Goal: Task Accomplishment & Management: Manage account settings

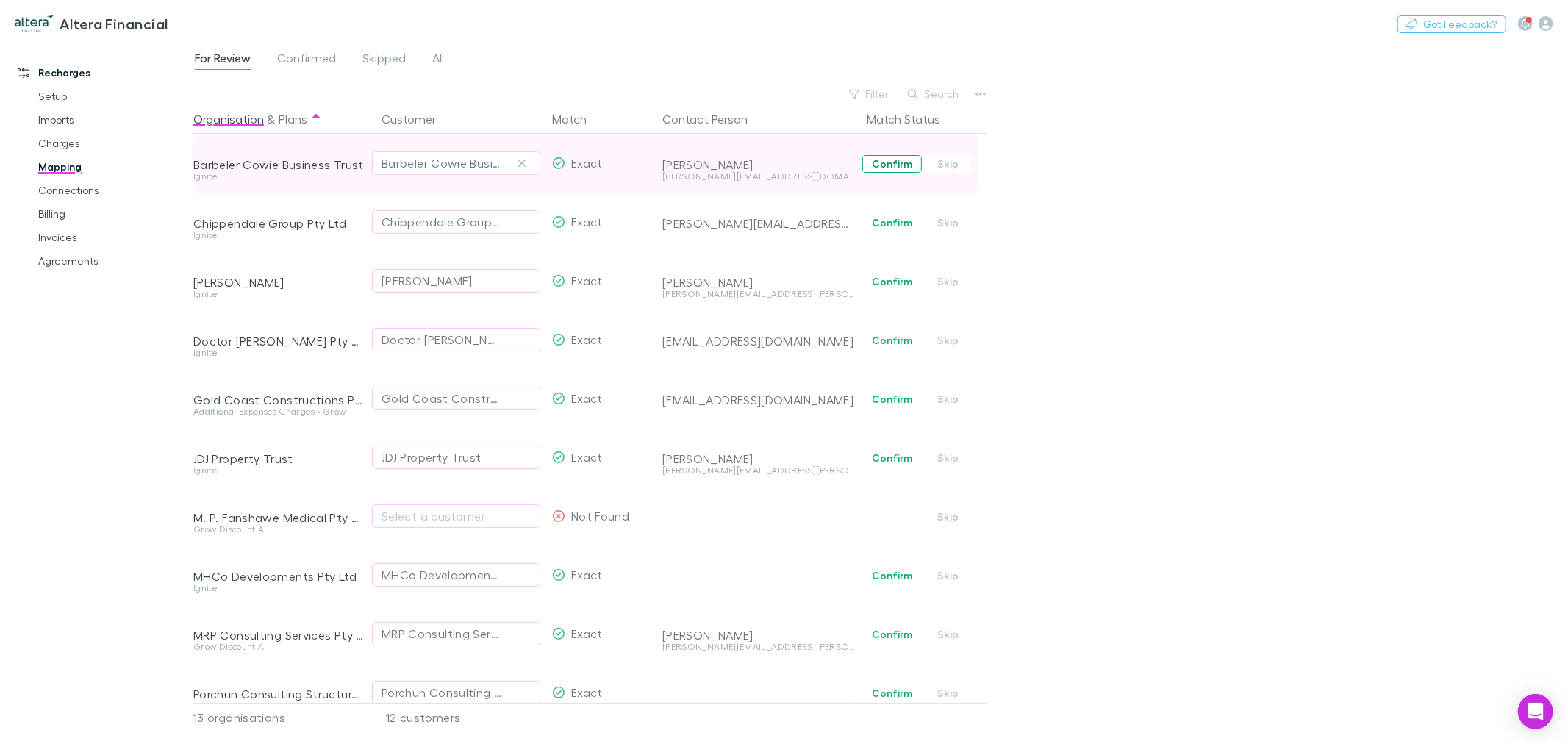
click at [891, 167] on button "Confirm" at bounding box center [892, 164] width 59 height 18
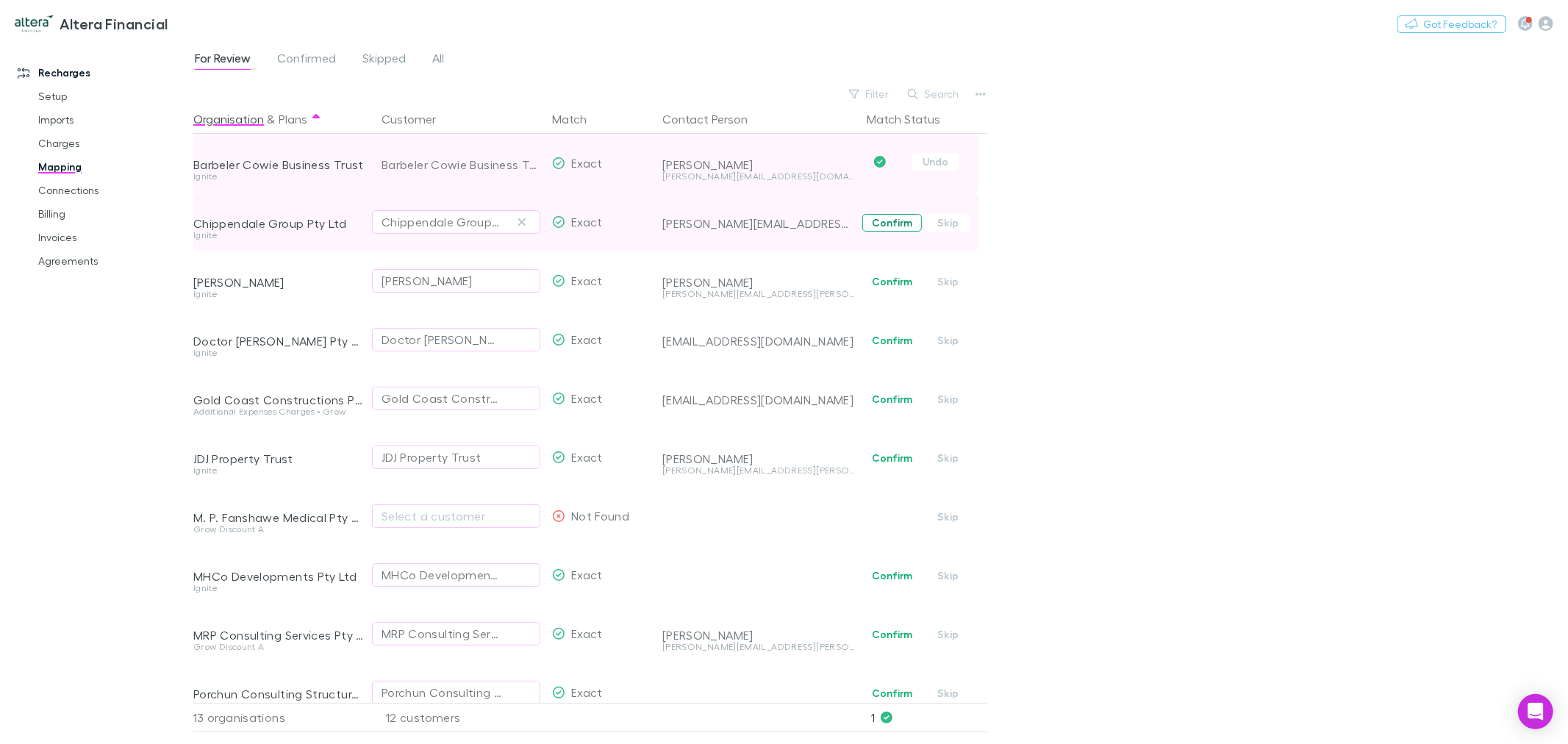
click at [880, 225] on button "Confirm" at bounding box center [892, 223] width 59 height 18
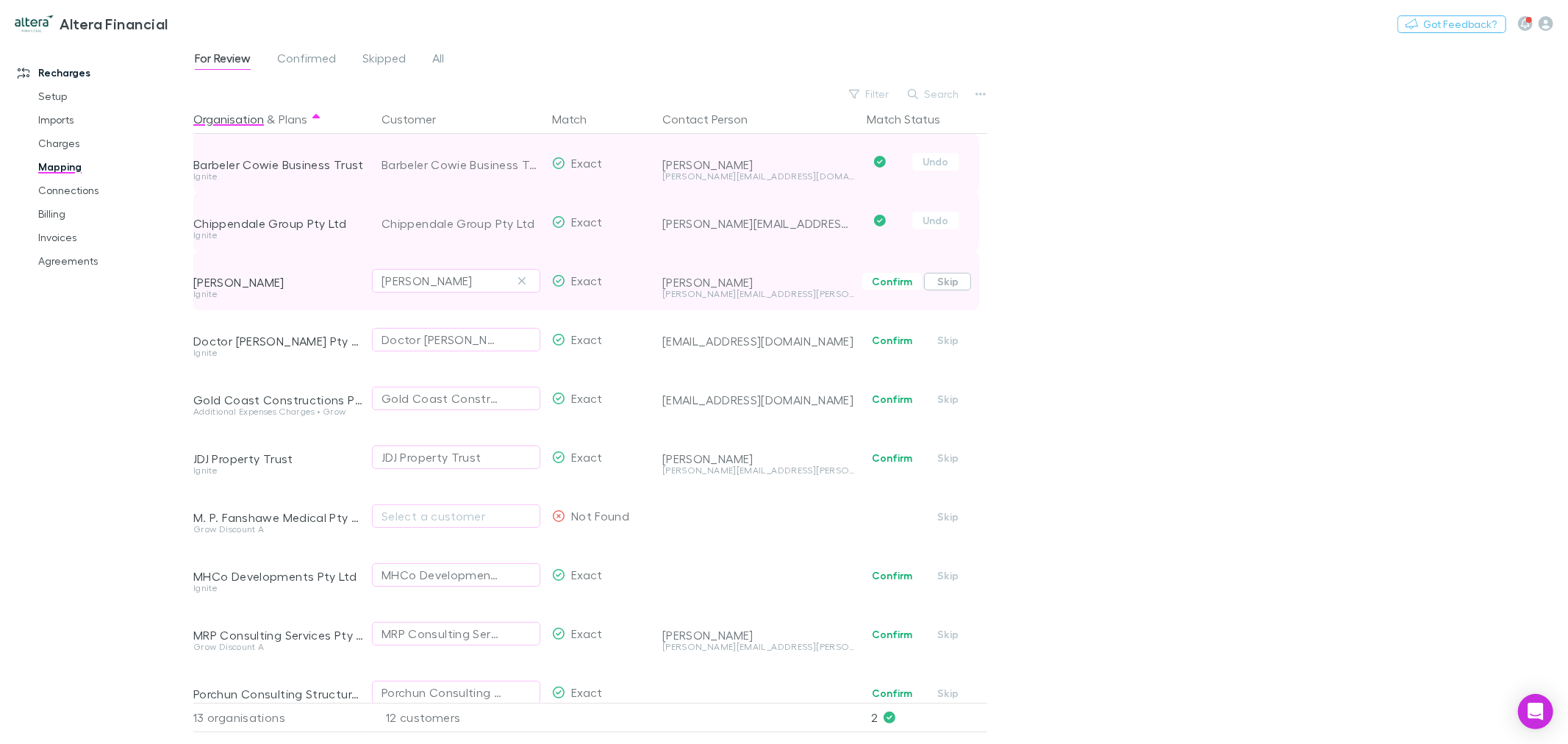
click at [956, 282] on button "Skip" at bounding box center [948, 281] width 47 height 18
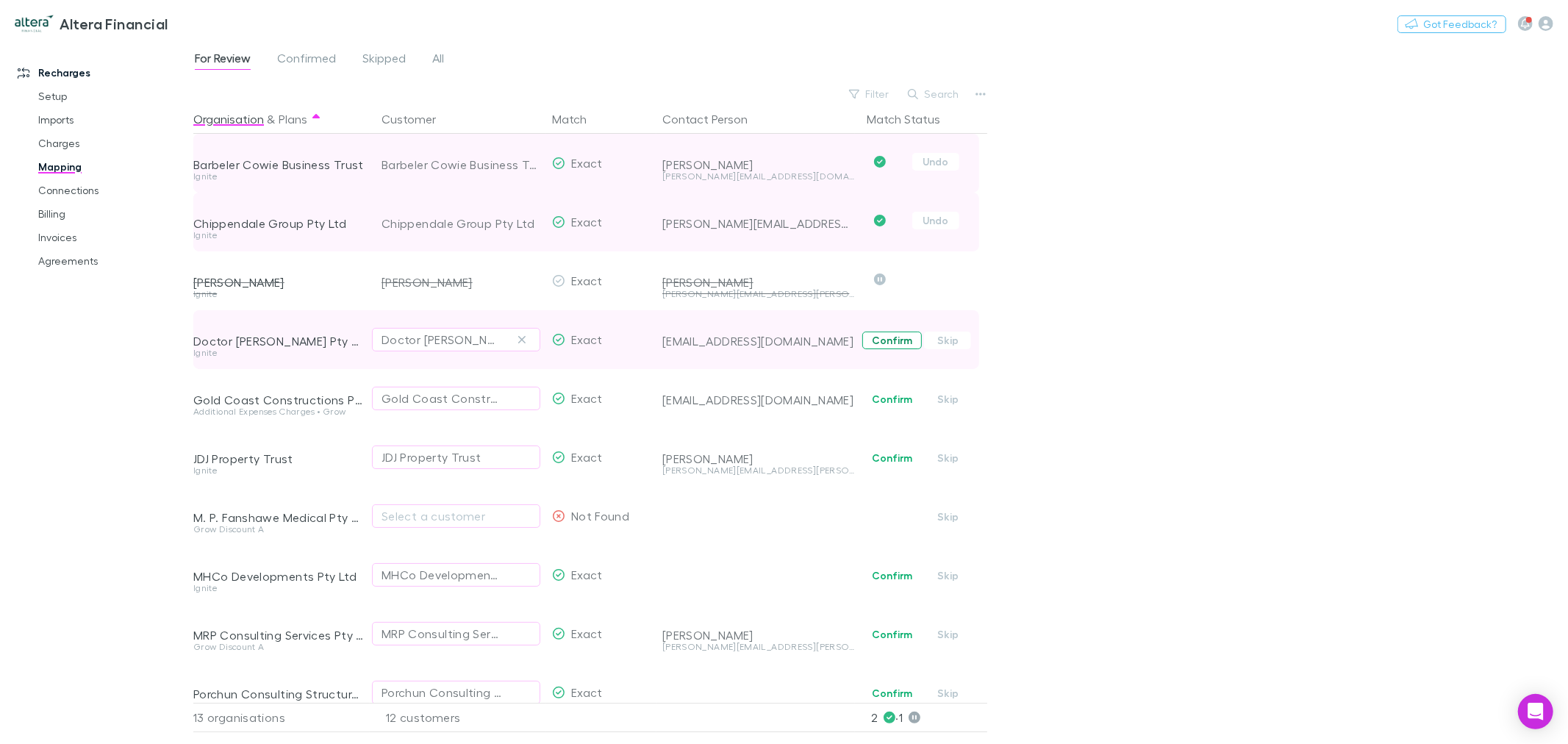
click at [899, 337] on button "Confirm" at bounding box center [892, 341] width 59 height 18
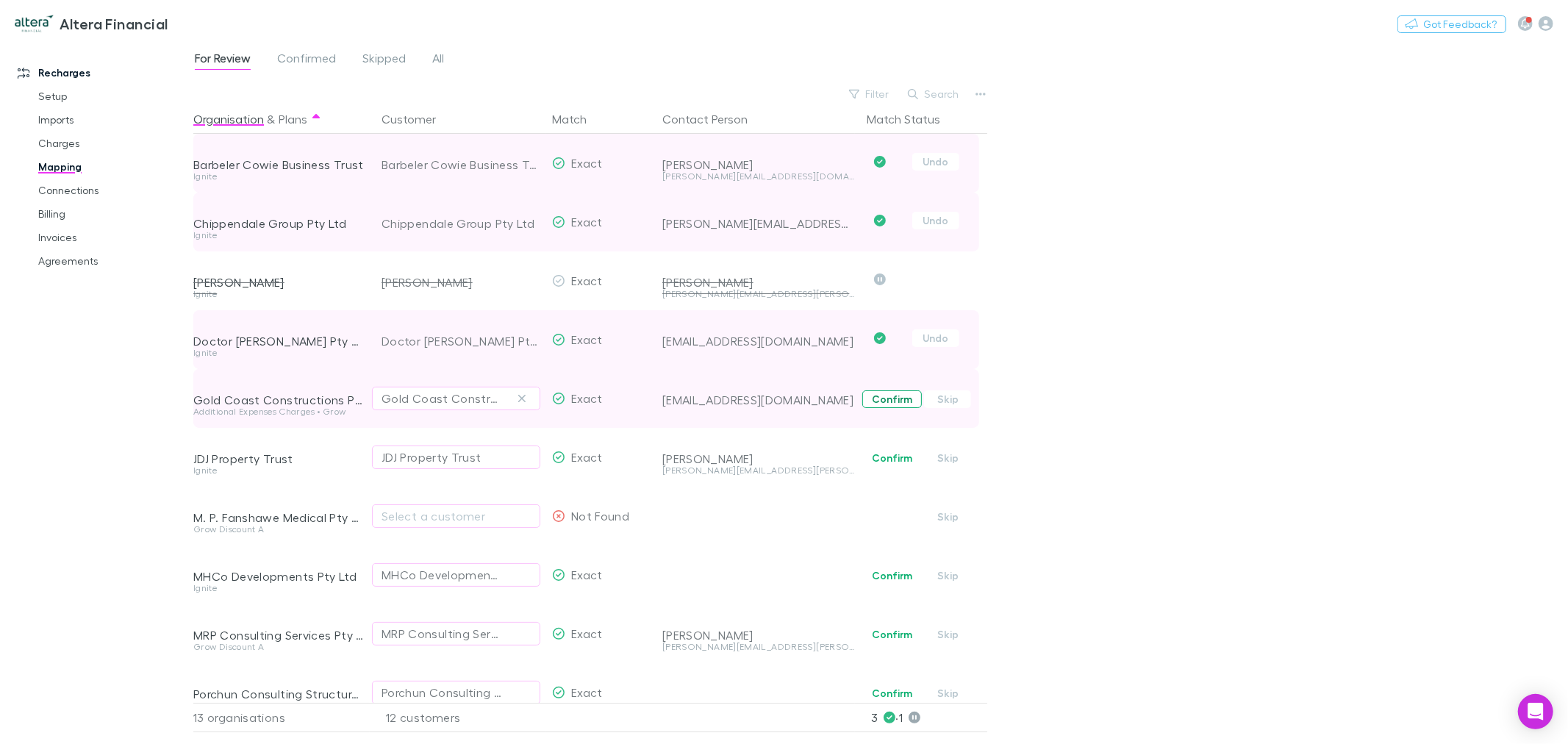
click at [897, 398] on button "Confirm" at bounding box center [892, 399] width 59 height 18
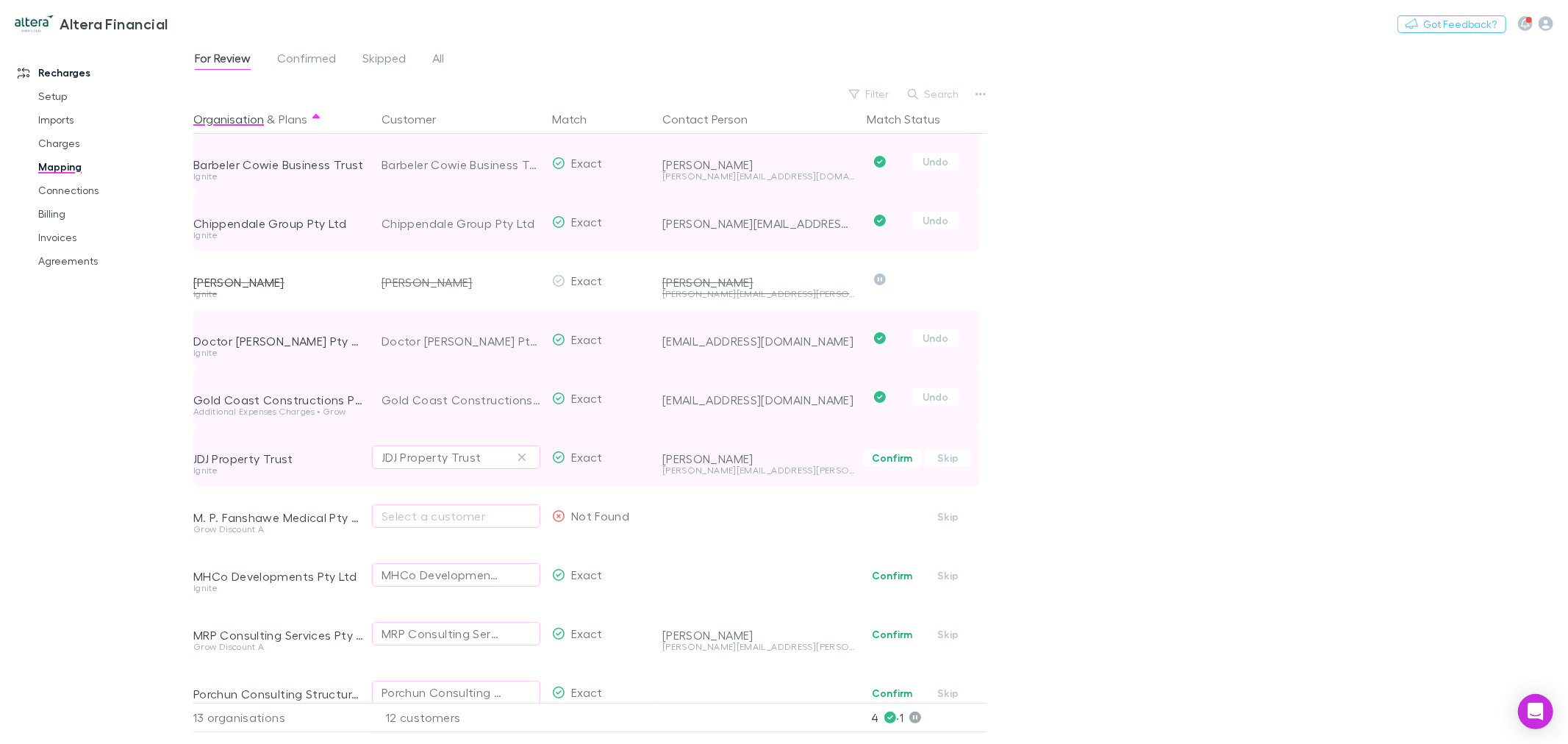
click at [758, 471] on div "joe.joseph@jdtransportgroup.com.au" at bounding box center [758, 470] width 192 height 9
click at [881, 463] on button "Confirm" at bounding box center [892, 458] width 59 height 18
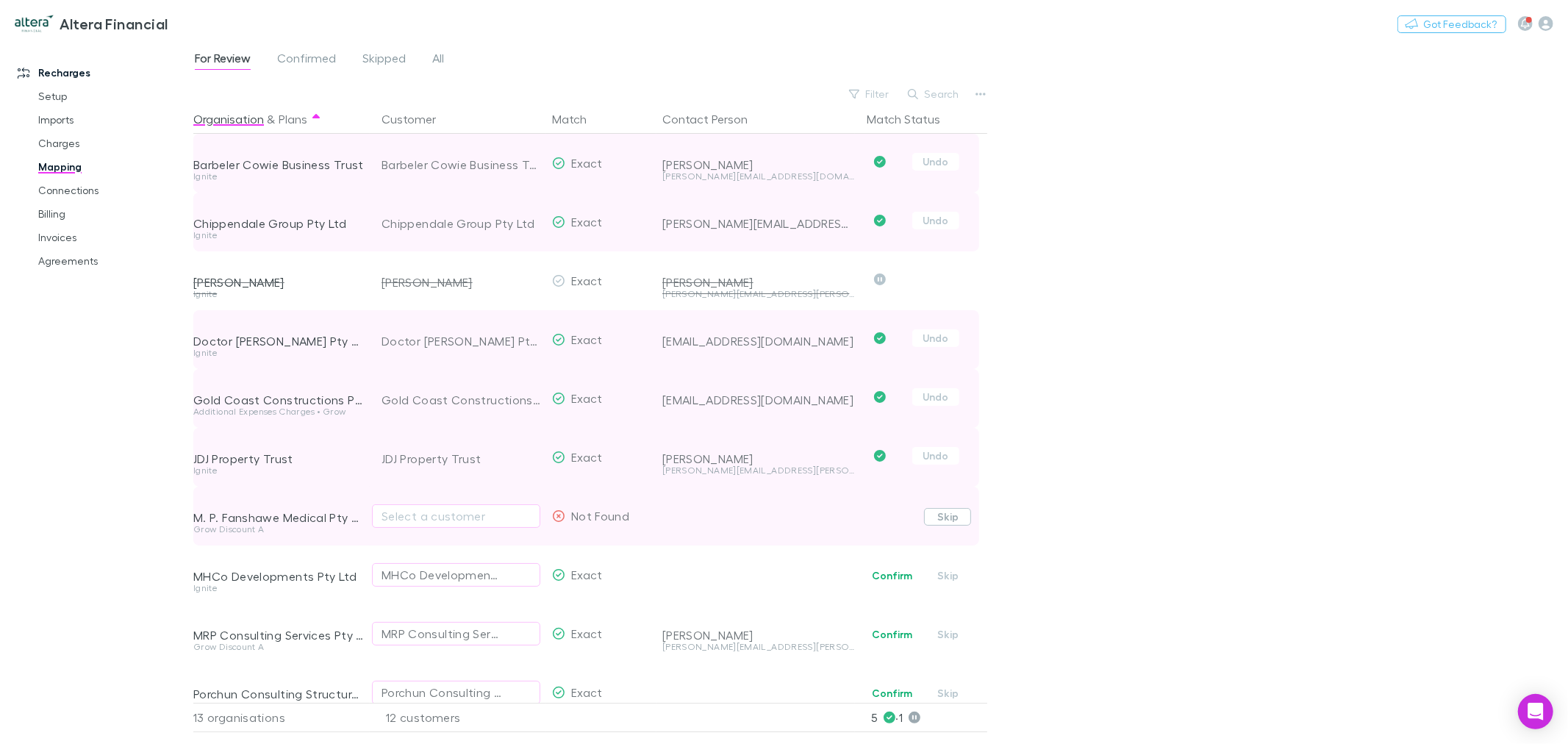
click at [948, 516] on button "Skip" at bounding box center [948, 517] width 47 height 18
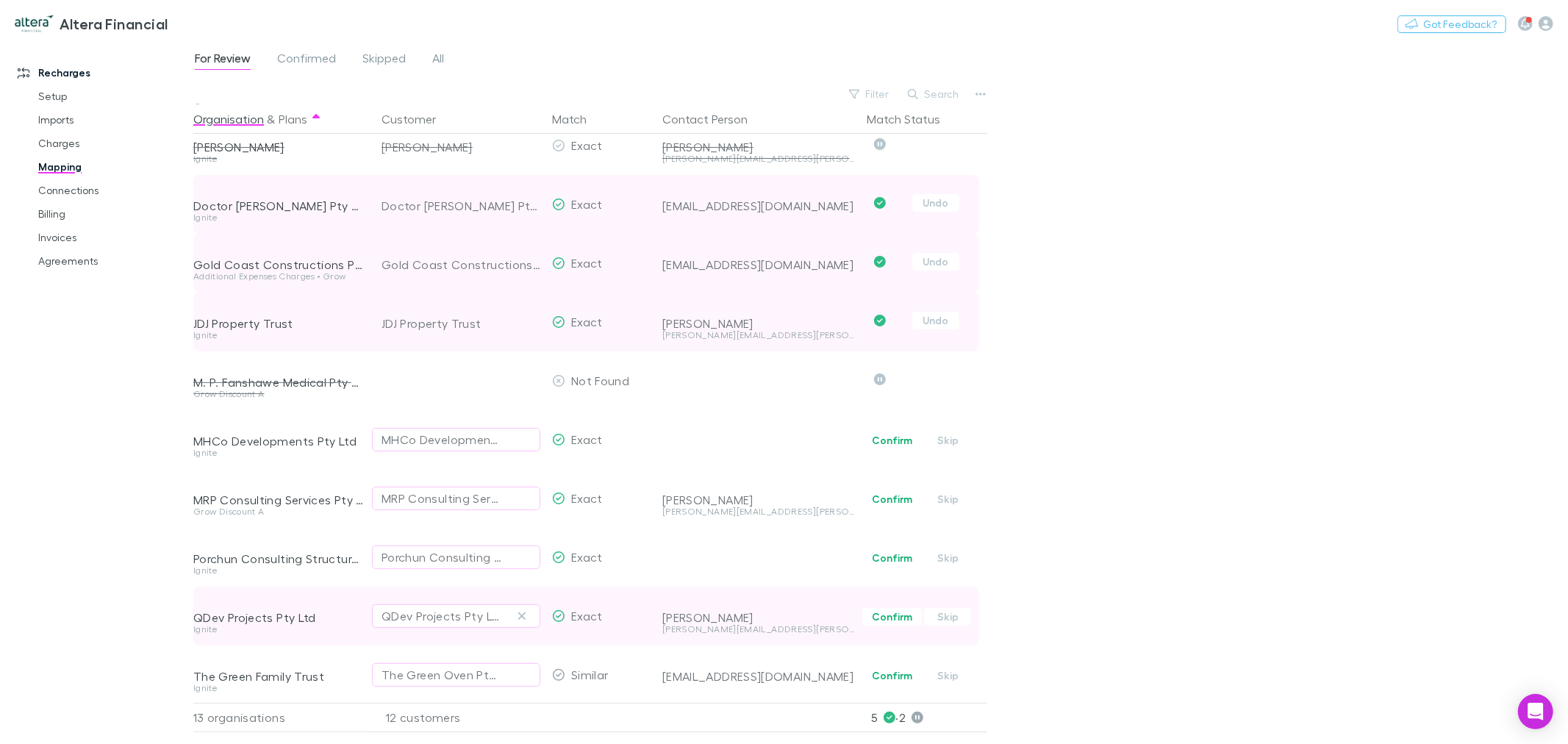
scroll to position [164, 0]
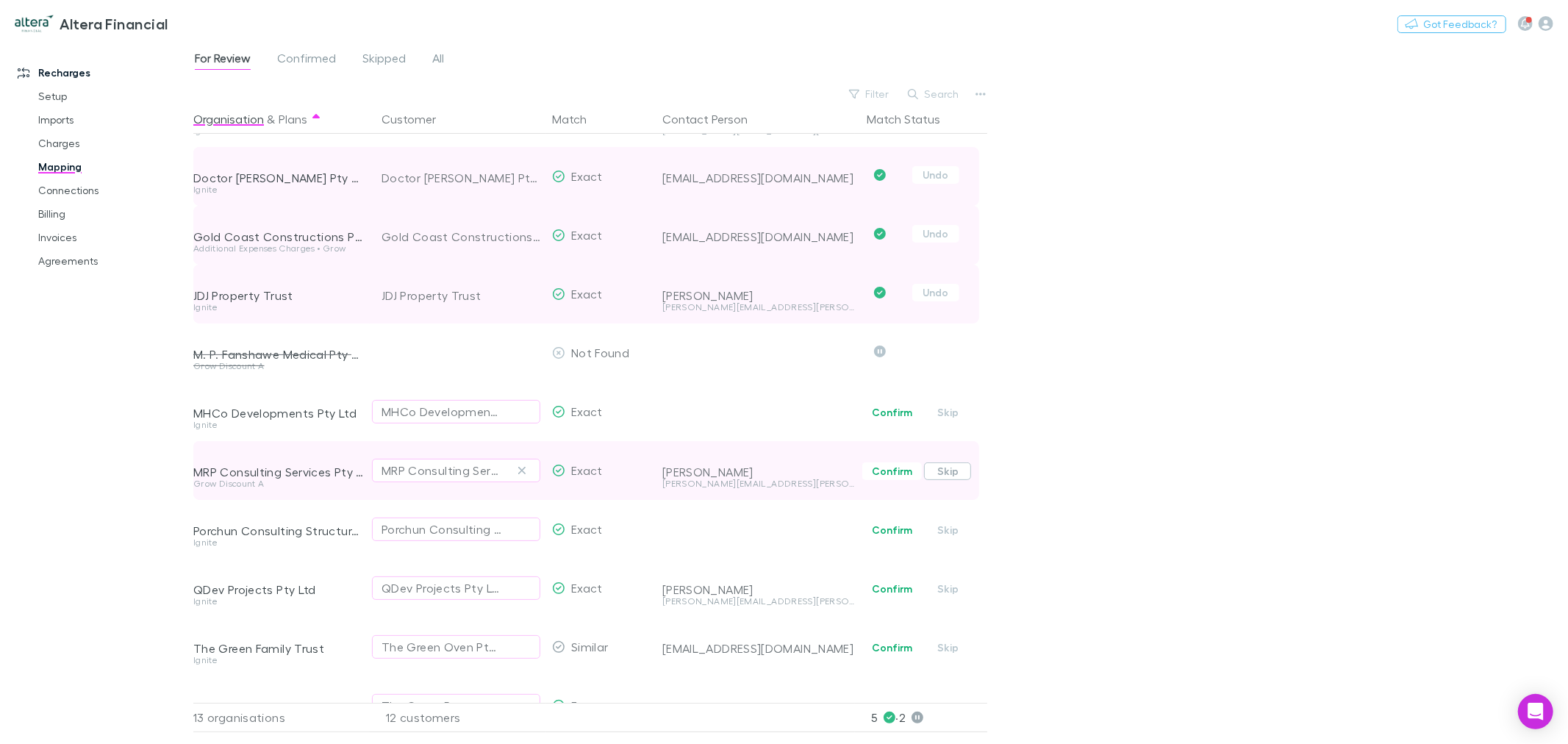
click at [948, 471] on button "Skip" at bounding box center [948, 471] width 47 height 18
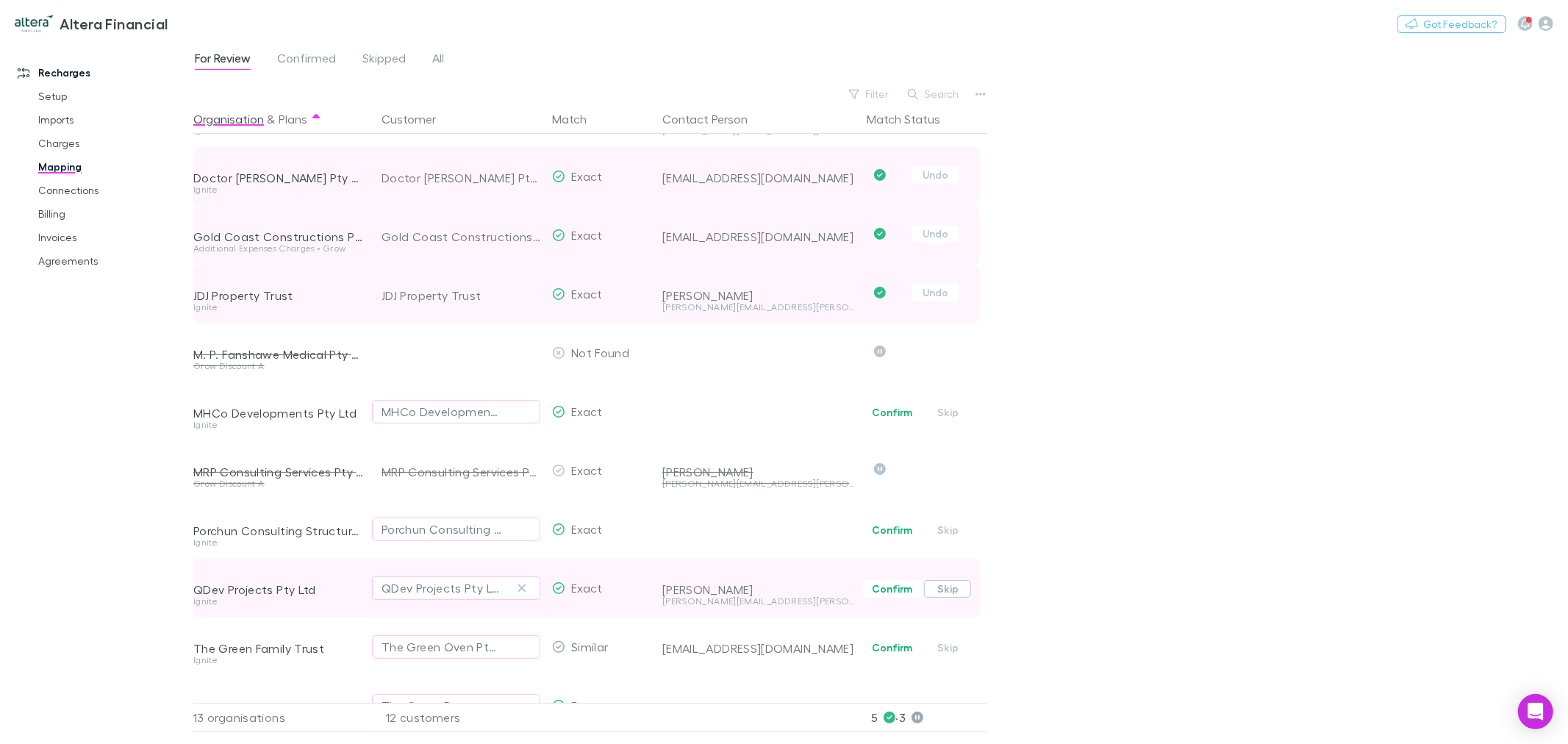
click at [951, 587] on button "Skip" at bounding box center [948, 589] width 47 height 18
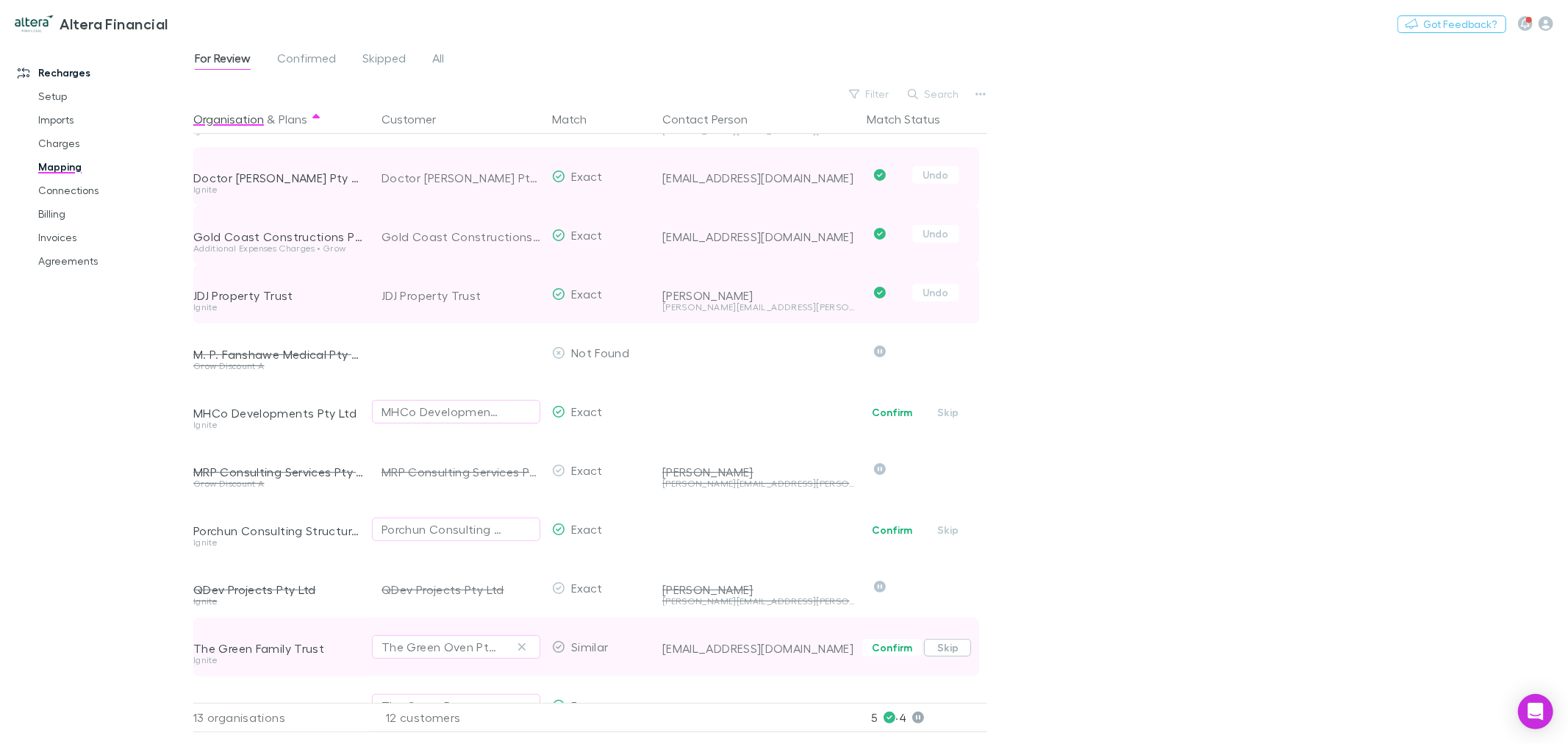
click at [948, 649] on button "Skip" at bounding box center [948, 648] width 47 height 18
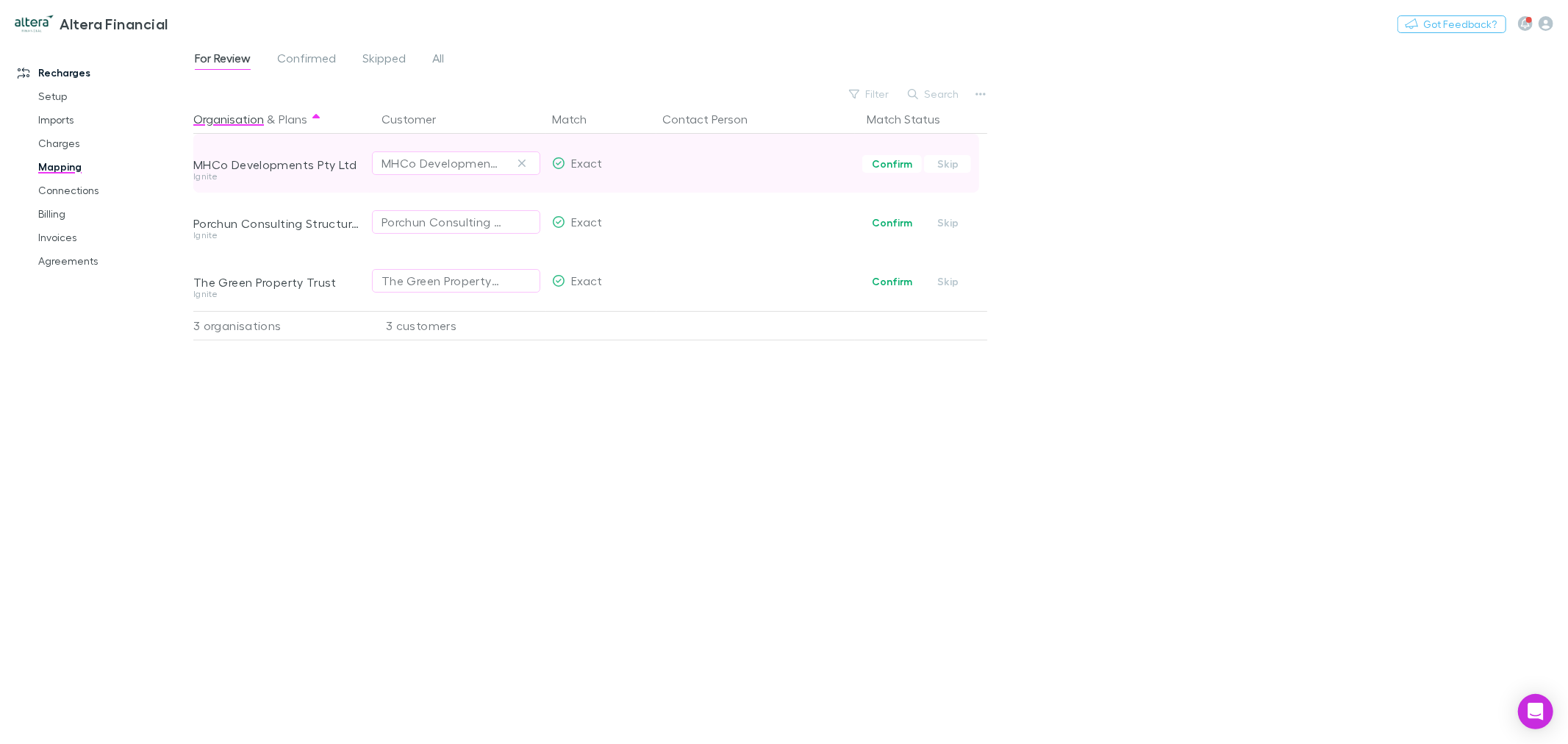
click at [704, 172] on div at bounding box center [758, 183] width 192 height 21
click at [705, 172] on div at bounding box center [758, 183] width 192 height 21
click at [987, 92] on button "button" at bounding box center [981, 95] width 21 height 21
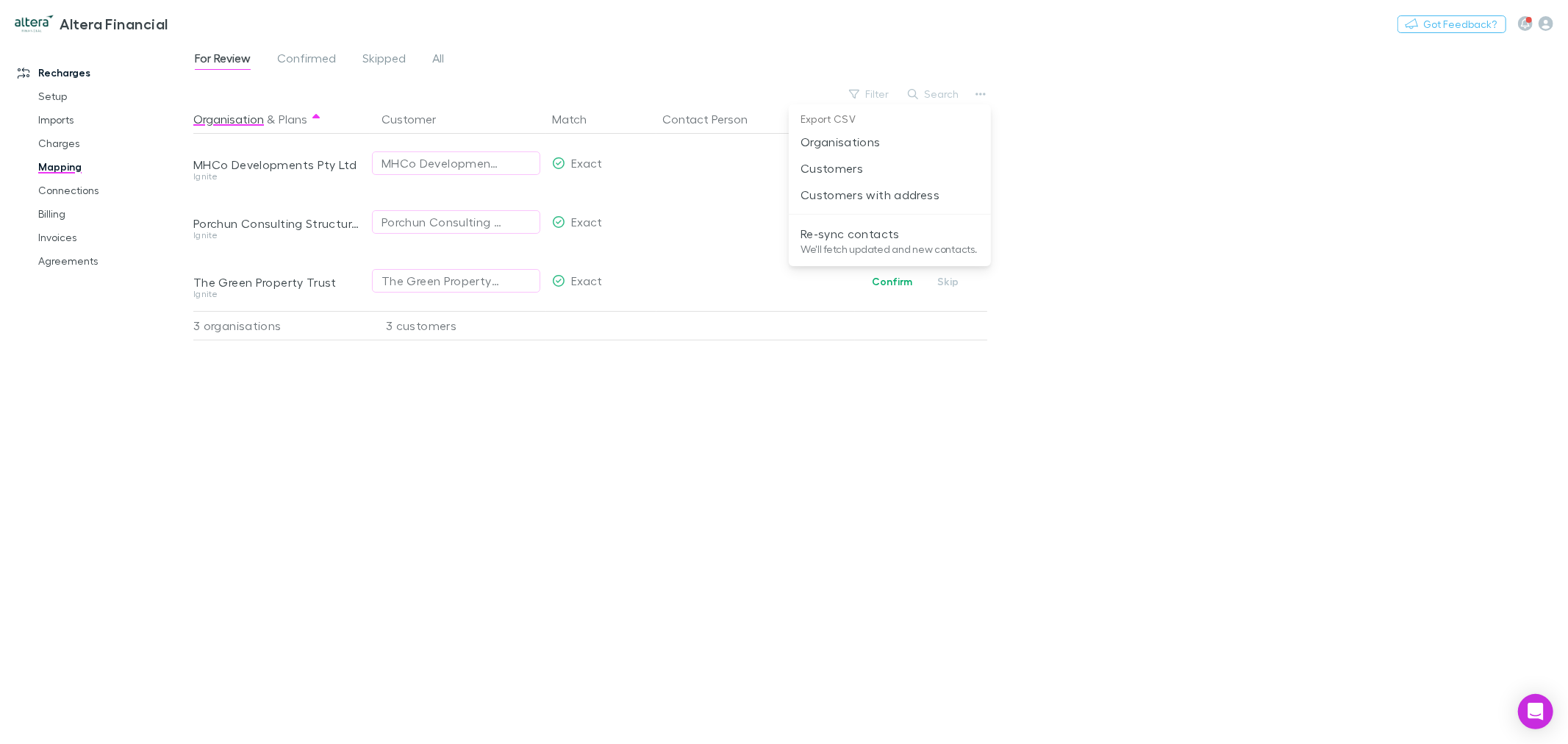
click at [635, 454] on div at bounding box center [784, 372] width 1568 height 744
click at [980, 93] on icon "button" at bounding box center [980, 95] width 10 height 3
click at [902, 234] on p "Re-sync contacts" at bounding box center [890, 234] width 179 height 18
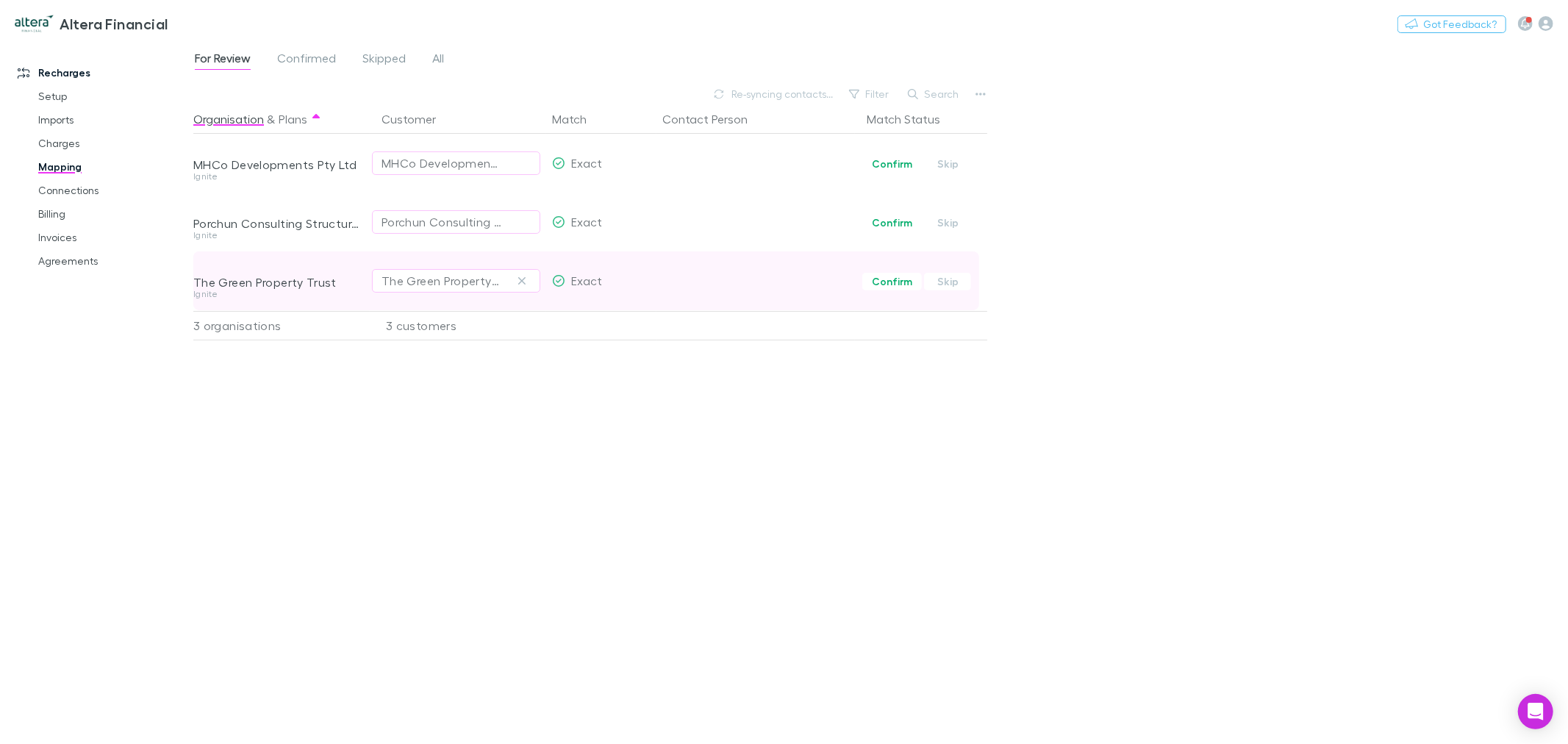
click at [295, 281] on div "The Green Property Trust" at bounding box center [278, 282] width 171 height 14
click at [275, 283] on div "The Green Property Trust" at bounding box center [278, 282] width 171 height 14
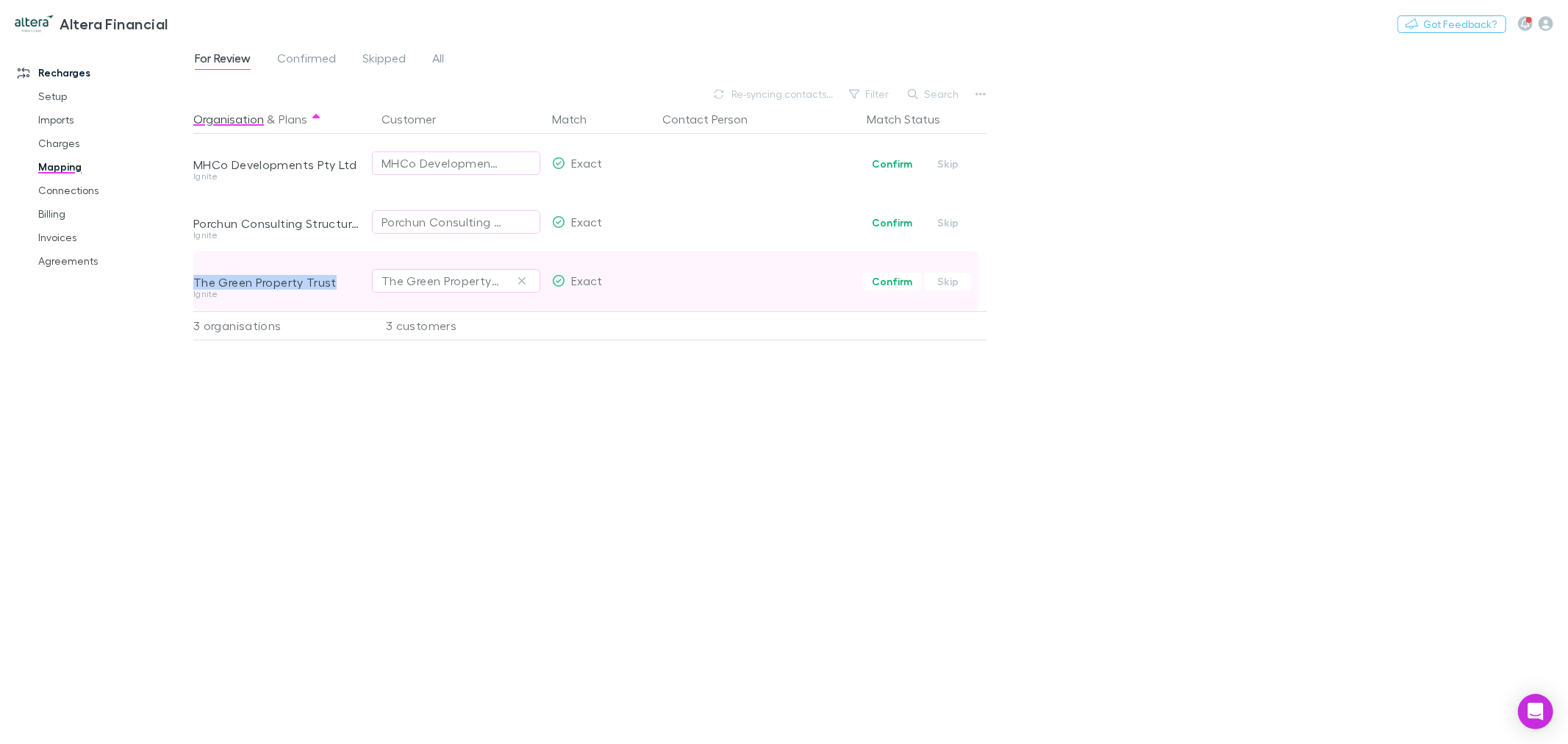
click at [269, 287] on div "The Green Property Trust" at bounding box center [278, 282] width 171 height 14
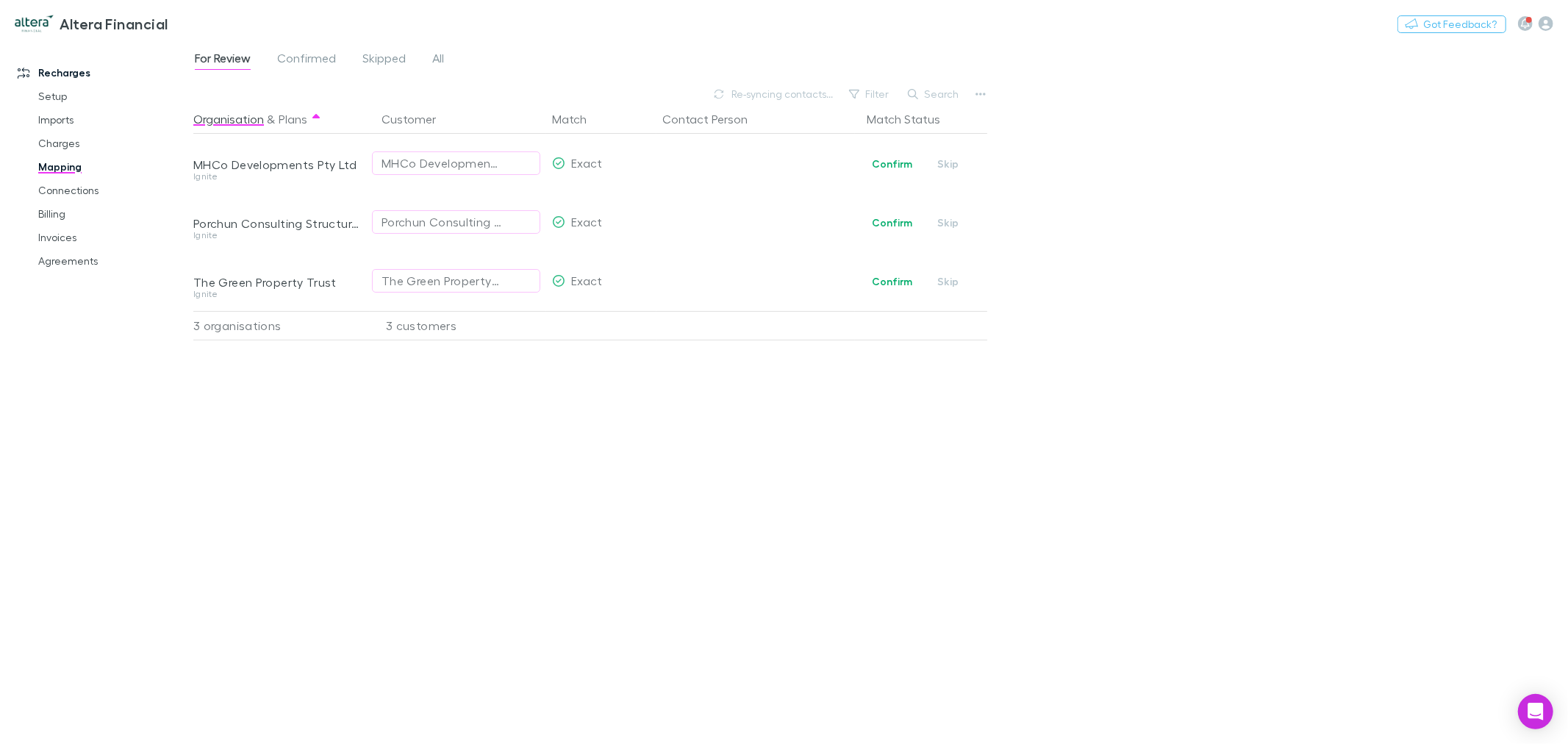
click at [802, 486] on div "Organisation & Plans Customer Match Contact Person Match Status MHCo Developmen…" at bounding box center [592, 418] width 798 height 628
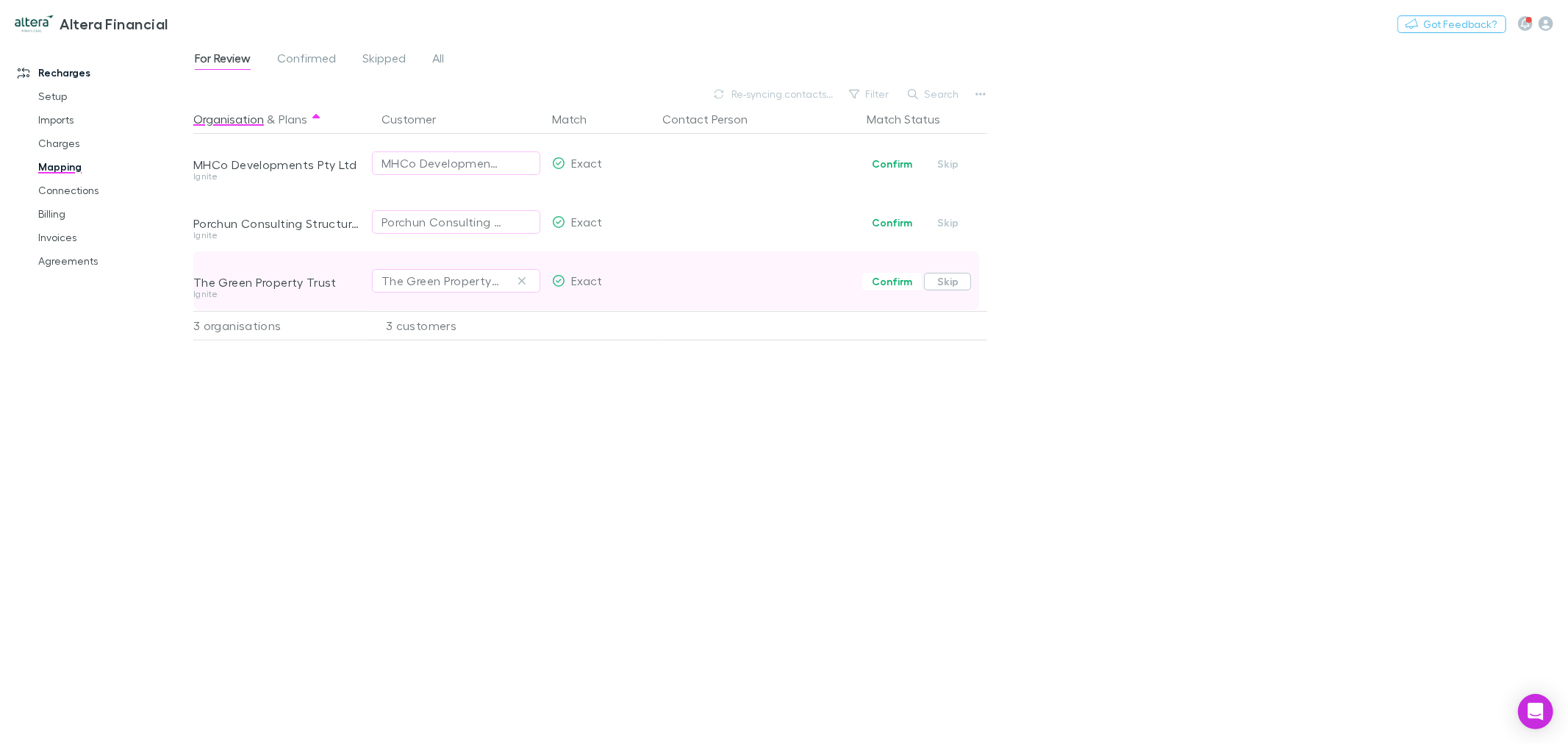
click at [952, 282] on button "Skip" at bounding box center [948, 281] width 47 height 18
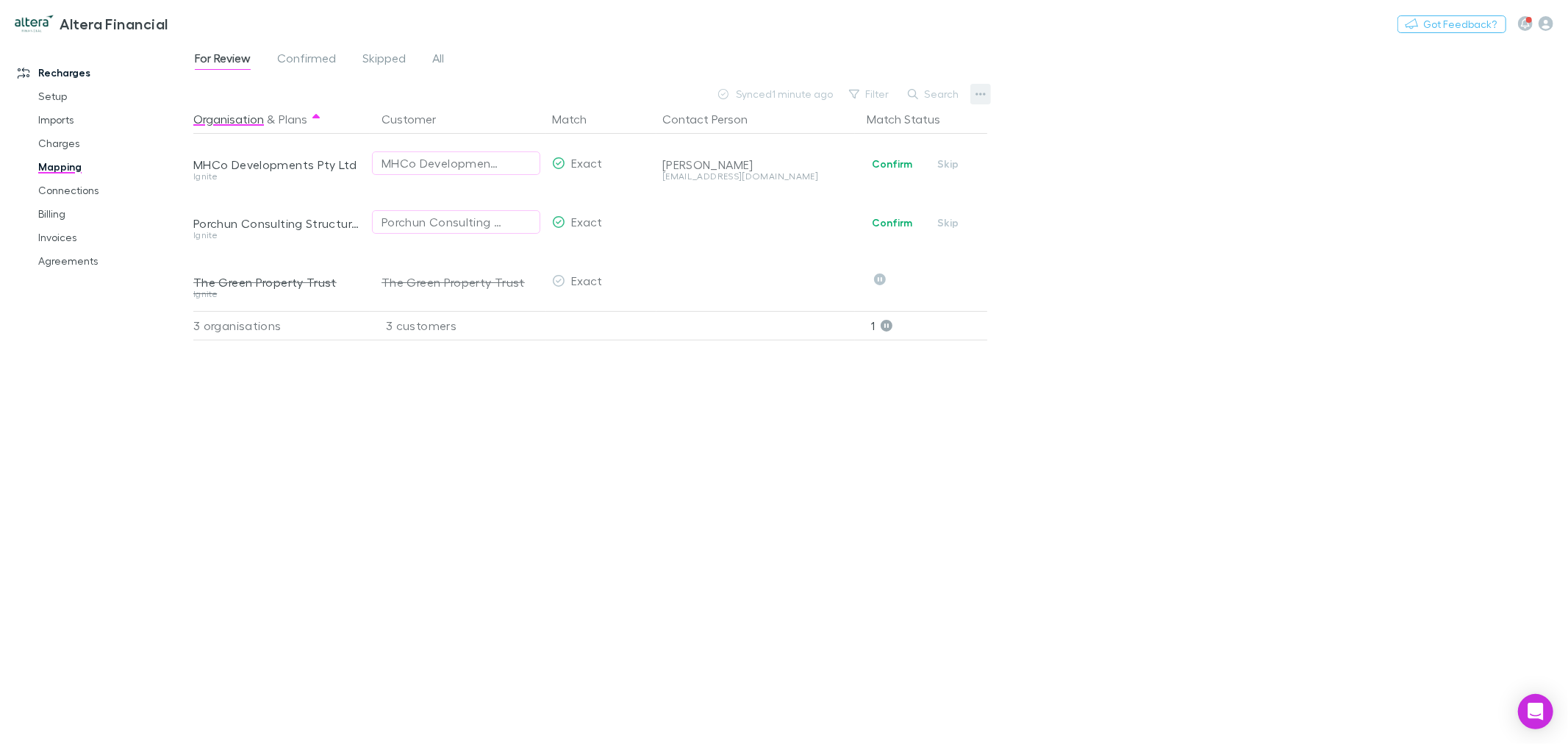
click at [980, 93] on icon "button" at bounding box center [980, 94] width 10 height 12
click at [1134, 203] on div at bounding box center [784, 372] width 1568 height 744
click at [902, 163] on button "Confirm" at bounding box center [892, 164] width 59 height 18
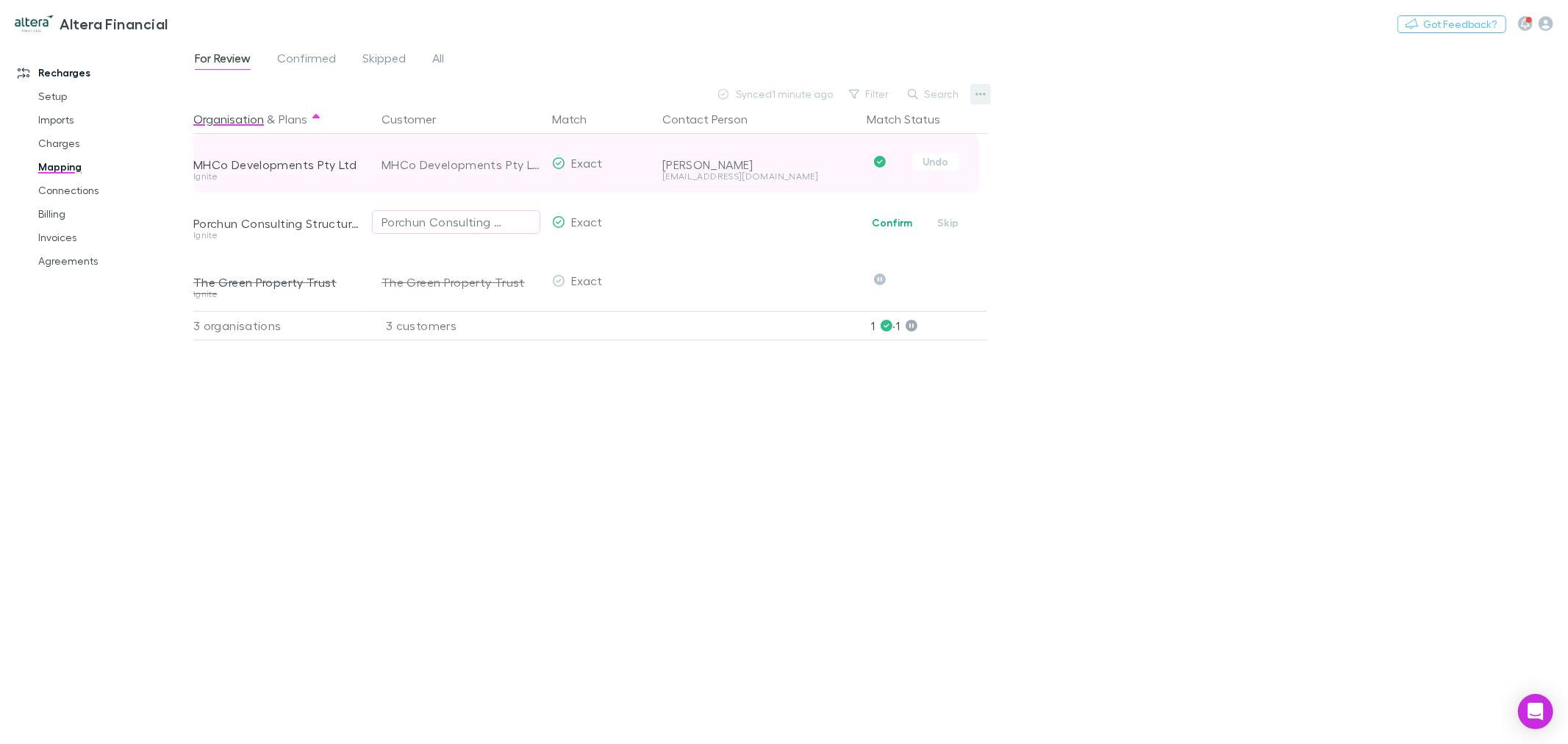
click at [986, 93] on button "button" at bounding box center [981, 95] width 21 height 21
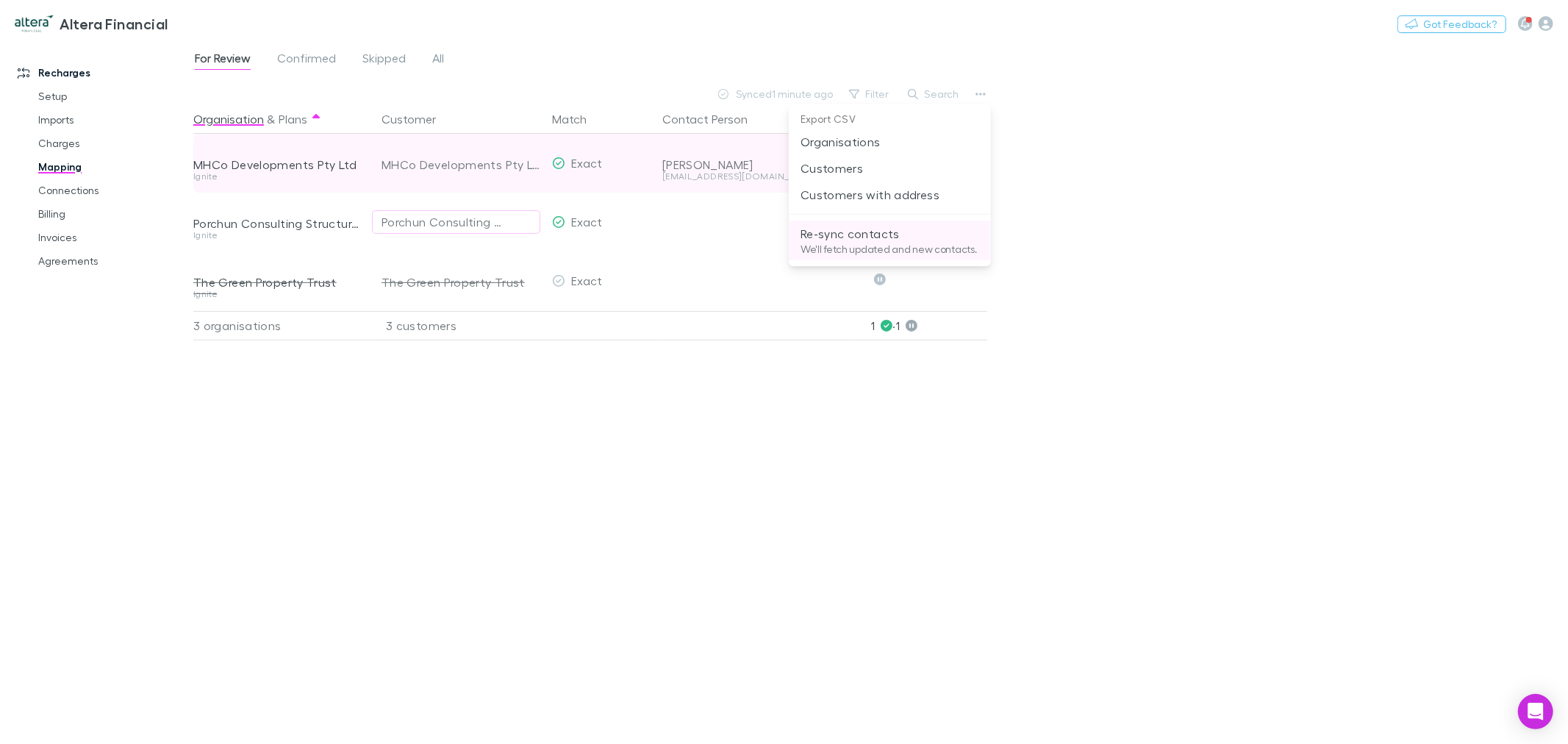
click at [887, 243] on p "We'll fetch updated and new contacts." at bounding box center [890, 249] width 179 height 14
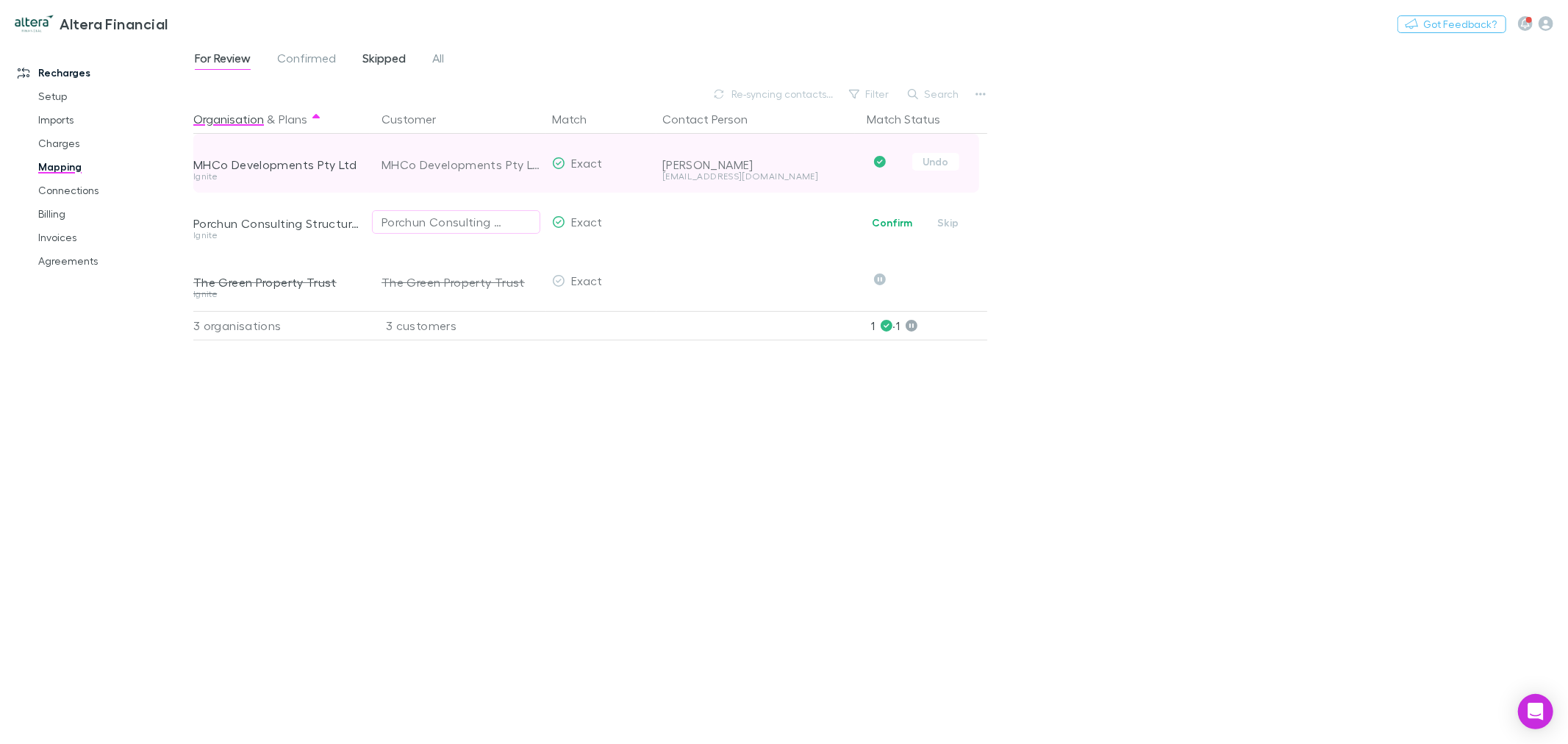
click at [361, 57] on link "Skipped" at bounding box center [384, 60] width 46 height 23
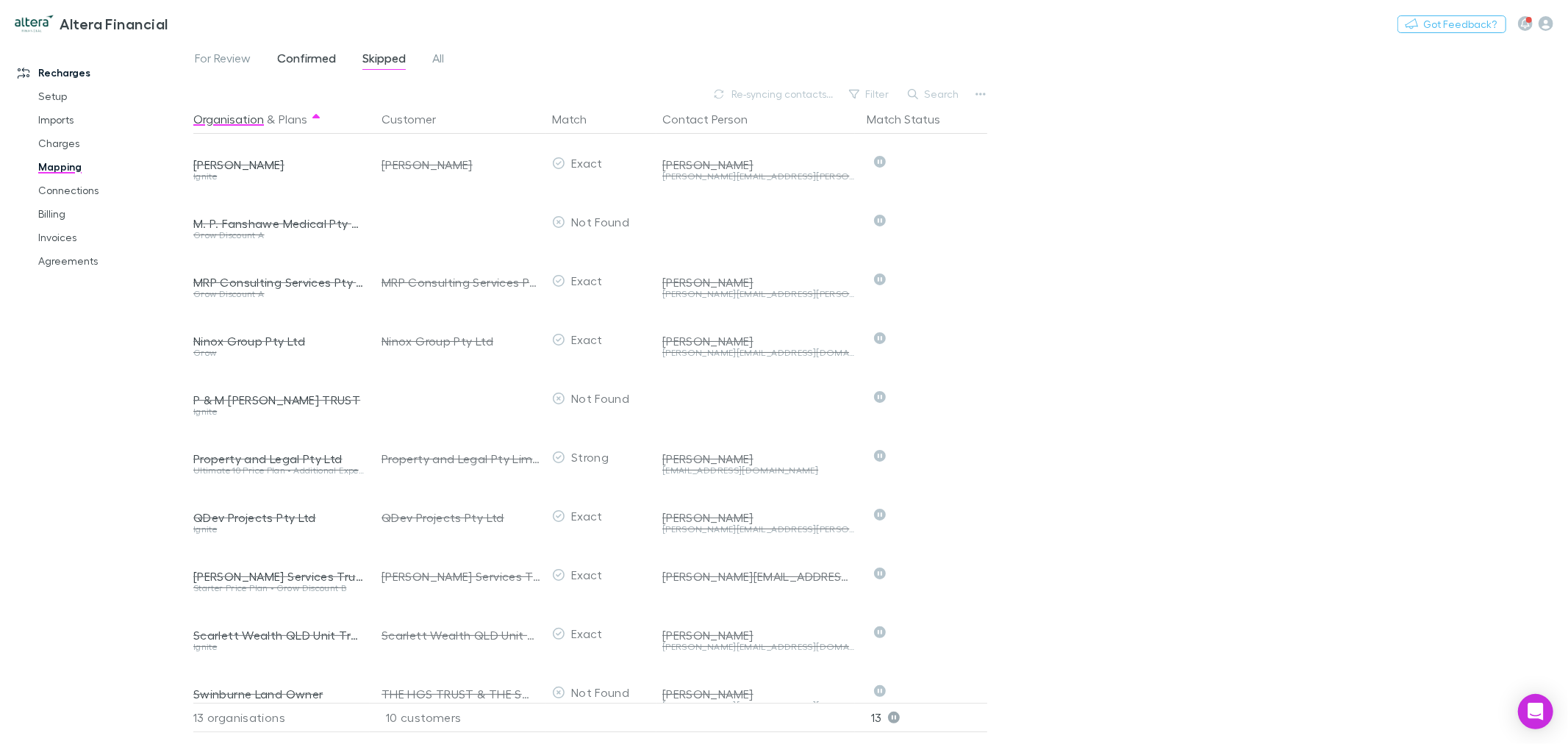
click at [310, 62] on span "Confirmed" at bounding box center [306, 60] width 59 height 19
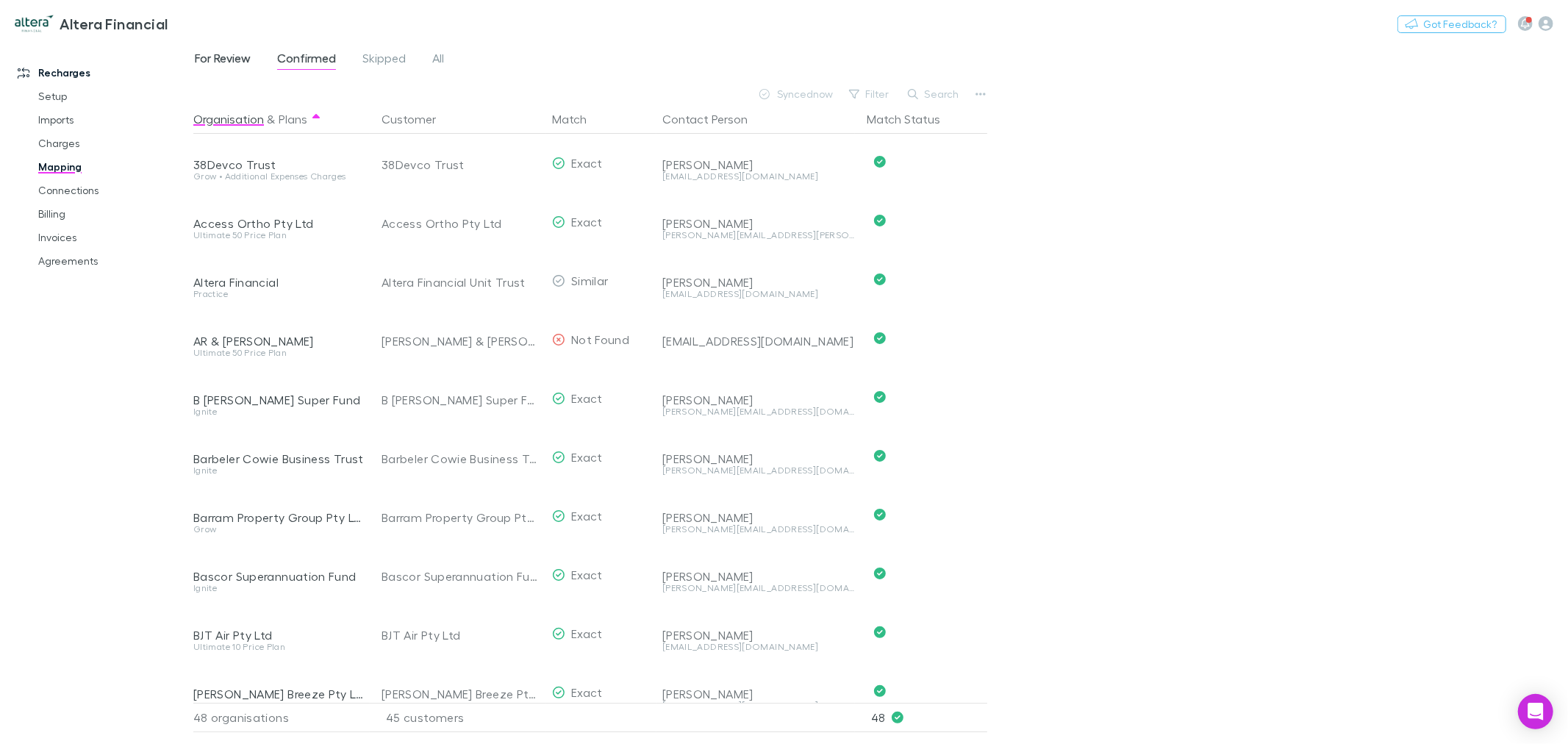
click at [237, 63] on span "For Review" at bounding box center [223, 60] width 56 height 19
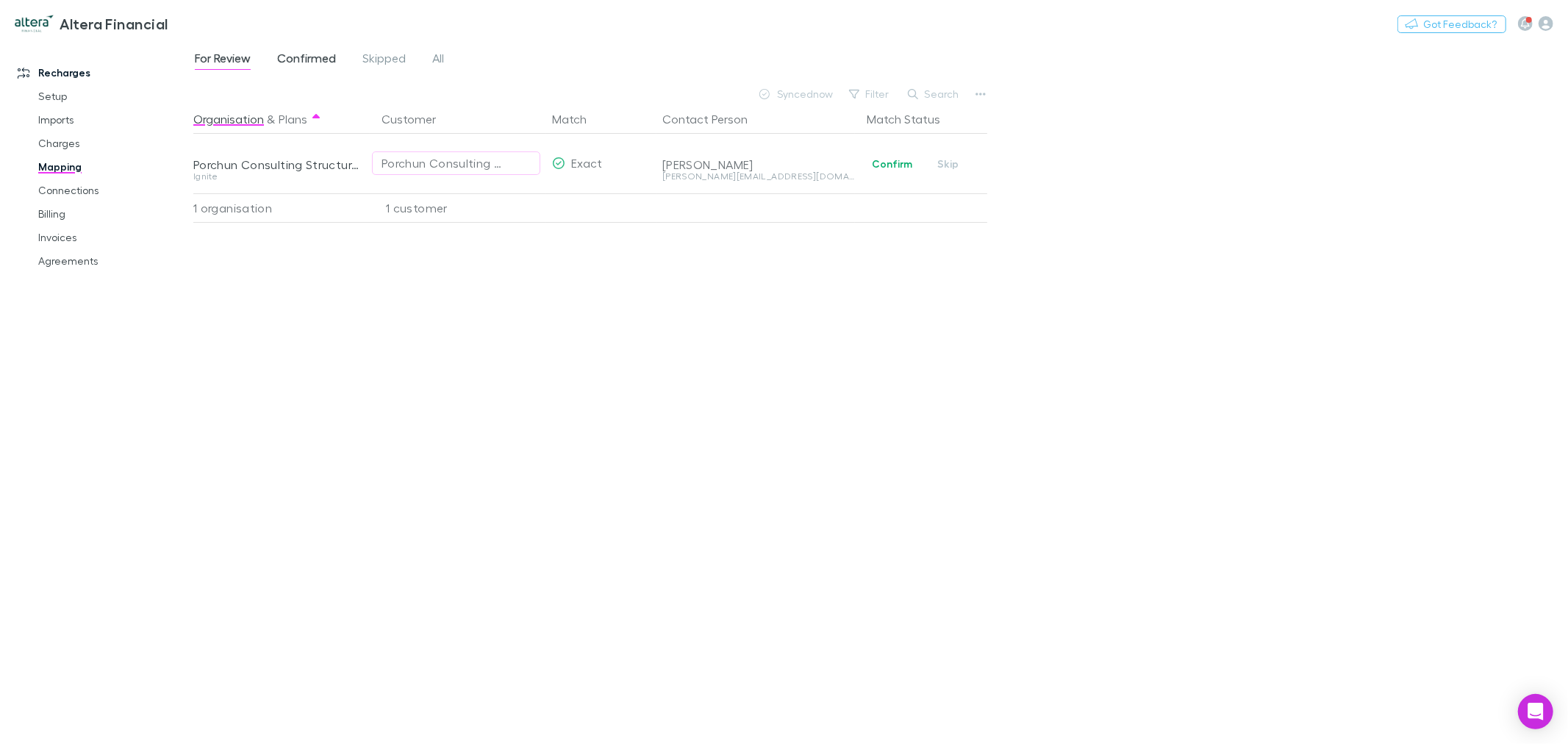
click at [309, 59] on span "Confirmed" at bounding box center [306, 60] width 59 height 19
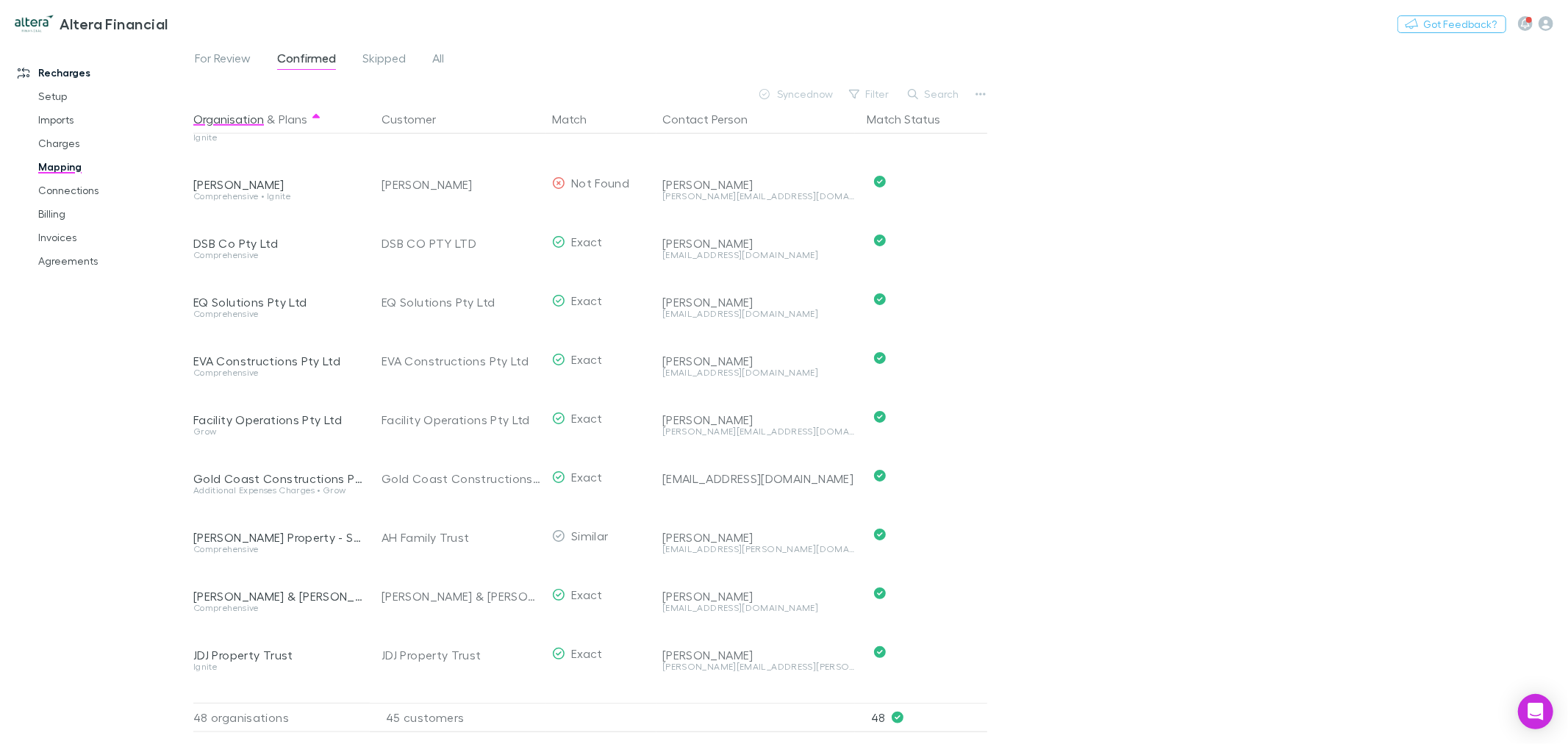
scroll to position [1171, 0]
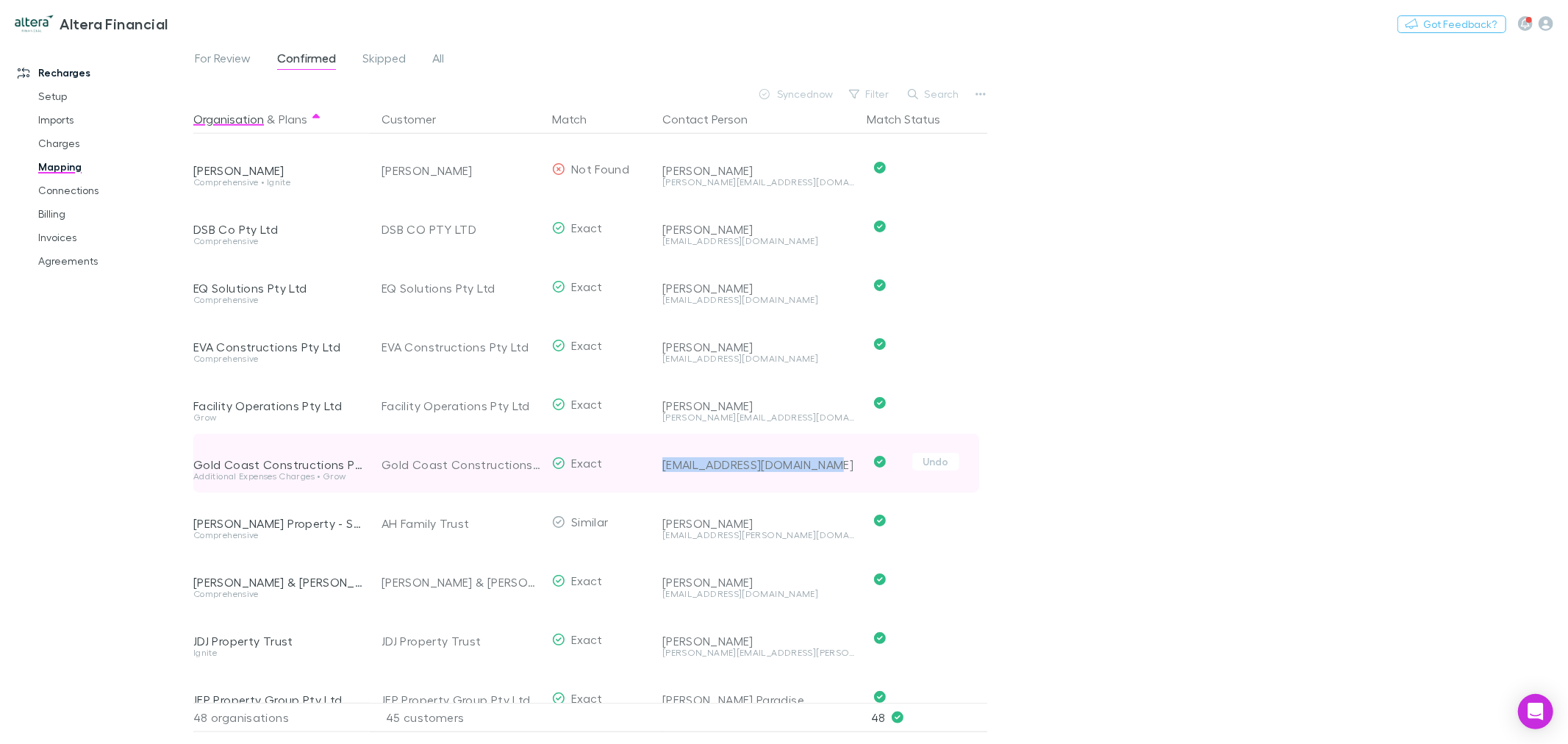
drag, startPoint x: 838, startPoint y: 466, endPoint x: 665, endPoint y: 464, distance: 173.0
click at [665, 464] on div "[EMAIL_ADDRESS][DOMAIN_NAME]" at bounding box center [758, 464] width 192 height 14
copy div "[EMAIL_ADDRESS][DOMAIN_NAME]"
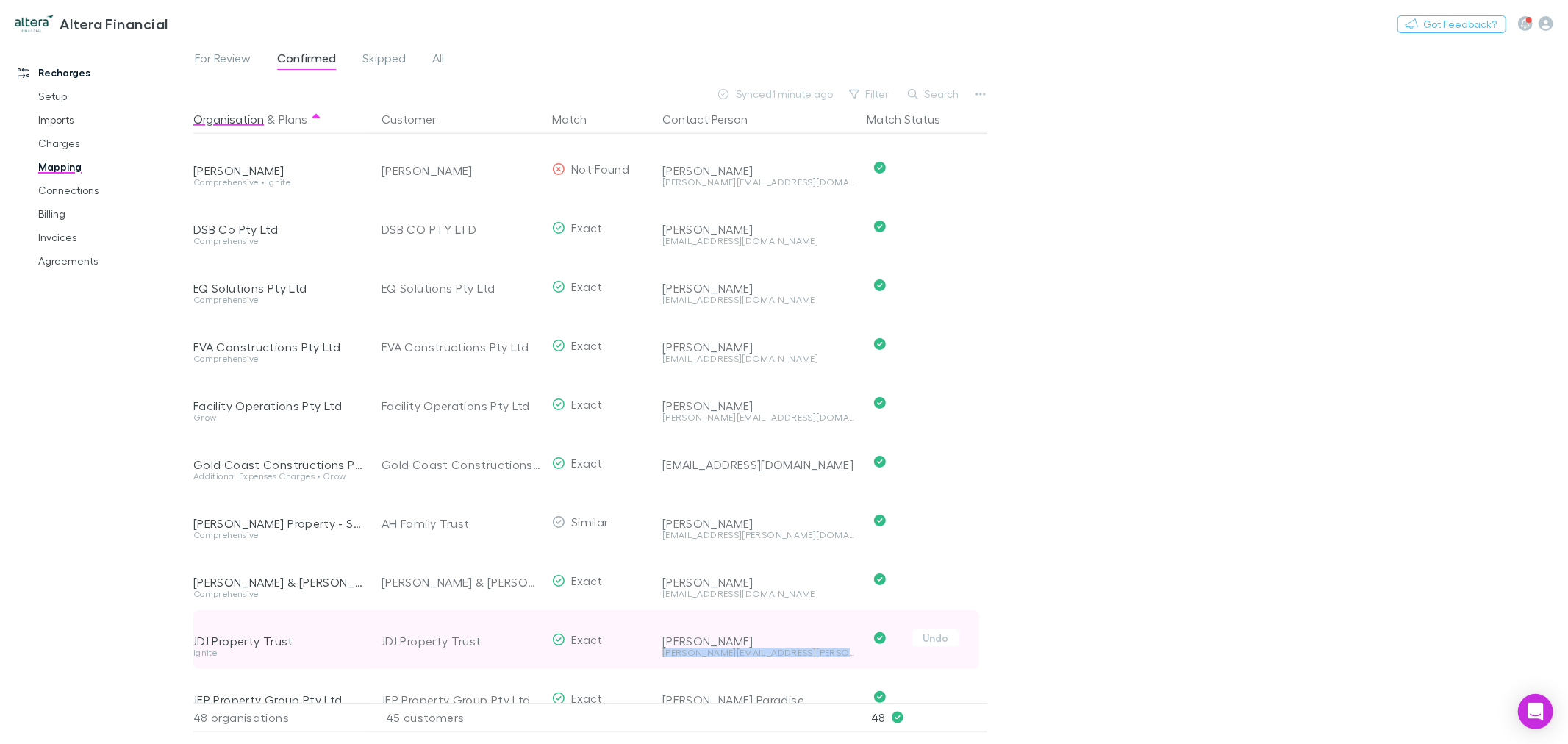
drag, startPoint x: 754, startPoint y: 655, endPoint x: 662, endPoint y: 653, distance: 92.0
click at [662, 653] on div "[PERSON_NAME][EMAIL_ADDRESS][PERSON_NAME][DOMAIN_NAME]" at bounding box center [758, 653] width 192 height 9
copy div "joe.joseph@jdtransportgroup.com.au"
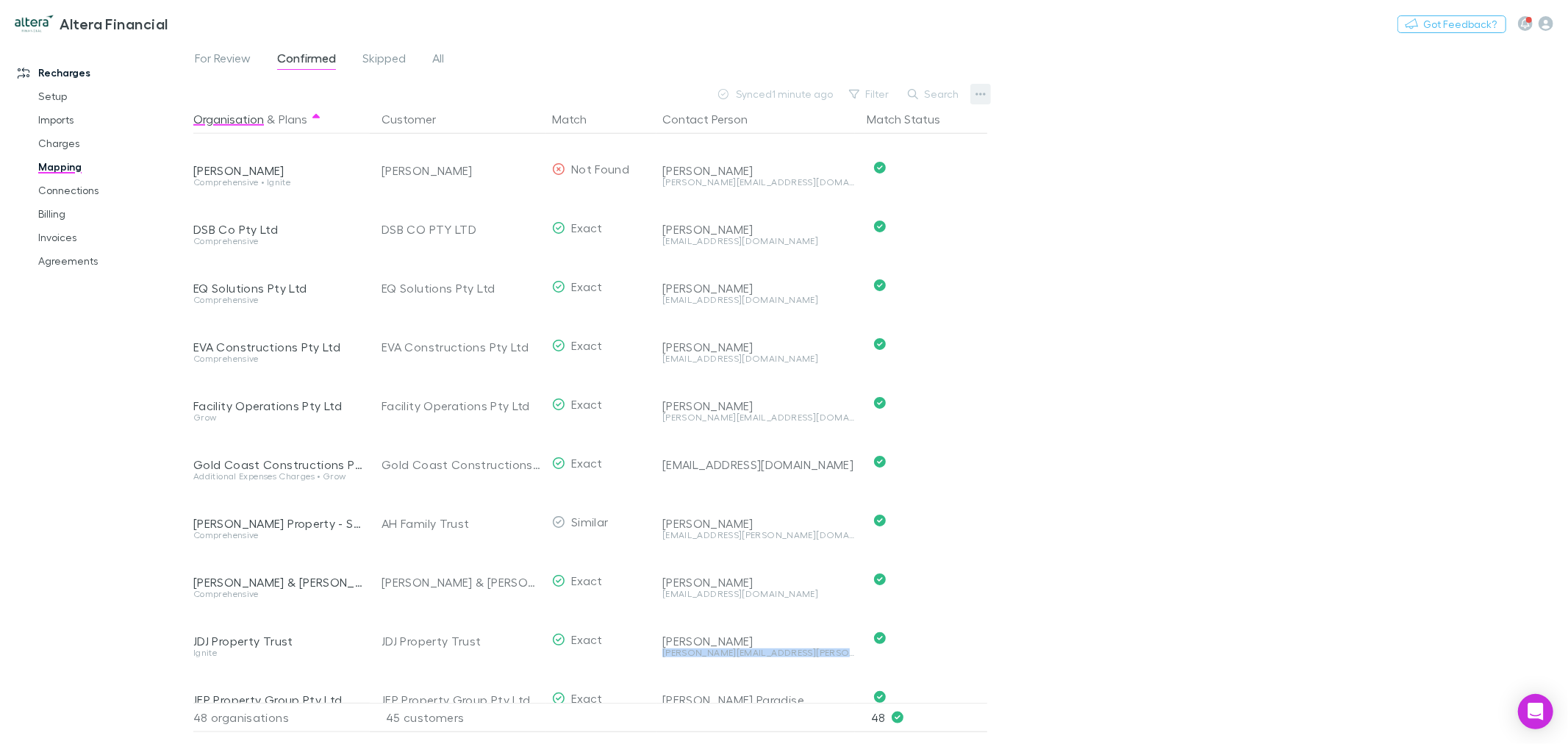
click at [986, 93] on button "button" at bounding box center [981, 95] width 21 height 21
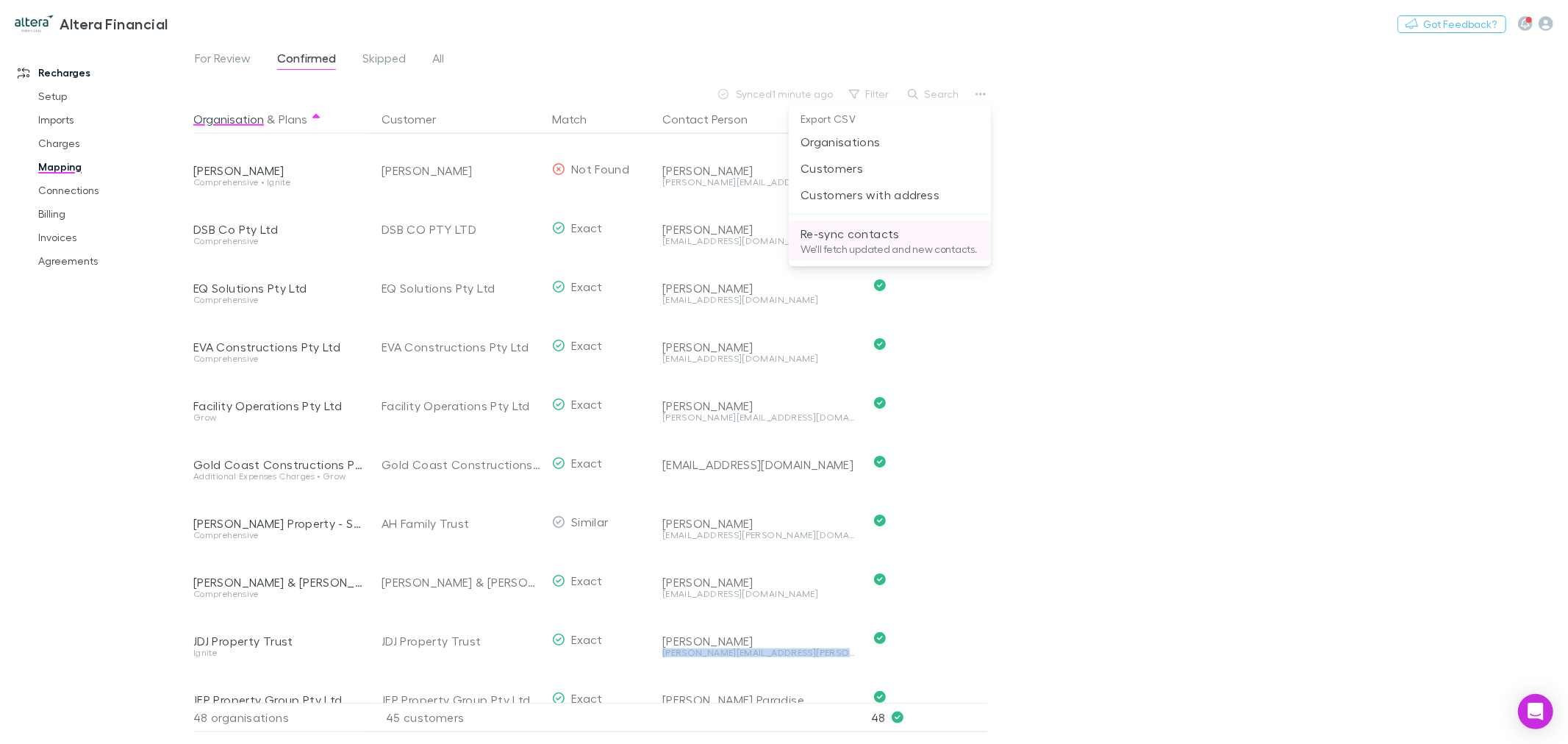
click at [953, 240] on p "Re-sync contacts" at bounding box center [890, 234] width 179 height 18
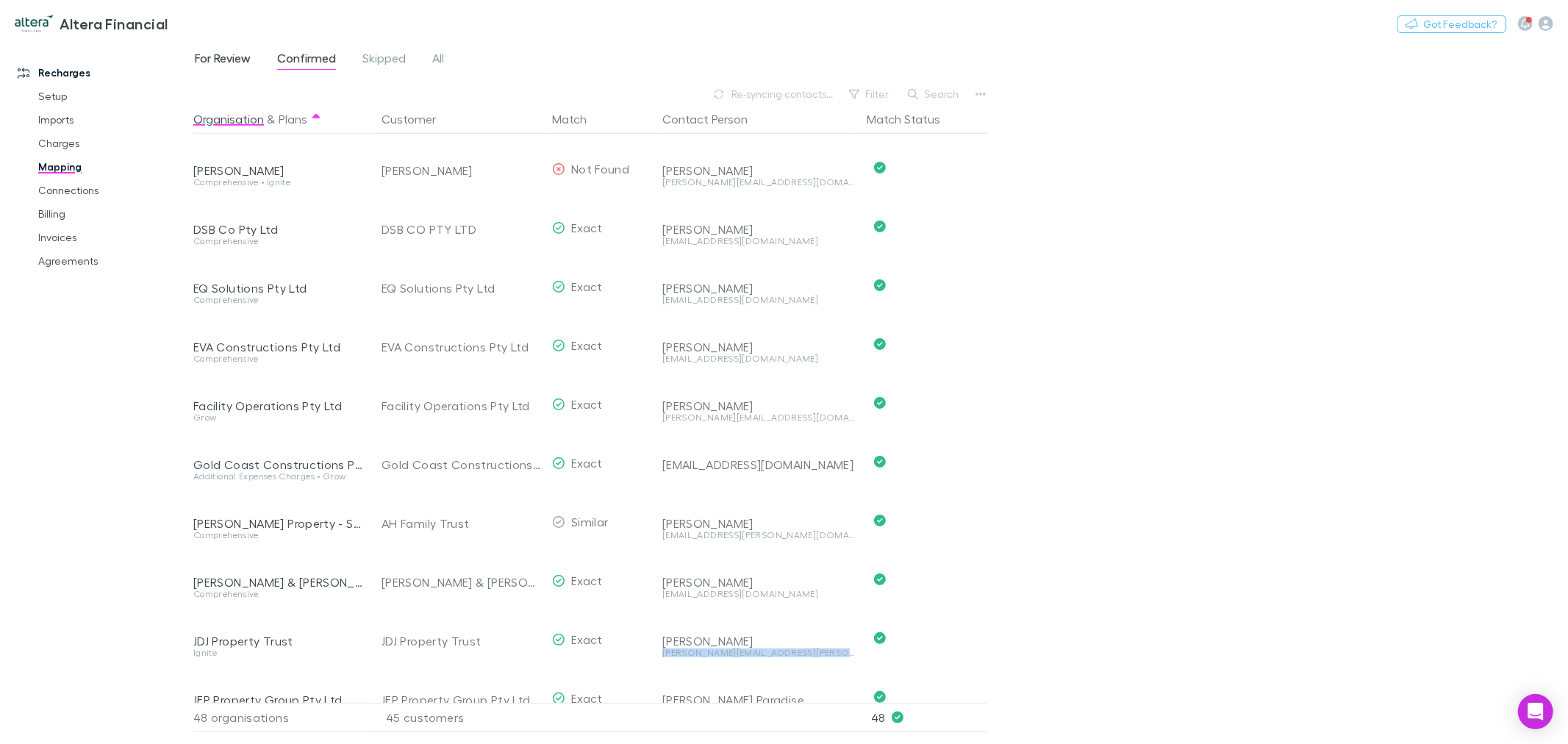
click at [250, 55] on span "For Review" at bounding box center [223, 60] width 56 height 19
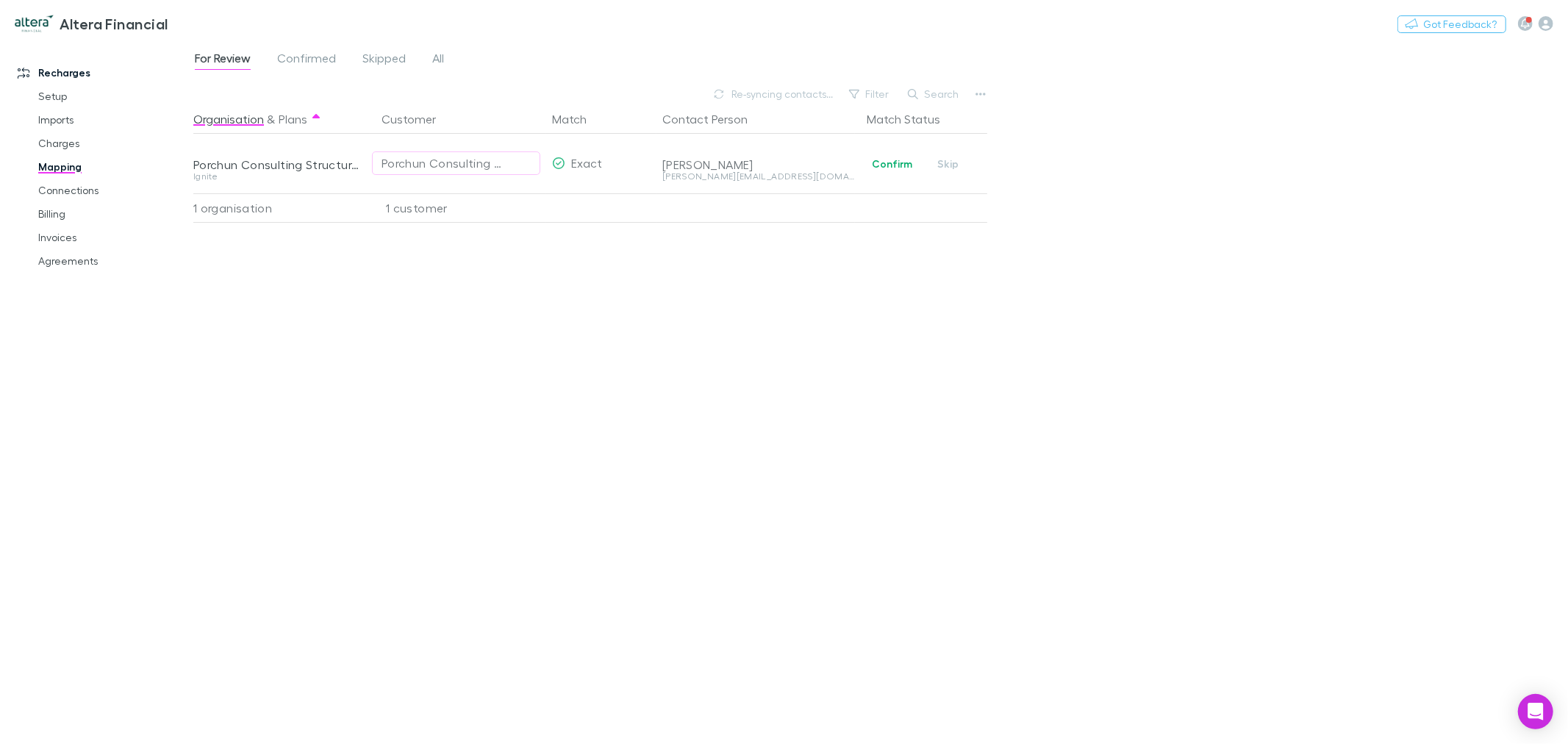
click at [781, 337] on div "Organisation & Plans Customer Match Contact Person Match Status Porchun Consult…" at bounding box center [592, 418] width 798 height 628
click at [879, 165] on button "Confirm" at bounding box center [892, 164] width 59 height 18
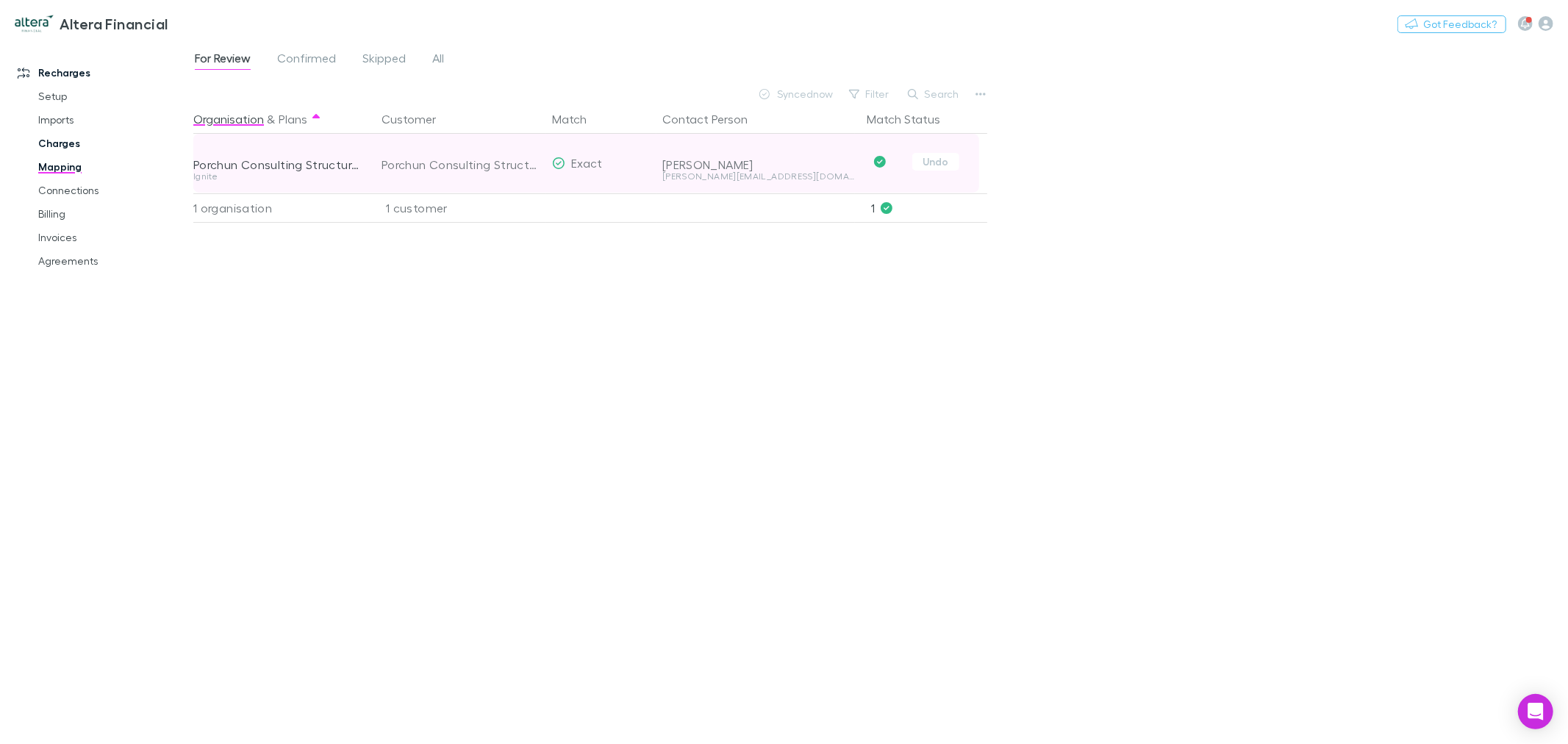
click at [77, 145] on link "Charges" at bounding box center [113, 143] width 180 height 23
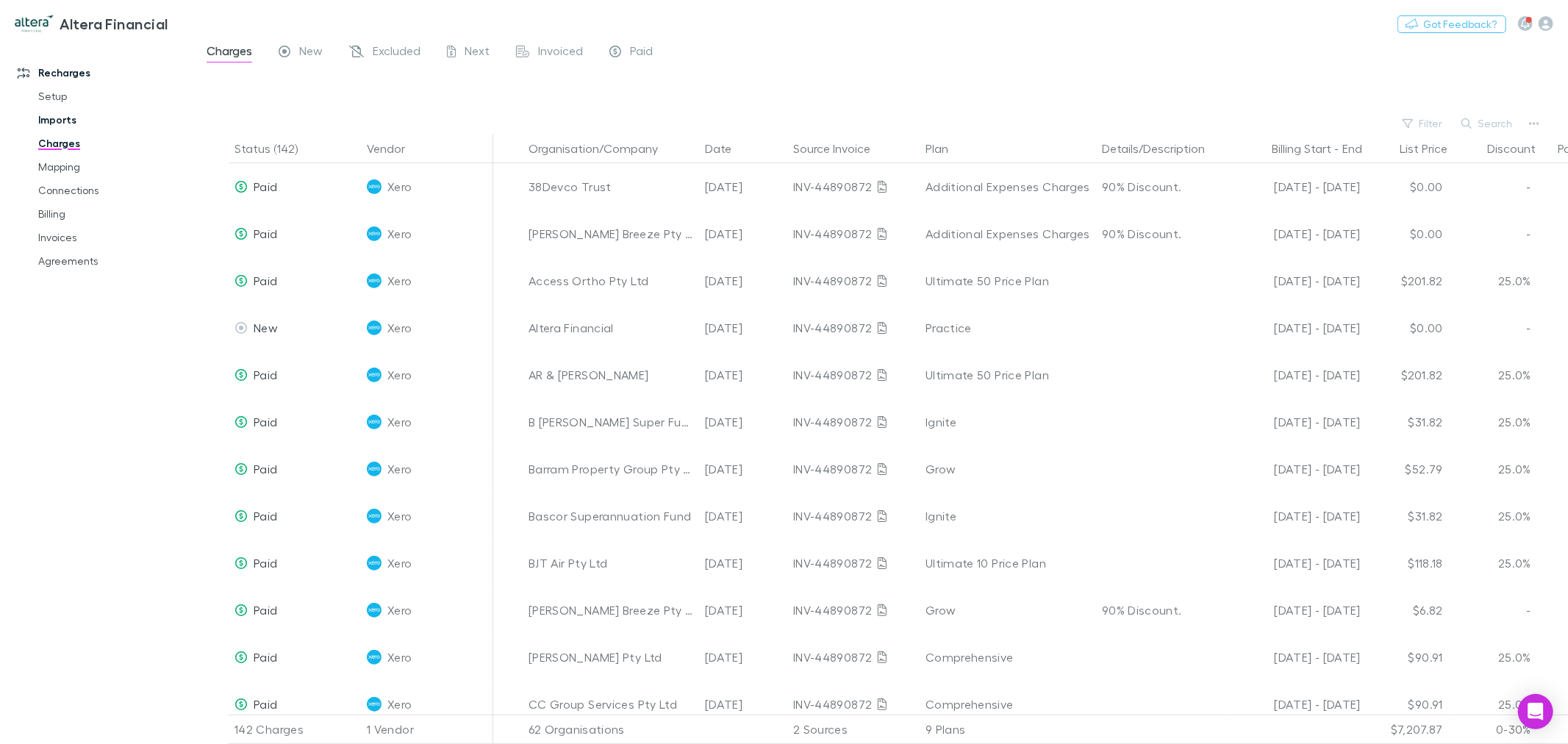
click at [71, 118] on link "Imports" at bounding box center [113, 119] width 180 height 23
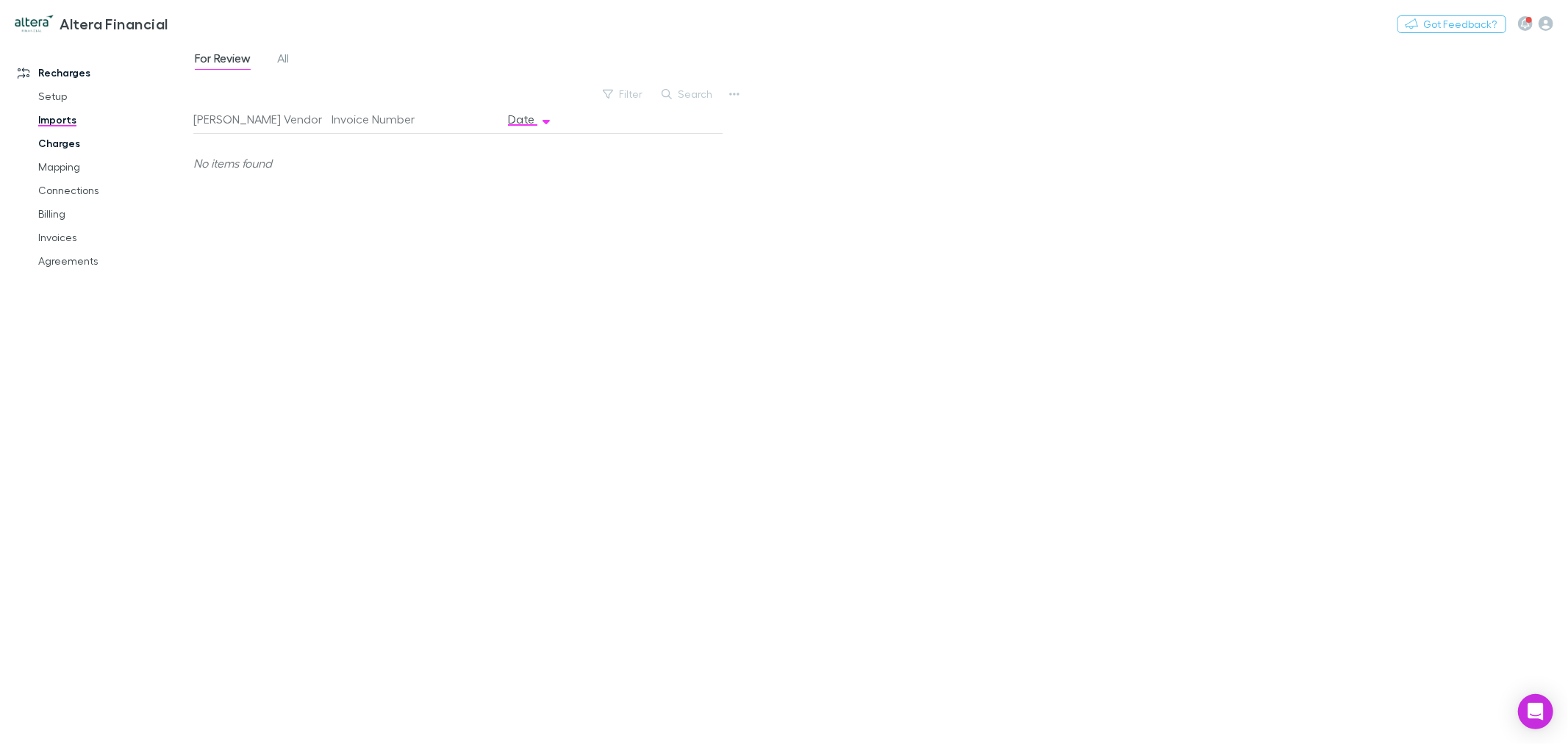
click at [71, 131] on link "Charges" at bounding box center [113, 143] width 180 height 23
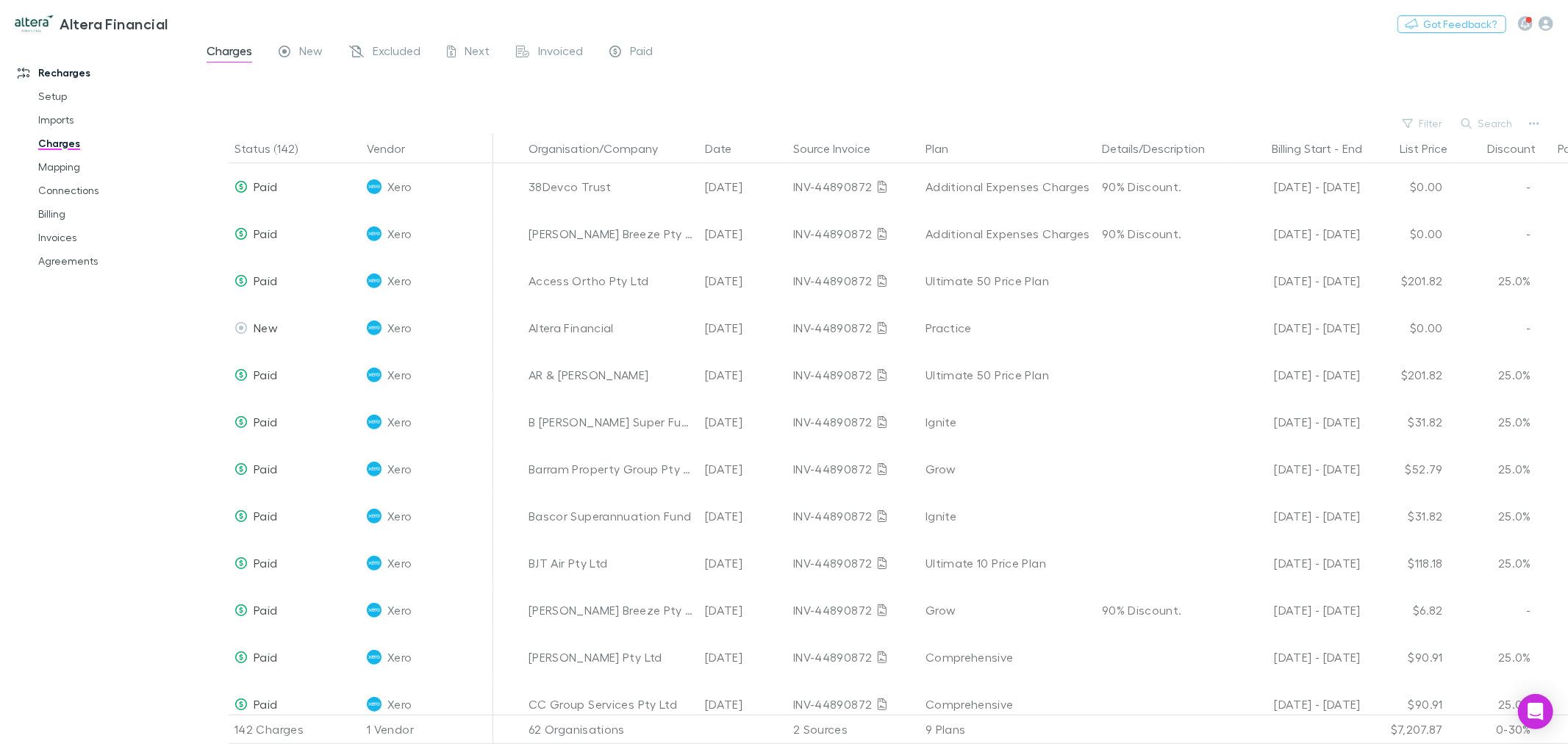
click at [68, 146] on link "Charges" at bounding box center [113, 143] width 180 height 23
click at [62, 165] on link "Mapping" at bounding box center [113, 166] width 180 height 23
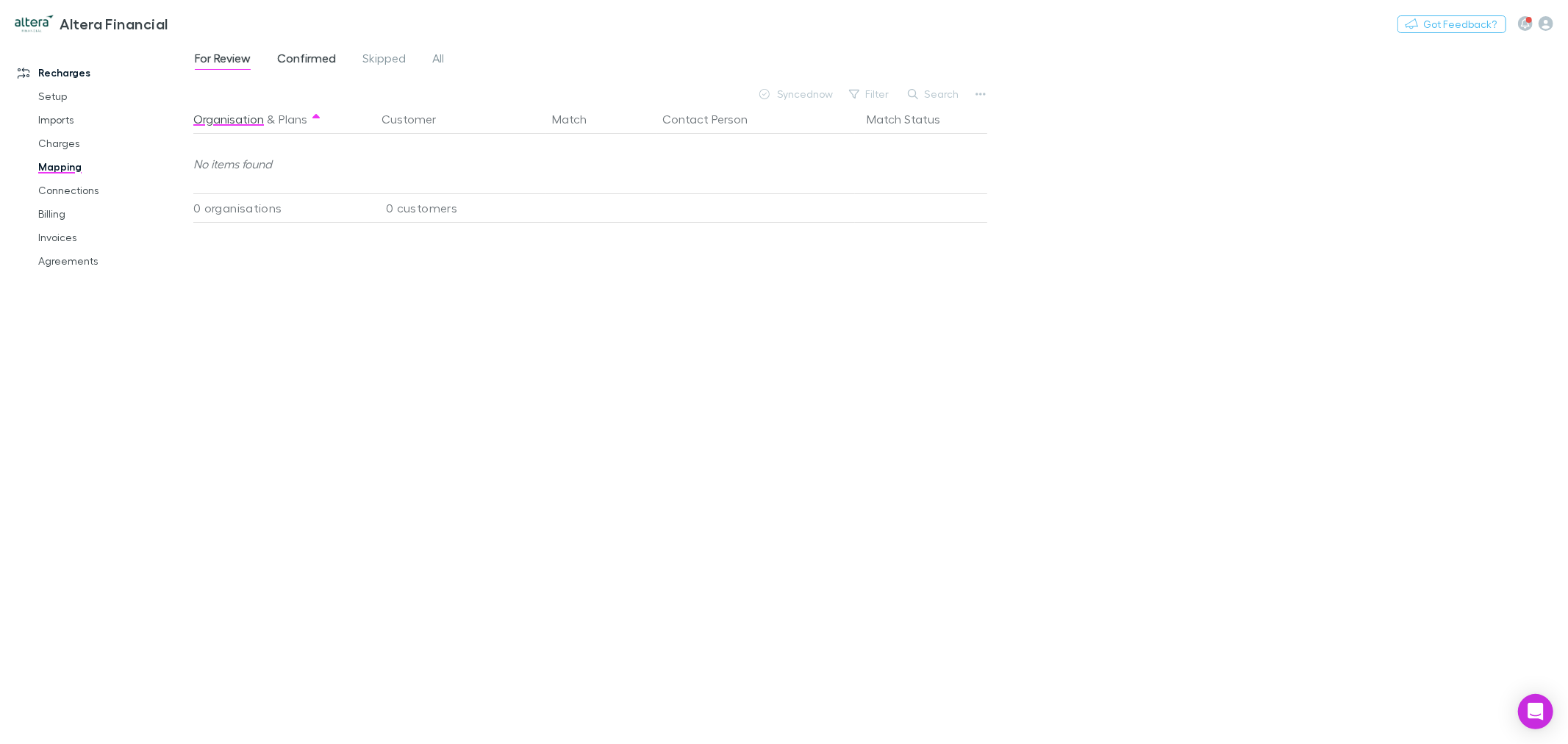
click at [307, 64] on span "Confirmed" at bounding box center [306, 60] width 59 height 19
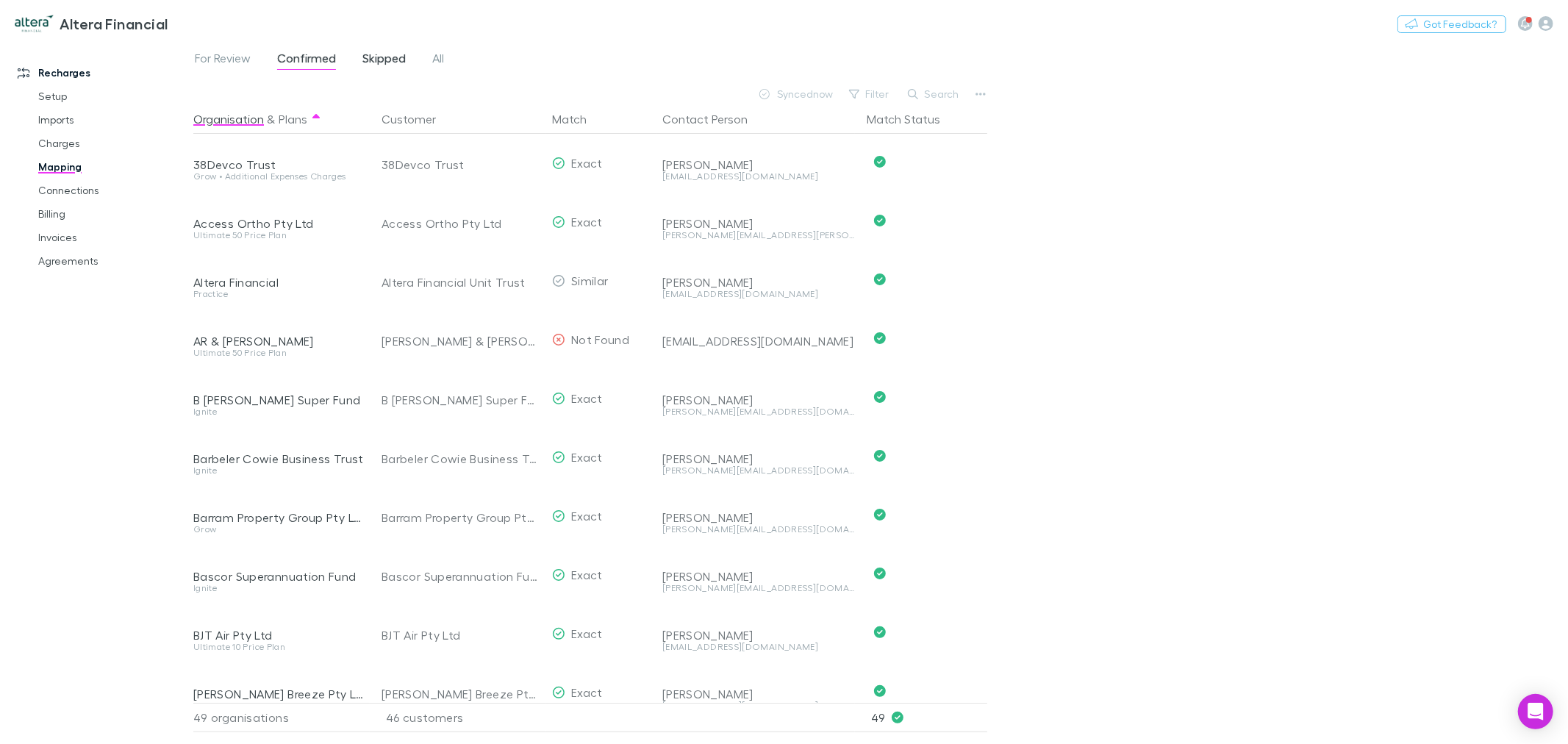
click at [403, 54] on span "Skipped" at bounding box center [384, 60] width 43 height 19
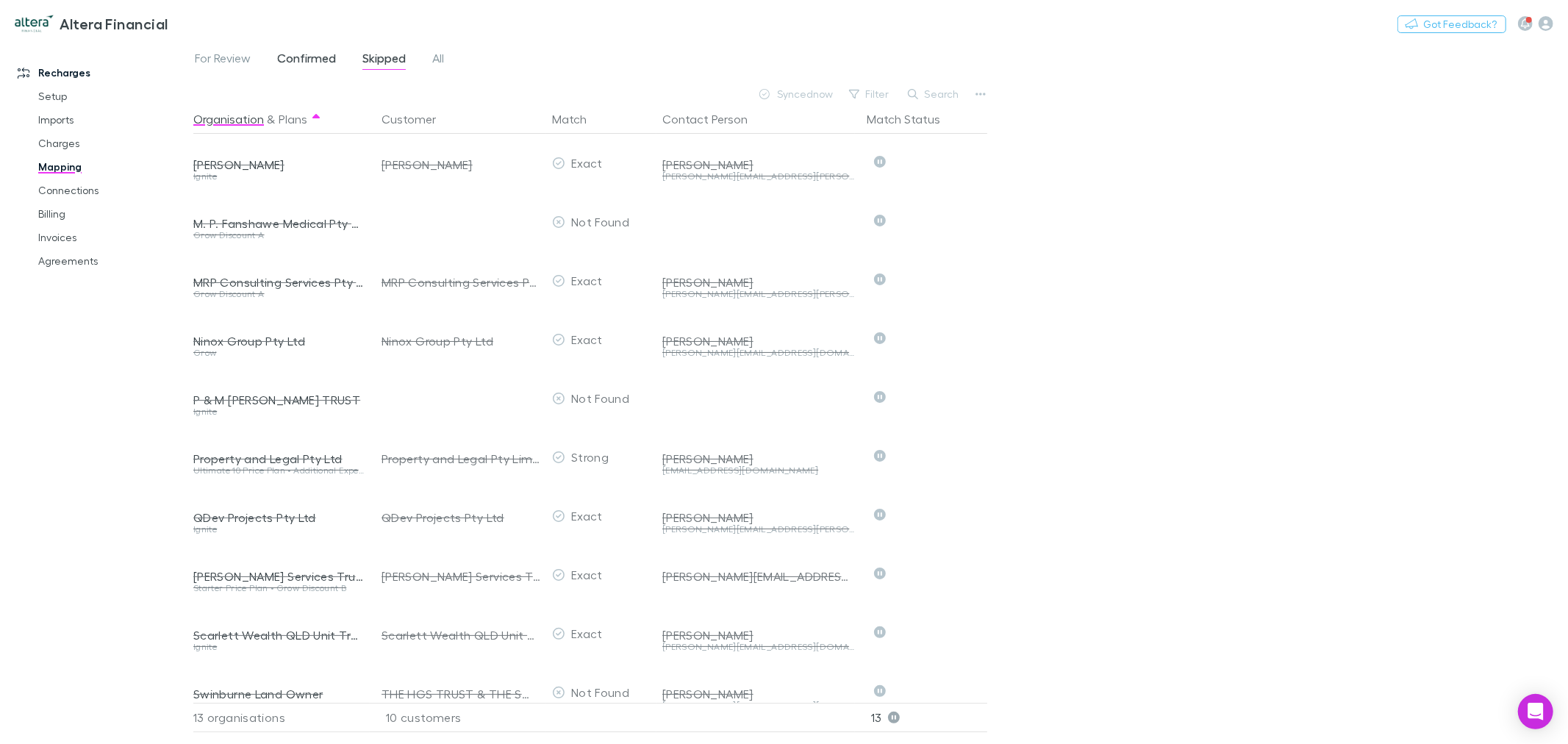
click at [302, 56] on span "Confirmed" at bounding box center [306, 60] width 59 height 19
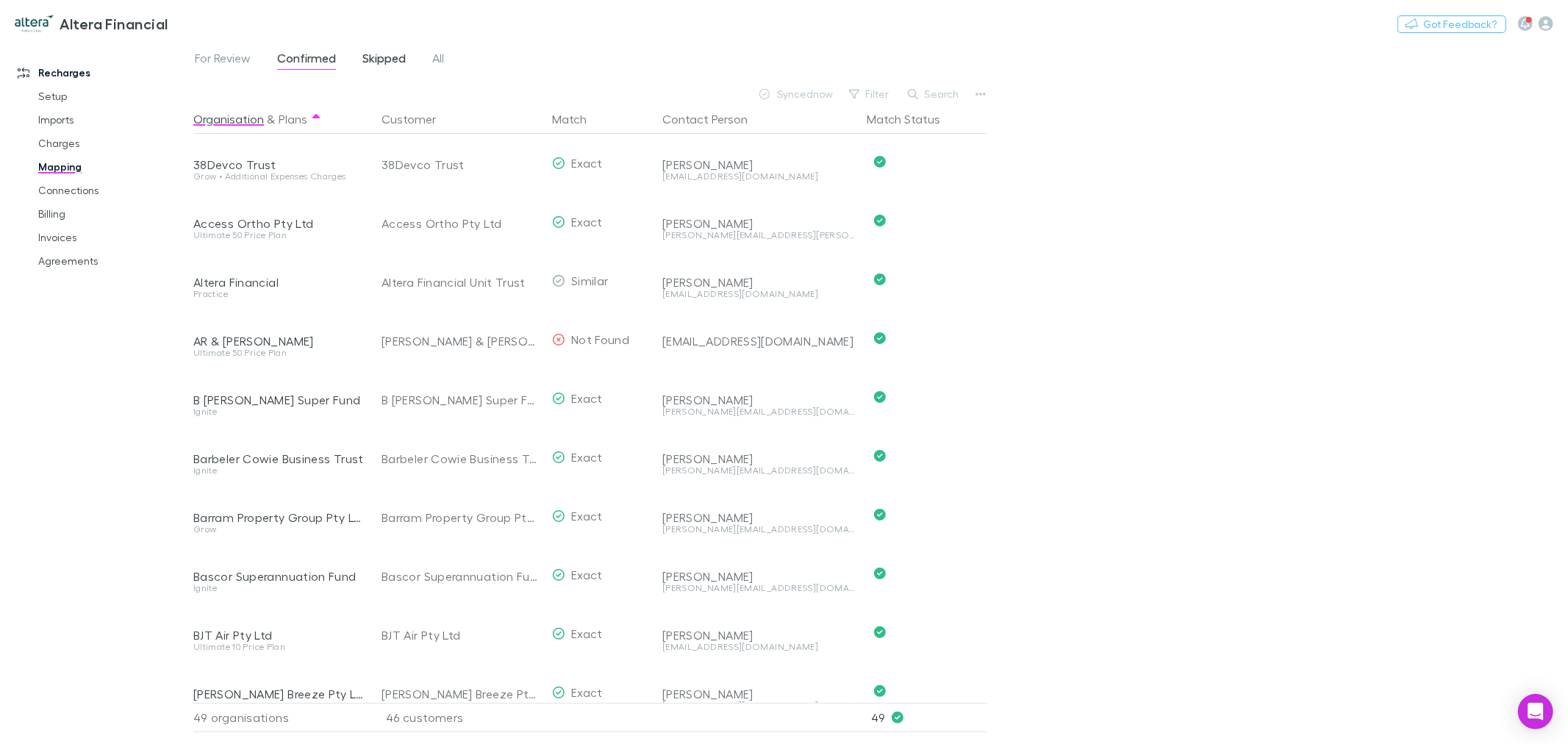
click at [374, 60] on span "Skipped" at bounding box center [384, 60] width 43 height 19
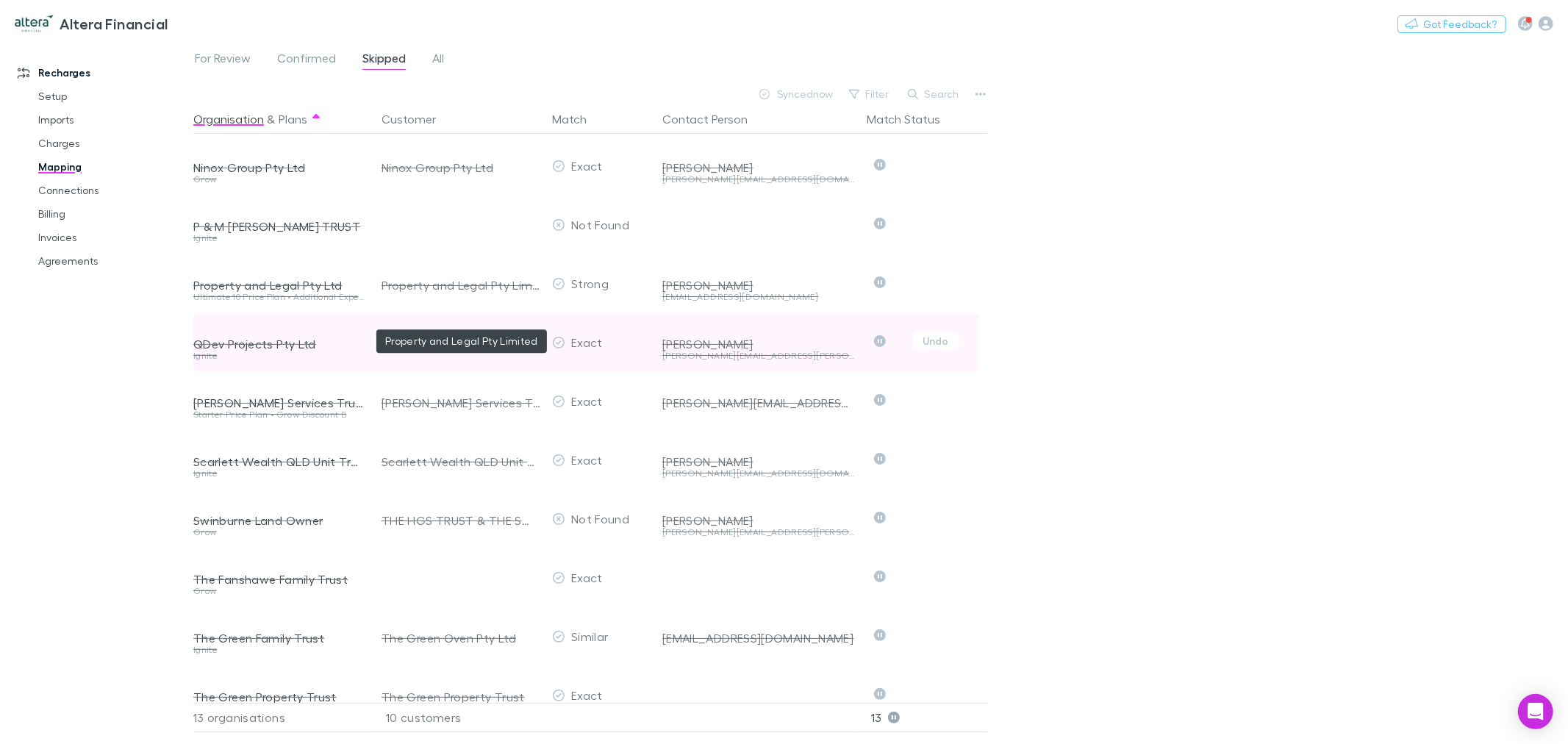
scroll to position [208, 0]
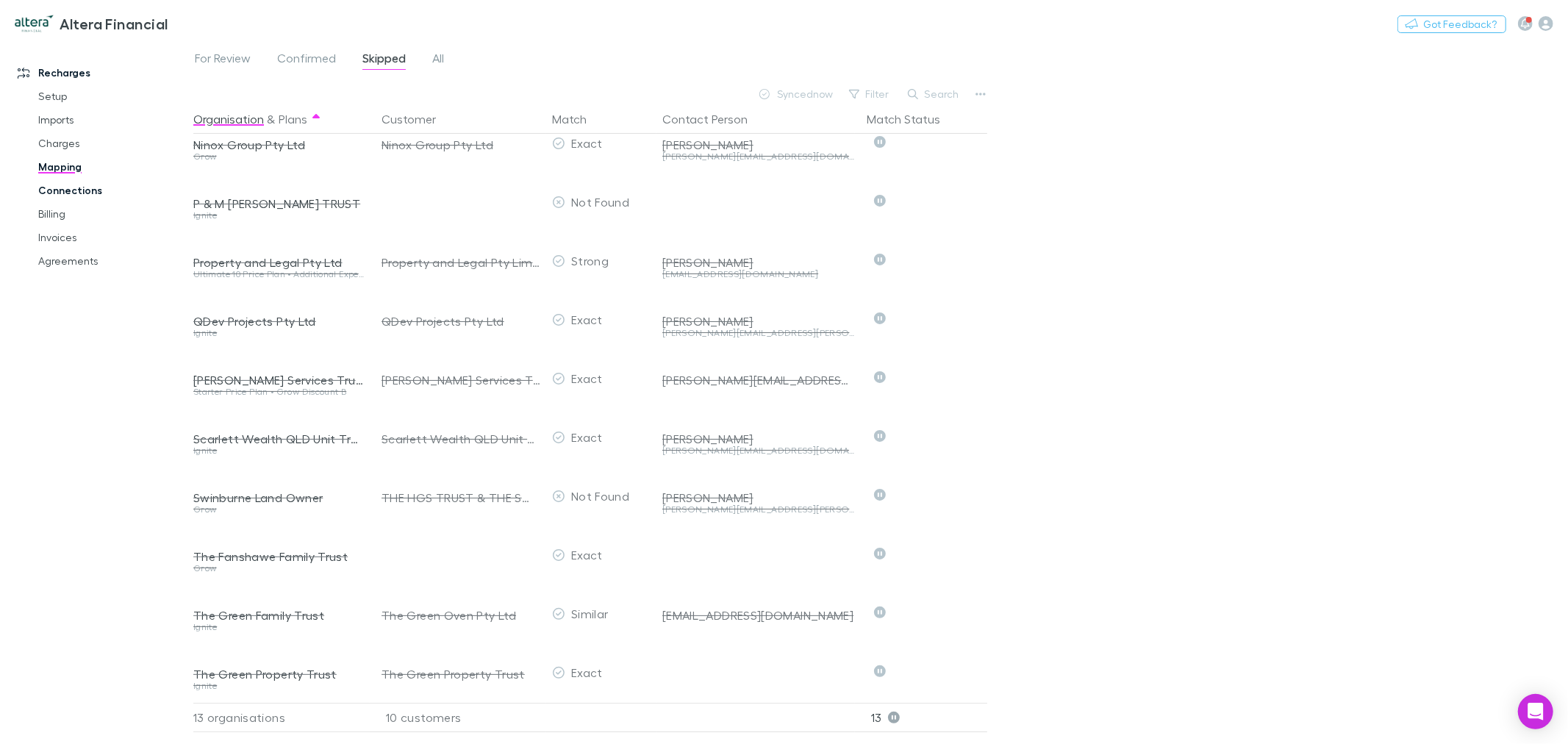
click at [84, 186] on link "Connections" at bounding box center [113, 190] width 180 height 23
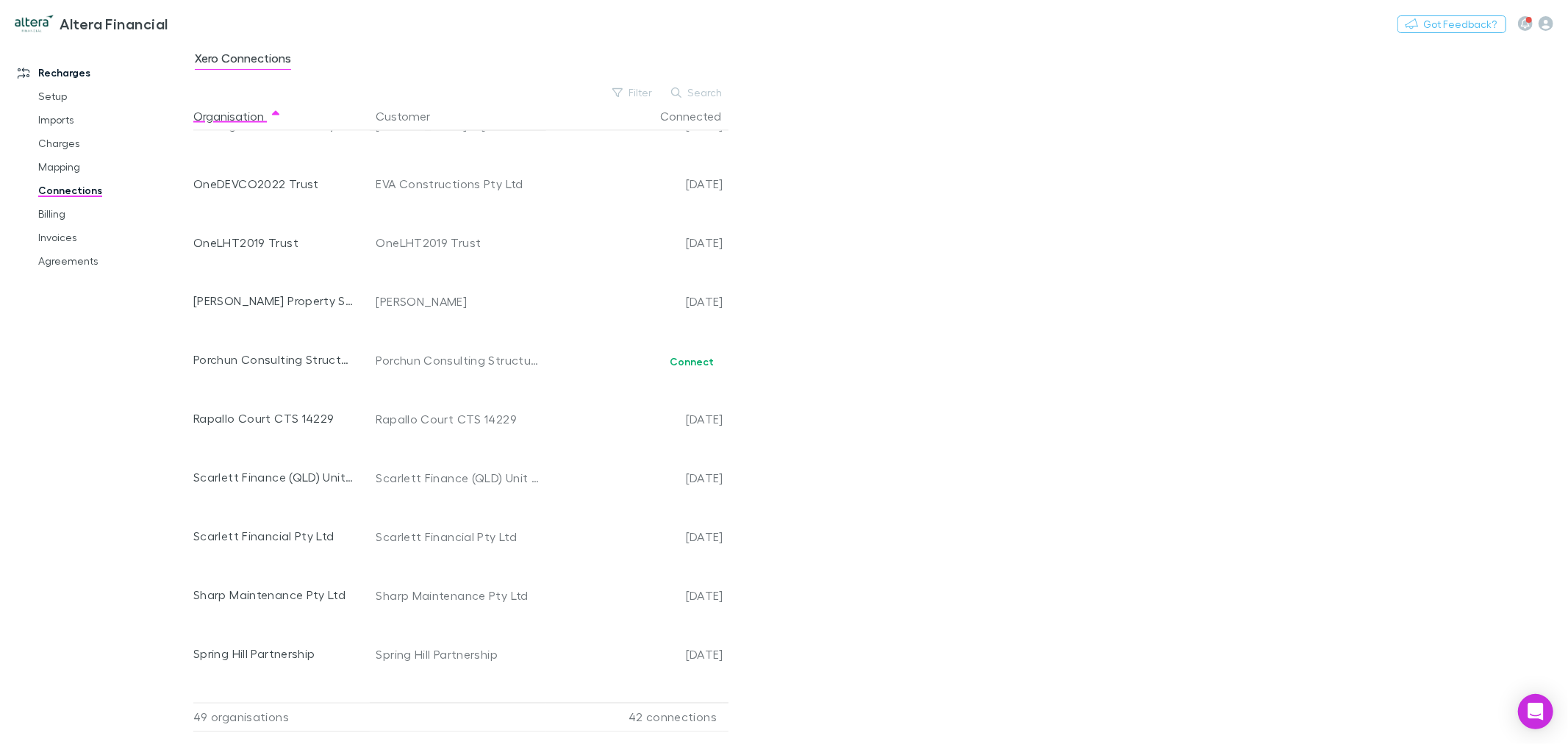
scroll to position [2310, 0]
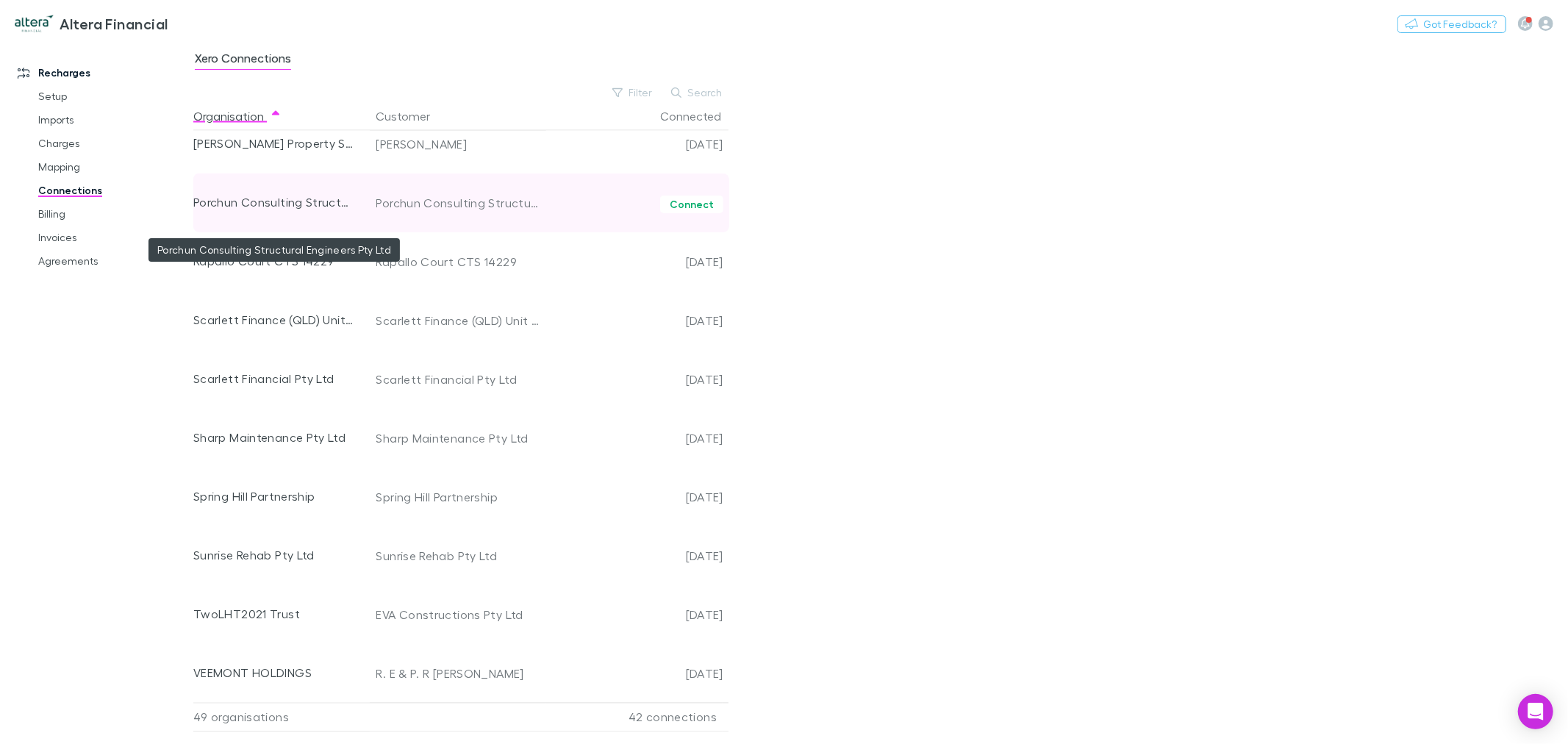
click at [250, 207] on div "Porchun Consulting Structural Engineers Pty Ltd" at bounding box center [274, 202] width 163 height 59
click at [248, 204] on div "Porchun Consulting Structural Engineers Pty Ltd" at bounding box center [274, 202] width 163 height 59
click at [197, 202] on div "Porchun Consulting Structural Engineers Pty Ltd" at bounding box center [274, 202] width 163 height 59
drag, startPoint x: 188, startPoint y: 202, endPoint x: 324, endPoint y: 202, distance: 136.0
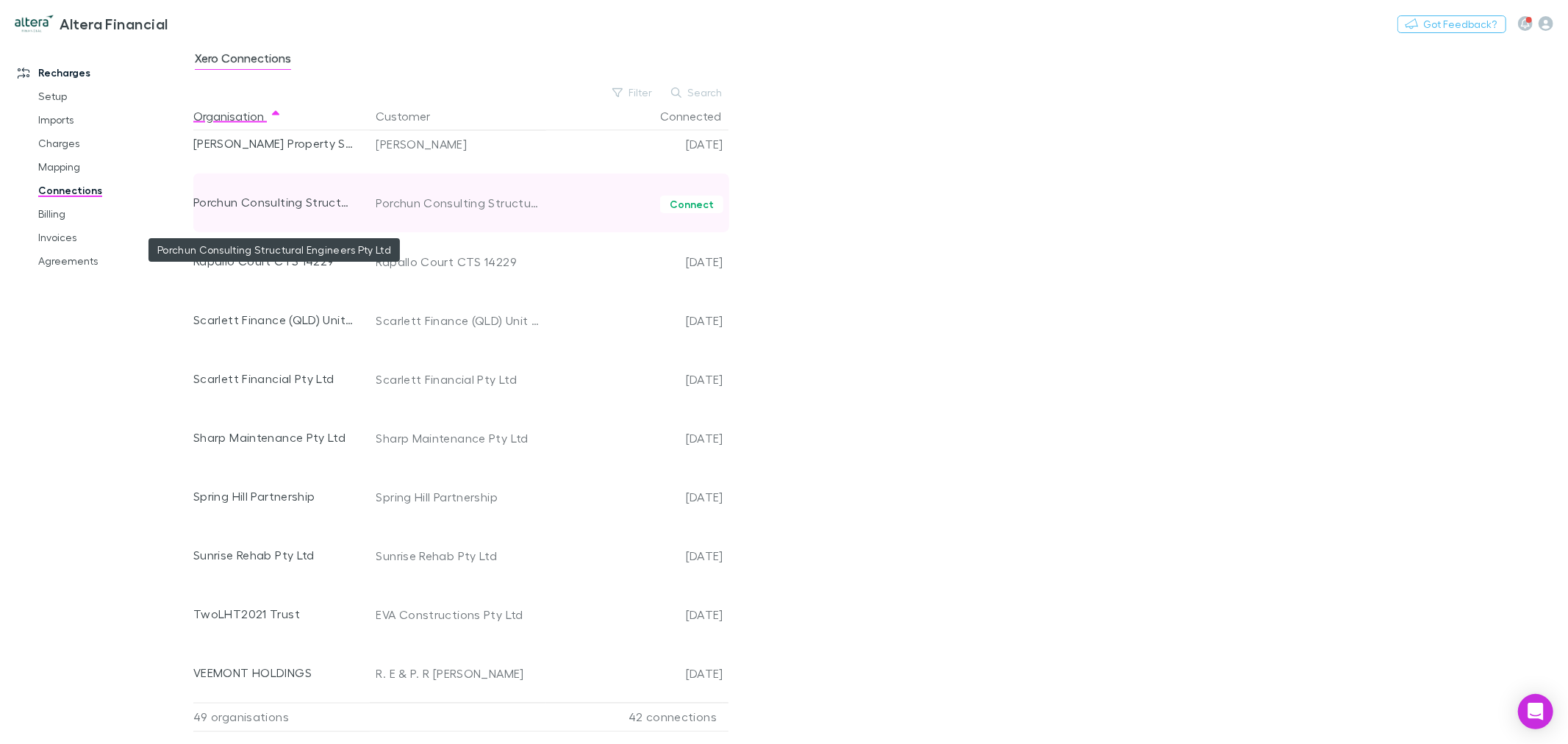
click at [324, 200] on div "Recharges Setup Imports Charges Mapping Connections Billing Invoices Agreements…" at bounding box center [784, 392] width 1568 height 703
click at [324, 216] on div "Porchun Consulting Structural Engineers Pty Ltd" at bounding box center [274, 202] width 163 height 59
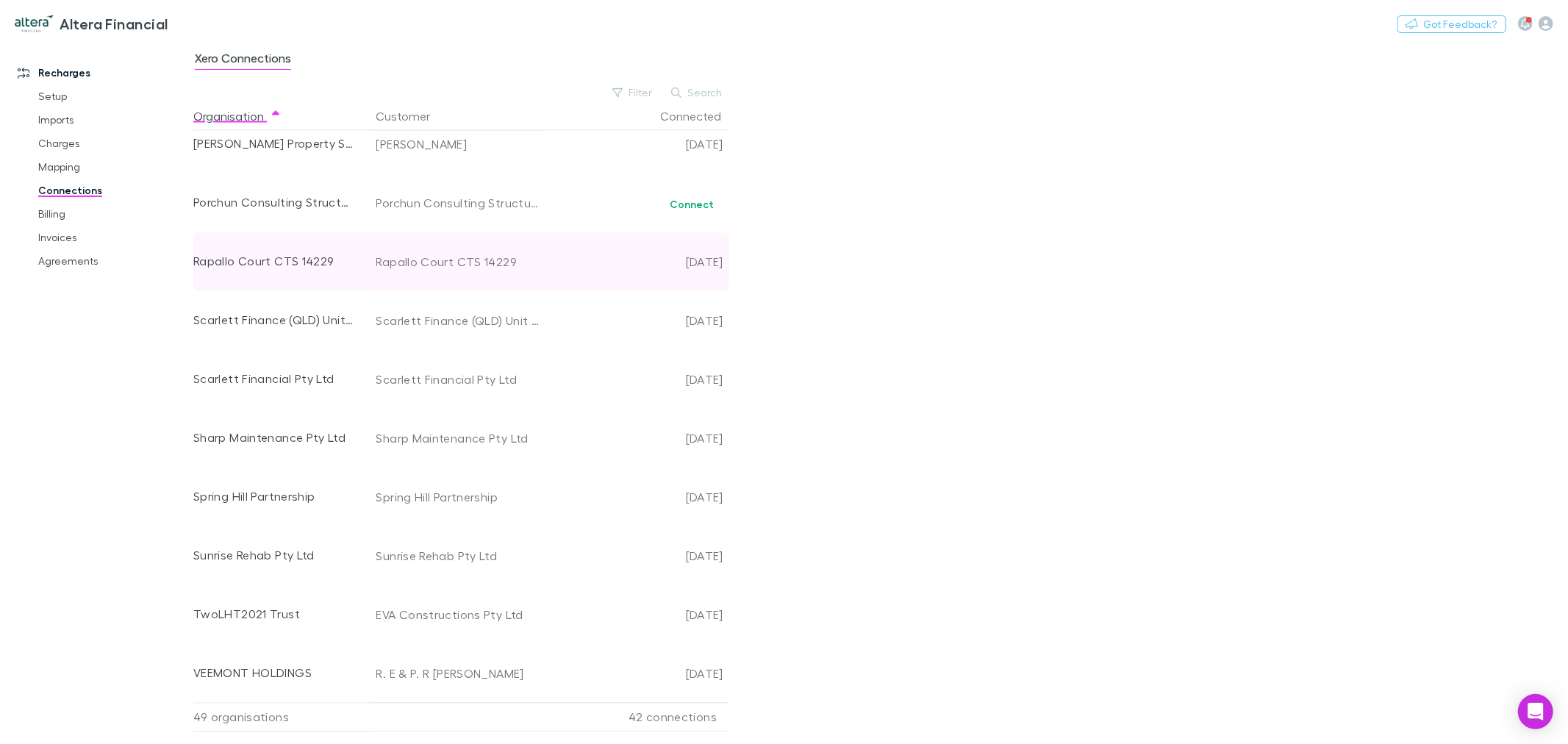
click at [325, 245] on div "Rapallo Court CTS 14229" at bounding box center [274, 261] width 163 height 59
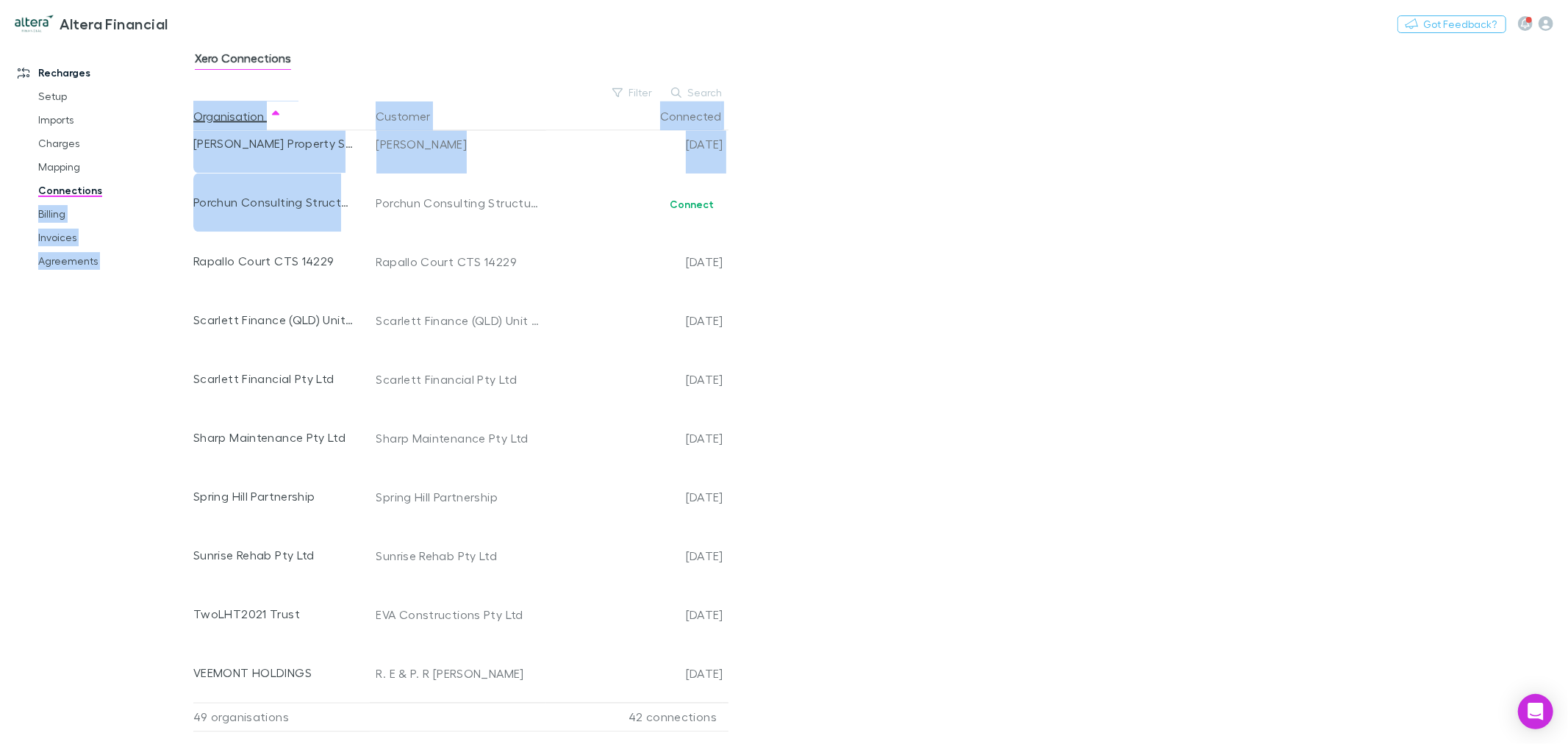
drag, startPoint x: 340, startPoint y: 200, endPoint x: 186, endPoint y: 197, distance: 154.0
click at [186, 197] on div "Recharges Setup Imports Charges Mapping Connections Billing Invoices Agreements…" at bounding box center [784, 392] width 1568 height 703
copy div "Billing Invoices Agreements Xero Connections Filter Search Organisation Custome…"
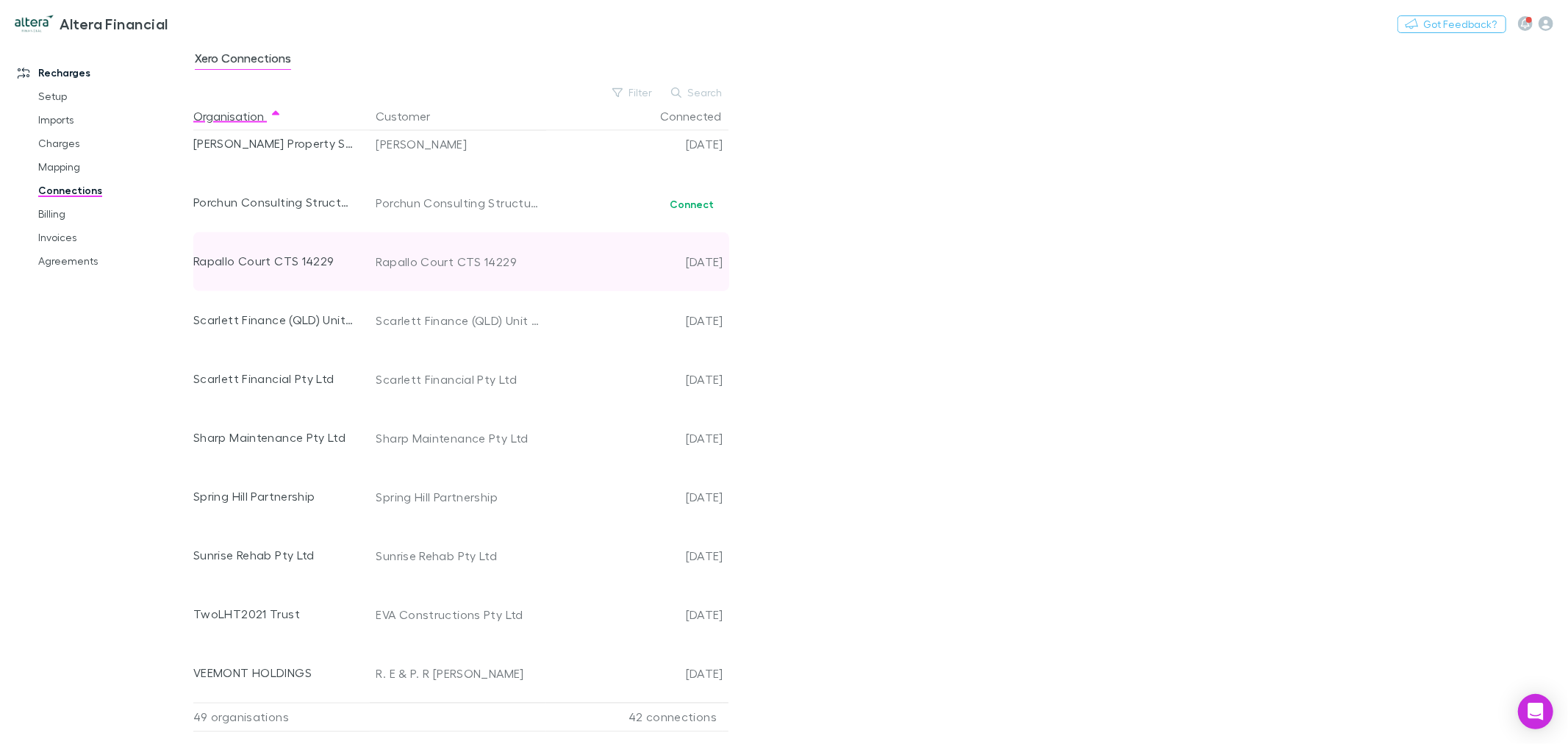
drag, startPoint x: 329, startPoint y: 248, endPoint x: 333, endPoint y: 235, distance: 13.6
click at [331, 248] on div "Rapallo Court CTS 14229" at bounding box center [274, 261] width 163 height 59
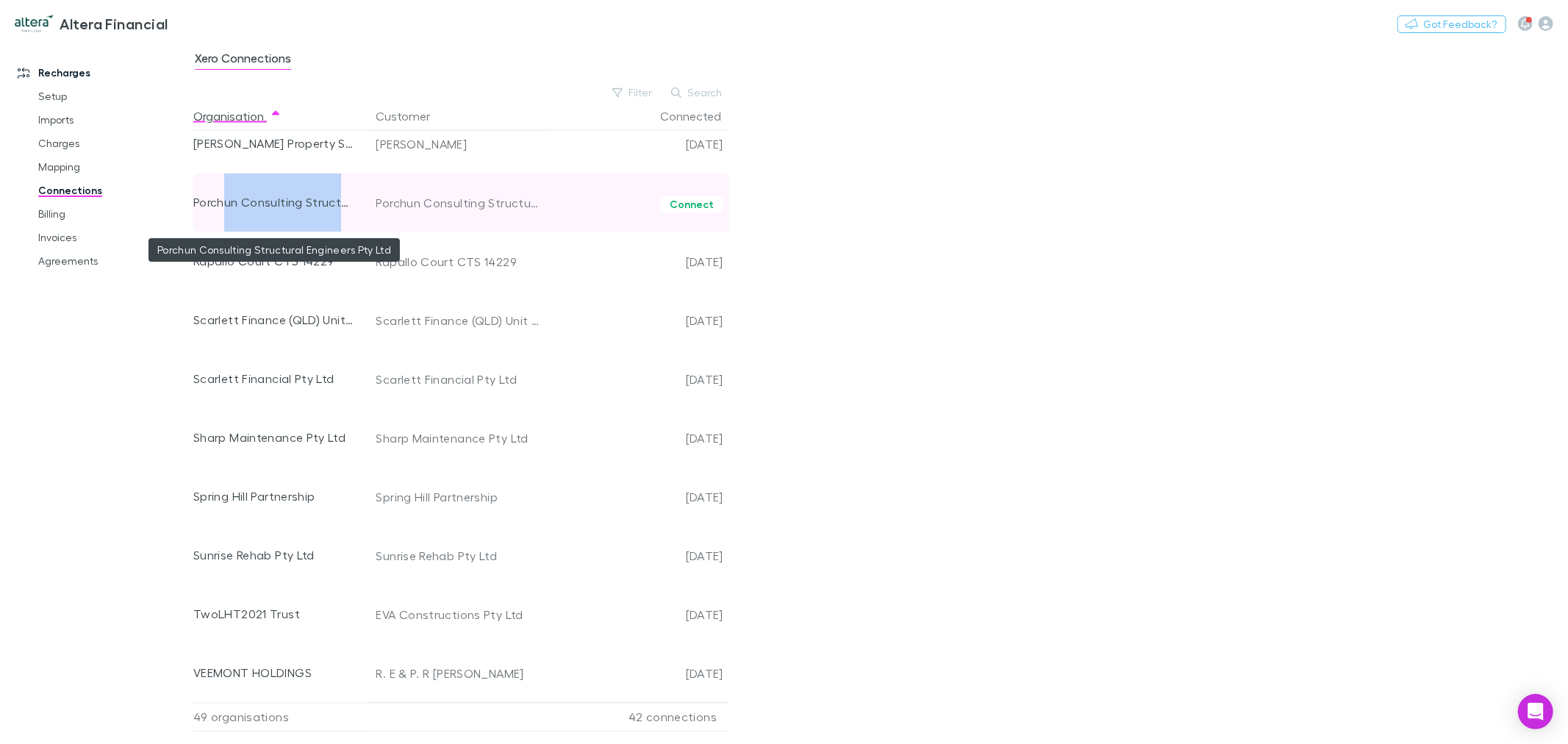
drag, startPoint x: 338, startPoint y: 202, endPoint x: 276, endPoint y: 193, distance: 62.6
click at [228, 200] on div "Porchun Consulting Structural Engineers Pty Ltd" at bounding box center [274, 202] width 163 height 59
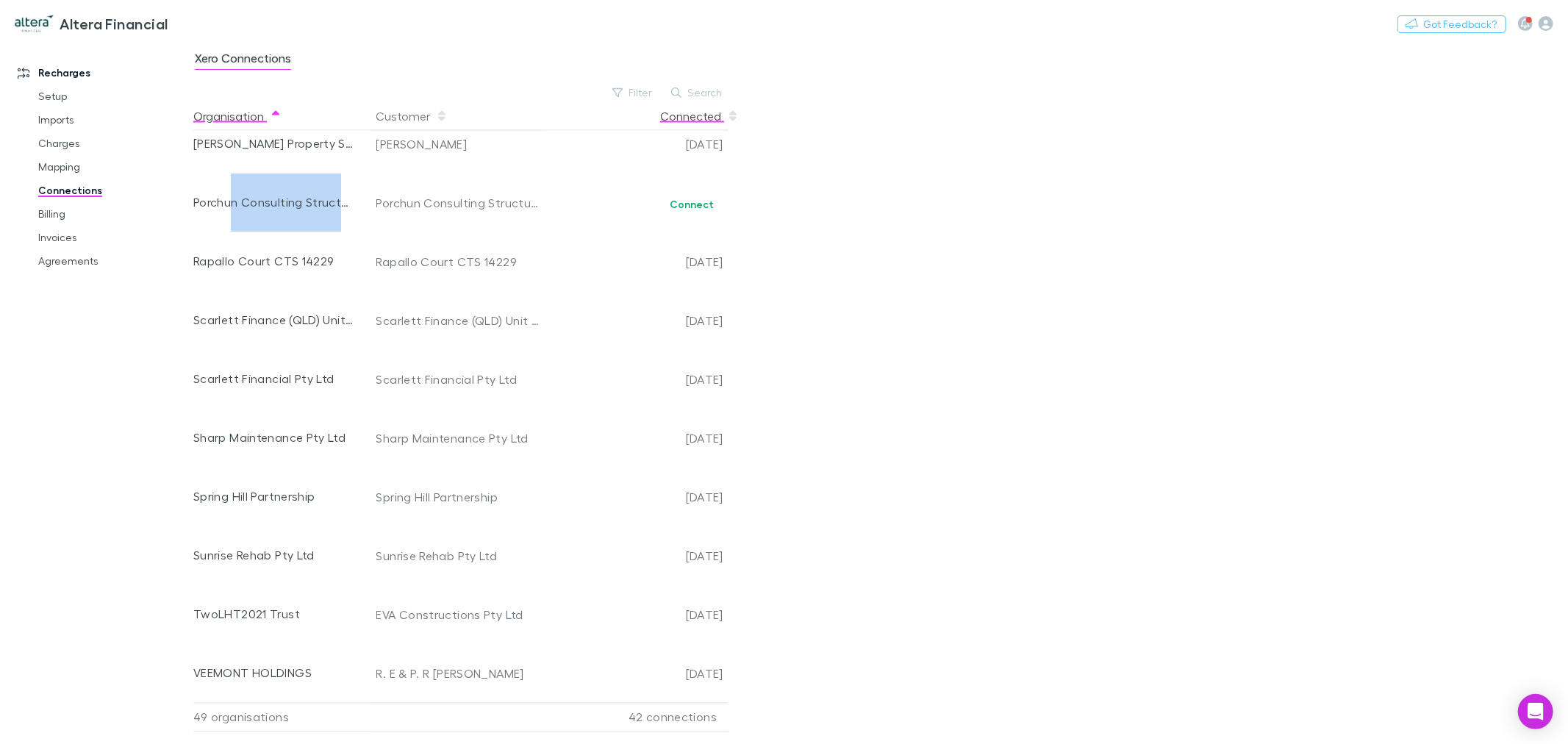
click at [710, 116] on button "Connected" at bounding box center [700, 116] width 79 height 30
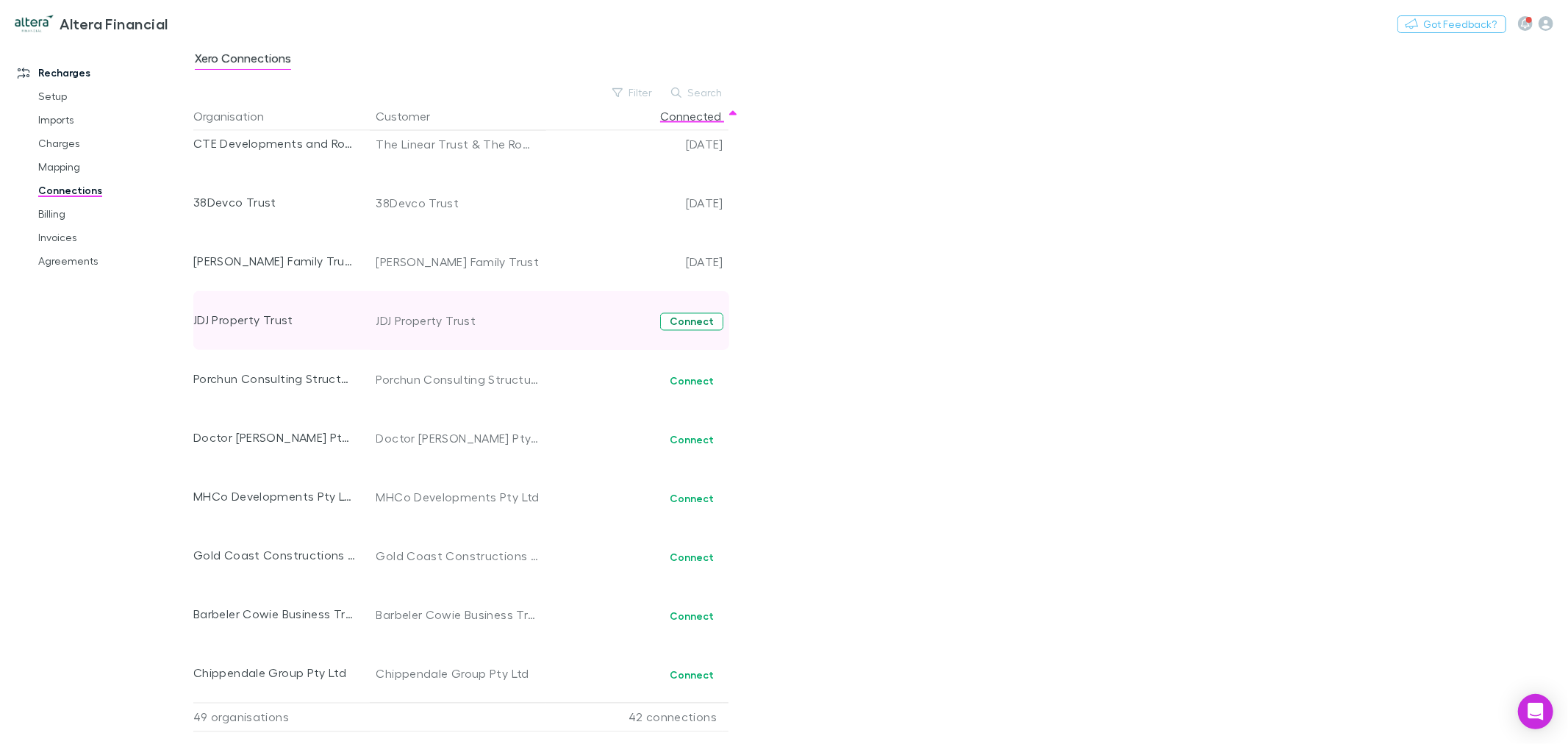
click at [688, 318] on button "Connect" at bounding box center [692, 322] width 63 height 18
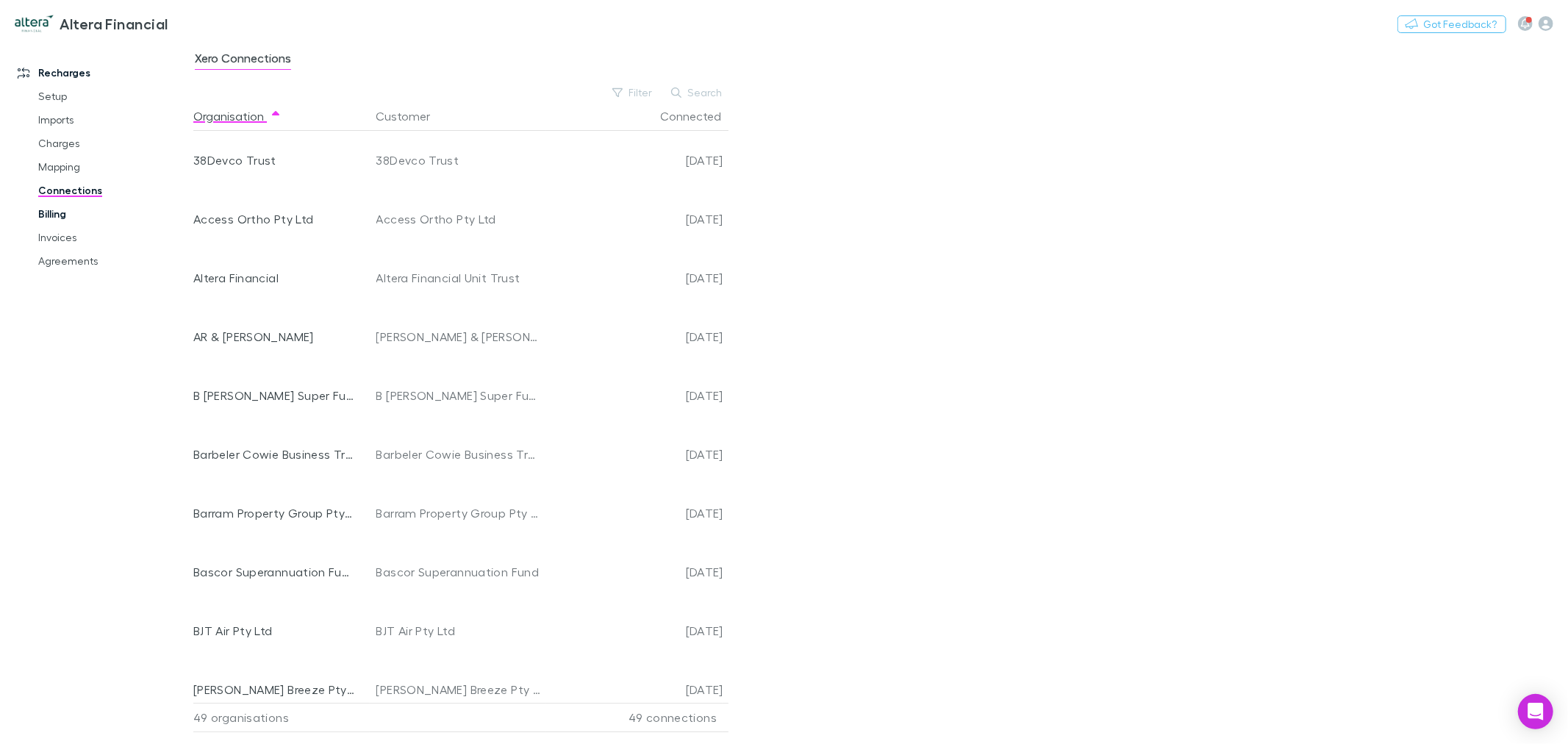
click at [77, 208] on link "Billing" at bounding box center [113, 213] width 180 height 23
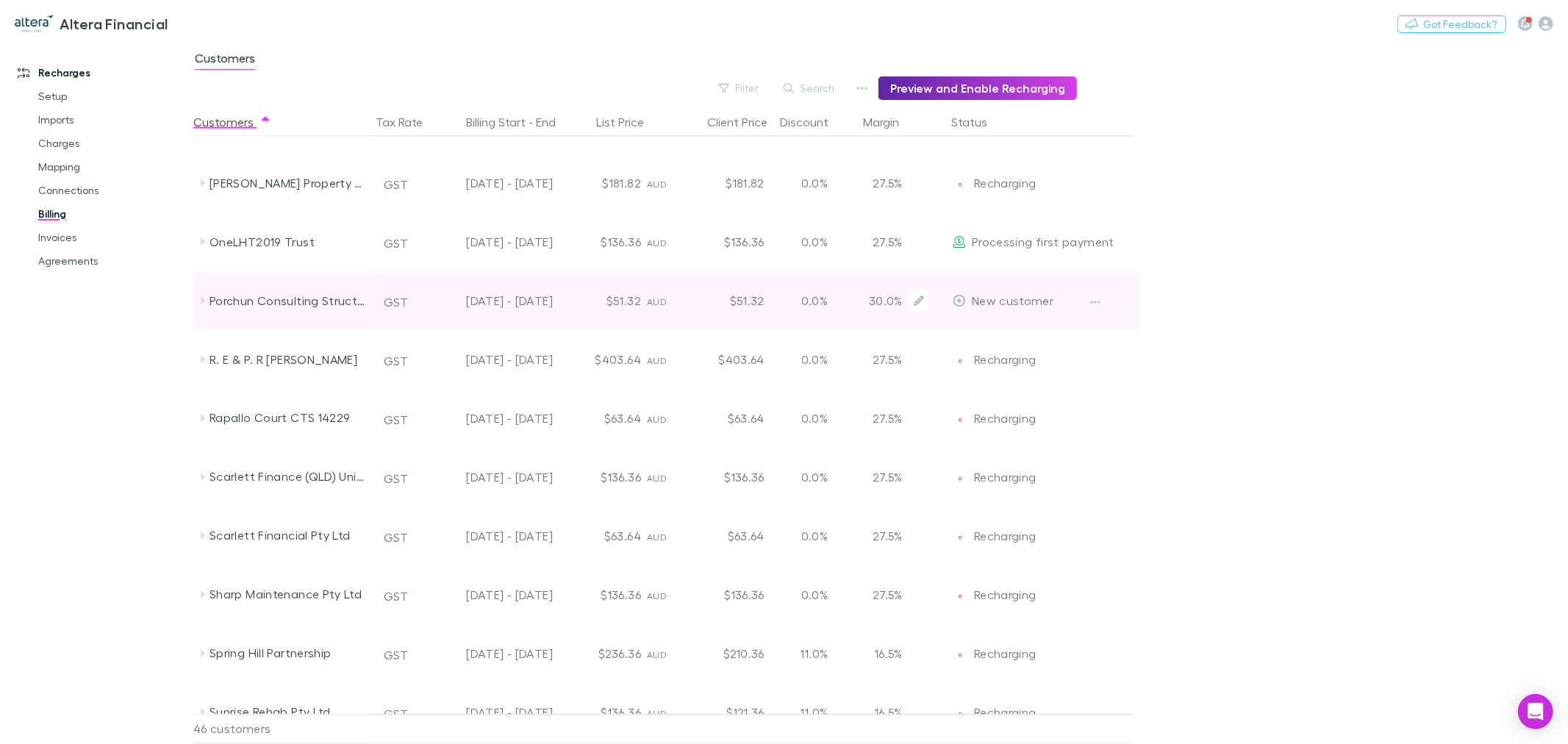
scroll to position [2128, 0]
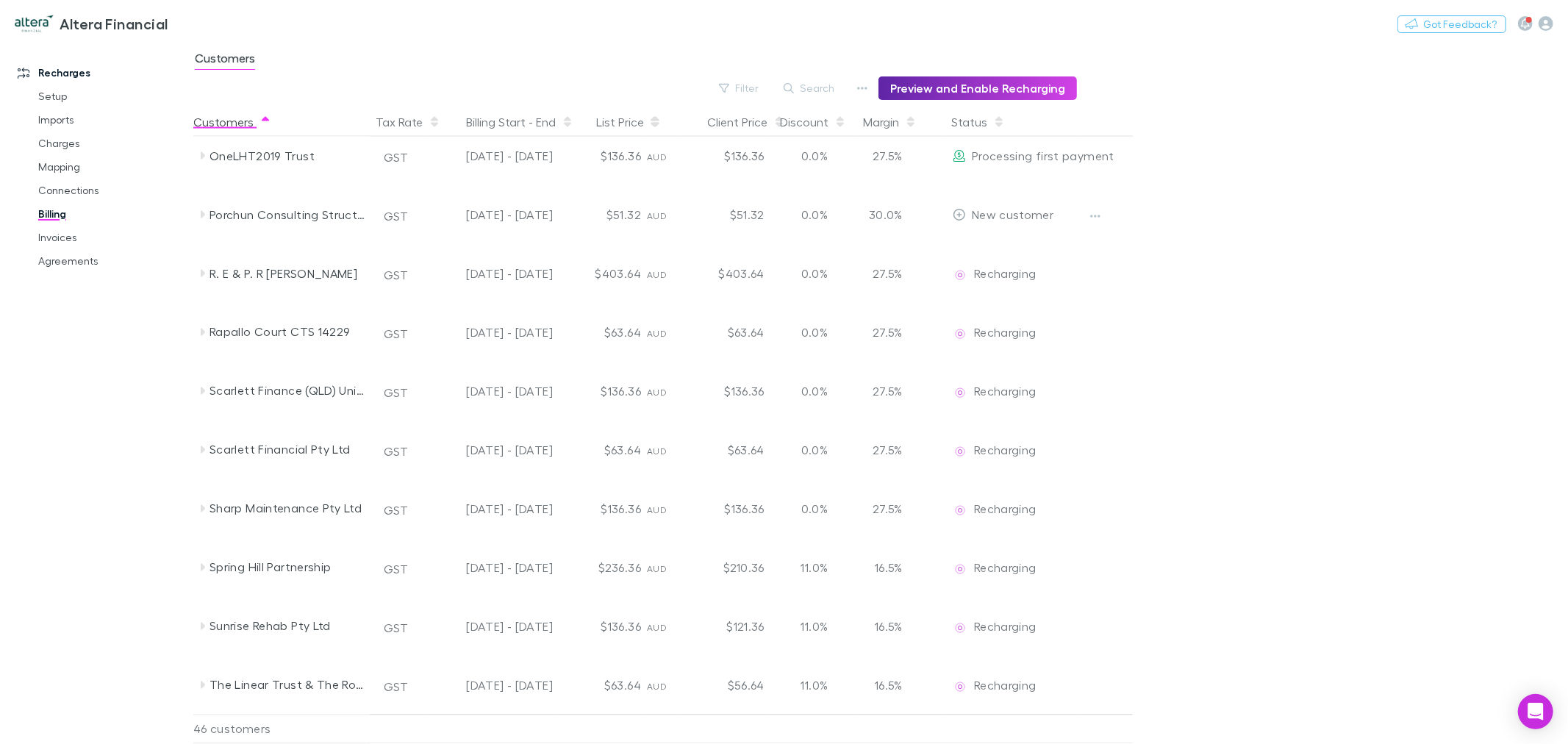
click at [949, 119] on div "Status" at bounding box center [1011, 122] width 132 height 30
click at [987, 115] on button "Status" at bounding box center [978, 122] width 54 height 30
click at [980, 125] on button "Status" at bounding box center [978, 122] width 54 height 30
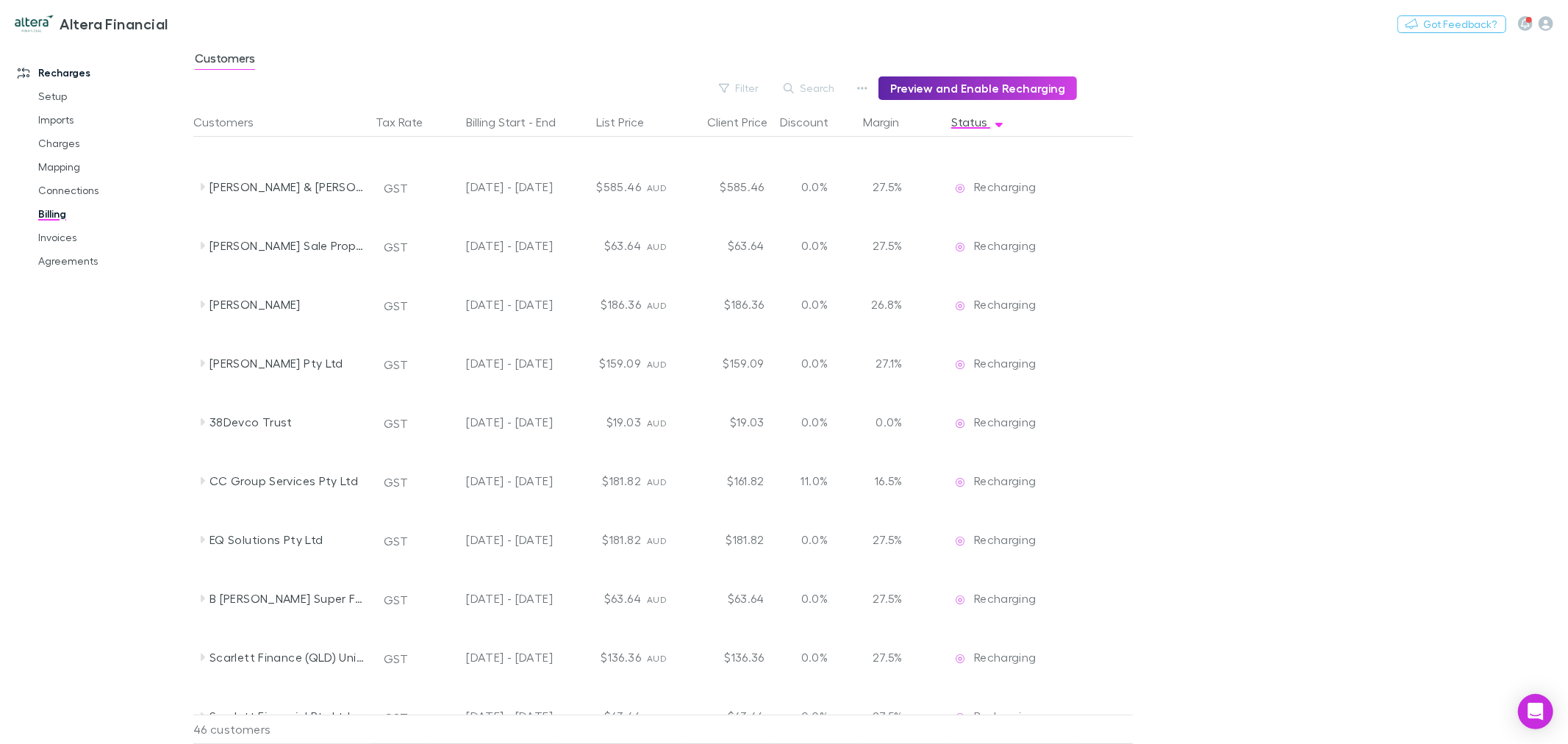
scroll to position [0, 0]
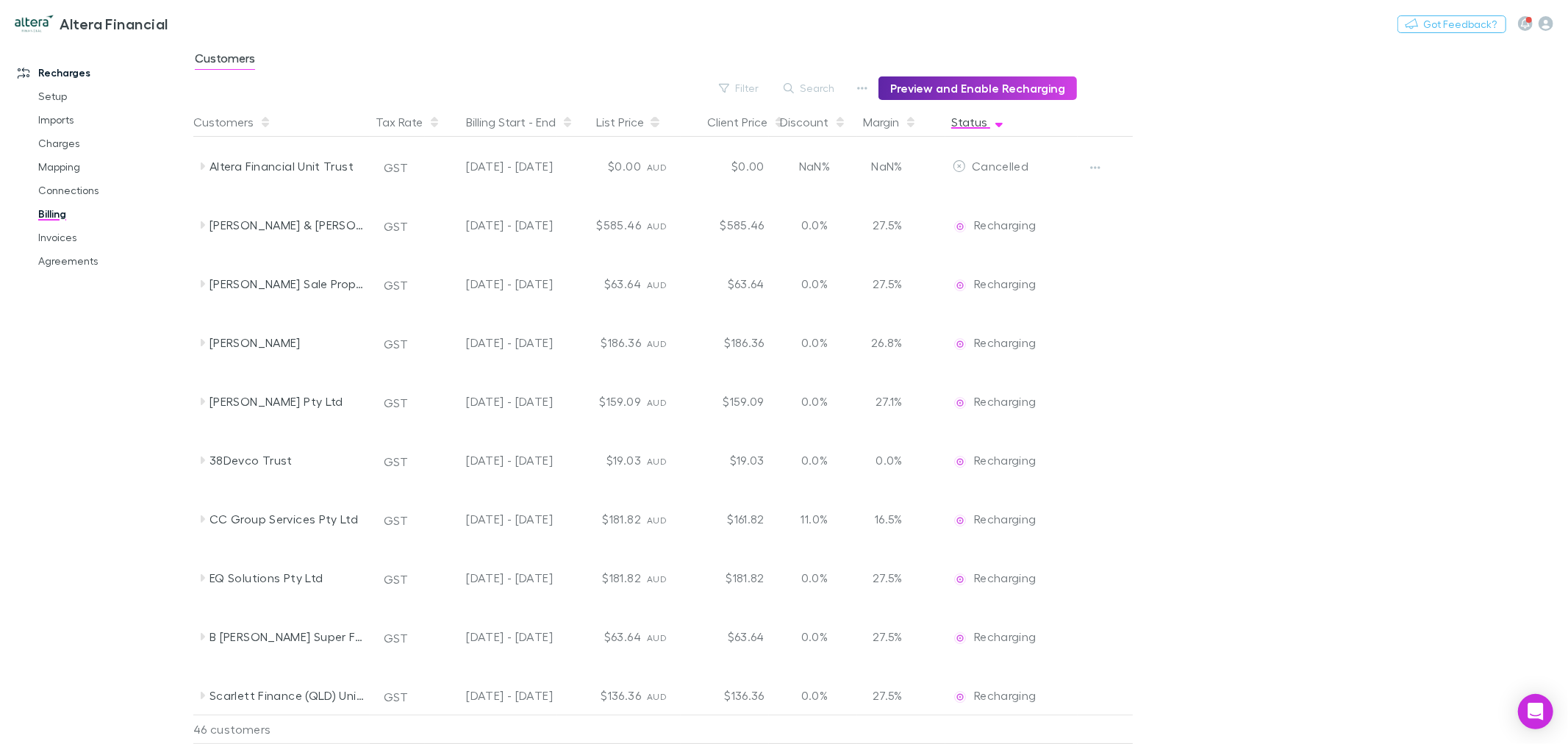
click at [956, 111] on button "Status" at bounding box center [978, 122] width 54 height 30
click at [986, 120] on button "Status" at bounding box center [978, 122] width 54 height 30
click at [1000, 119] on icon "button" at bounding box center [999, 122] width 7 height 12
click at [1000, 123] on icon "button" at bounding box center [999, 125] width 7 height 5
click at [967, 122] on button "Status" at bounding box center [978, 122] width 54 height 30
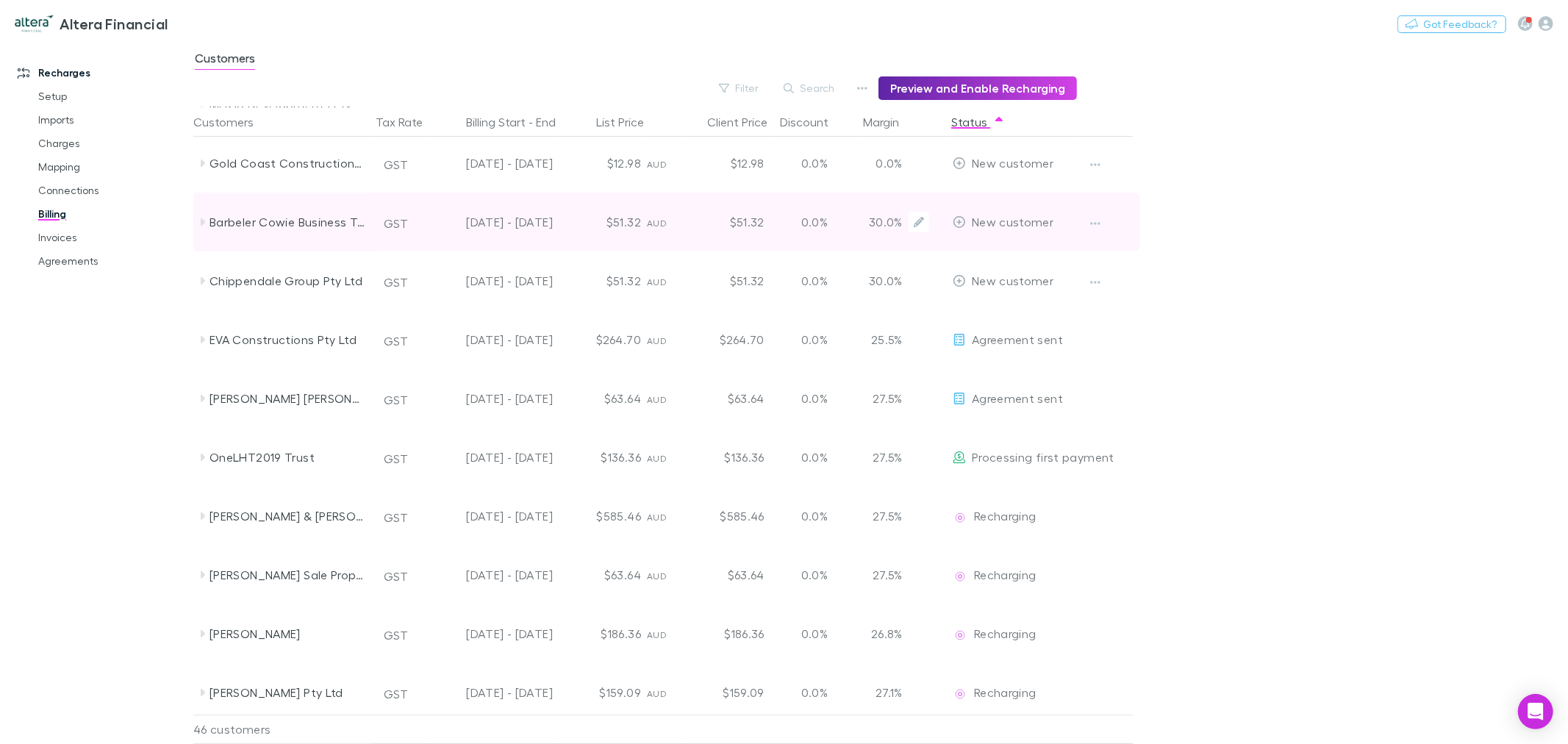
scroll to position [245, 0]
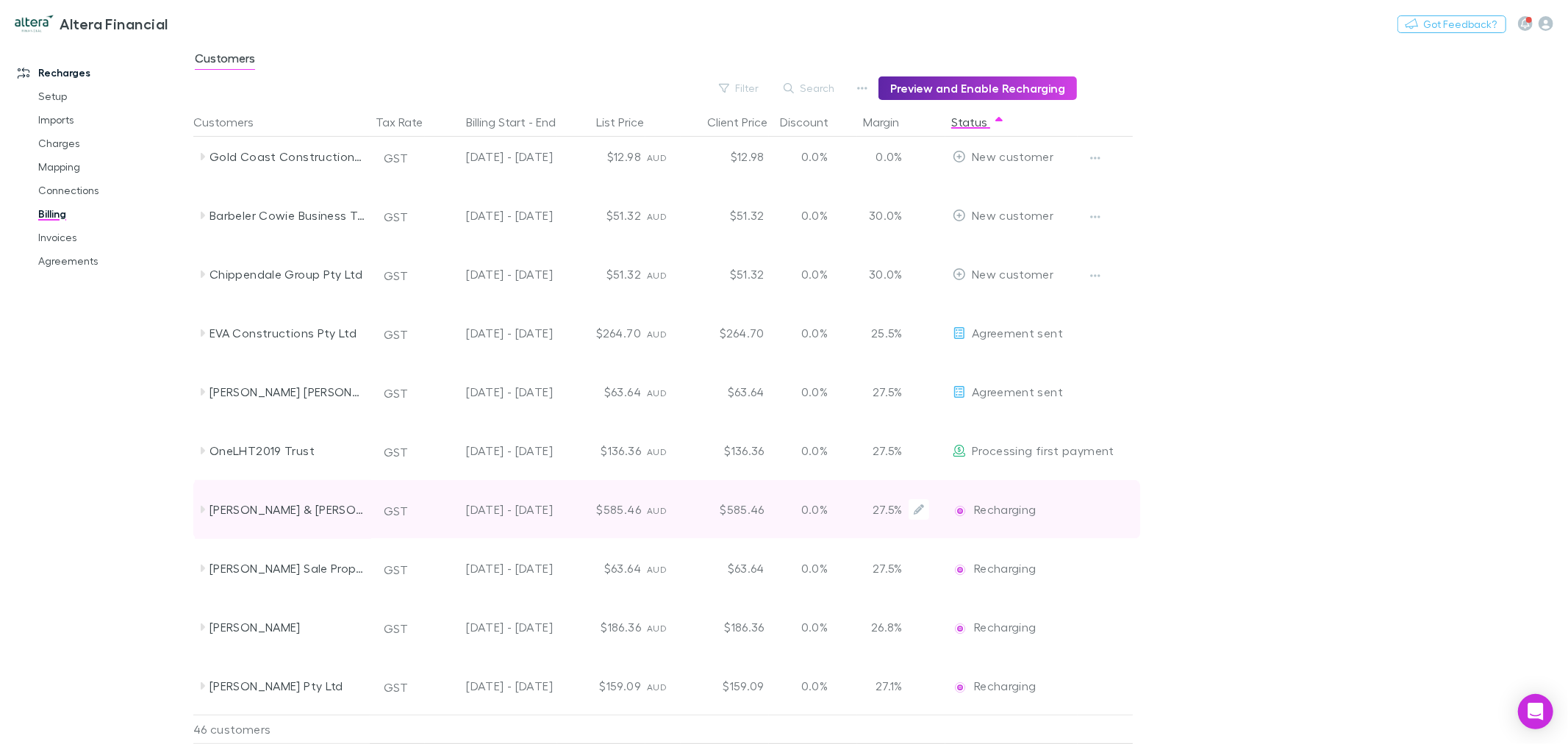
click at [897, 510] on p "27.5%" at bounding box center [883, 510] width 38 height 18
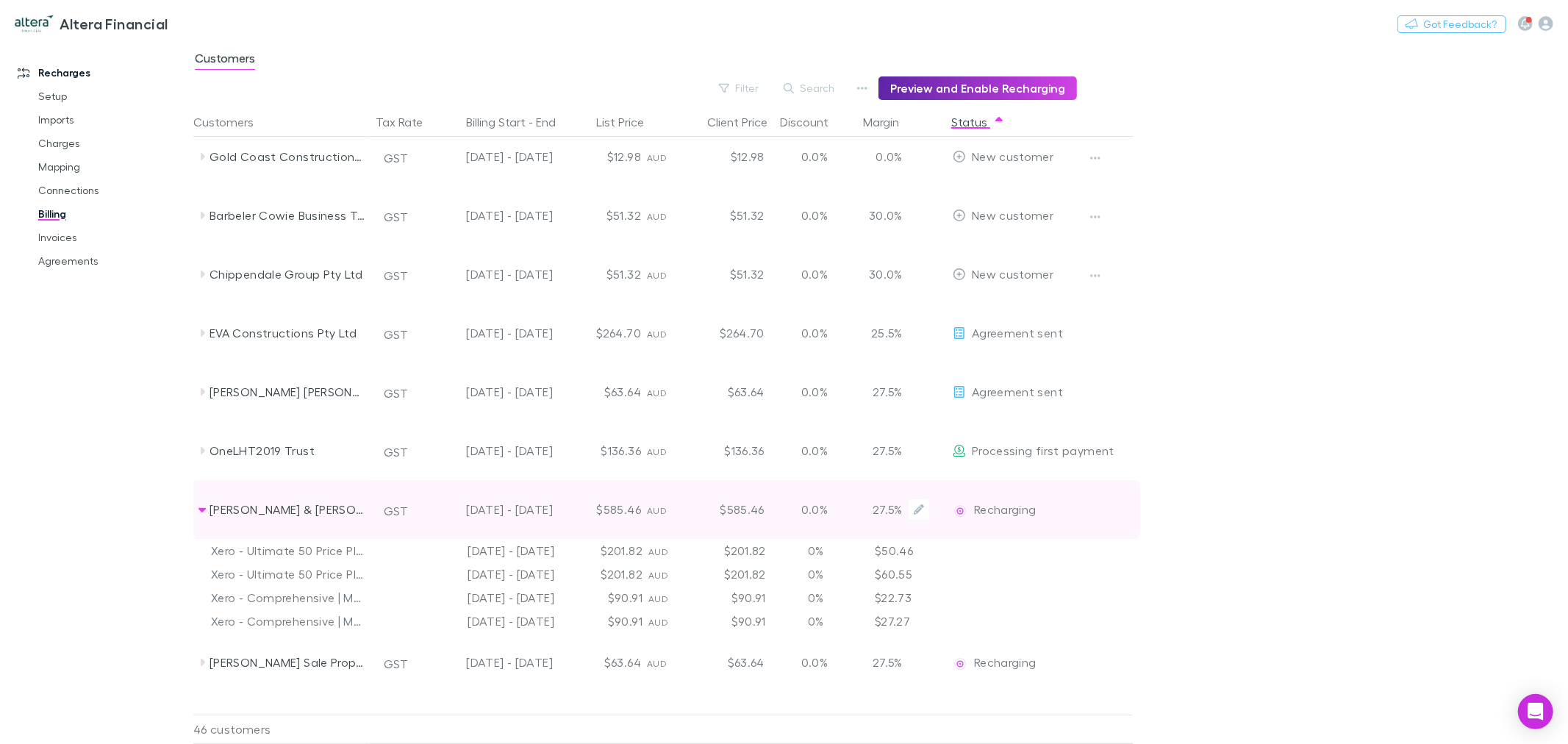
click at [897, 510] on p "27.5%" at bounding box center [883, 510] width 38 height 18
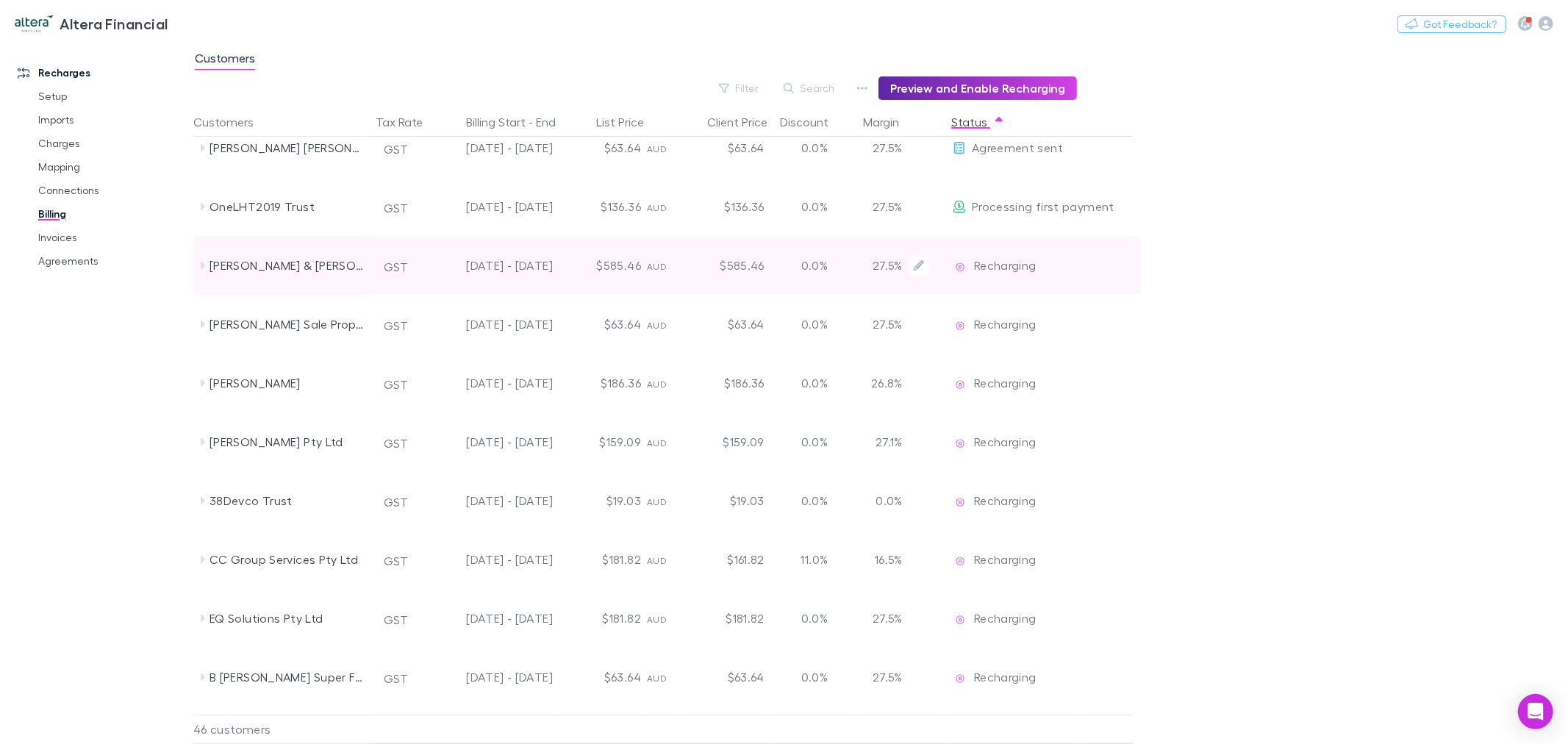
scroll to position [490, 0]
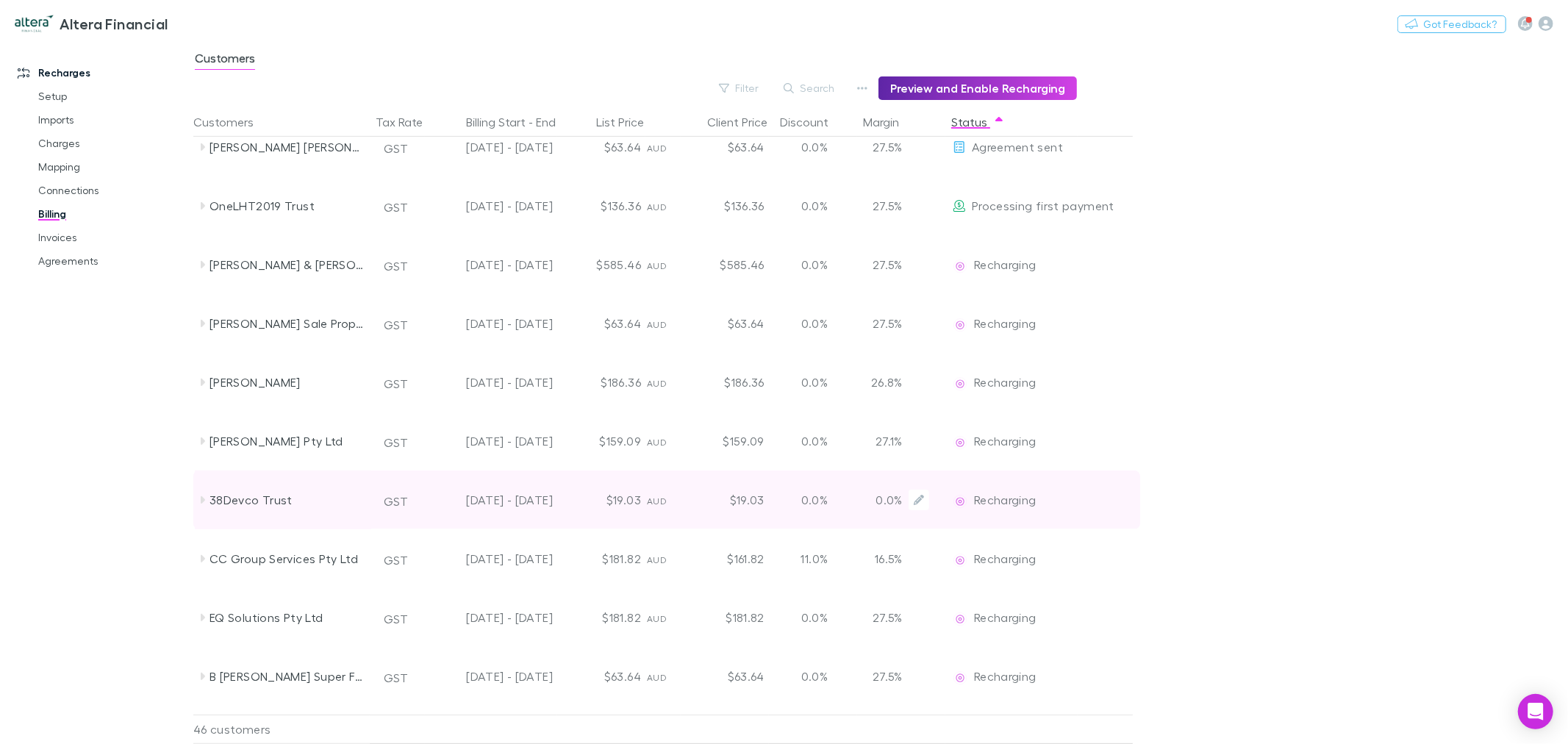
click at [895, 505] on p "0.0%" at bounding box center [883, 500] width 38 height 18
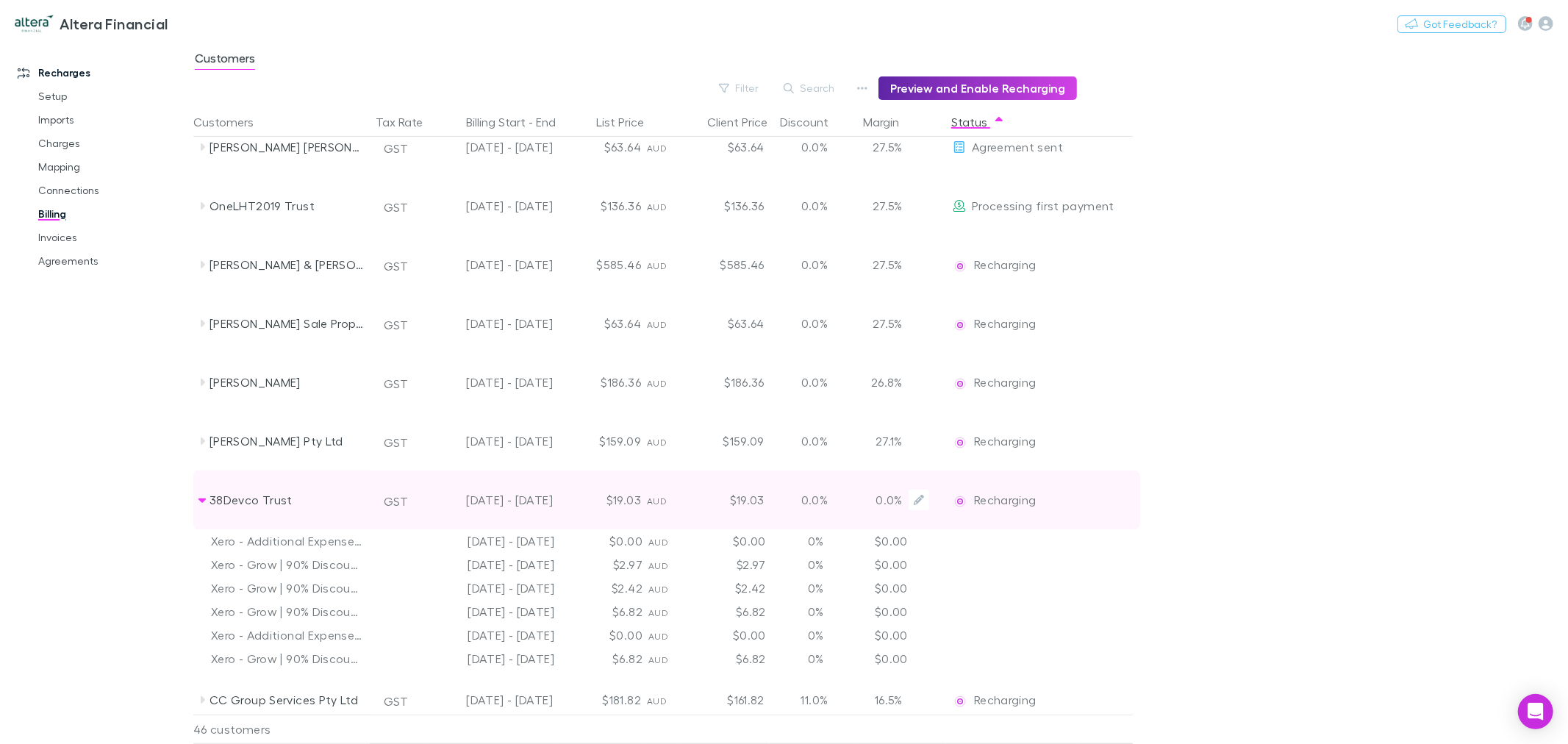
click at [895, 505] on p "0.0%" at bounding box center [883, 500] width 38 height 18
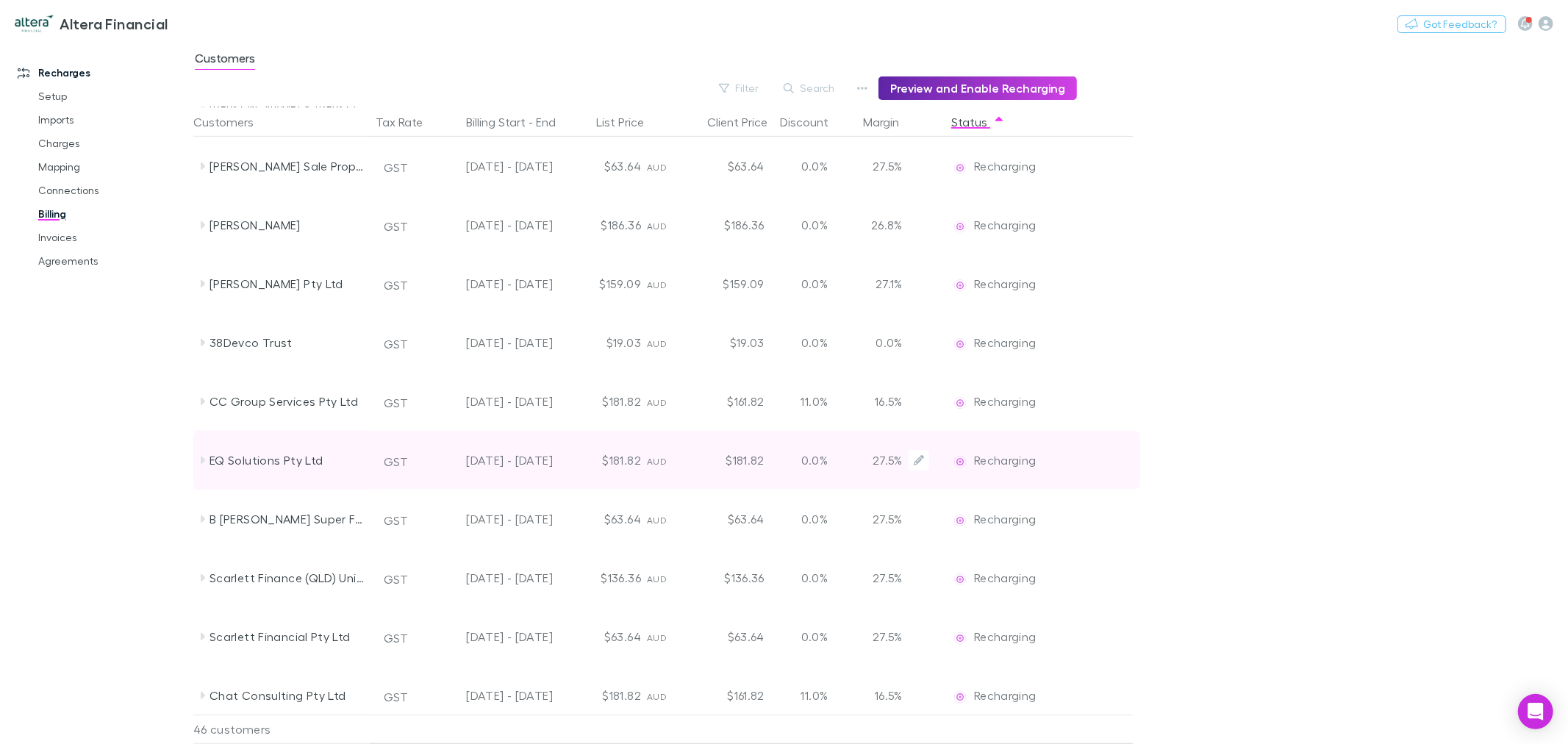
scroll to position [653, 0]
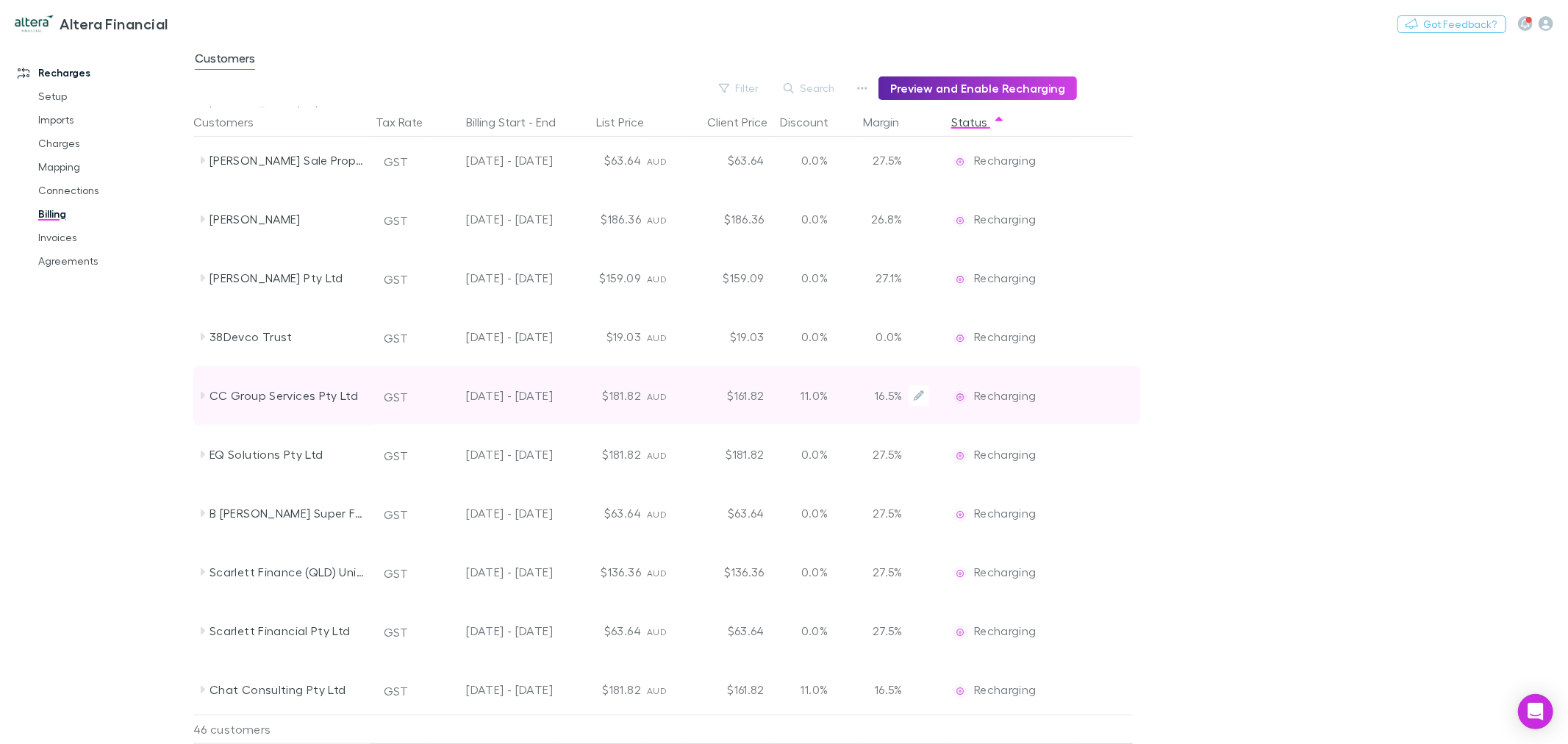
click at [891, 399] on p "16.5%" at bounding box center [883, 395] width 38 height 18
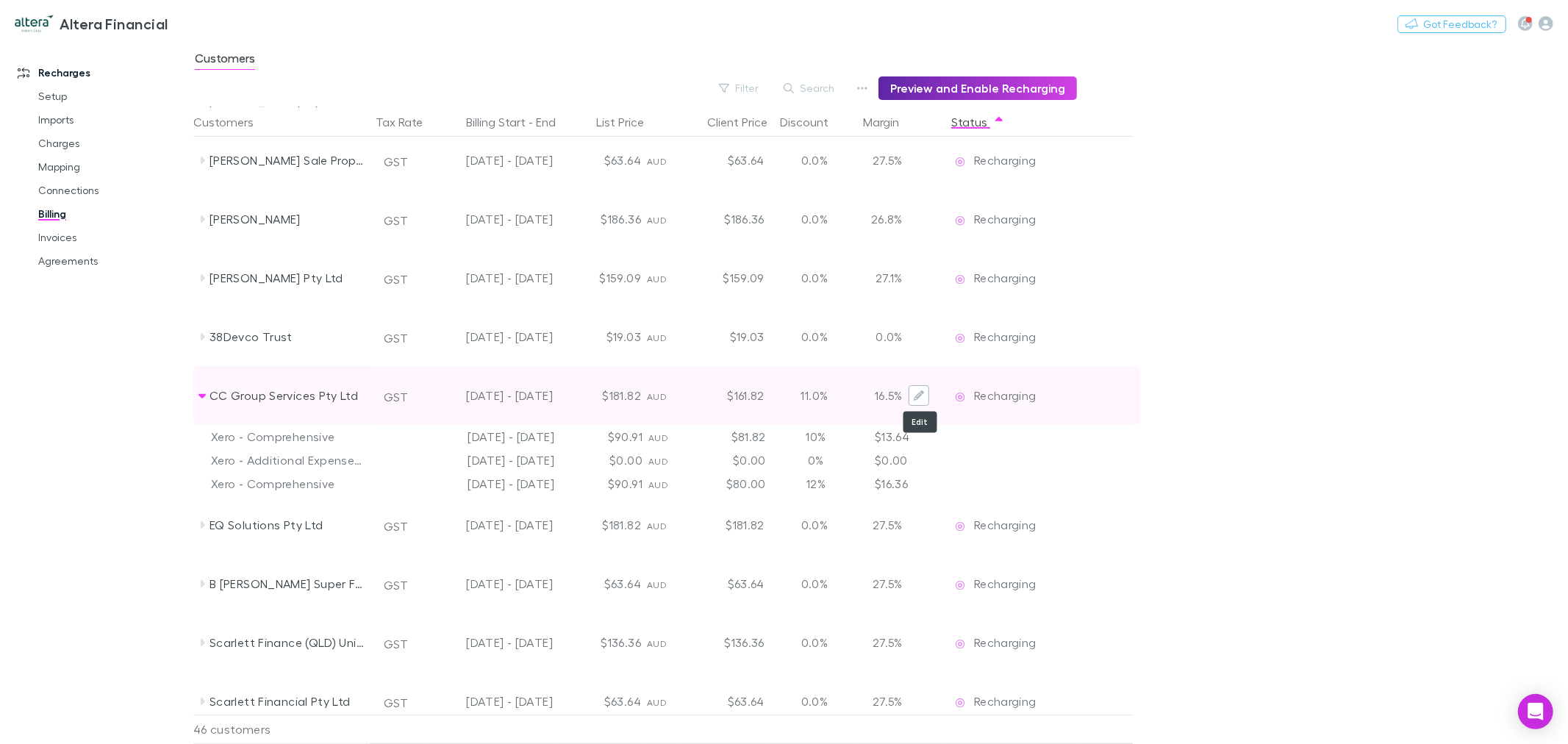
click at [925, 392] on button "Edit" at bounding box center [919, 396] width 21 height 21
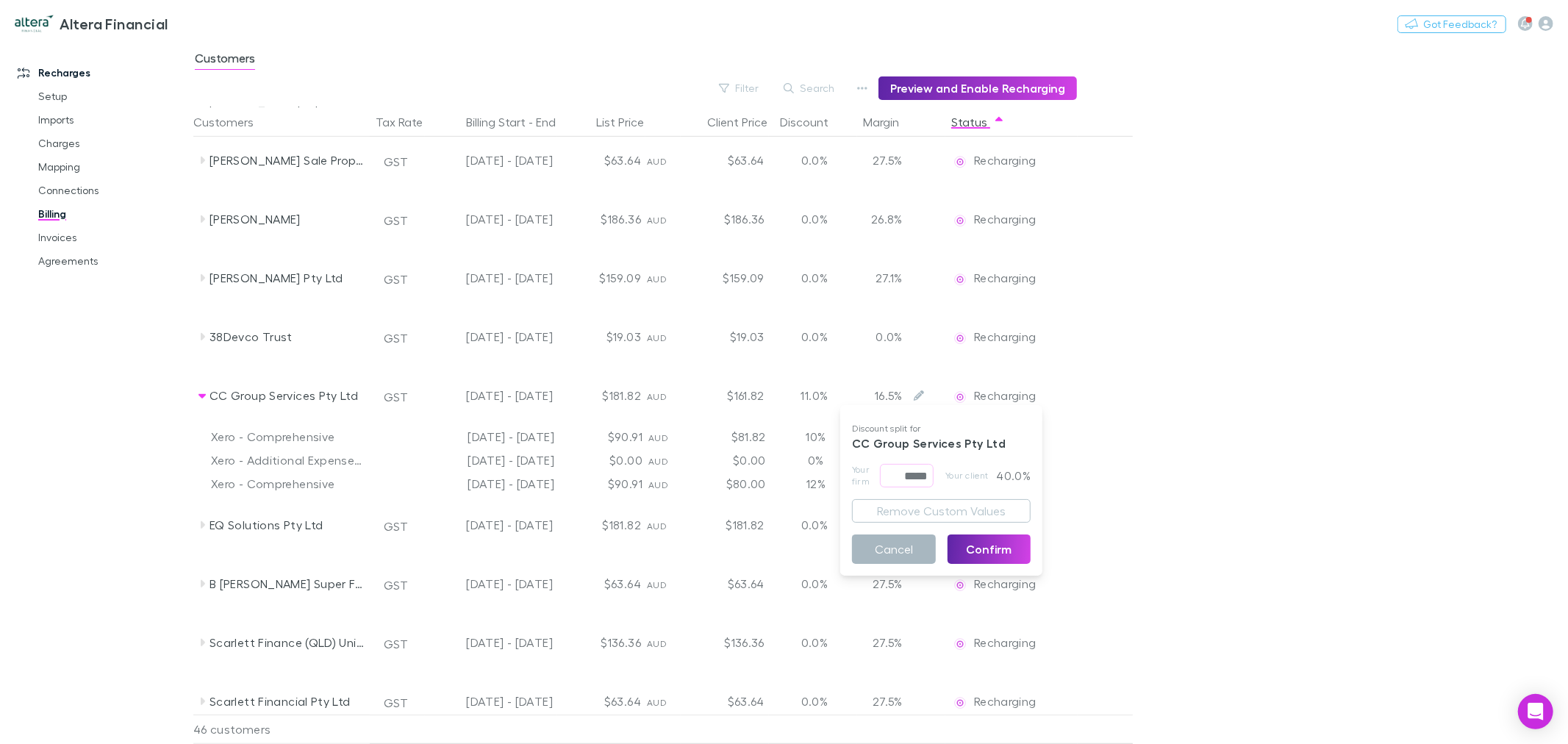
click at [910, 548] on button "Cancel" at bounding box center [894, 549] width 84 height 30
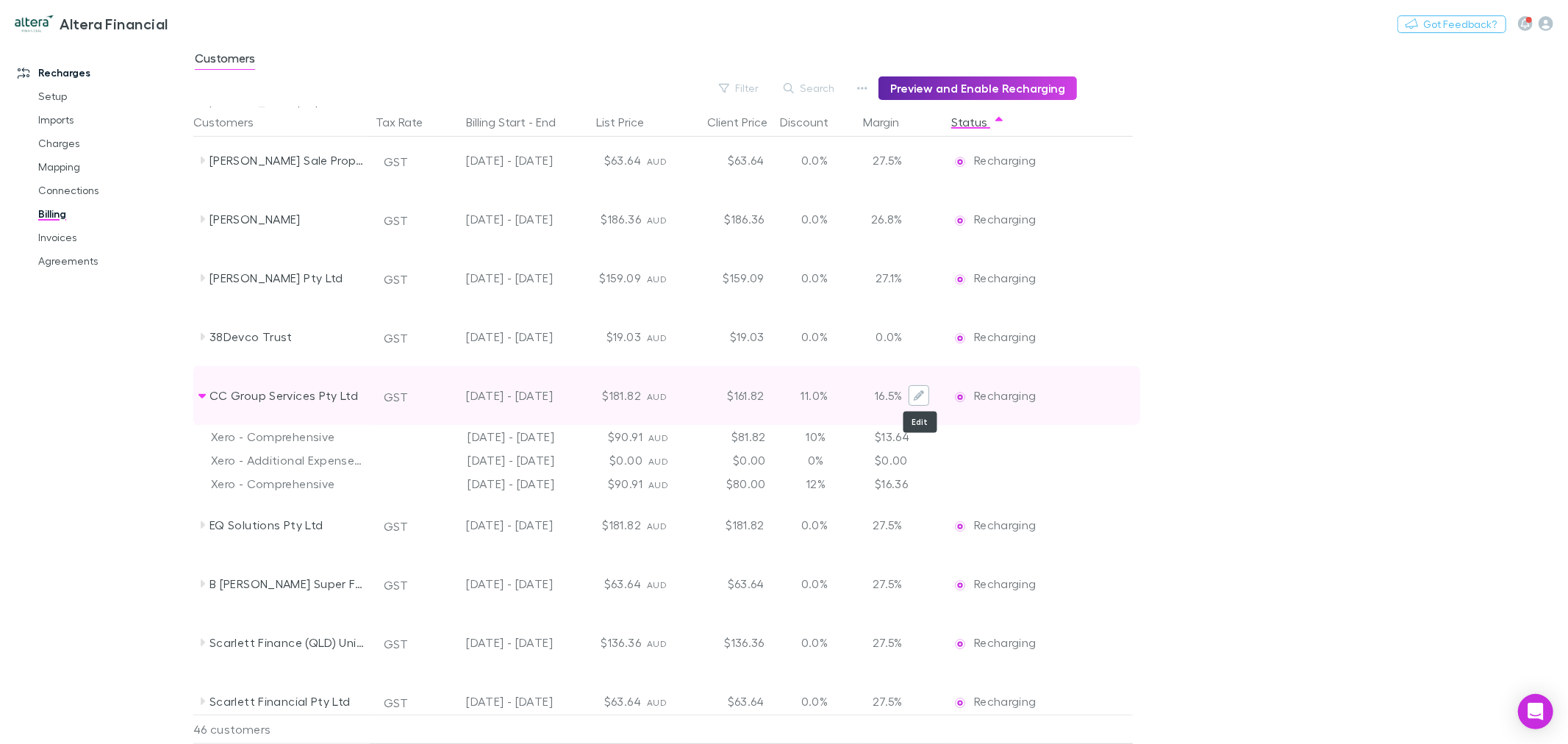
click at [917, 394] on icon "Edit" at bounding box center [919, 395] width 10 height 10
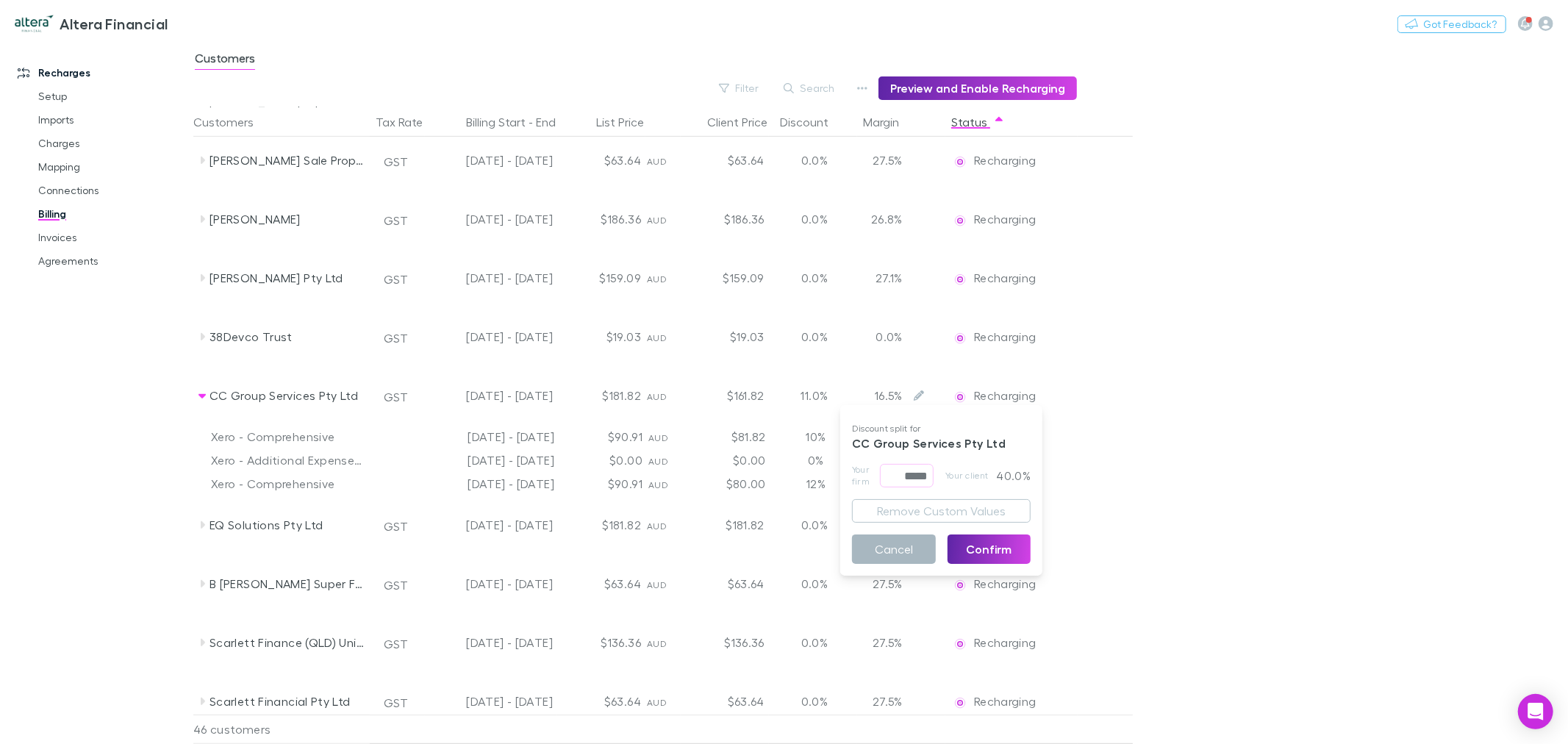
click at [909, 543] on button "Cancel" at bounding box center [894, 549] width 84 height 30
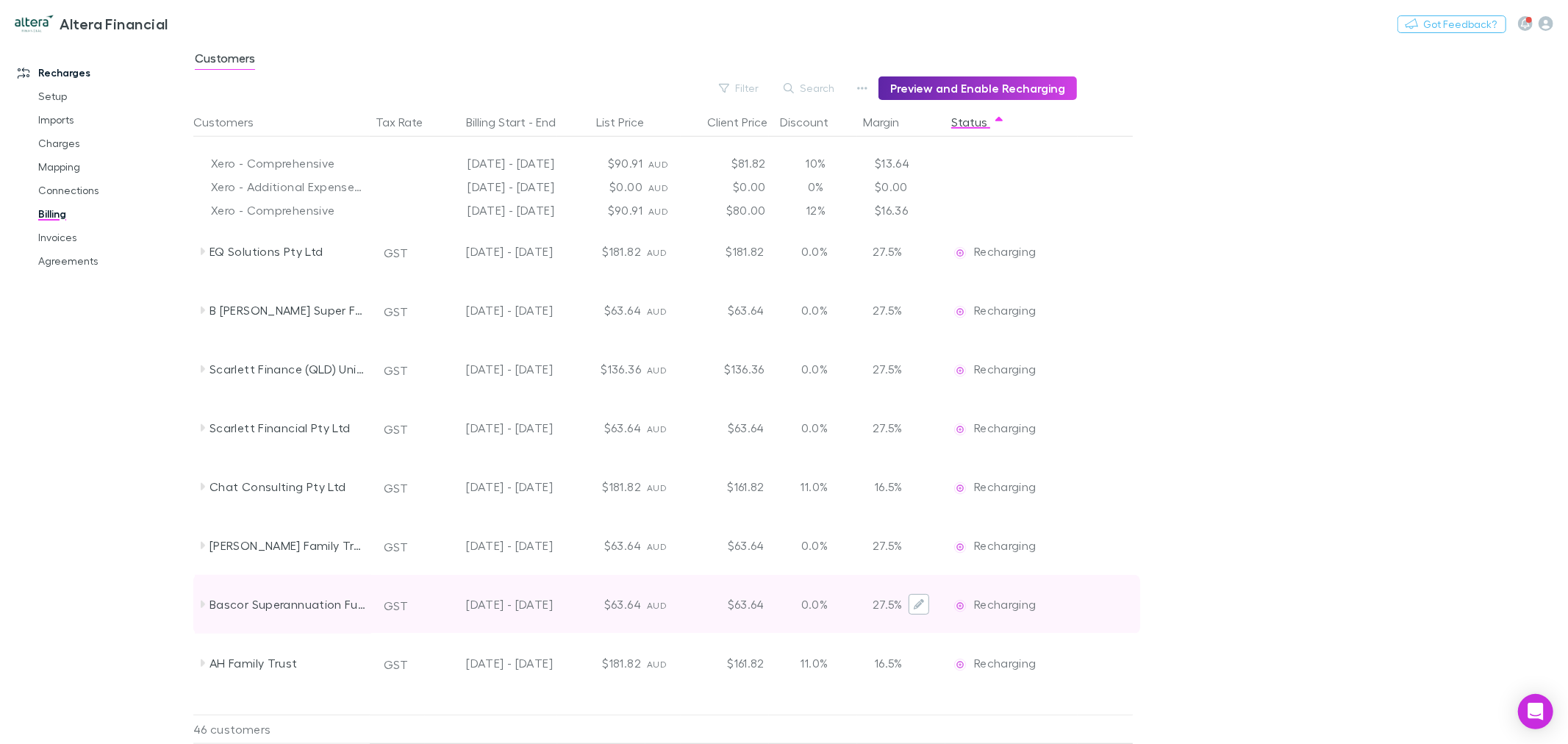
scroll to position [980, 0]
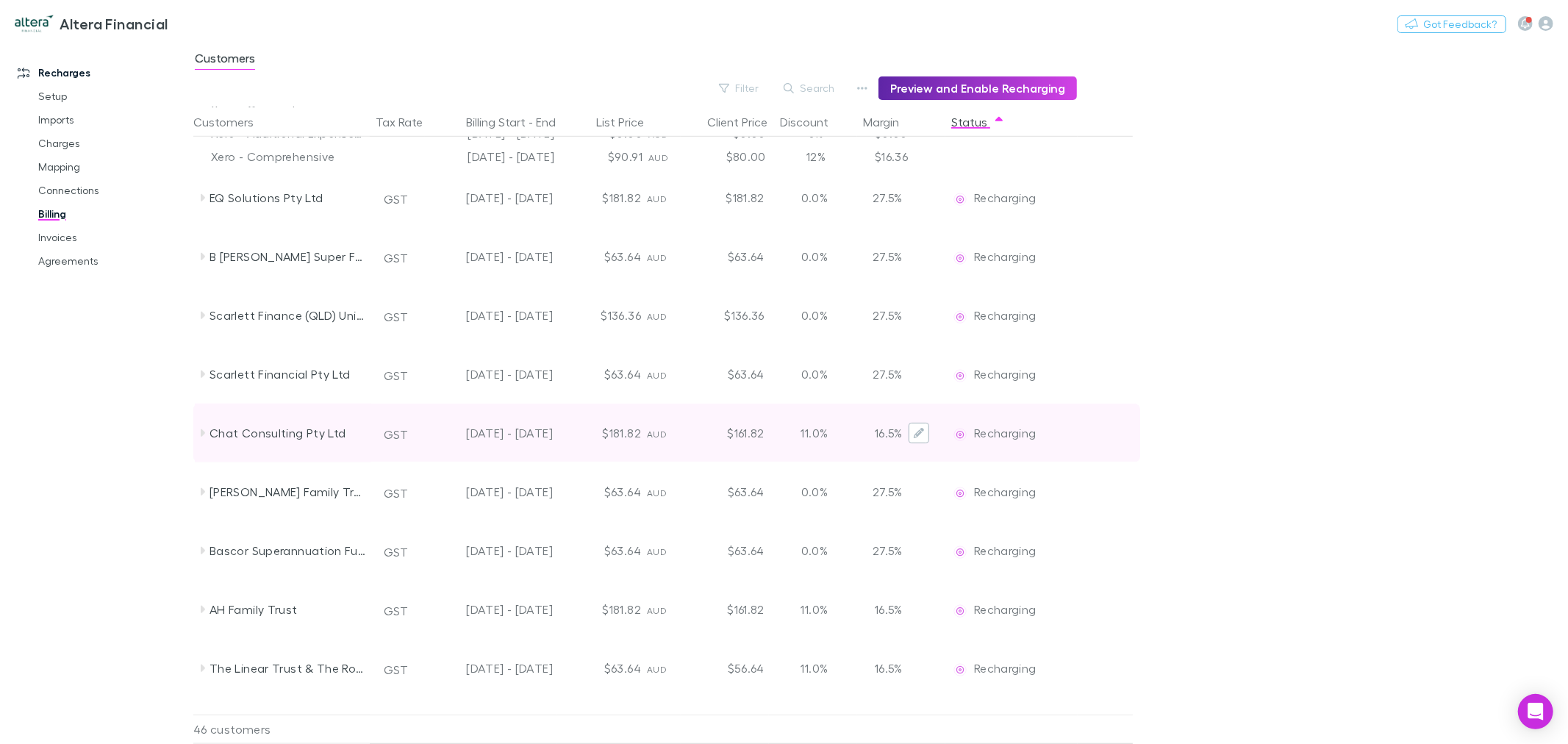
click at [920, 435] on icon "Edit" at bounding box center [919, 433] width 10 height 10
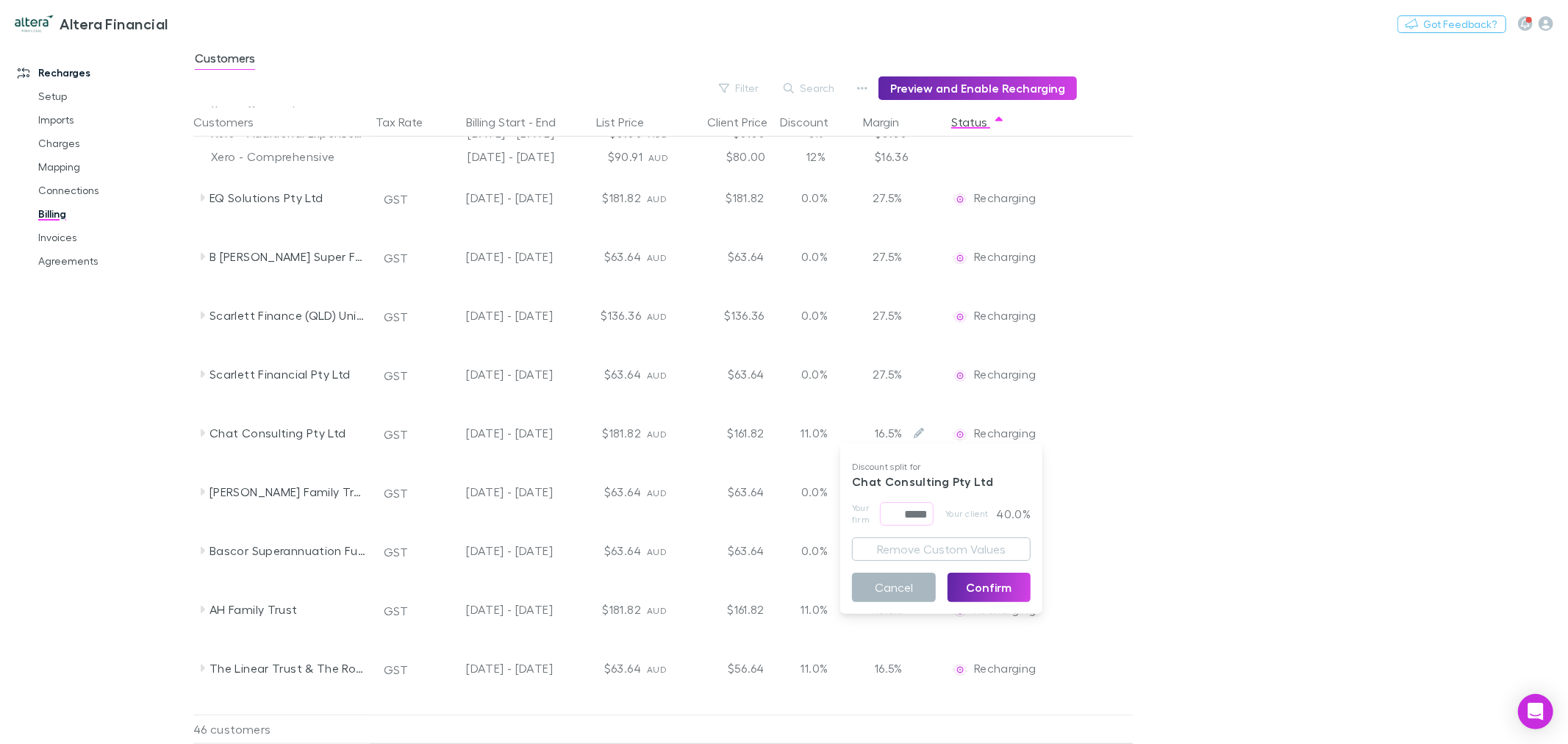
click at [915, 586] on button "Cancel" at bounding box center [894, 587] width 84 height 30
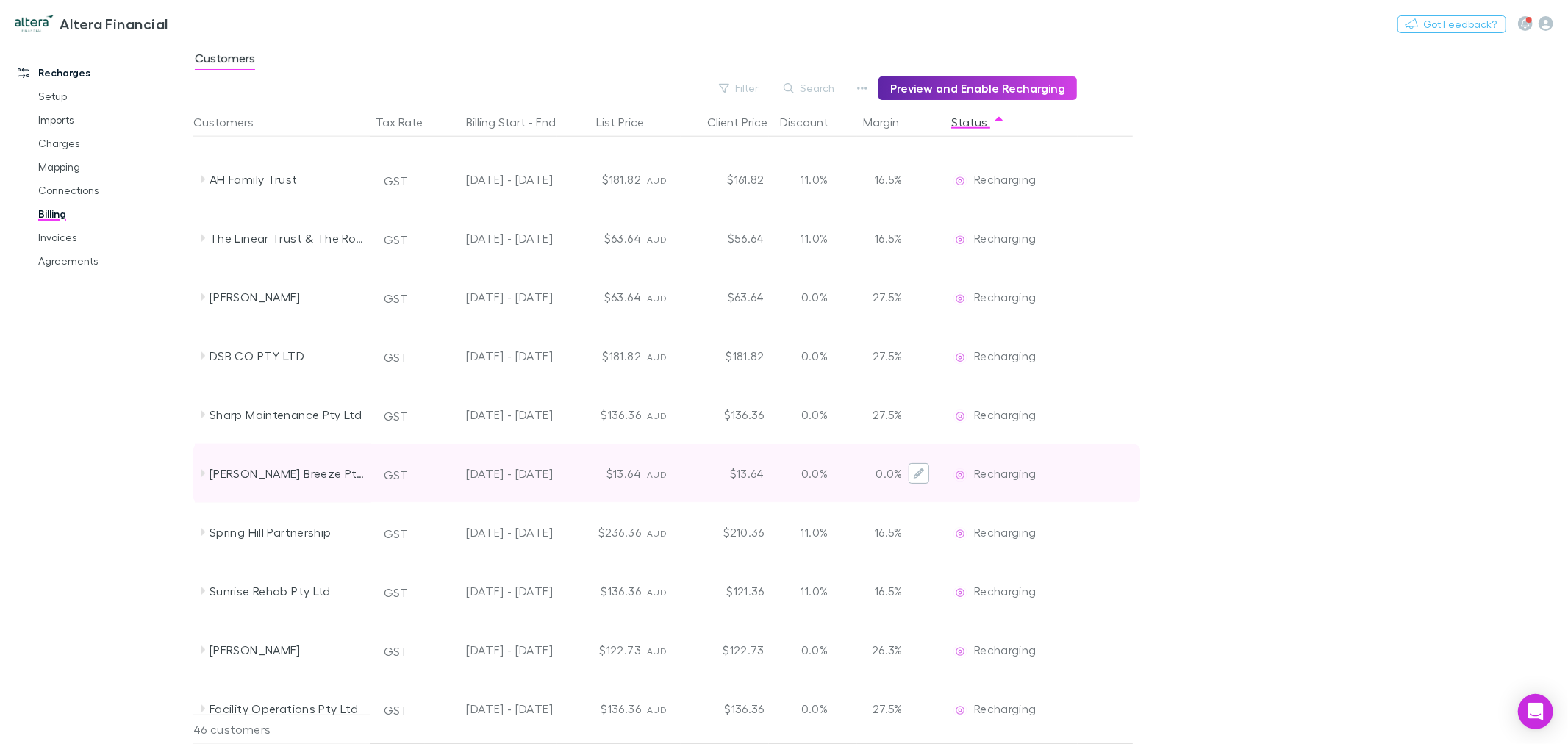
scroll to position [1470, 0]
click at [925, 472] on button "Edit" at bounding box center [919, 472] width 21 height 21
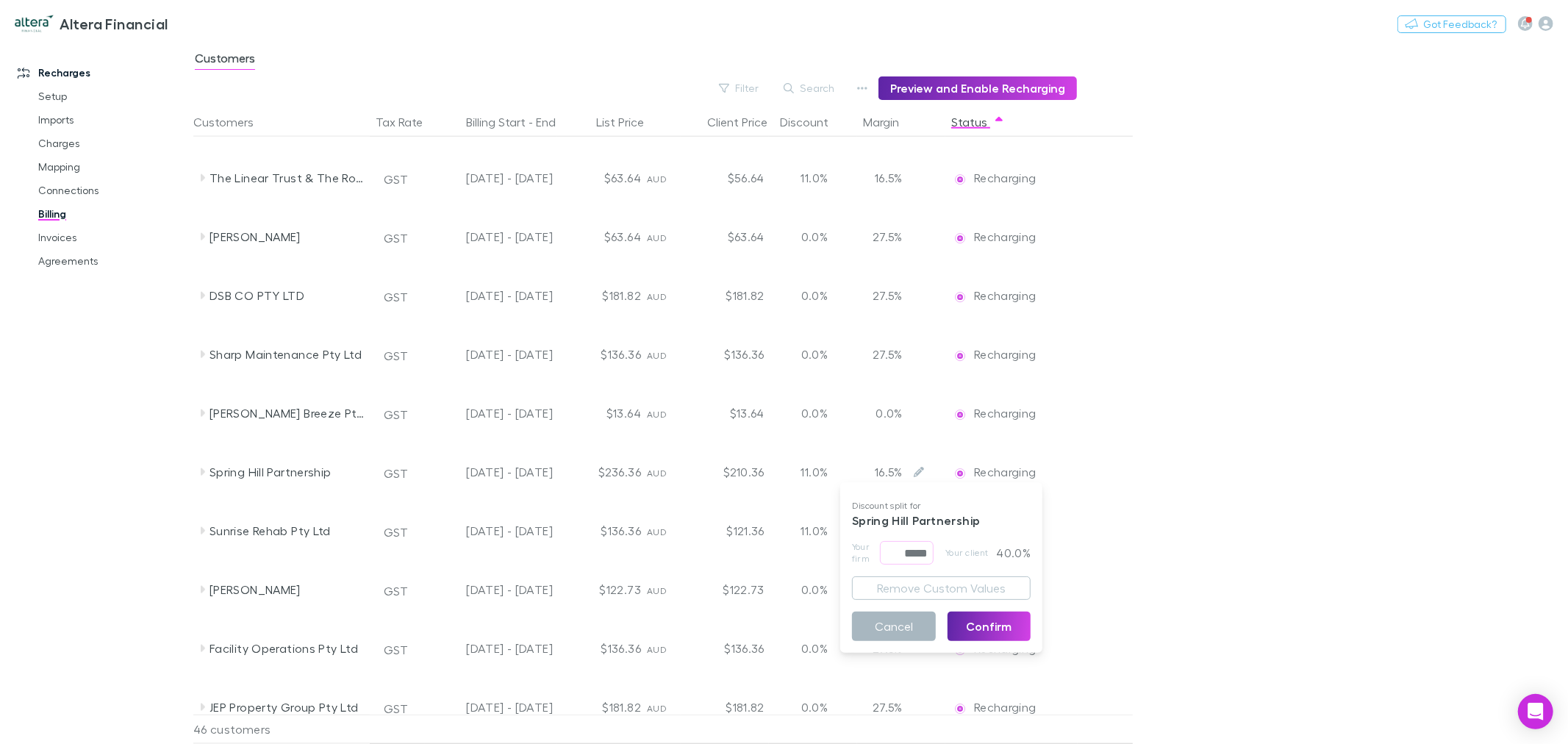
click at [916, 621] on button "Cancel" at bounding box center [894, 626] width 84 height 30
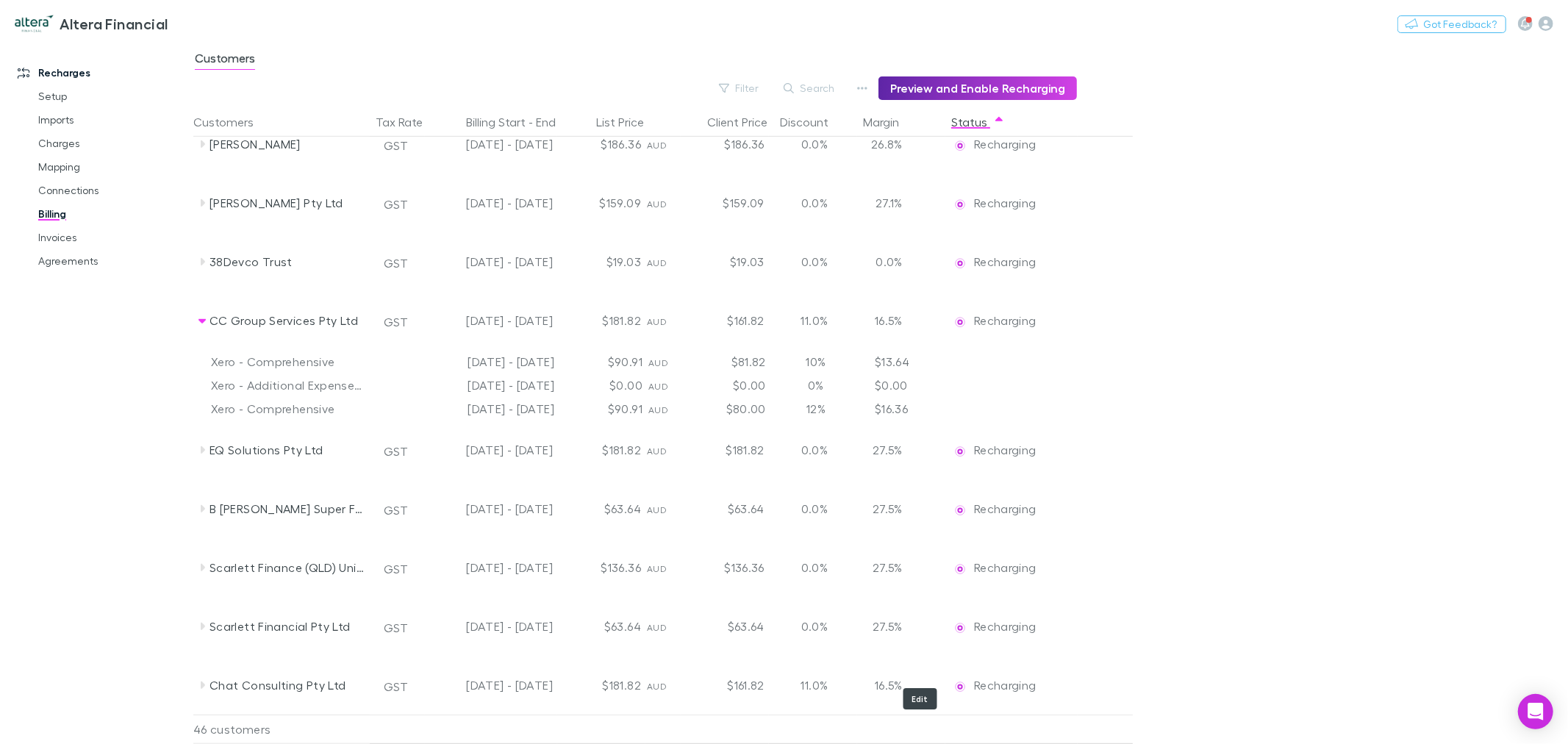
scroll to position [0, 0]
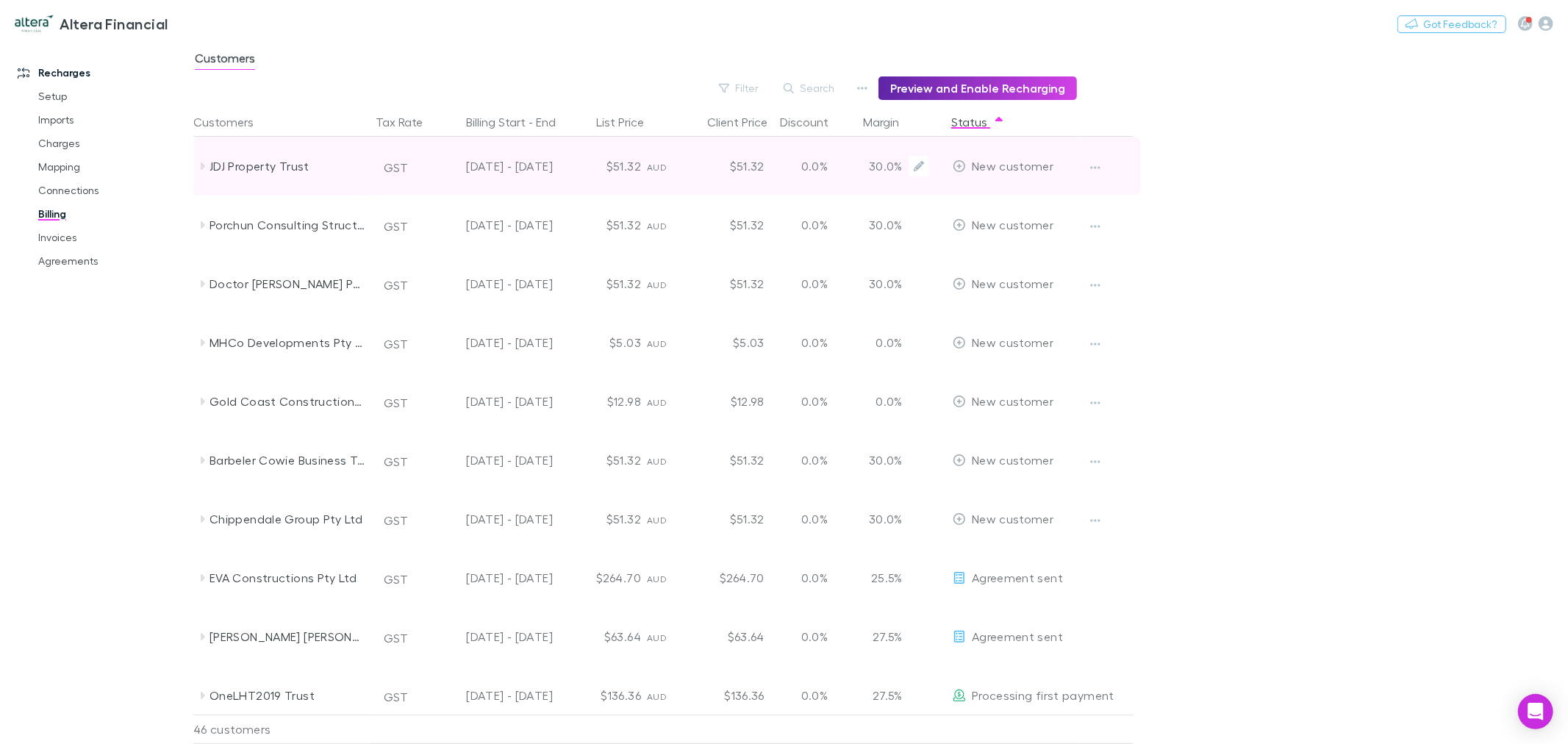
click at [1115, 169] on div at bounding box center [1106, 166] width 55 height 59
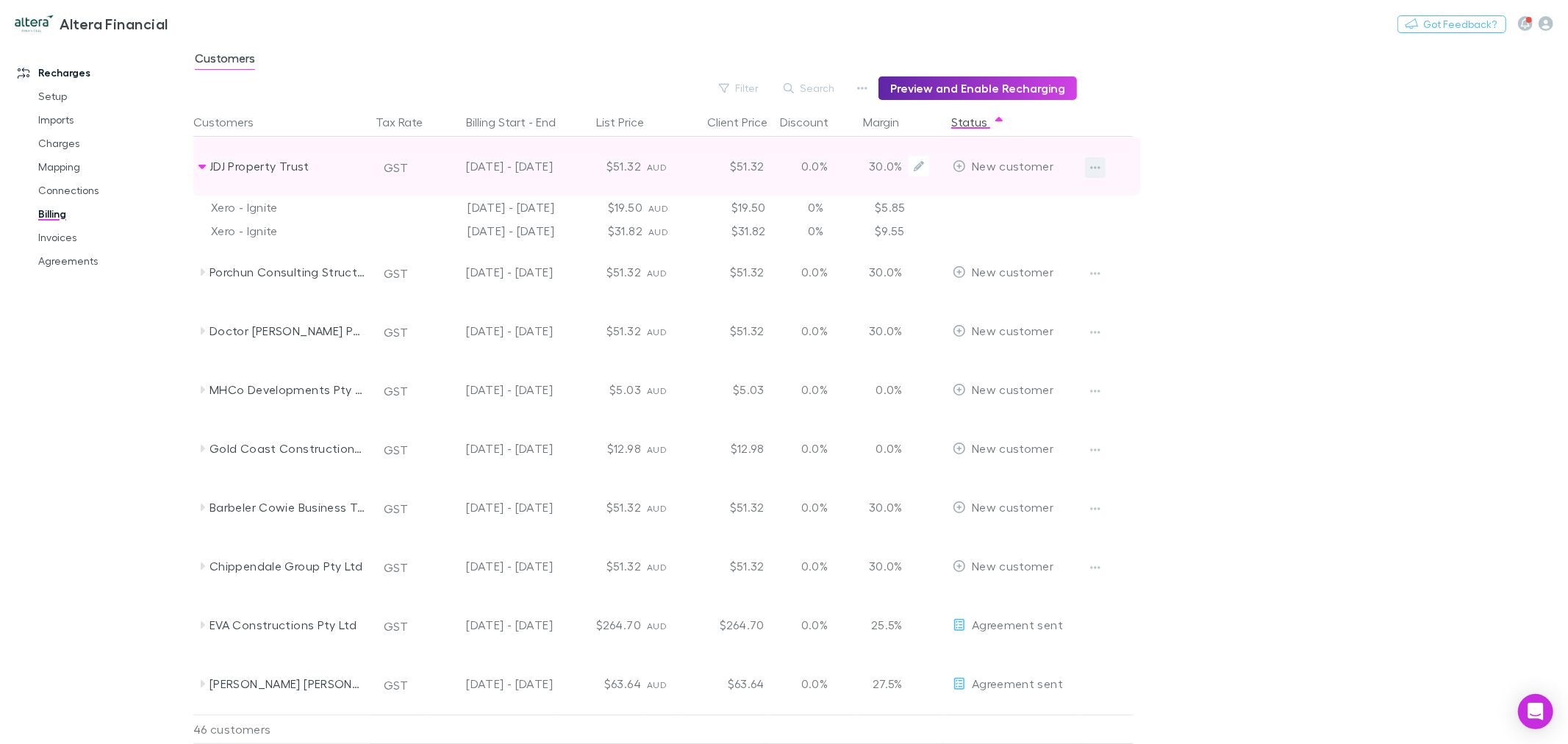
click at [1098, 169] on icon "button" at bounding box center [1095, 168] width 10 height 12
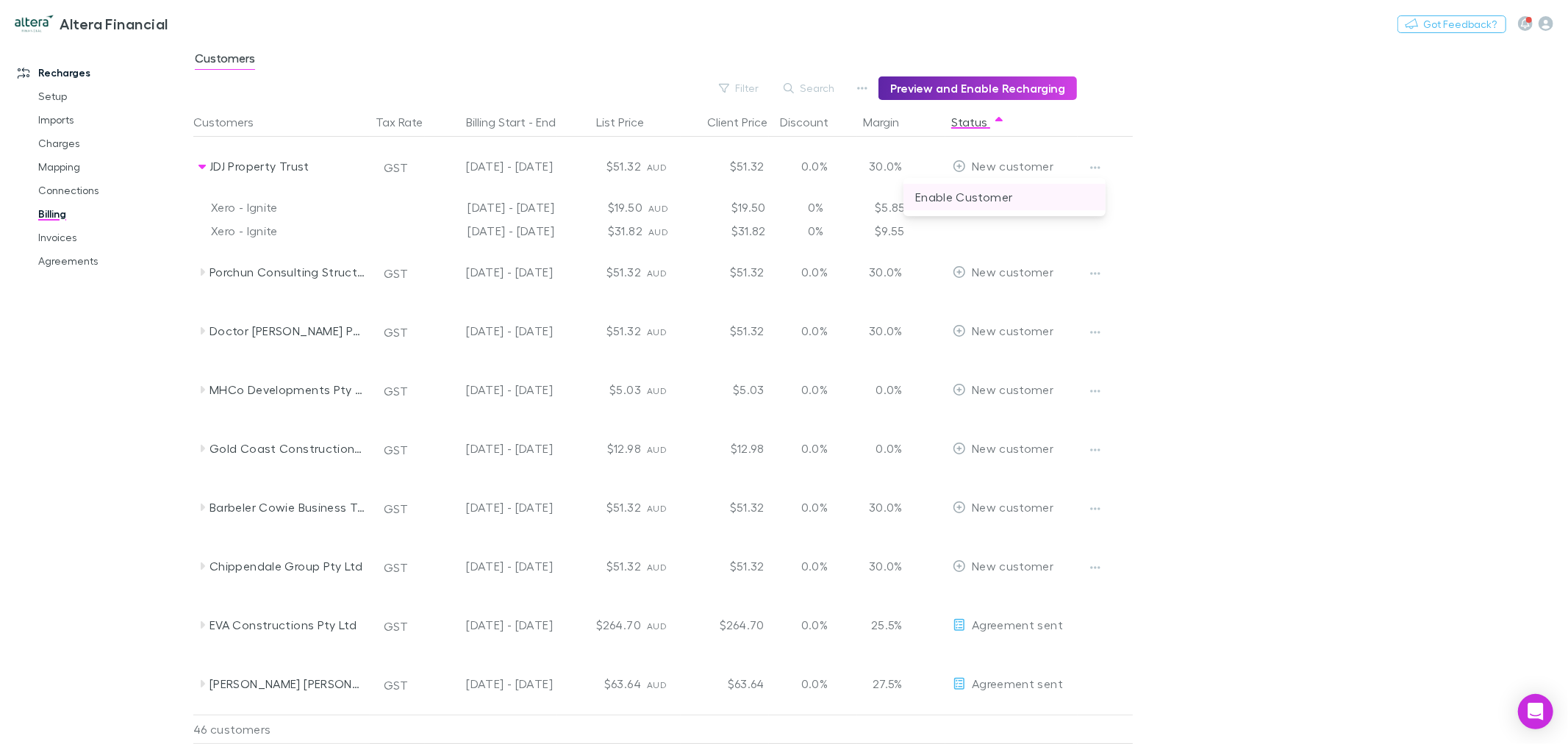
click at [997, 193] on p "Enable Customer" at bounding box center [1004, 197] width 179 height 18
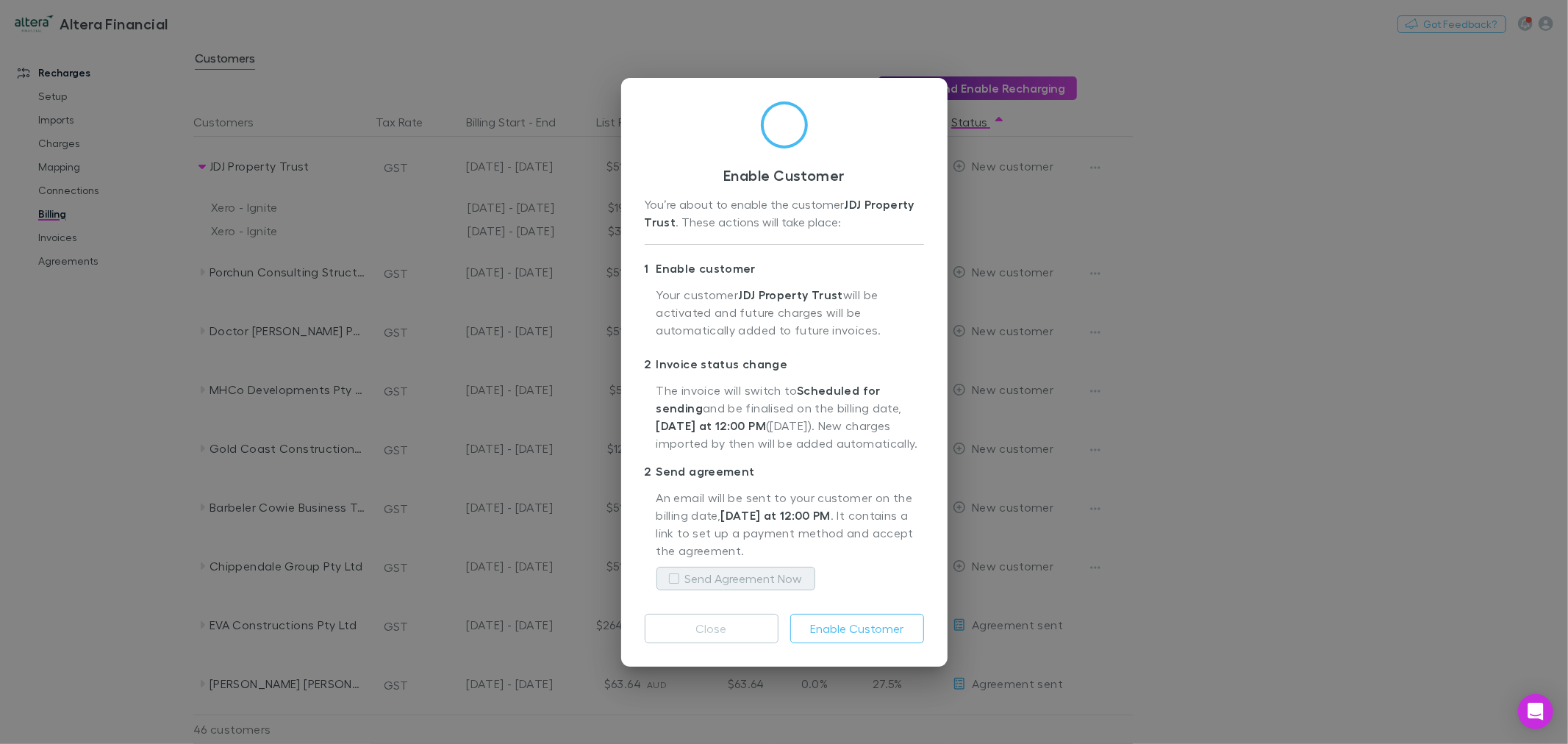
click at [717, 582] on label "Send Agreement Now" at bounding box center [744, 579] width 118 height 18
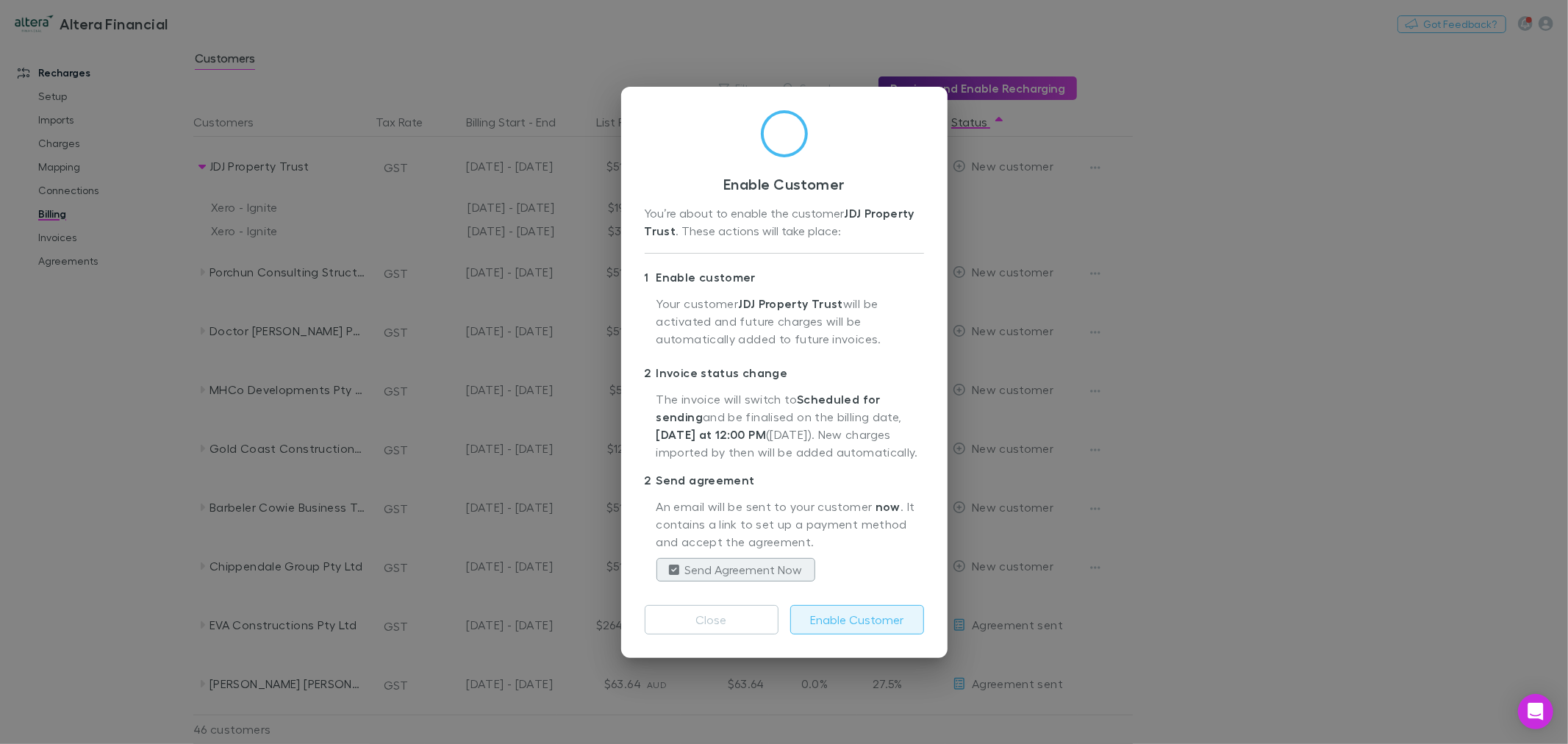
click at [855, 621] on button "Enable Customer" at bounding box center [857, 620] width 134 height 30
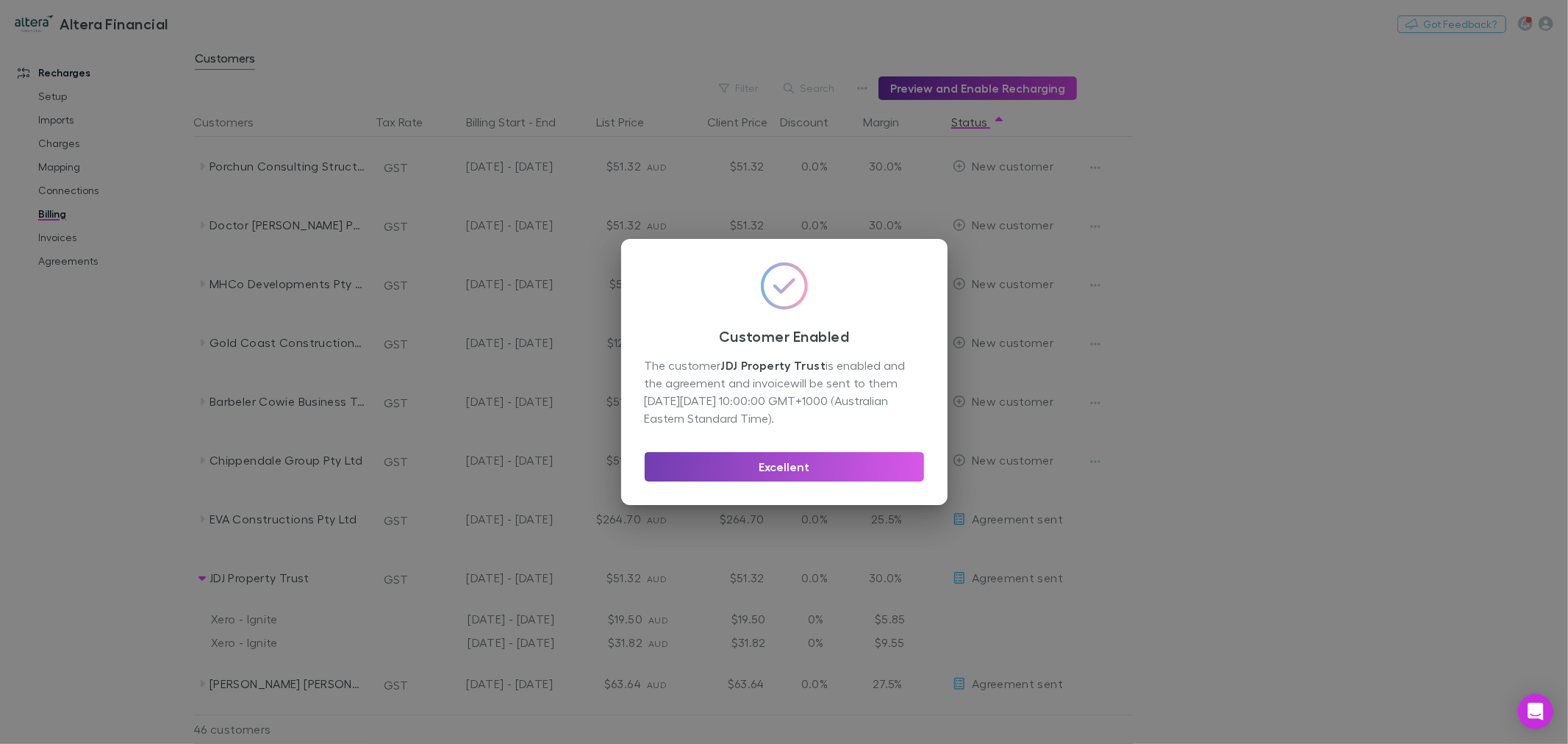
click at [804, 457] on button "Excellent" at bounding box center [784, 467] width 279 height 30
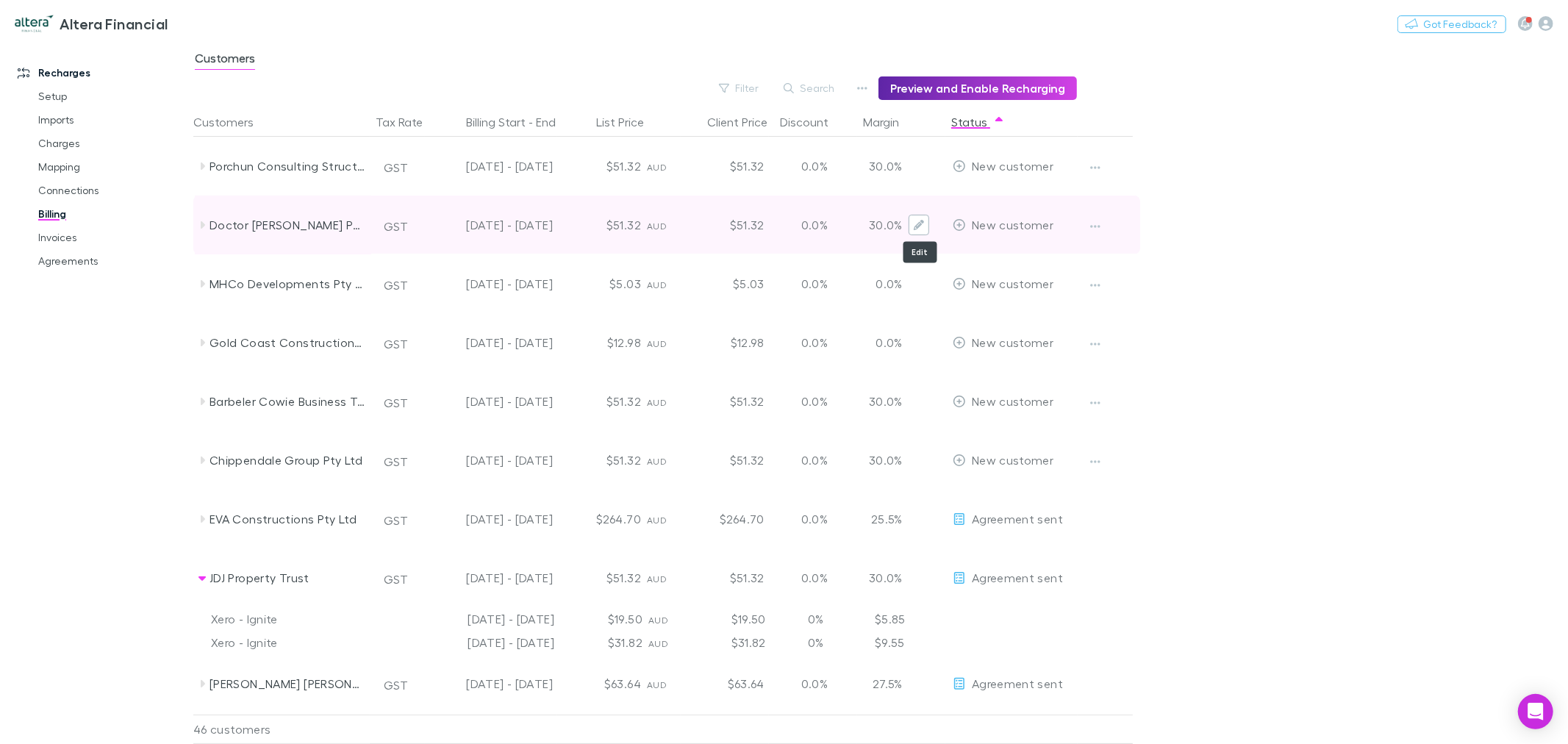
click at [910, 224] on button "Edit" at bounding box center [919, 225] width 21 height 21
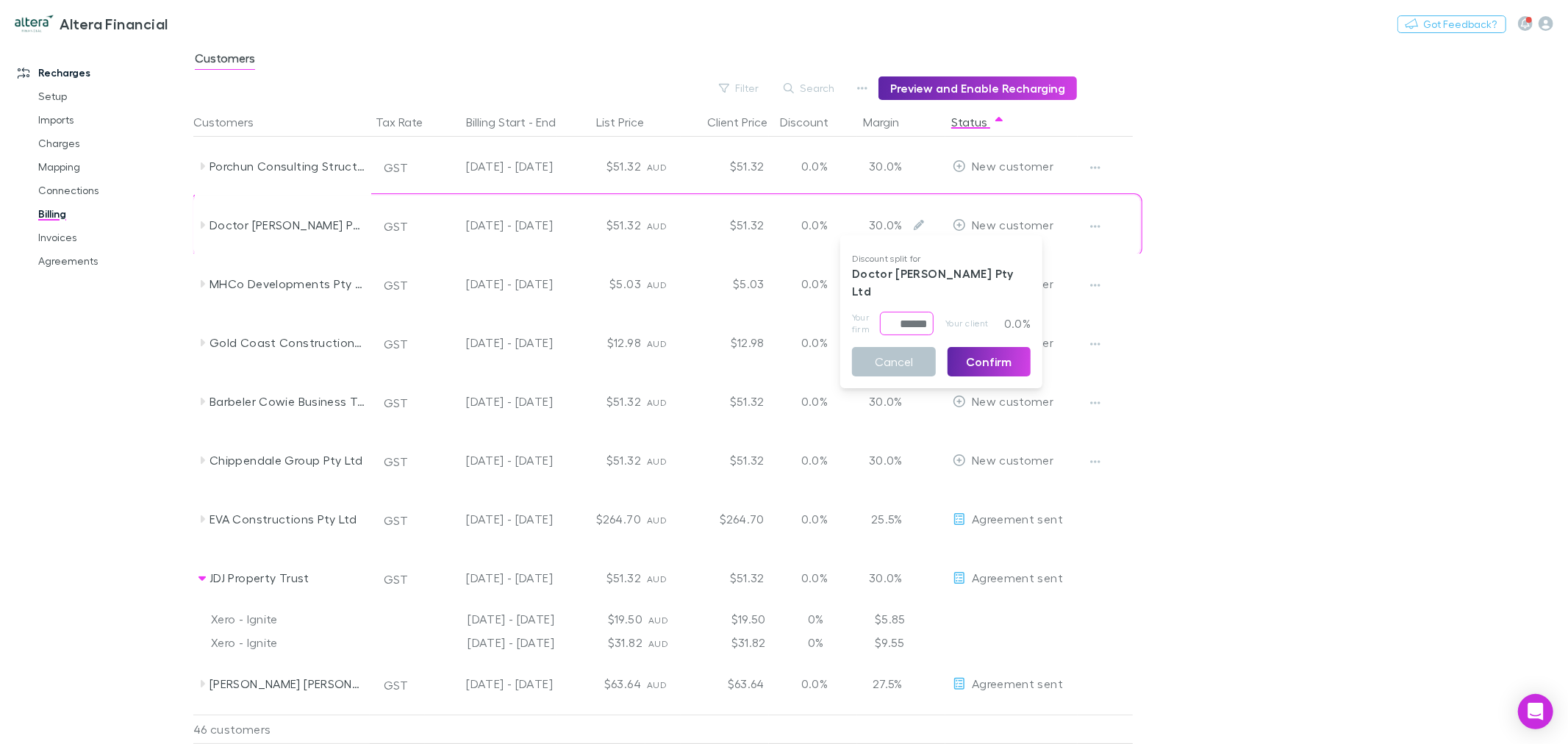
drag, startPoint x: 883, startPoint y: 307, endPoint x: 975, endPoint y: 311, distance: 92.1
click at [975, 312] on div "Your firm ****** ​ Your client 0.0%" at bounding box center [941, 323] width 179 height 23
type input "*****"
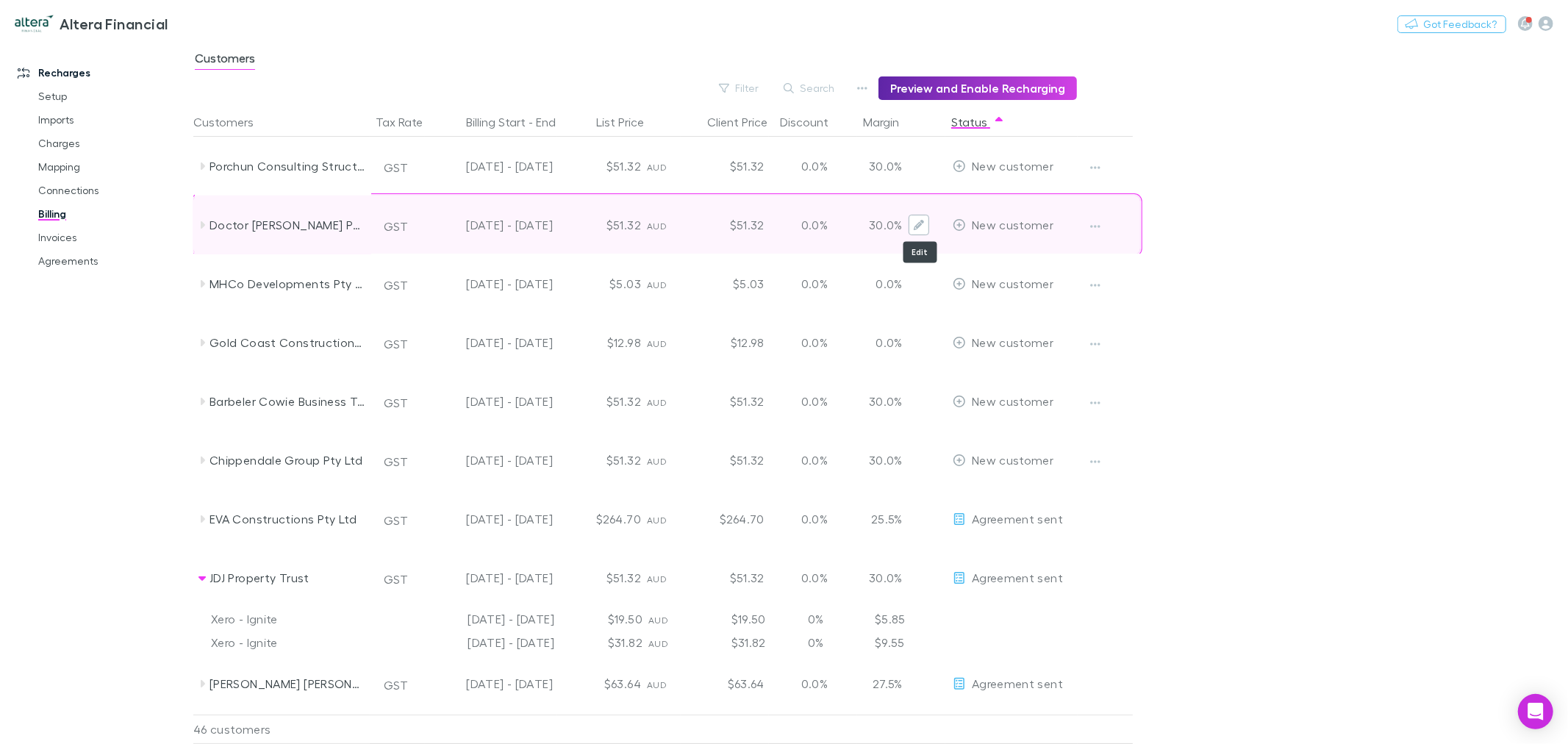
click at [919, 229] on icon "Edit" at bounding box center [919, 224] width 10 height 10
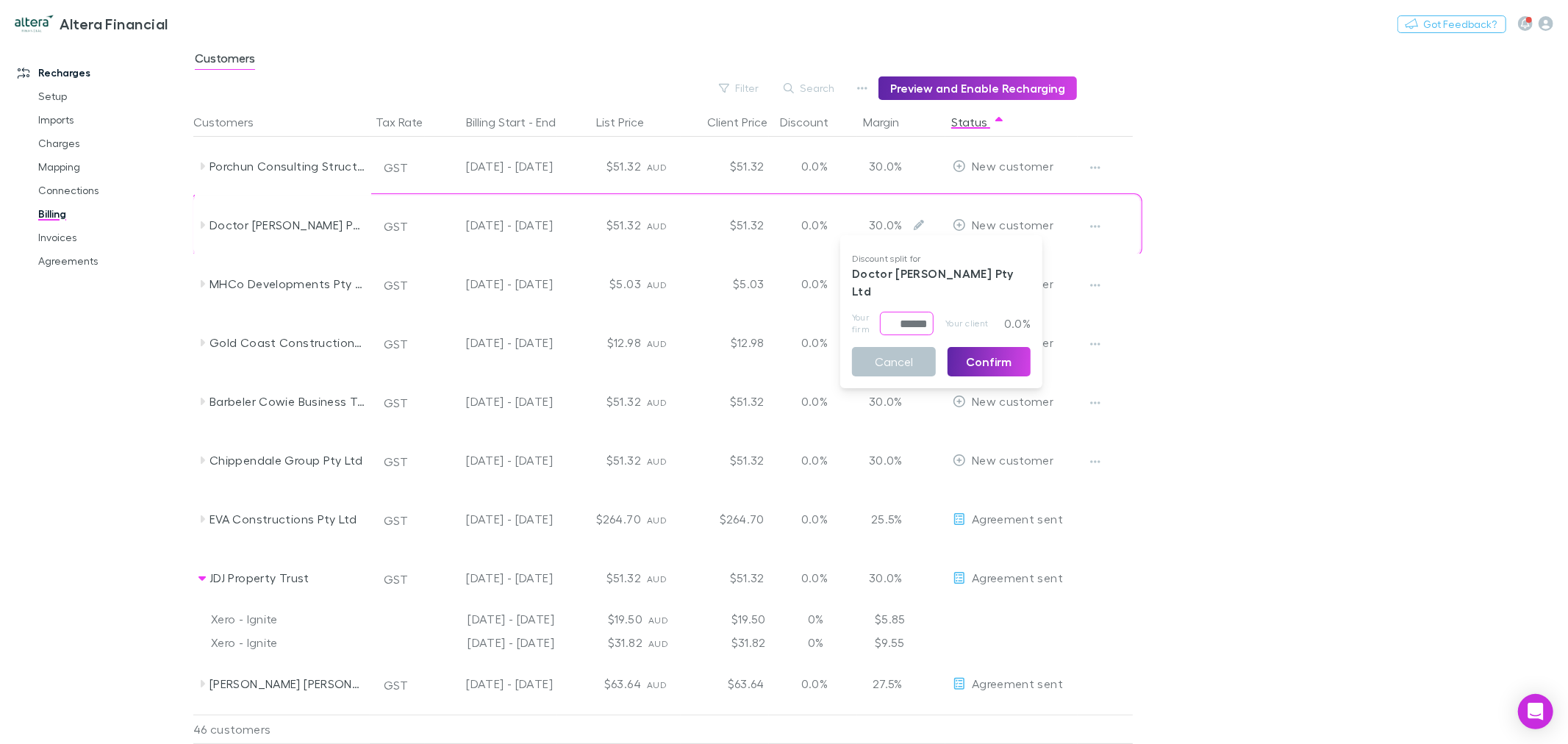
click at [898, 312] on input "******" at bounding box center [907, 323] width 54 height 23
type input "****"
type input "*****"
click at [980, 347] on button "Confirm" at bounding box center [989, 362] width 84 height 30
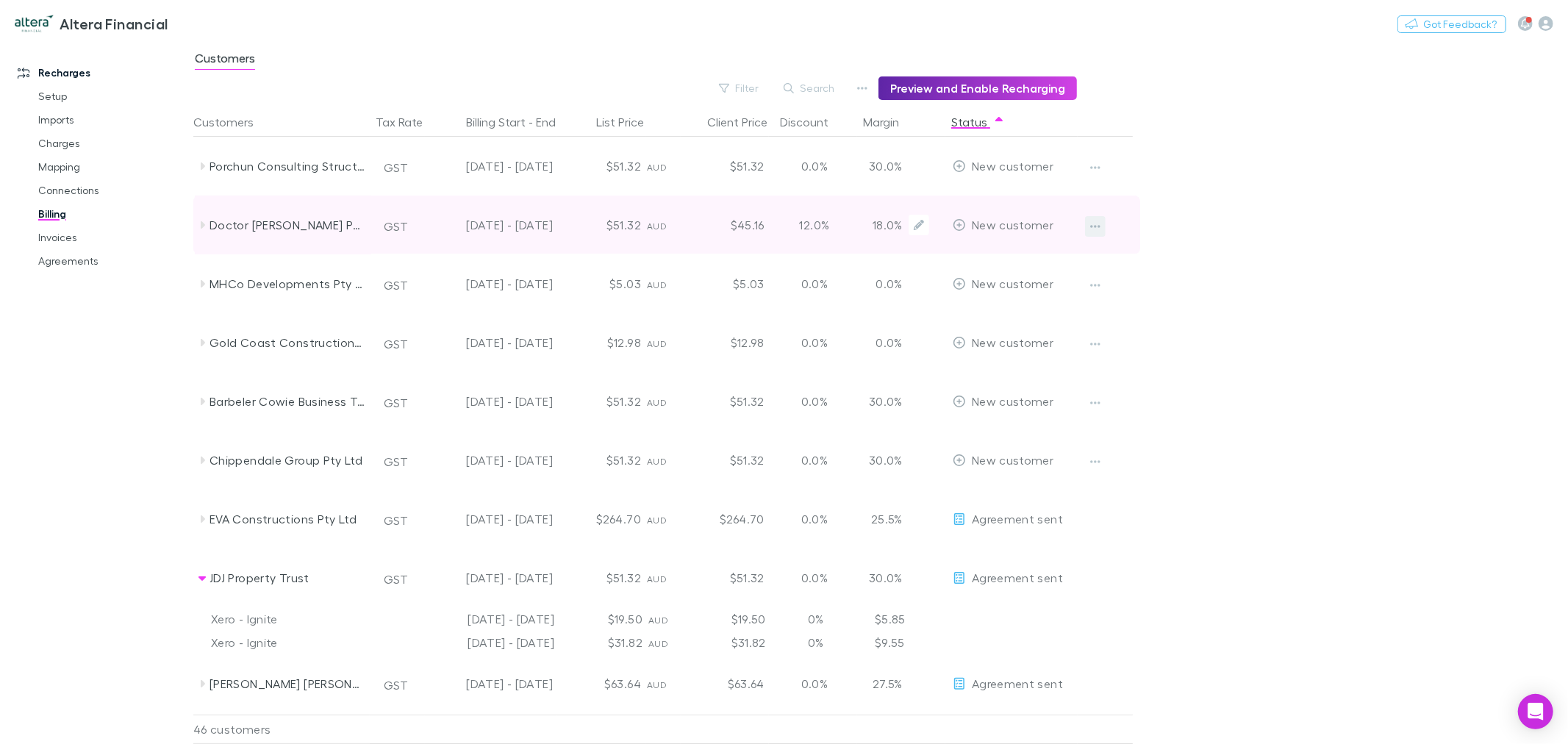
click at [1100, 226] on icon "button" at bounding box center [1095, 227] width 10 height 3
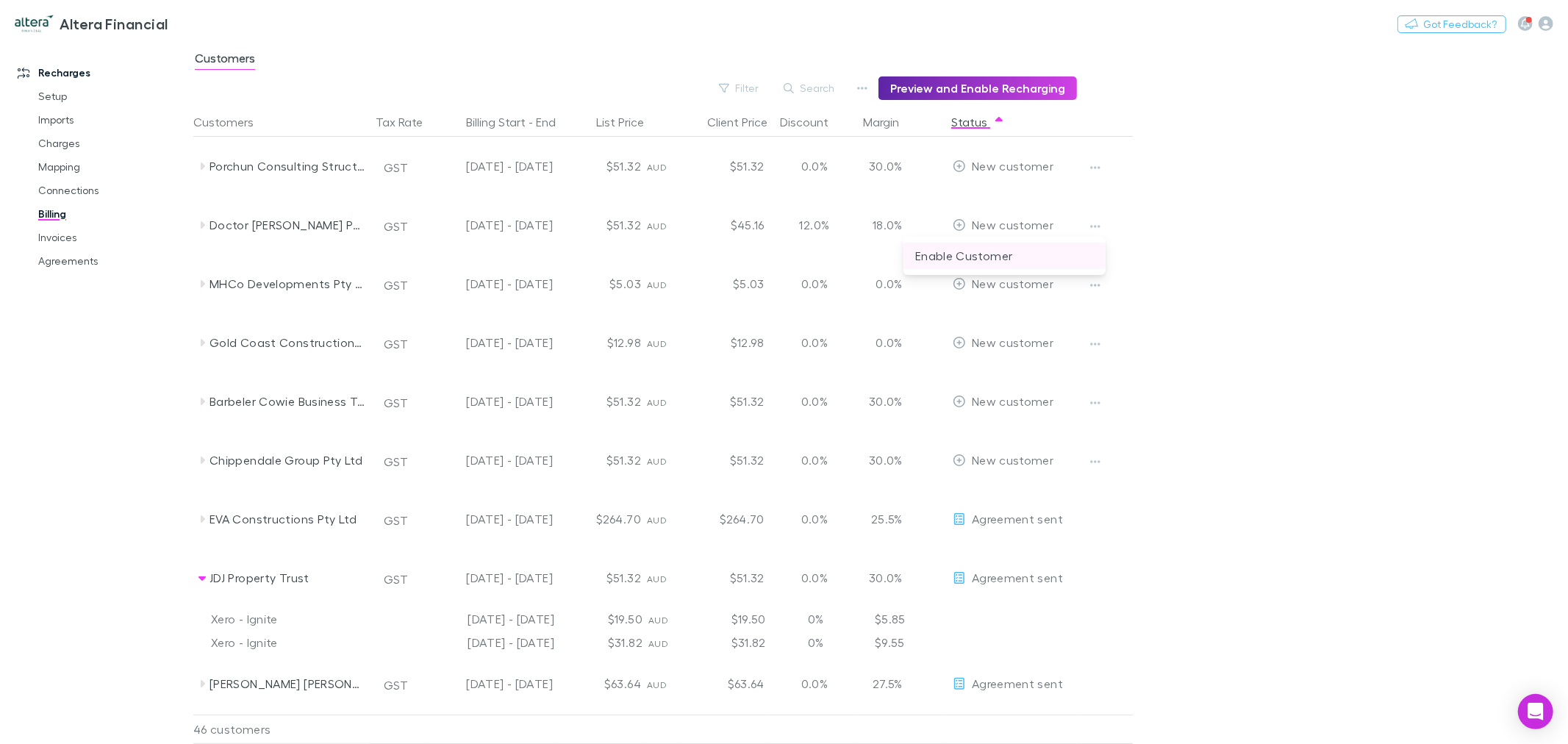
click at [993, 261] on p "Enable Customer" at bounding box center [1004, 256] width 179 height 18
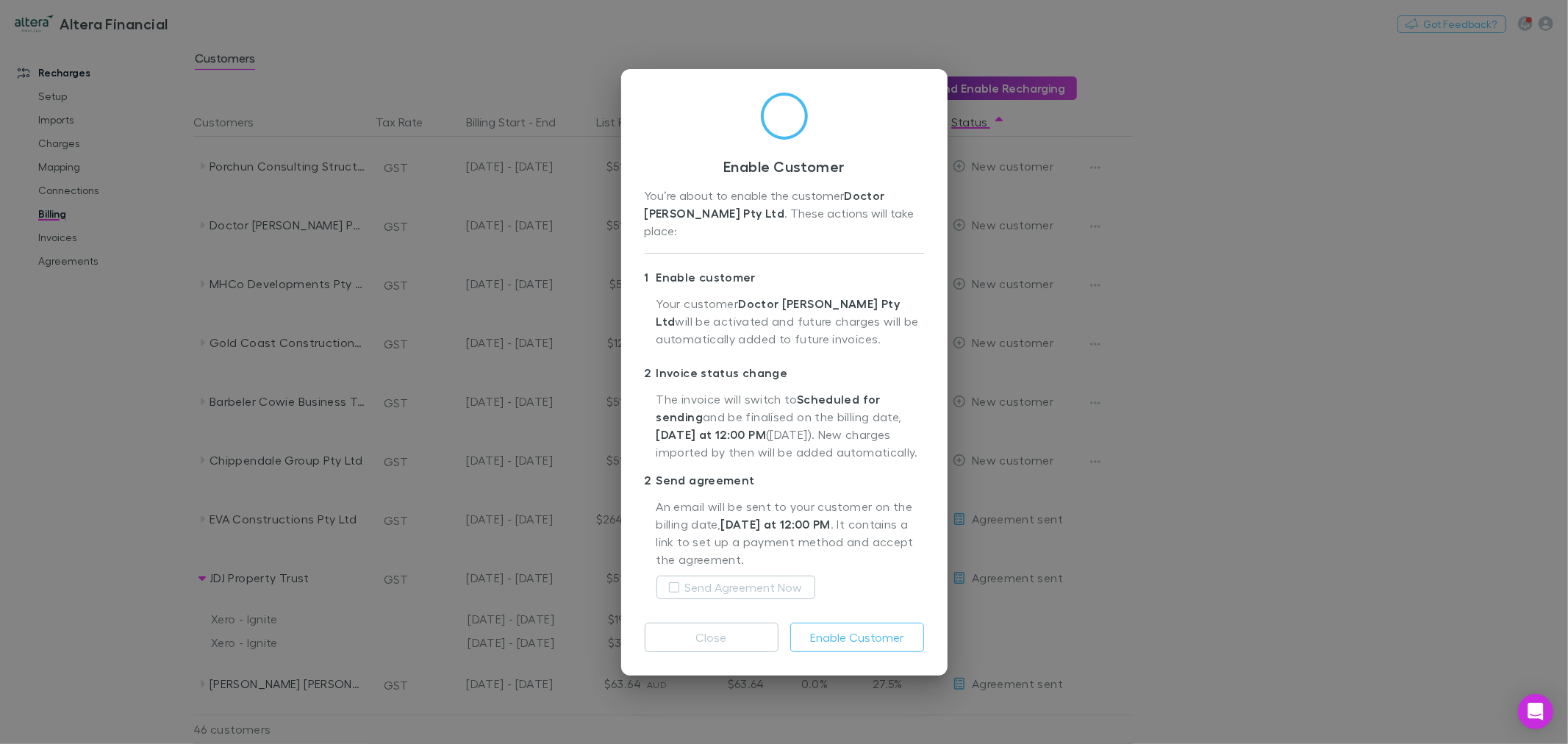
click at [766, 591] on div "Send Agreement Now" at bounding box center [790, 588] width 268 height 35
click at [768, 580] on label "Send Agreement Now" at bounding box center [744, 588] width 118 height 18
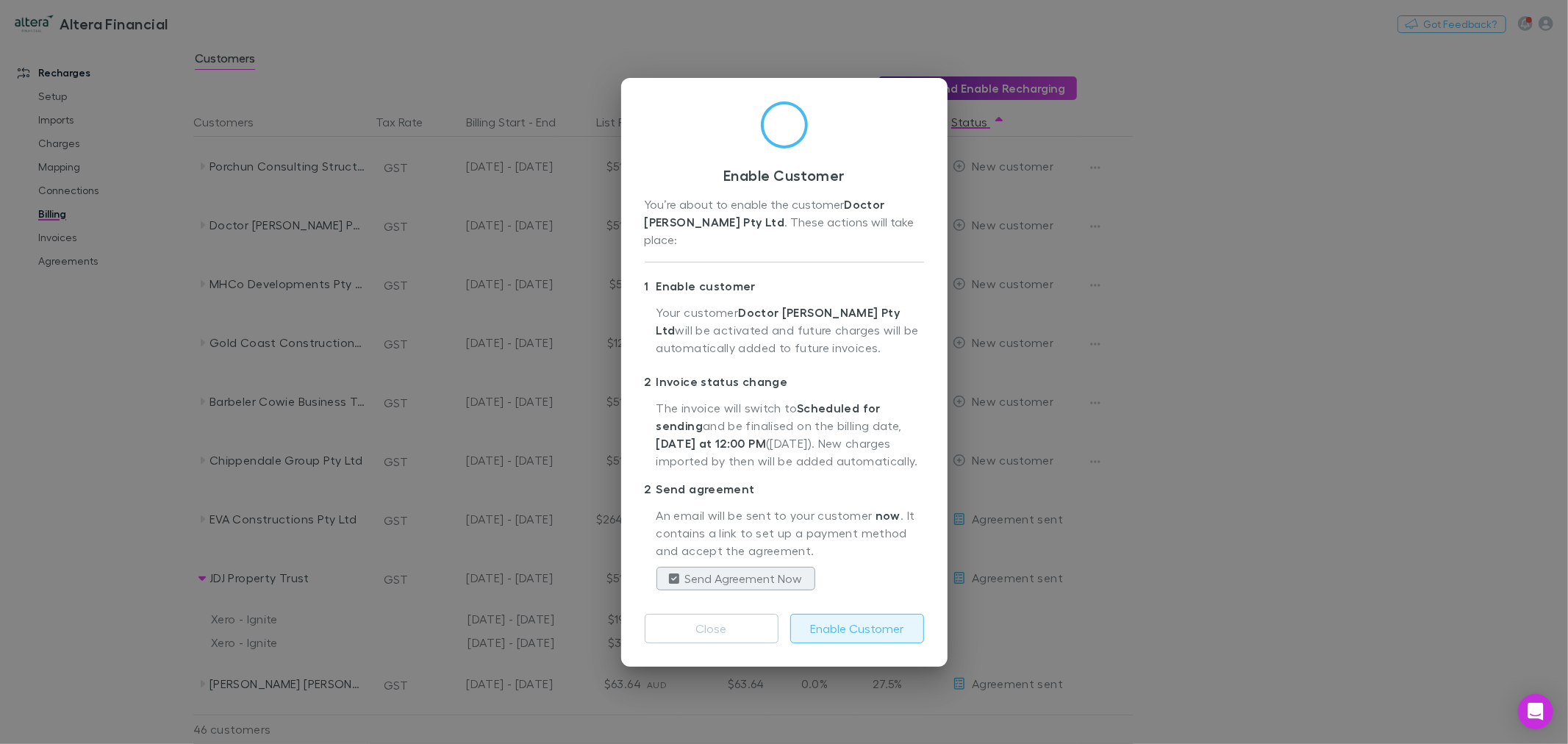
click at [860, 626] on button "Enable Customer" at bounding box center [857, 629] width 134 height 30
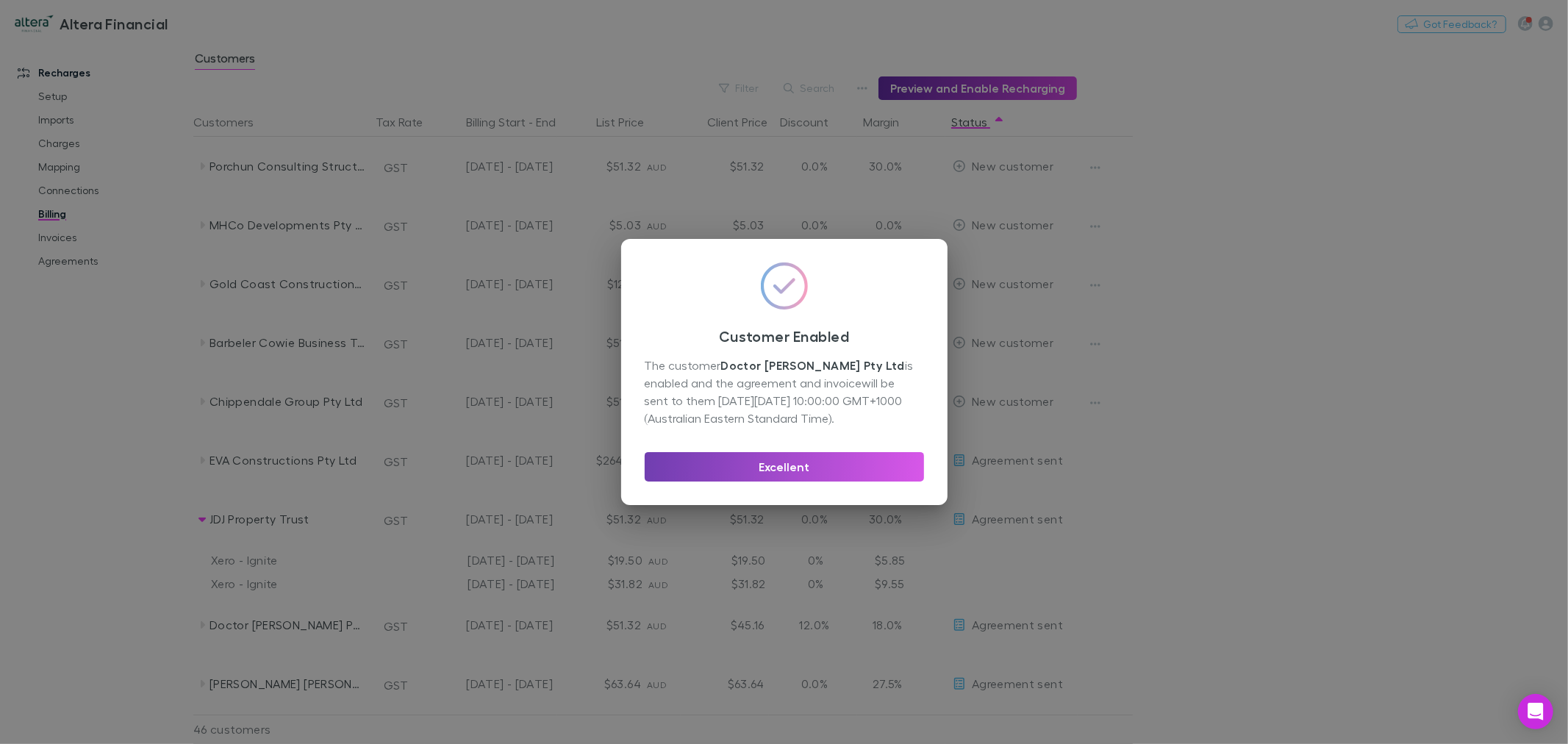
click at [846, 465] on button "Excellent" at bounding box center [784, 467] width 279 height 30
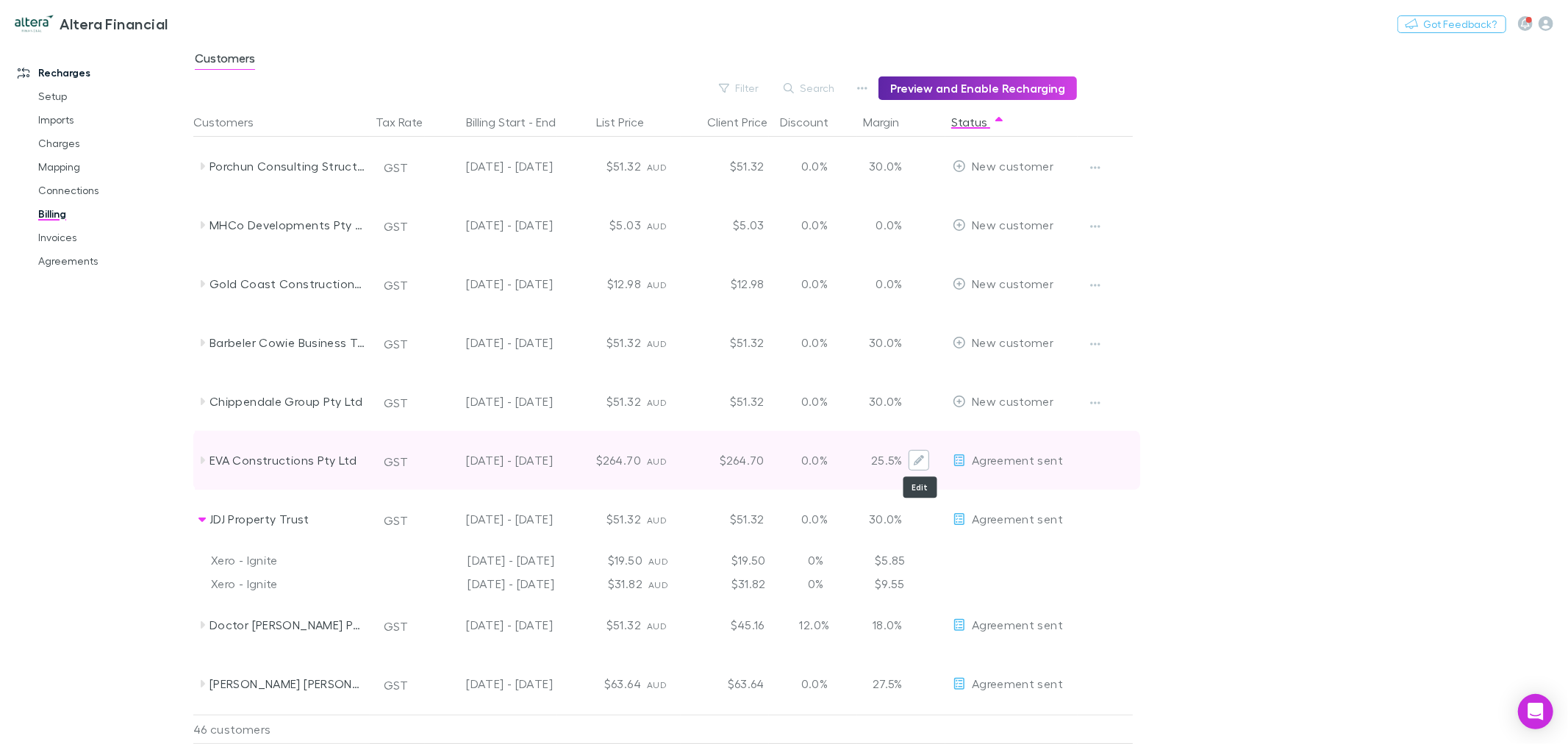
click at [923, 463] on icon "Edit" at bounding box center [919, 460] width 10 height 10
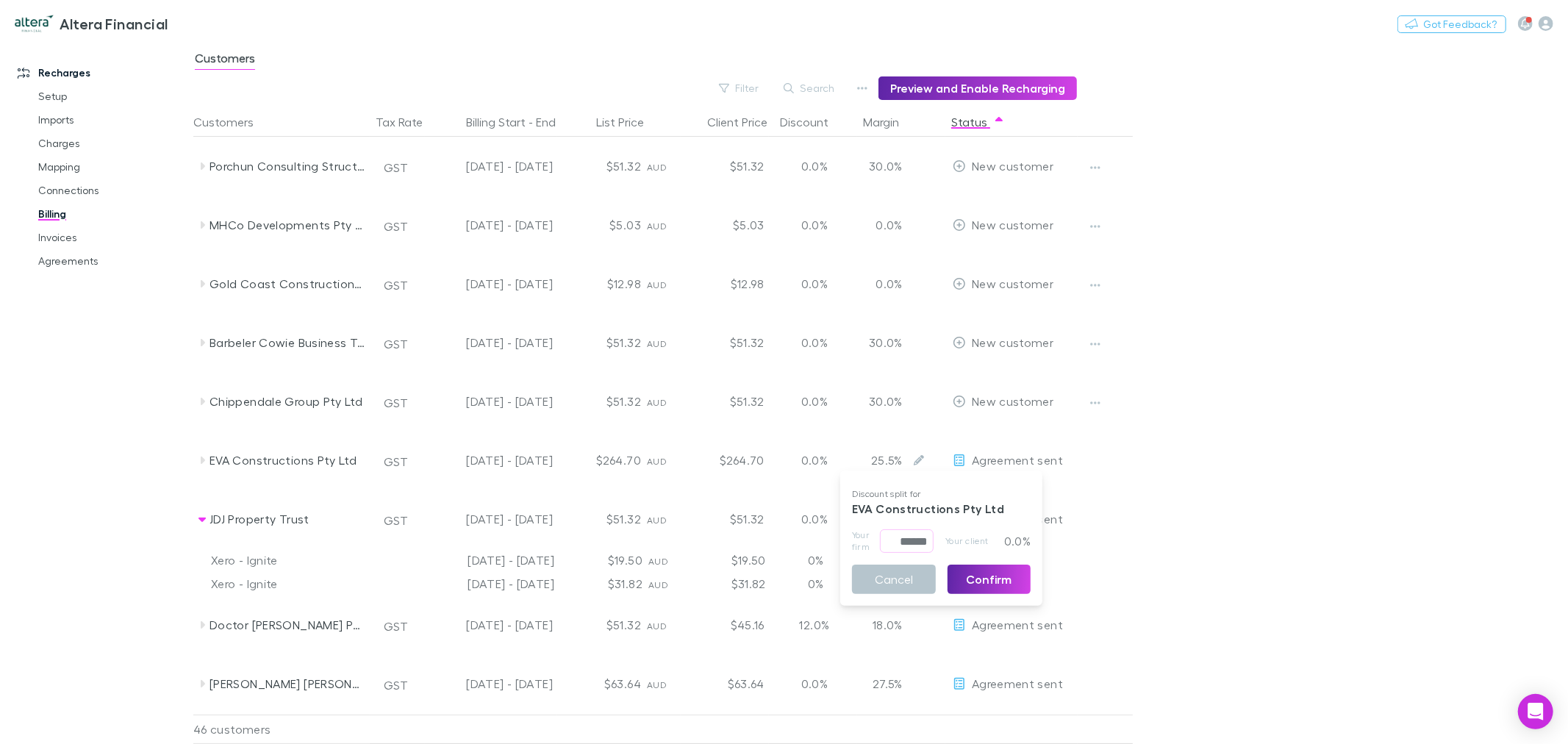
click at [910, 579] on button "Cancel" at bounding box center [894, 579] width 84 height 30
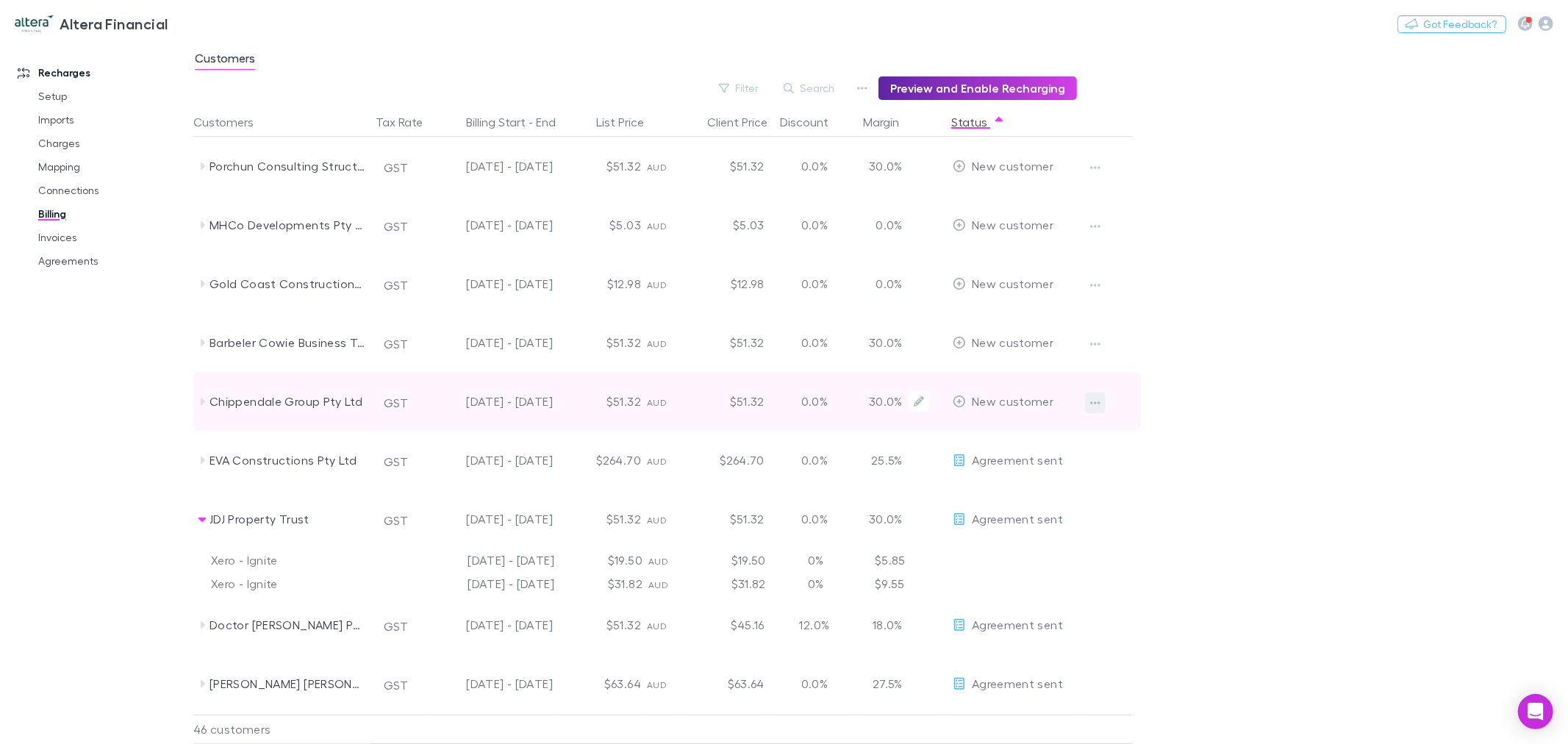
click at [1097, 402] on icon "button" at bounding box center [1095, 402] width 10 height 12
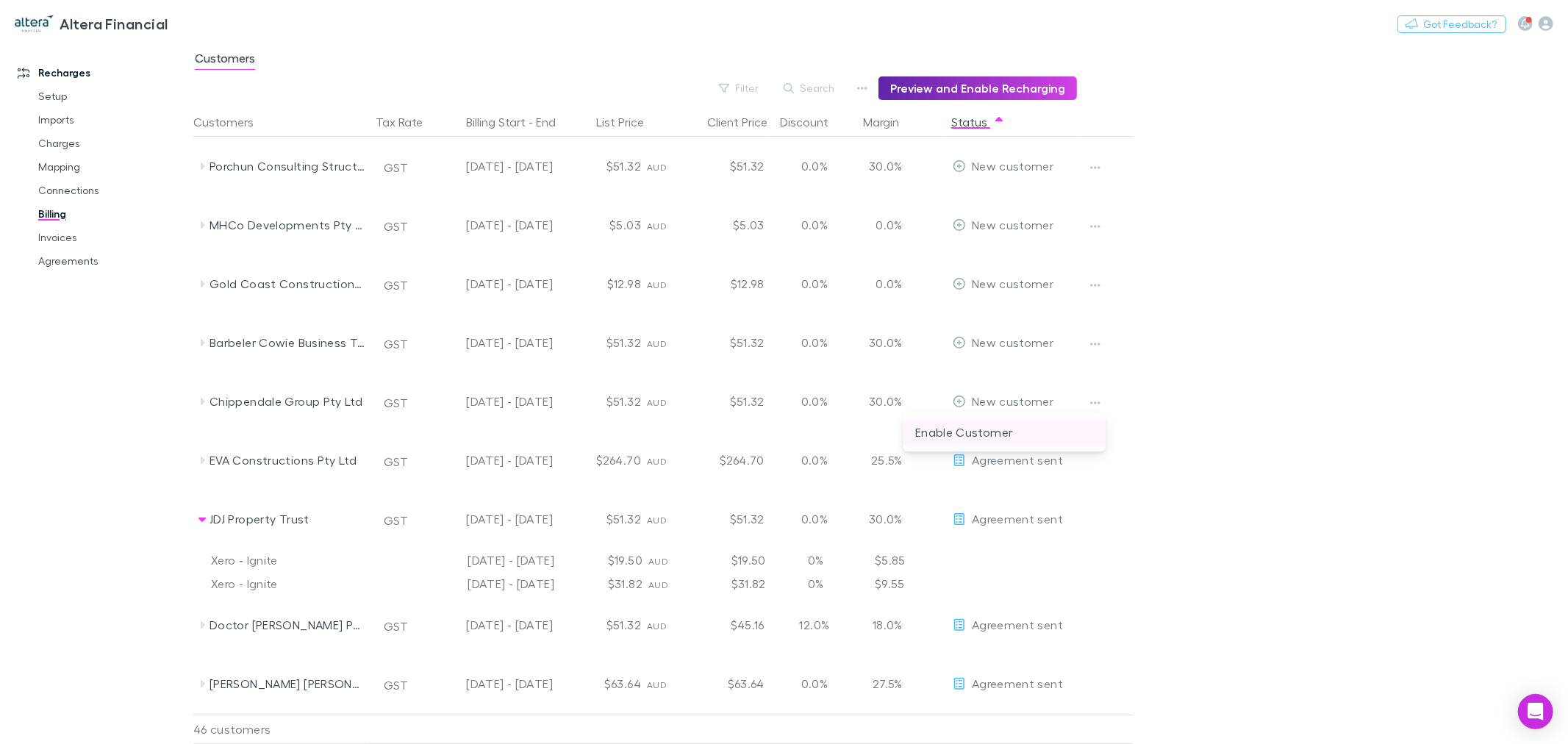
click at [1020, 439] on p "Enable Customer" at bounding box center [1004, 432] width 179 height 18
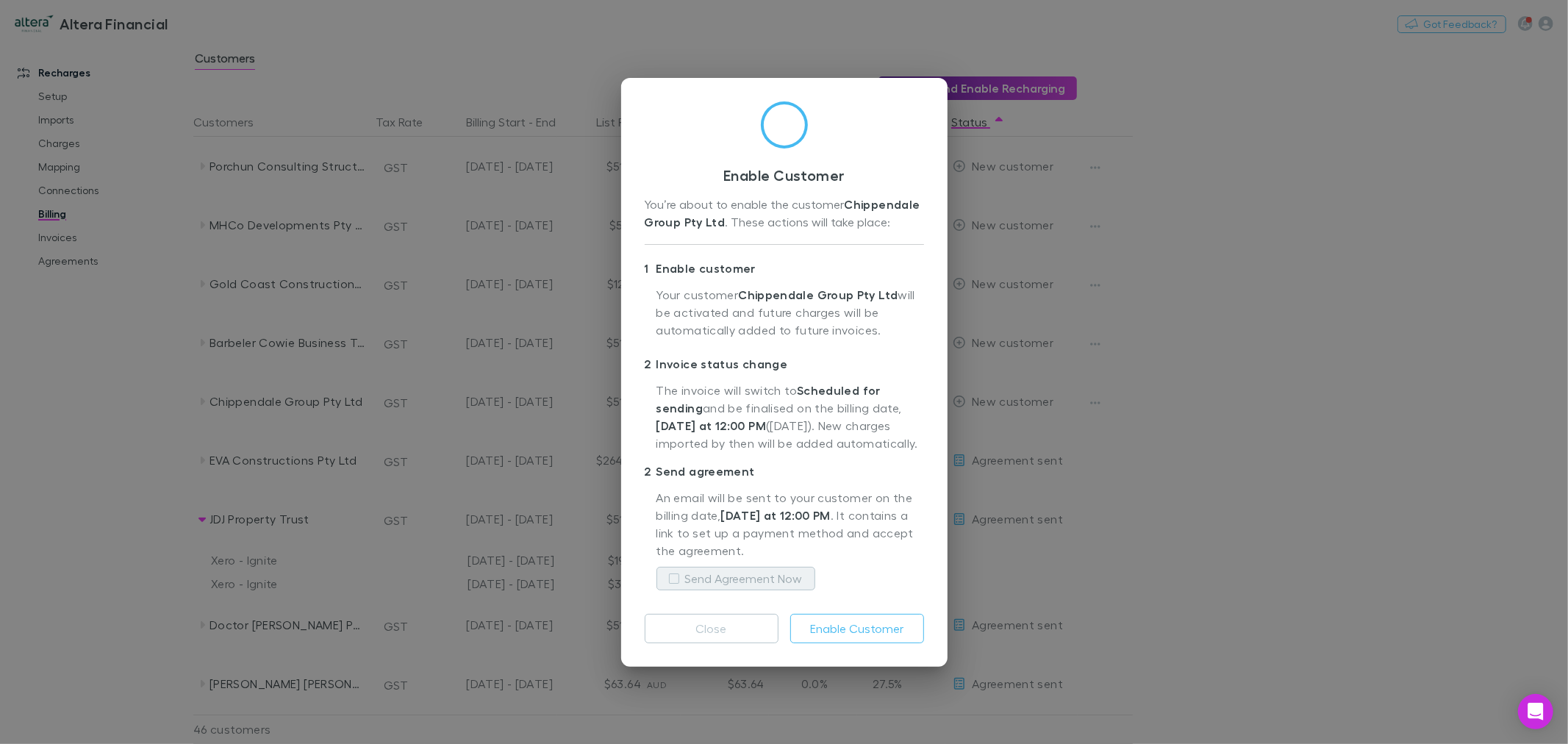
click at [750, 572] on label "Send Agreement Now" at bounding box center [744, 579] width 118 height 18
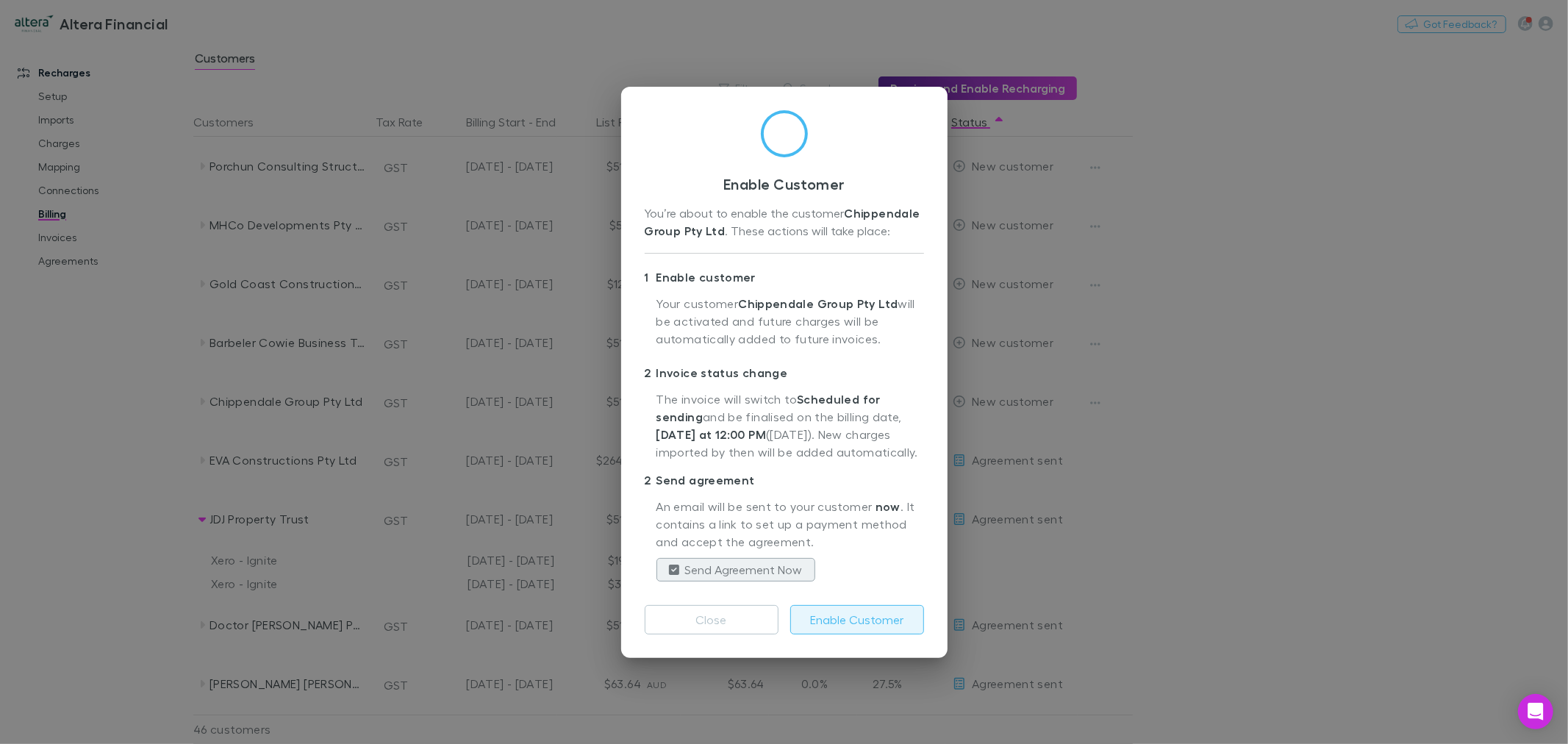
click at [884, 620] on button "Enable Customer" at bounding box center [857, 620] width 134 height 30
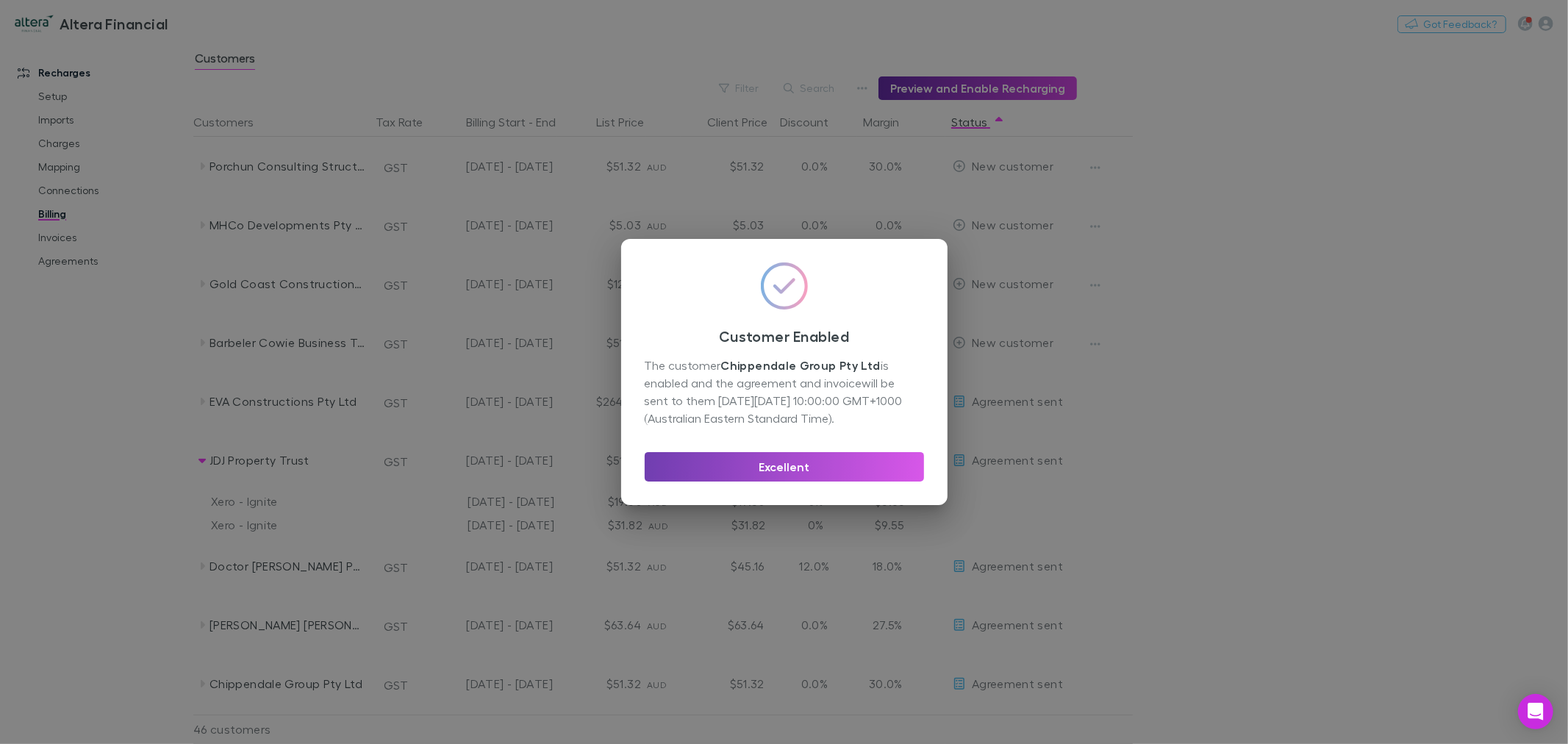
click at [774, 467] on button "Excellent" at bounding box center [784, 467] width 279 height 30
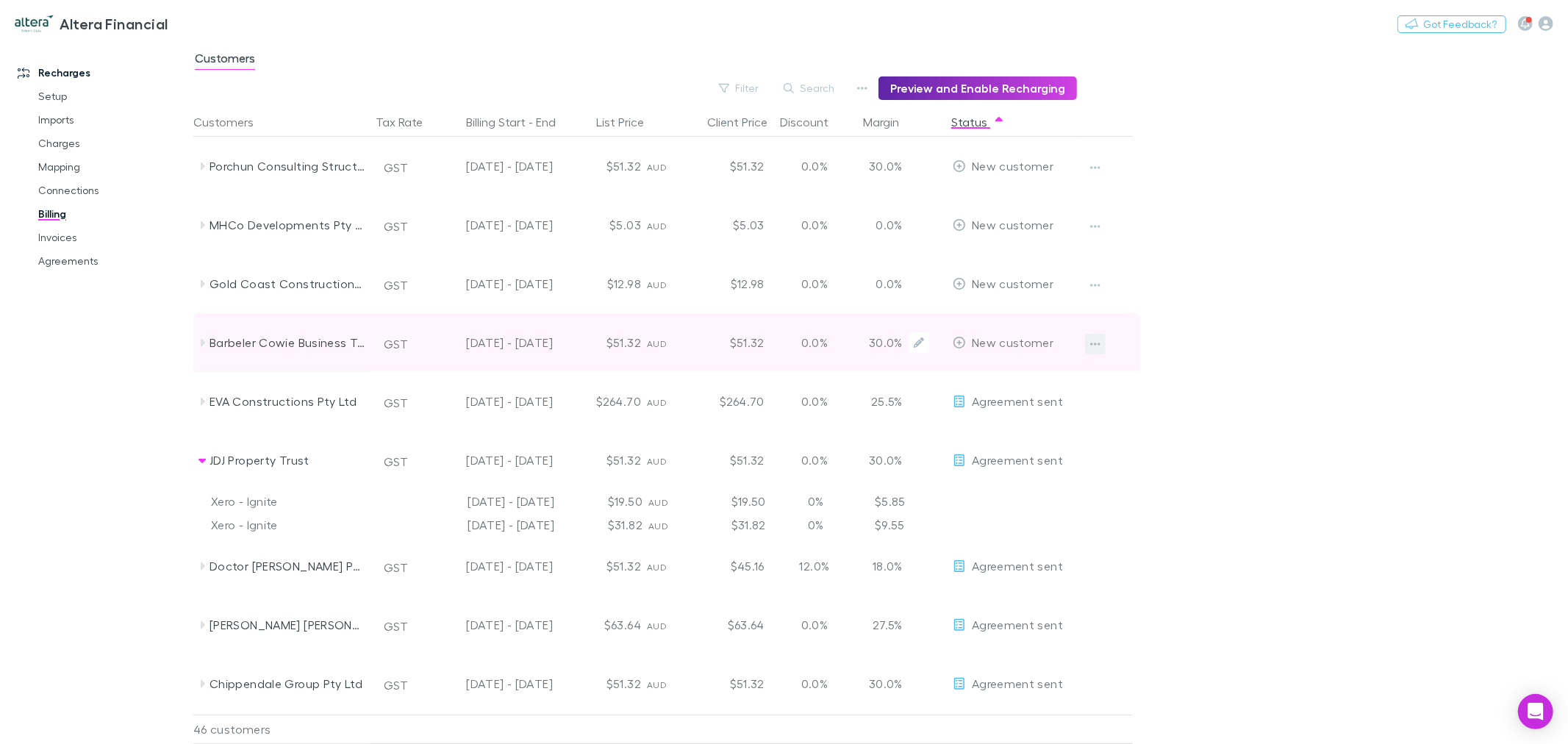
click at [1105, 342] on button "button" at bounding box center [1096, 344] width 21 height 21
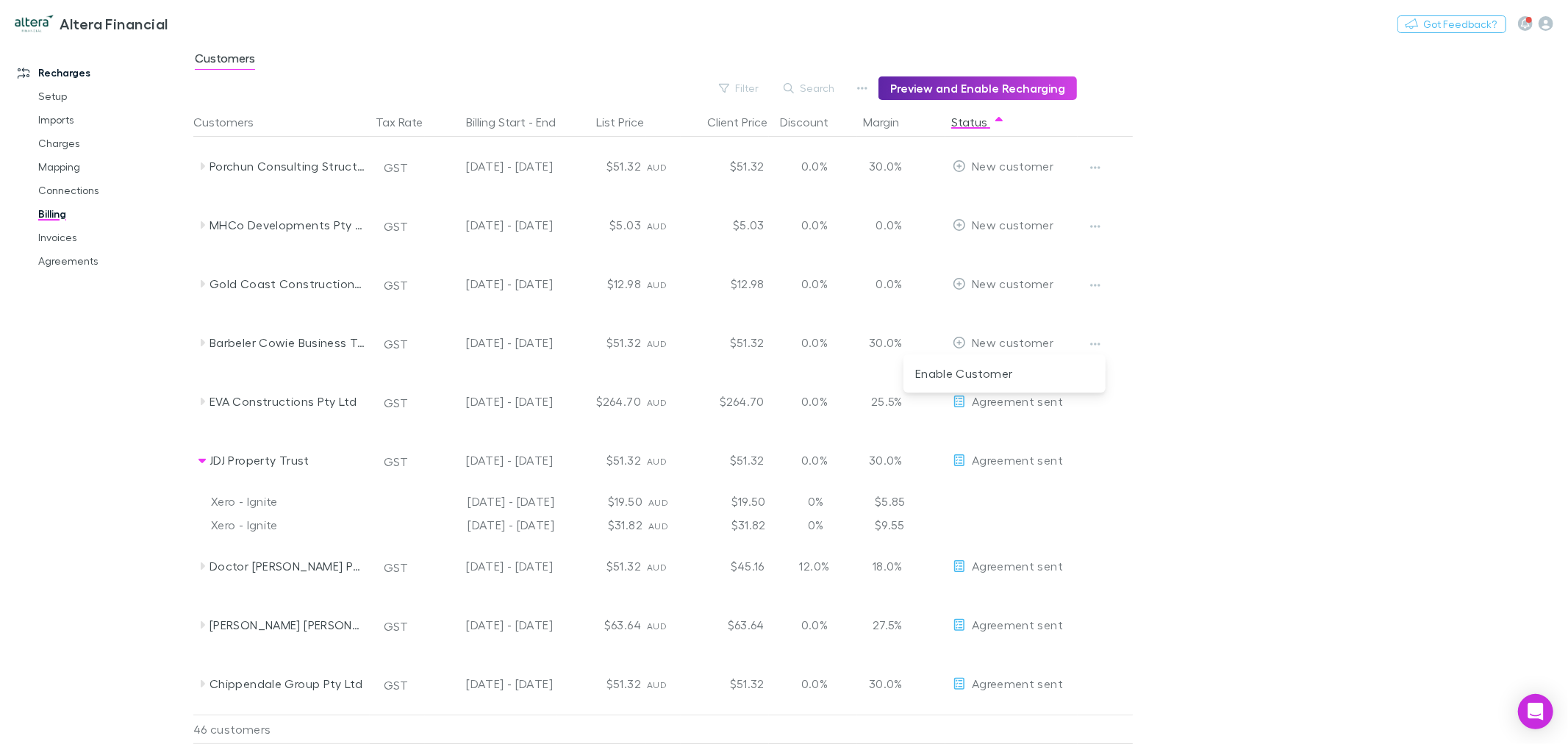
click at [891, 342] on div at bounding box center [784, 372] width 1568 height 744
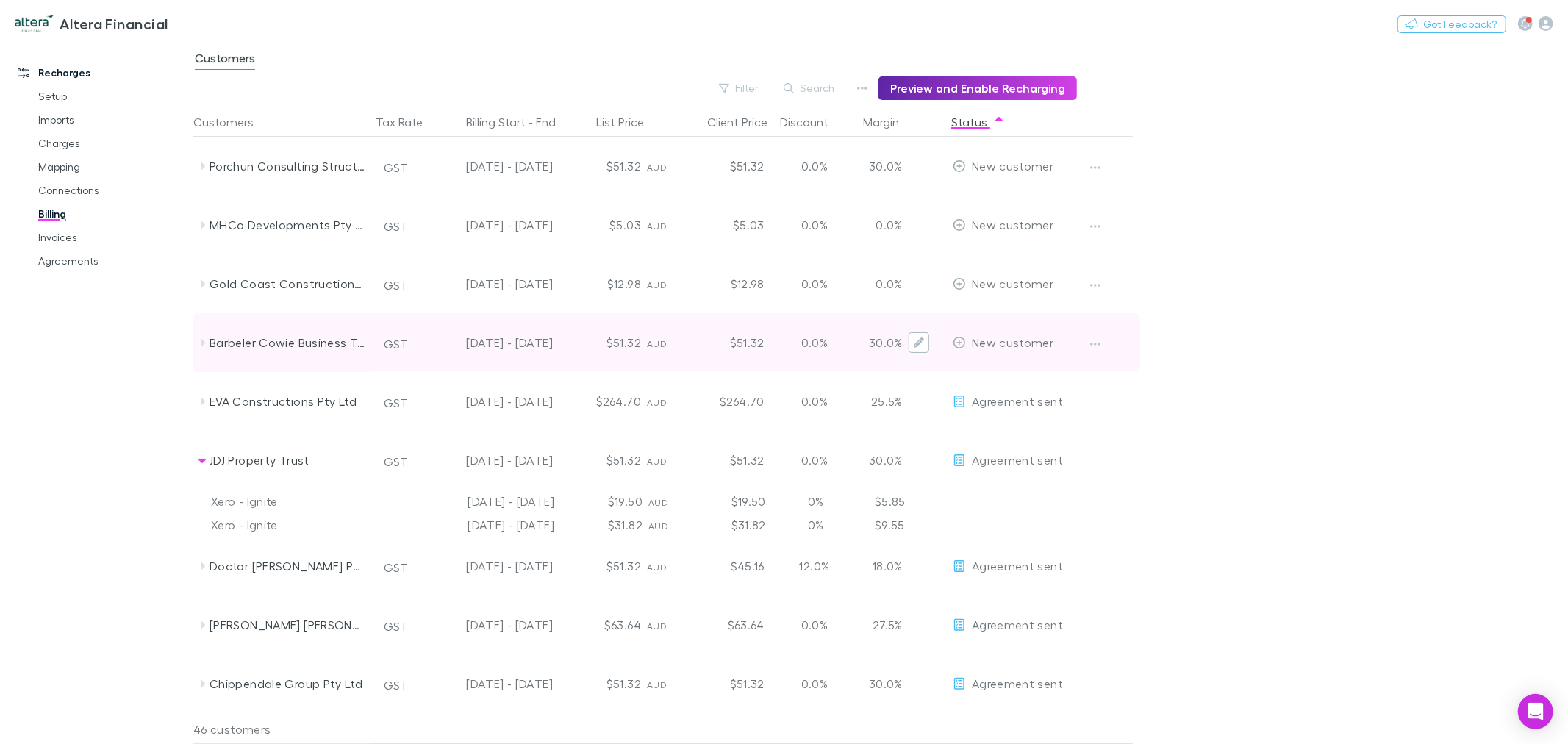
click at [911, 342] on button "Edit" at bounding box center [919, 343] width 21 height 21
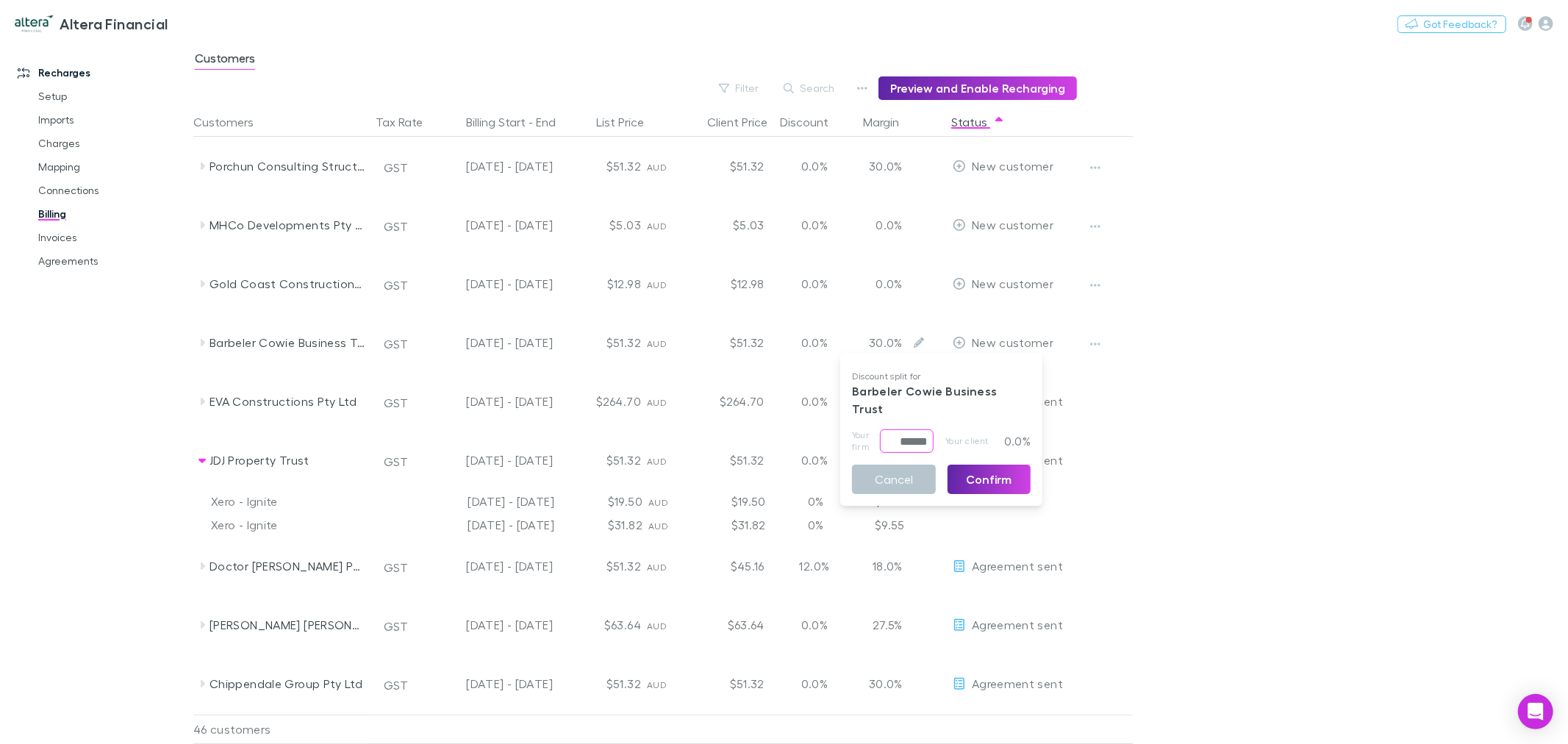
click at [899, 430] on input "******" at bounding box center [907, 441] width 54 height 23
drag, startPoint x: 888, startPoint y: 427, endPoint x: 979, endPoint y: 427, distance: 91.0
click at [946, 430] on div "Your firm ****** ​ Your client 0.0%" at bounding box center [941, 441] width 179 height 23
type input "*****"
click at [976, 465] on button "Confirm" at bounding box center [989, 479] width 84 height 30
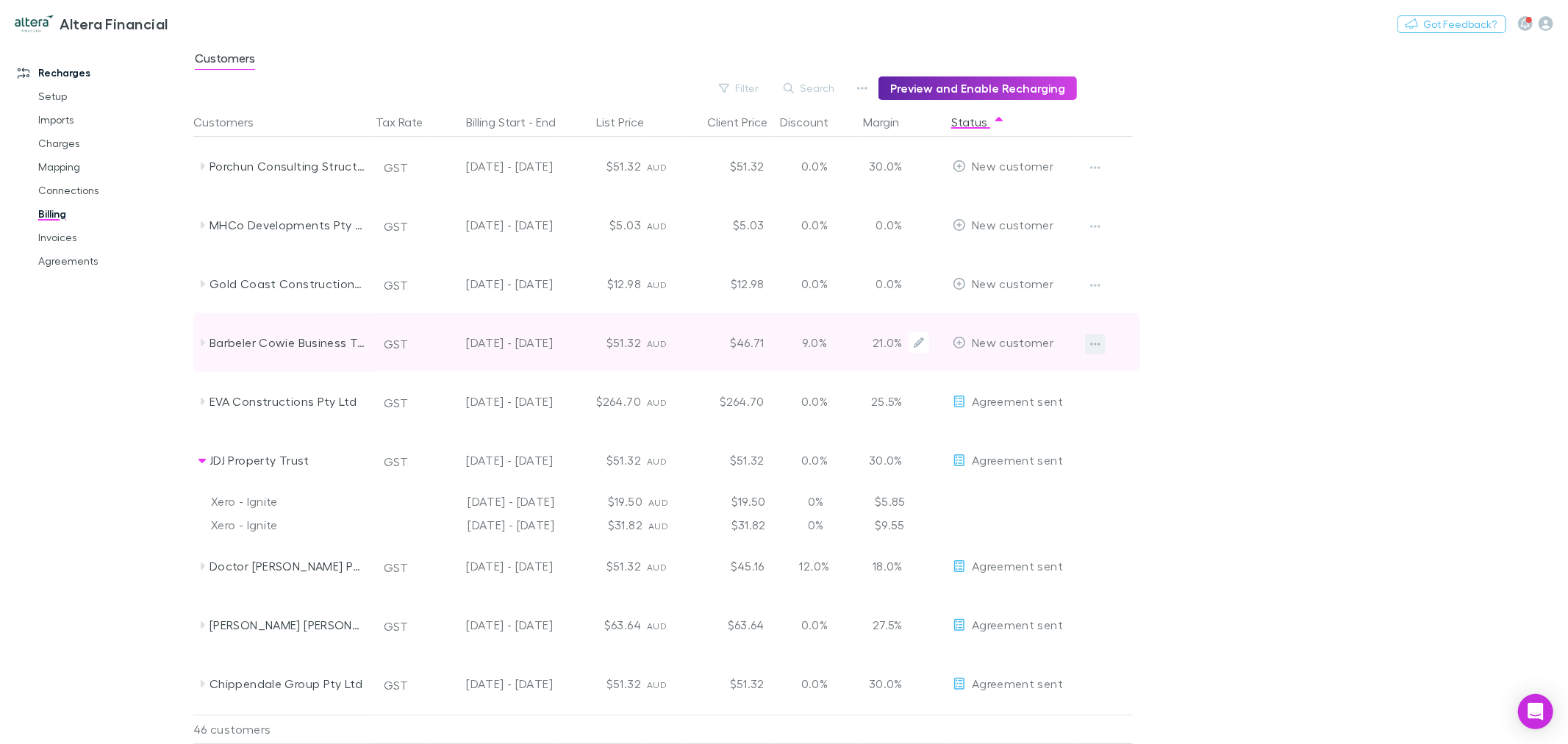
click at [1092, 344] on icon "button" at bounding box center [1095, 344] width 10 height 3
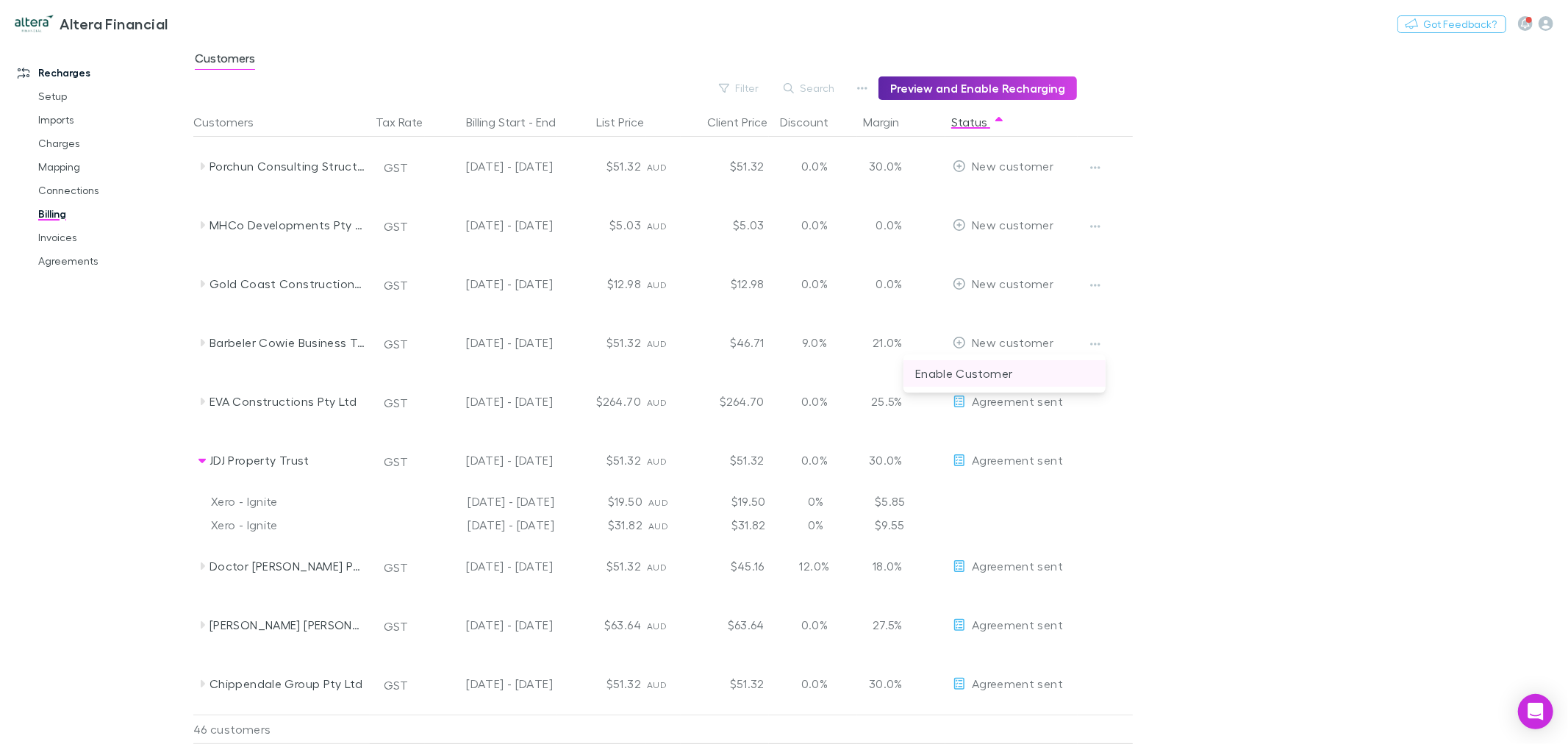
click at [1028, 373] on p "Enable Customer" at bounding box center [1004, 374] width 179 height 18
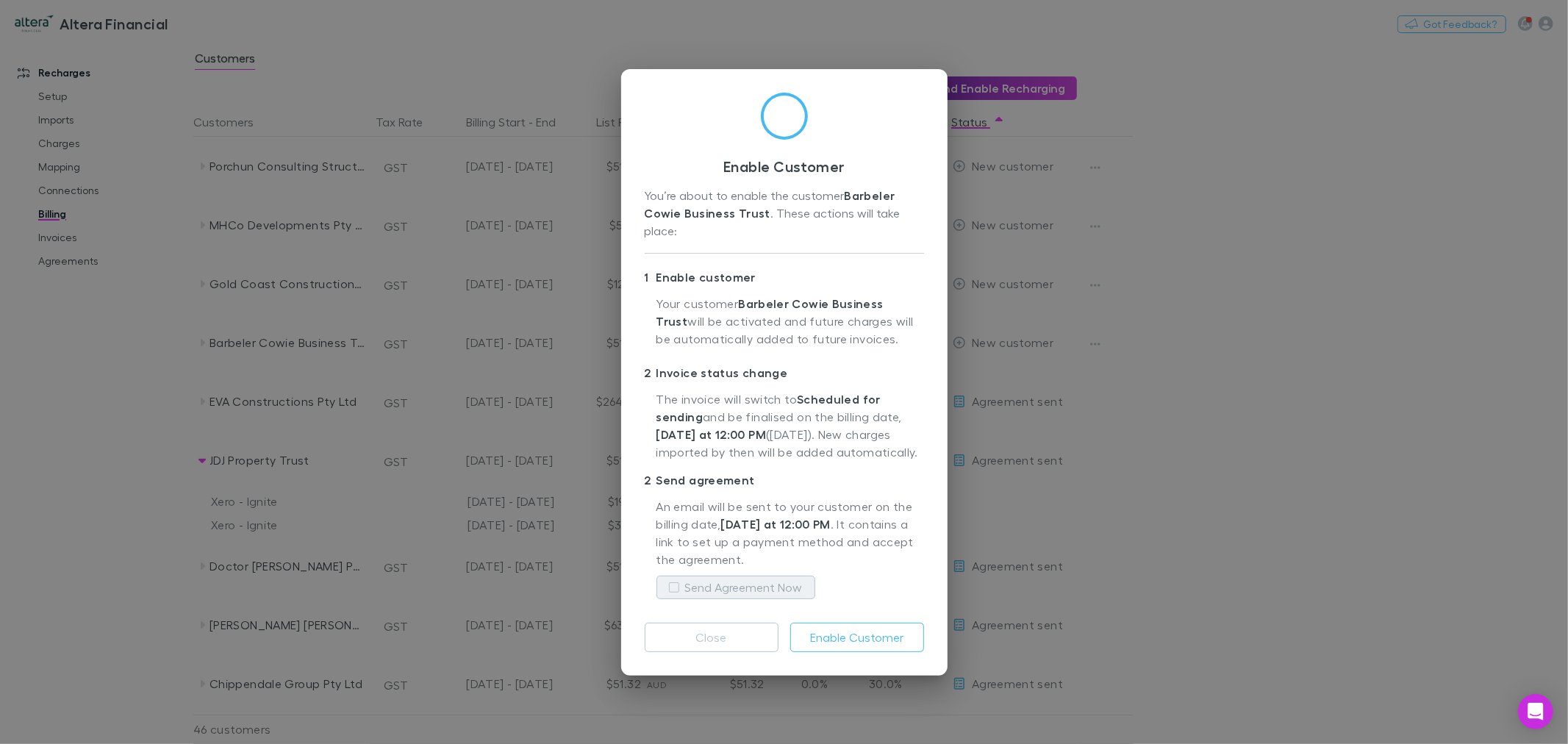
click at [761, 579] on label "Send Agreement Now" at bounding box center [744, 588] width 118 height 18
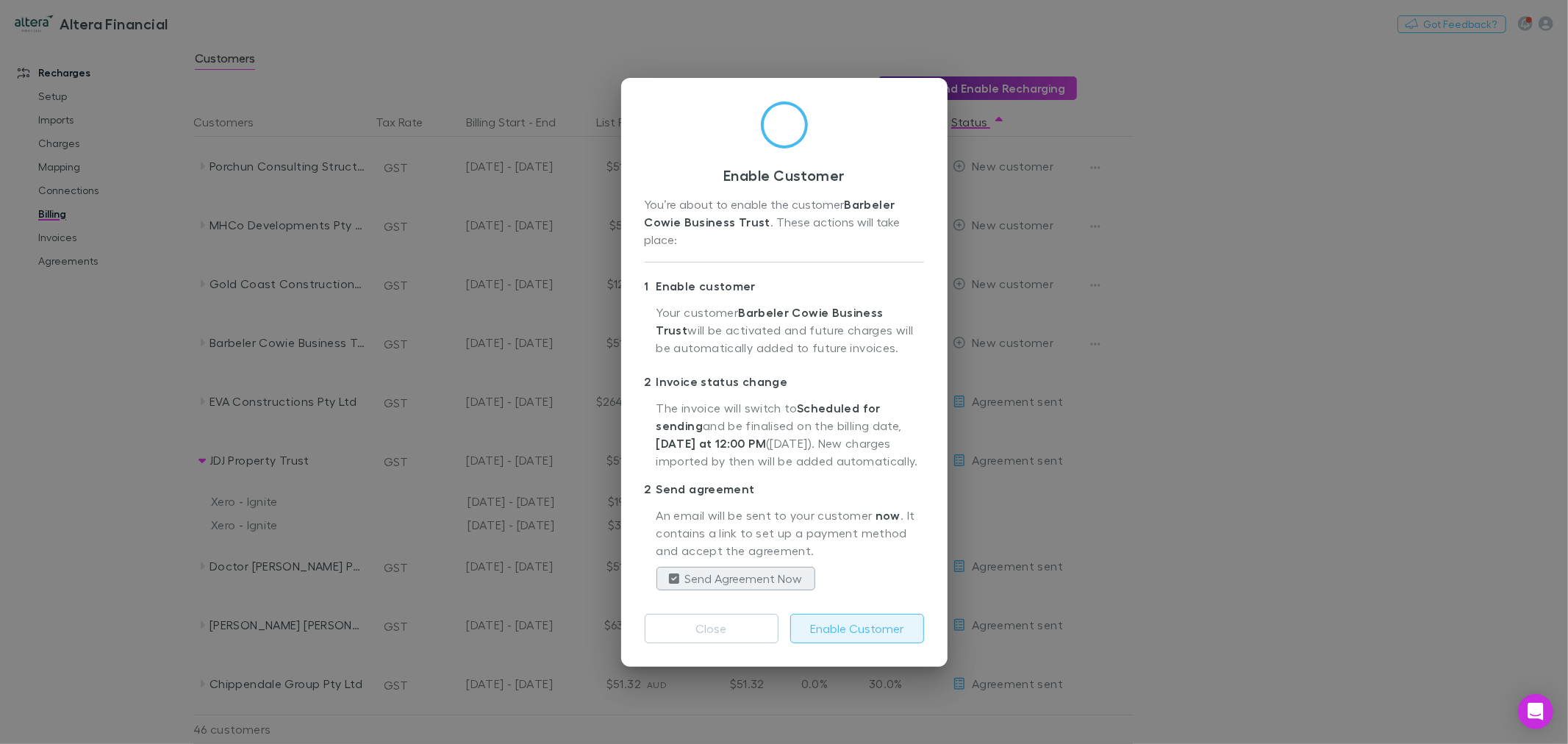
click at [847, 620] on button "Enable Customer" at bounding box center [857, 629] width 134 height 30
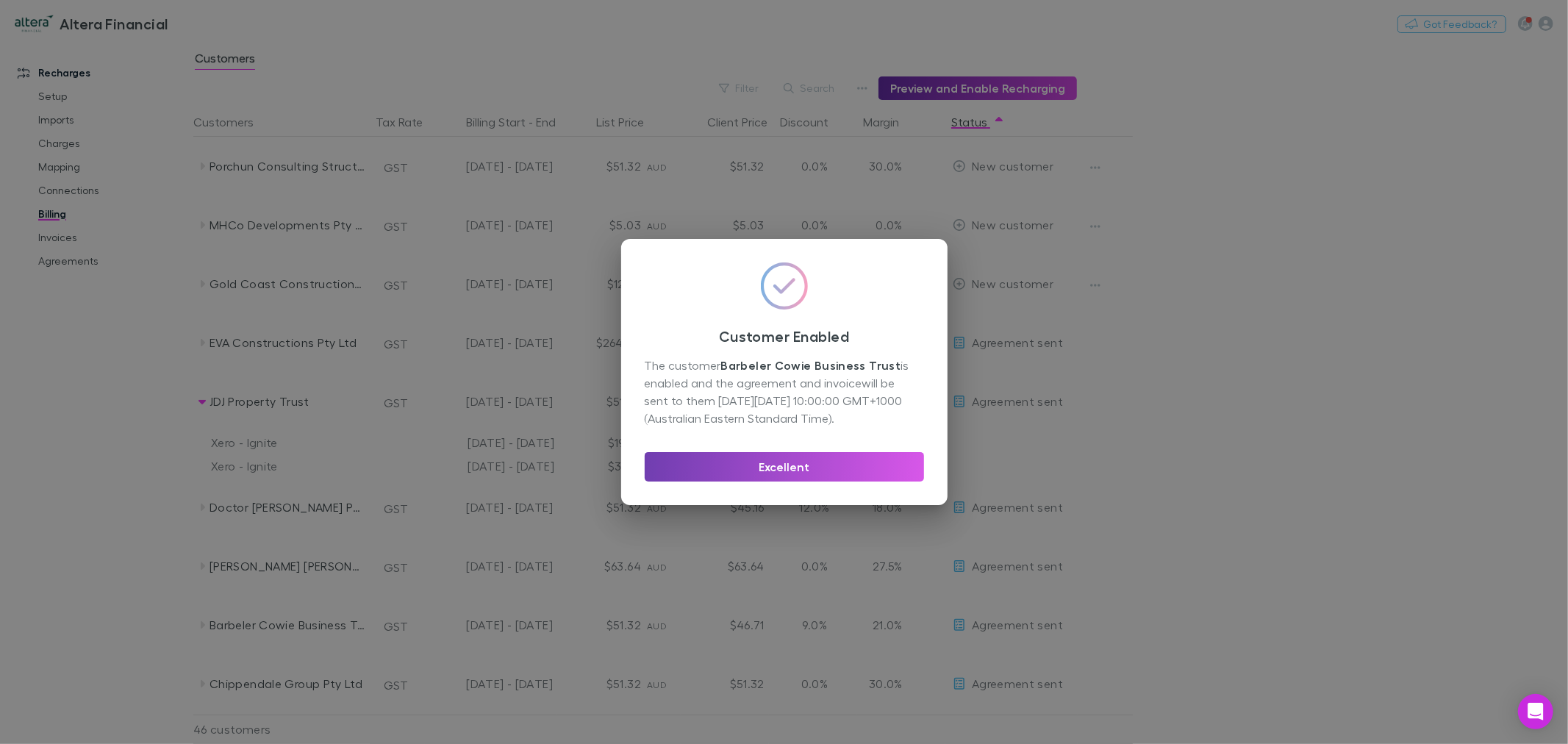
click at [811, 472] on button "Excellent" at bounding box center [784, 467] width 279 height 30
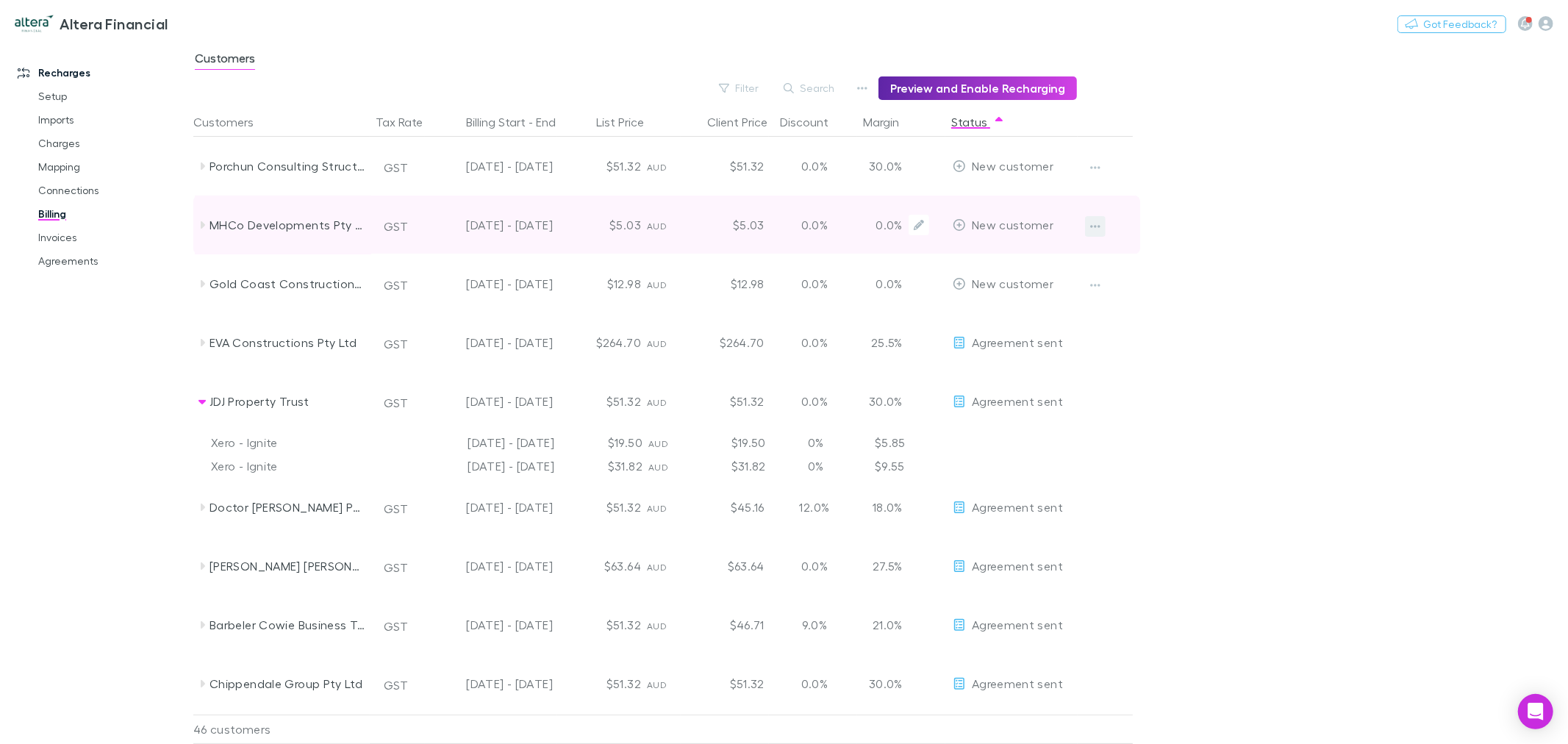
click at [1097, 224] on icon "button" at bounding box center [1095, 226] width 10 height 12
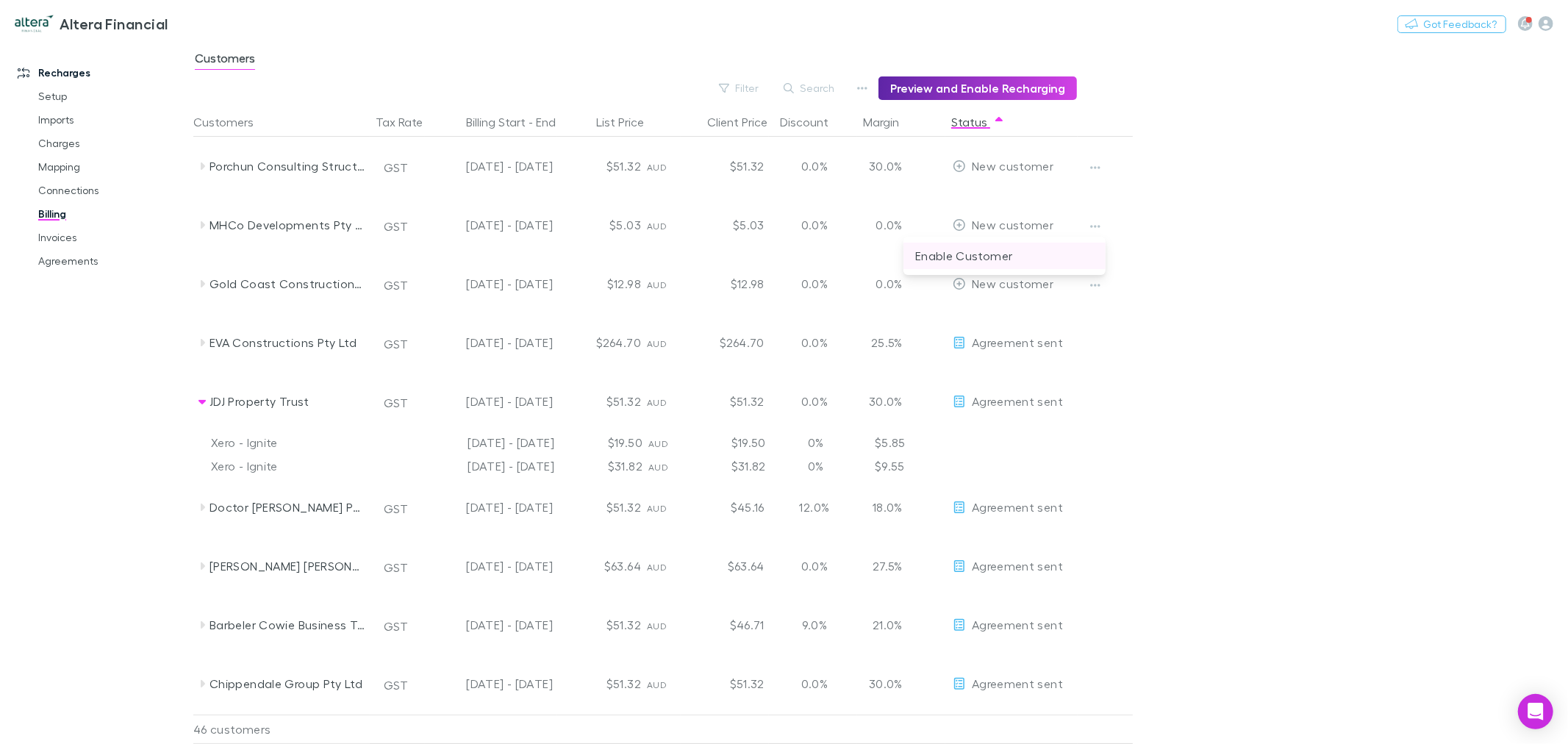
click at [1020, 256] on p "Enable Customer" at bounding box center [1004, 256] width 179 height 18
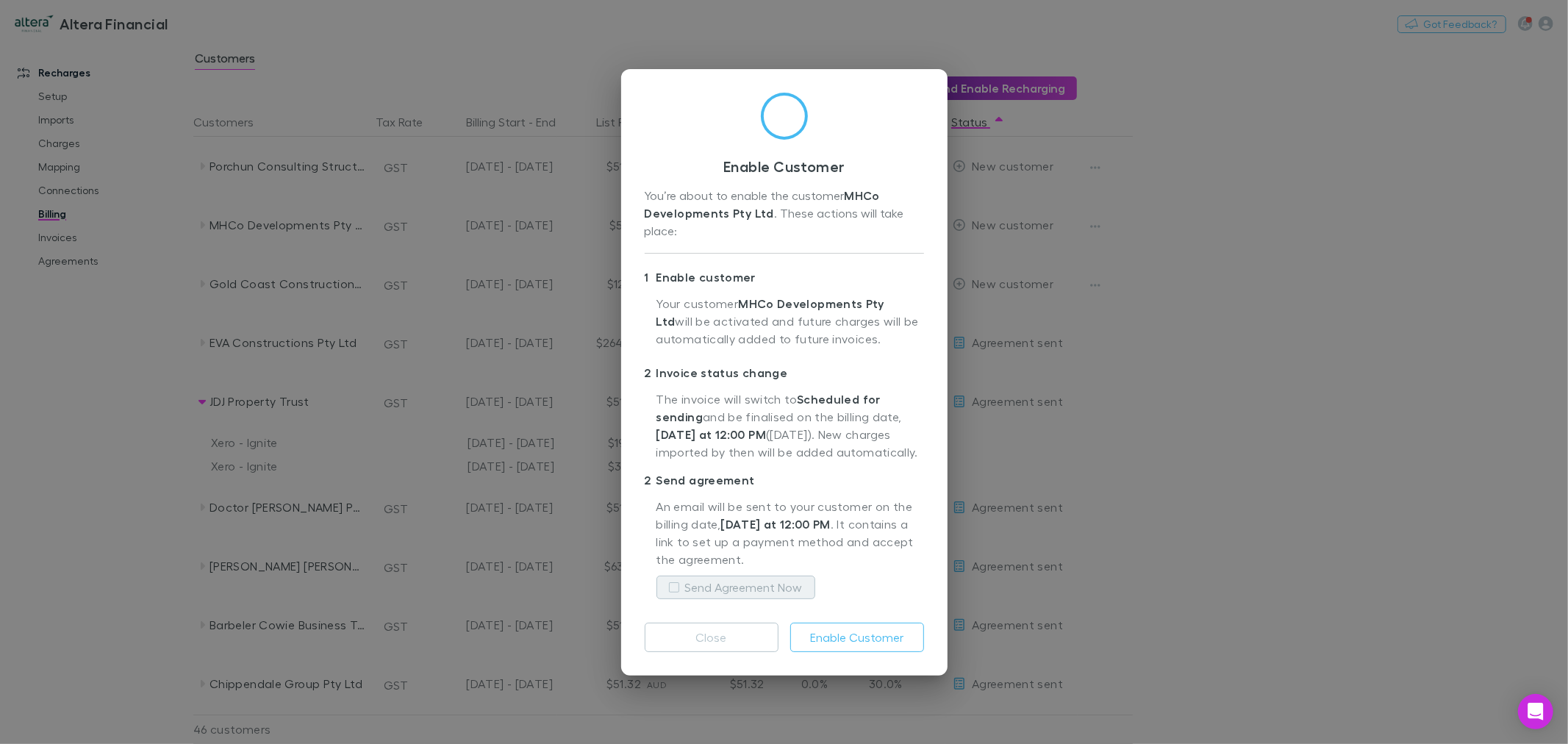
click at [766, 589] on label "Send Agreement Now" at bounding box center [744, 588] width 118 height 18
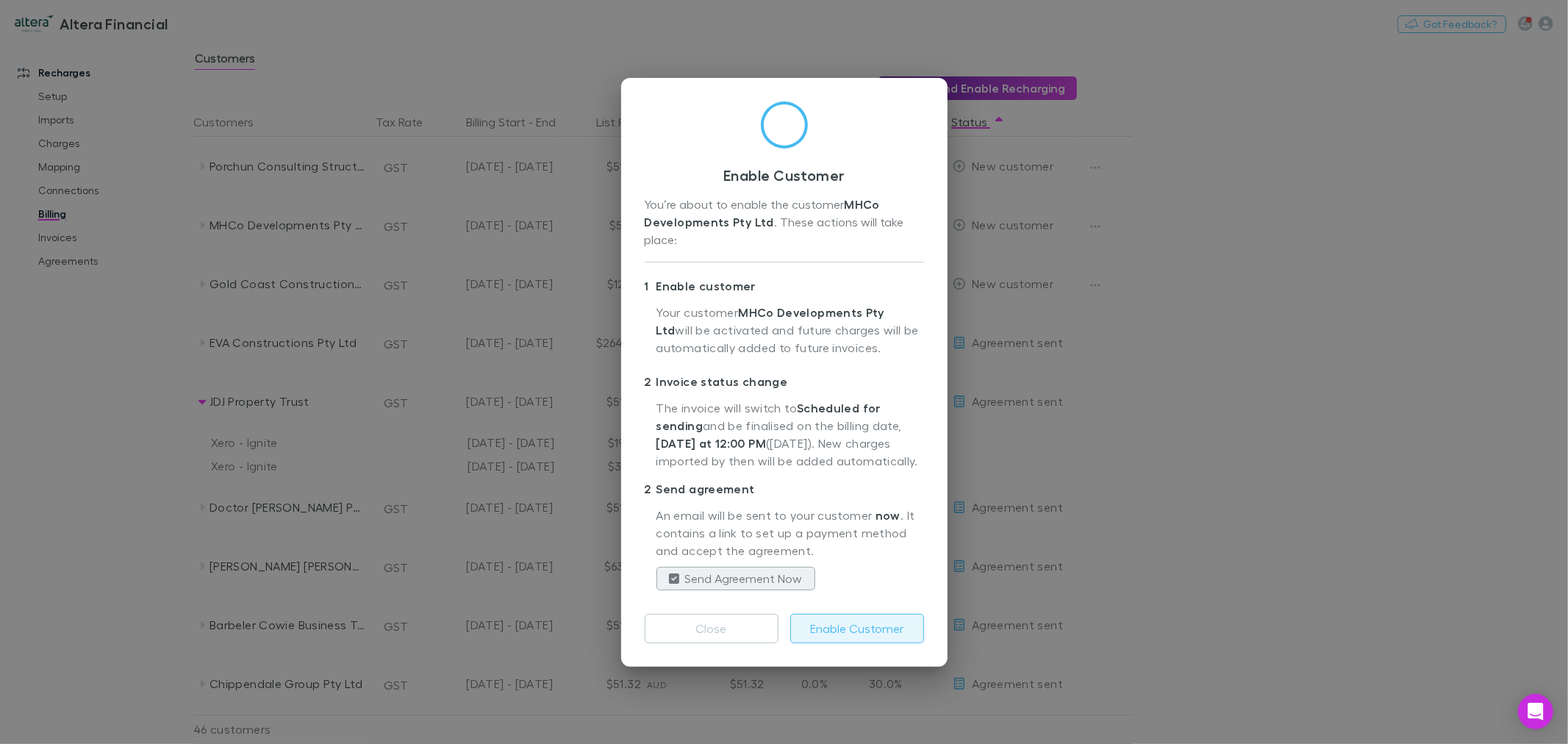
click at [846, 622] on button "Enable Customer" at bounding box center [857, 629] width 134 height 30
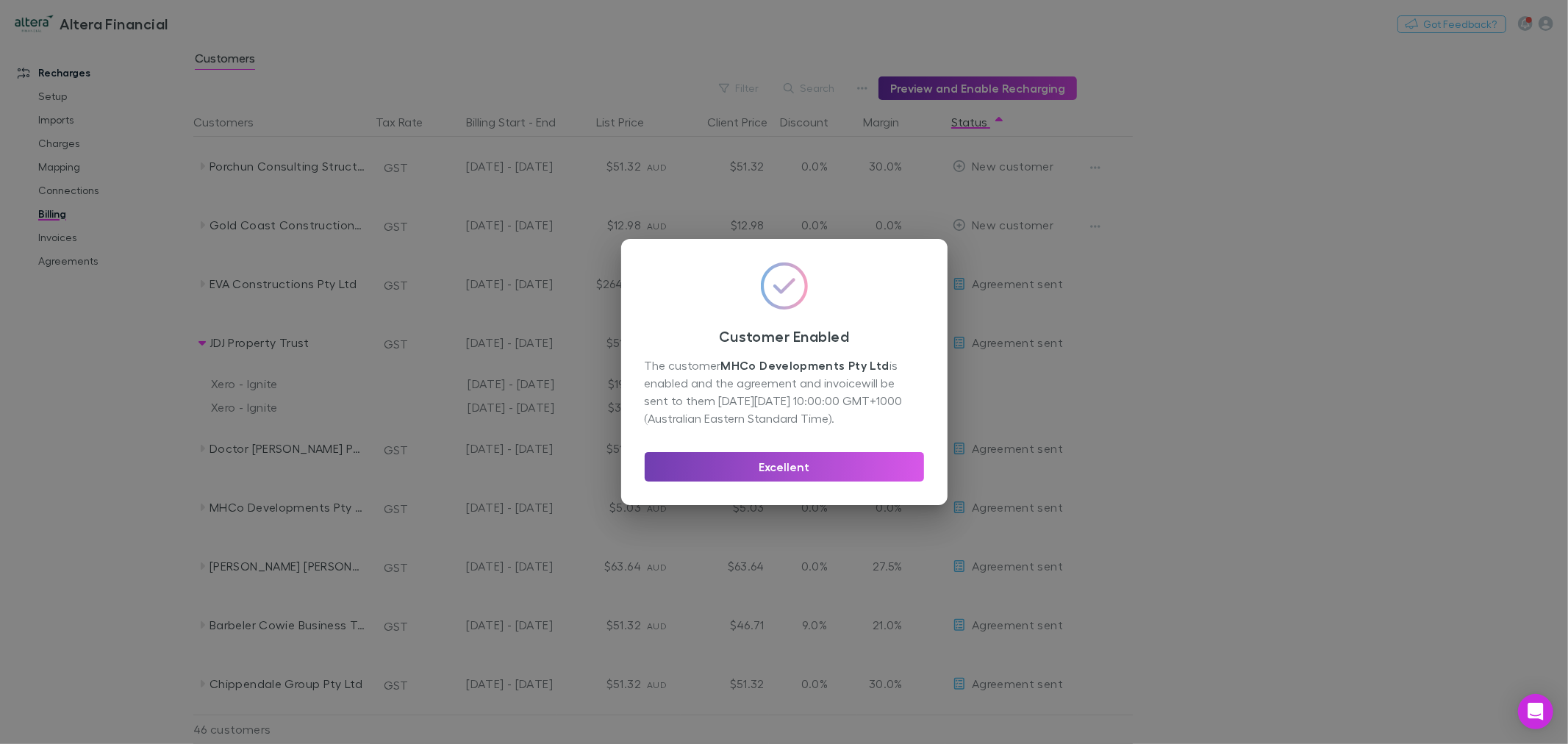
click at [841, 465] on button "Excellent" at bounding box center [784, 467] width 279 height 30
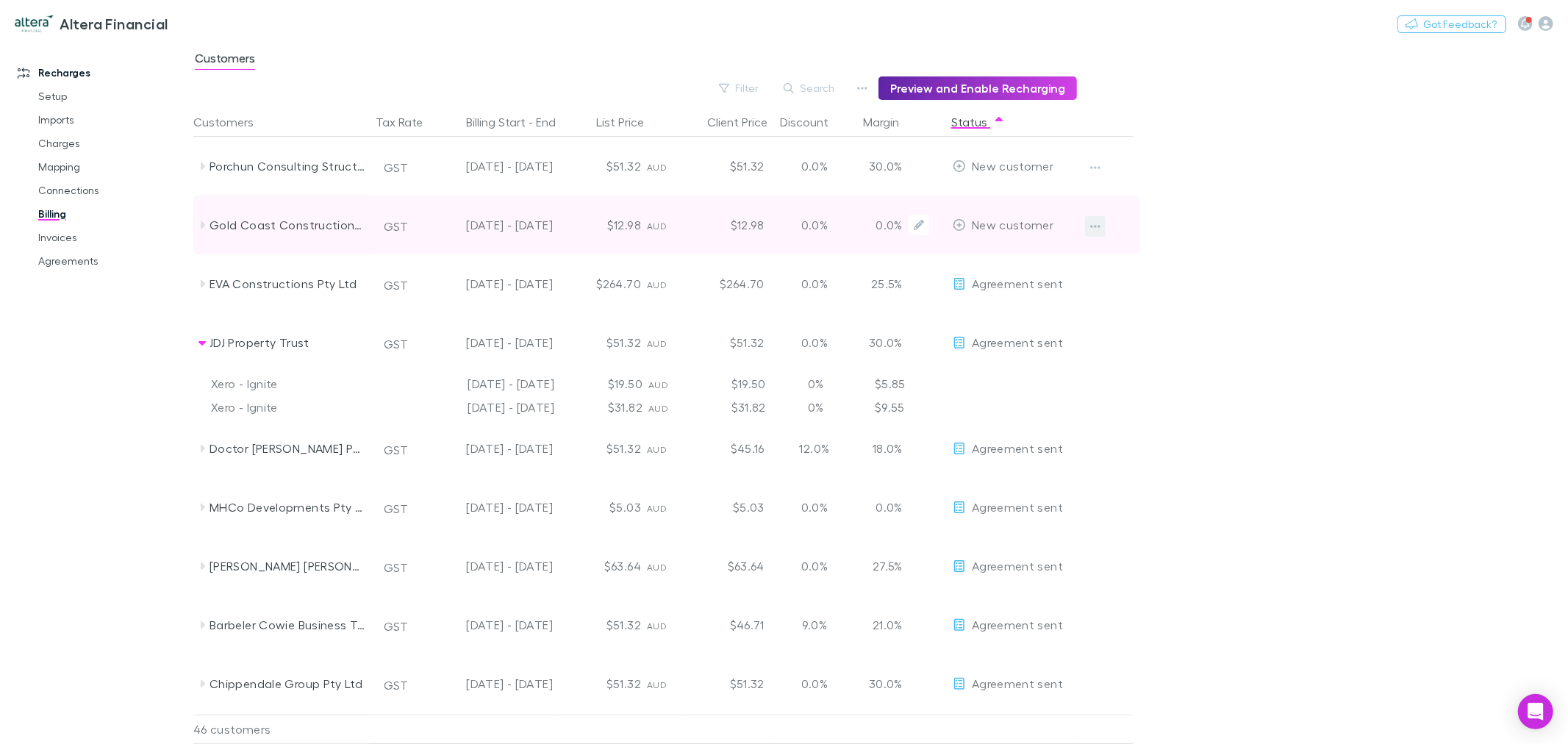
click at [1099, 226] on icon "button" at bounding box center [1095, 227] width 10 height 3
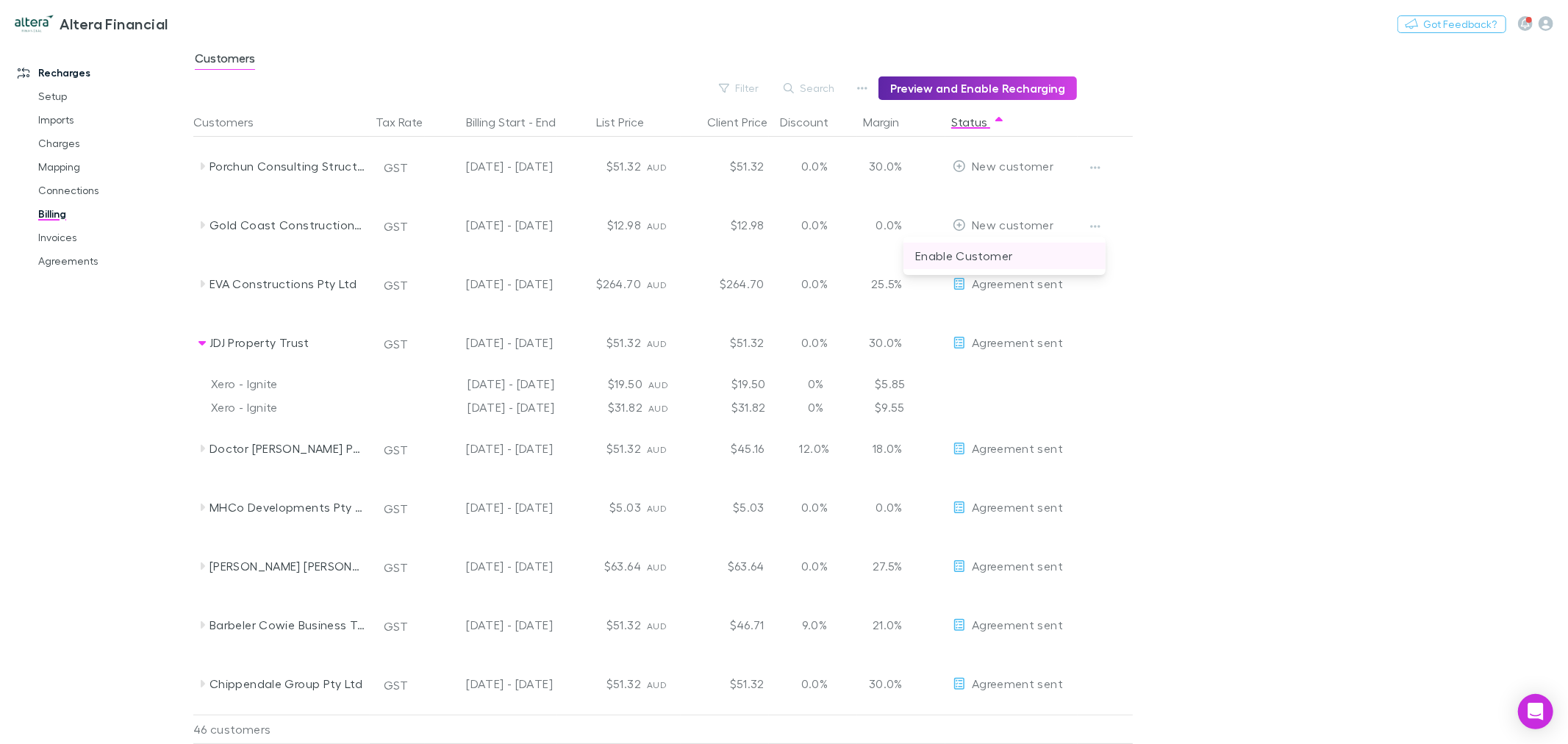
click at [1006, 257] on p "Enable Customer" at bounding box center [1004, 256] width 179 height 18
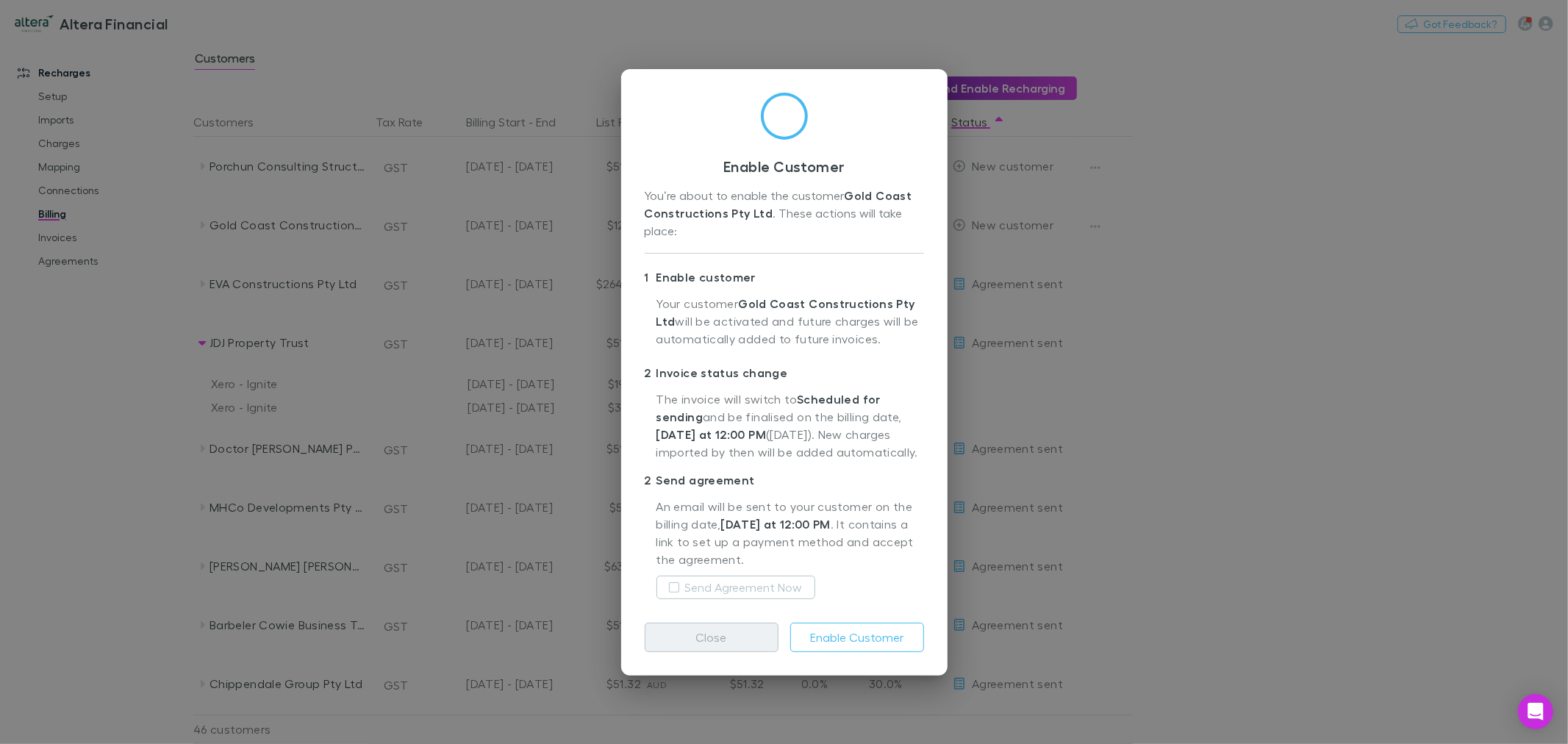
click at [723, 637] on button "Close" at bounding box center [711, 637] width 134 height 30
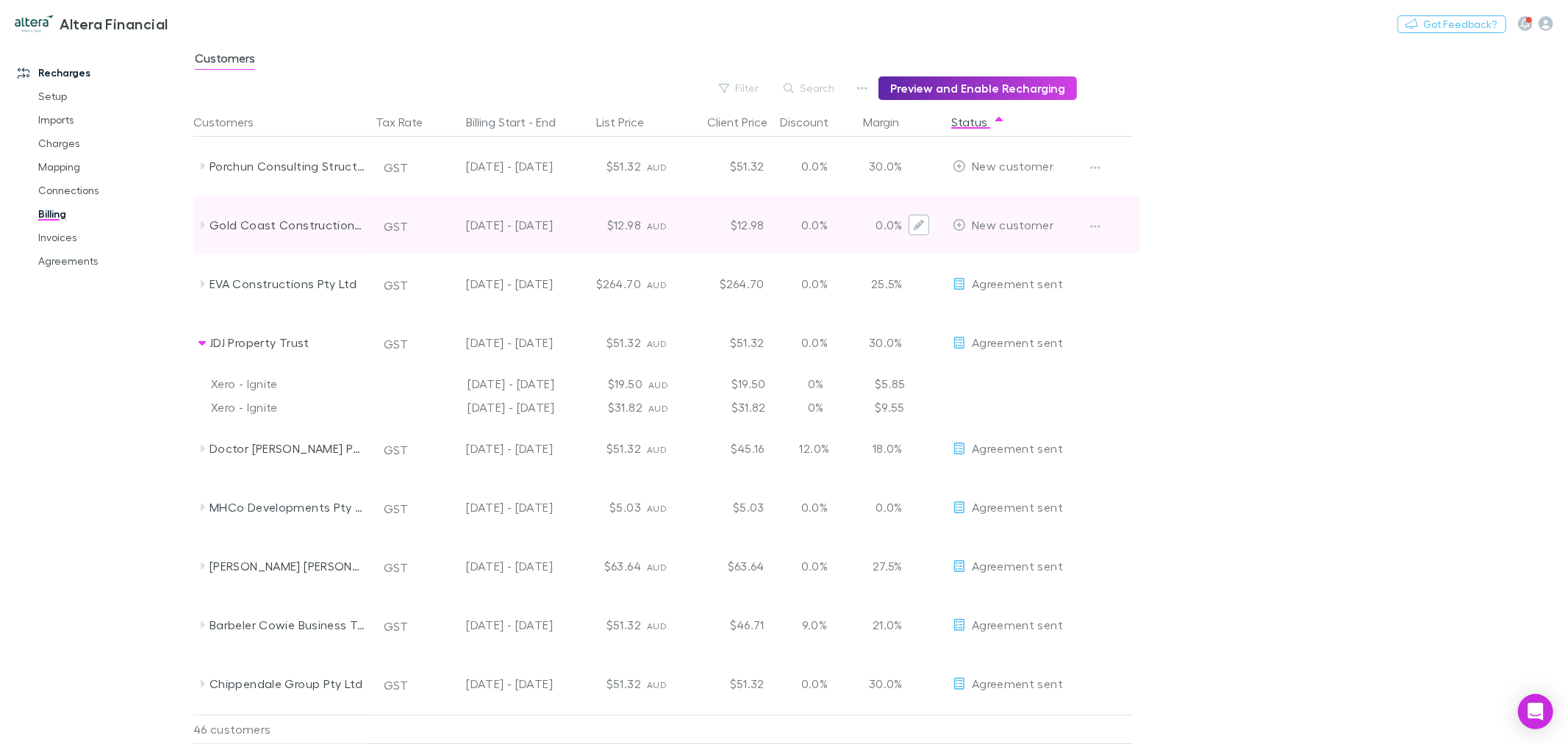
click at [917, 224] on icon "Edit" at bounding box center [919, 224] width 10 height 10
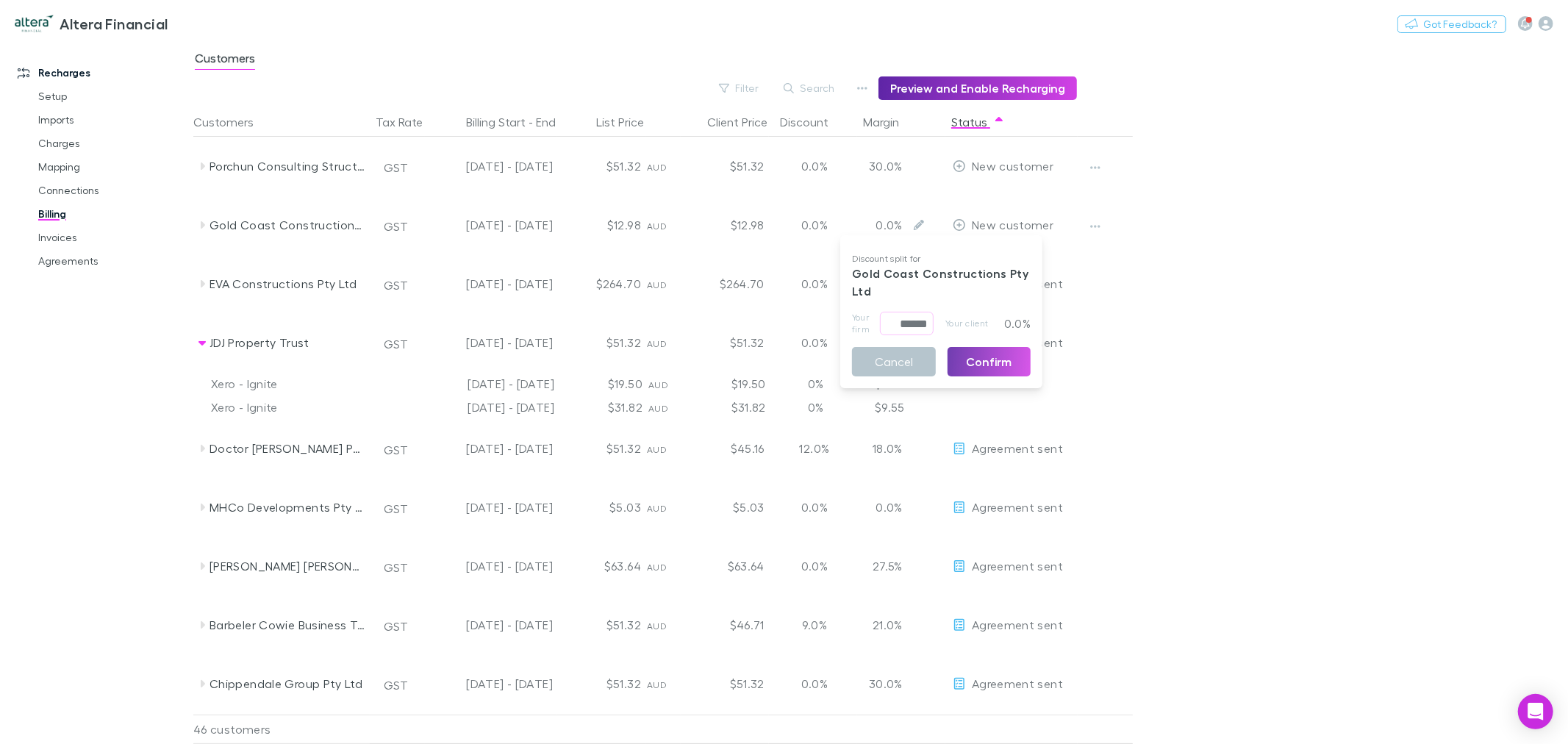
click at [988, 366] on button "Confirm" at bounding box center [989, 362] width 84 height 30
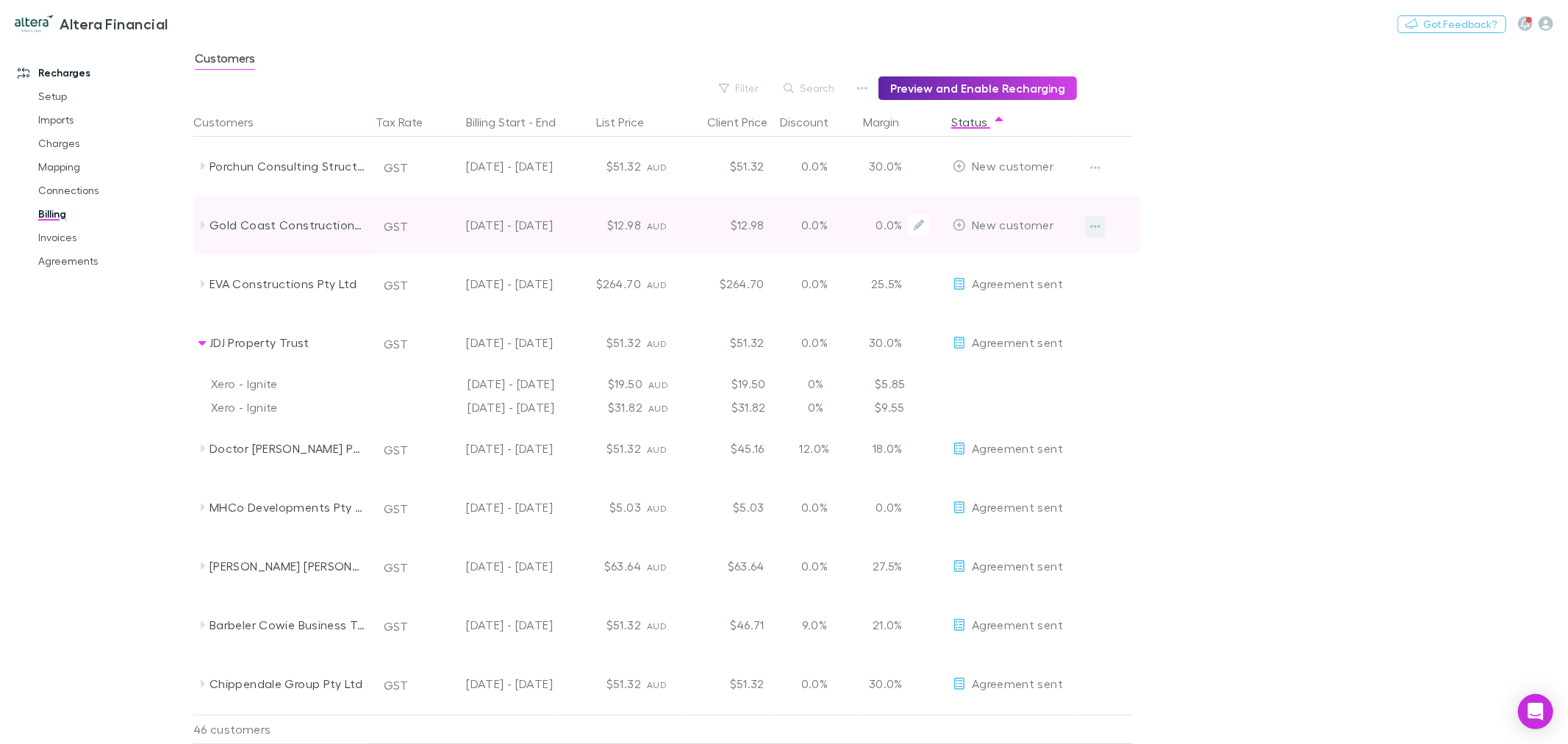
click at [1099, 221] on icon "button" at bounding box center [1095, 226] width 10 height 12
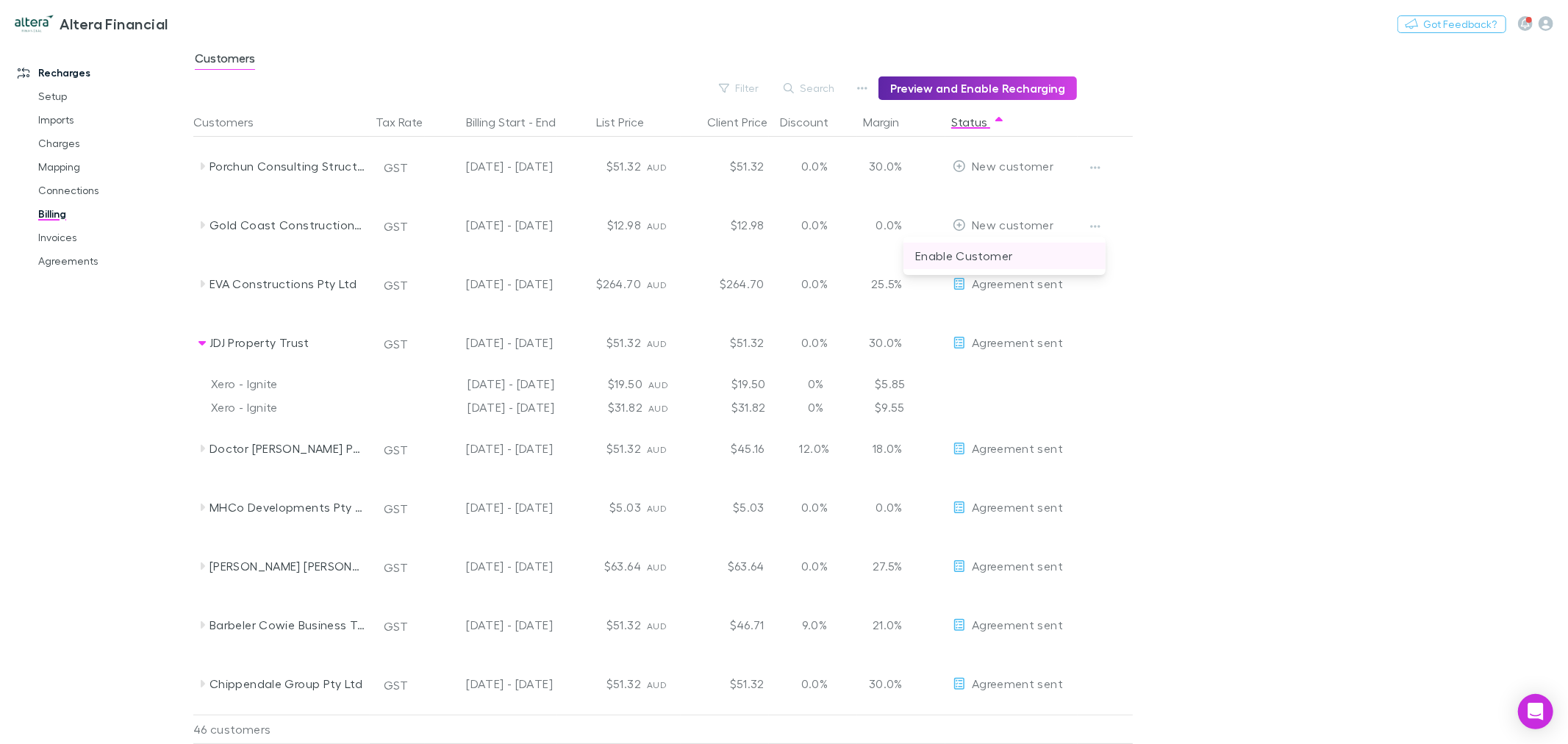
click at [998, 253] on p "Enable Customer" at bounding box center [1004, 256] width 179 height 18
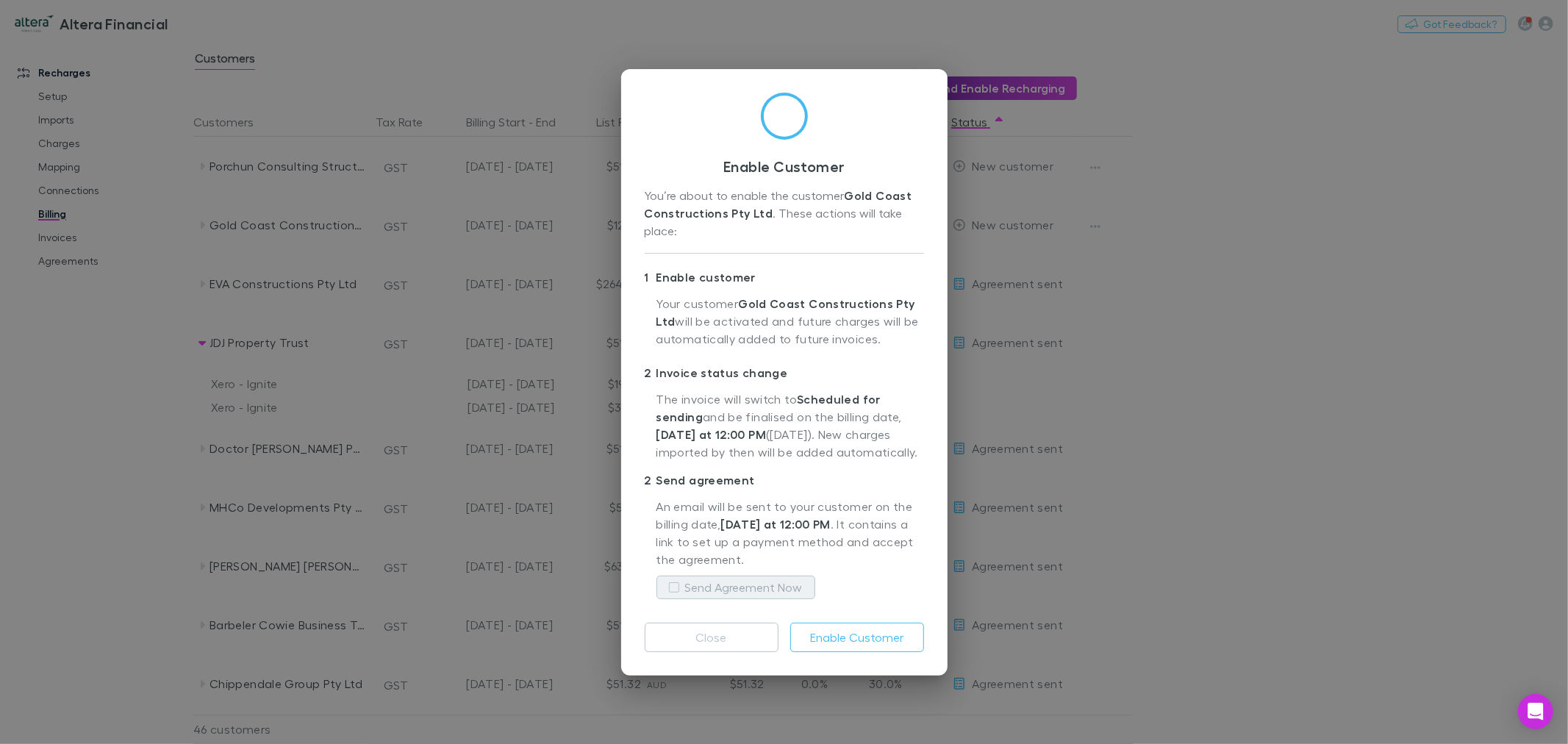
click at [775, 591] on label "Send Agreement Now" at bounding box center [744, 588] width 118 height 18
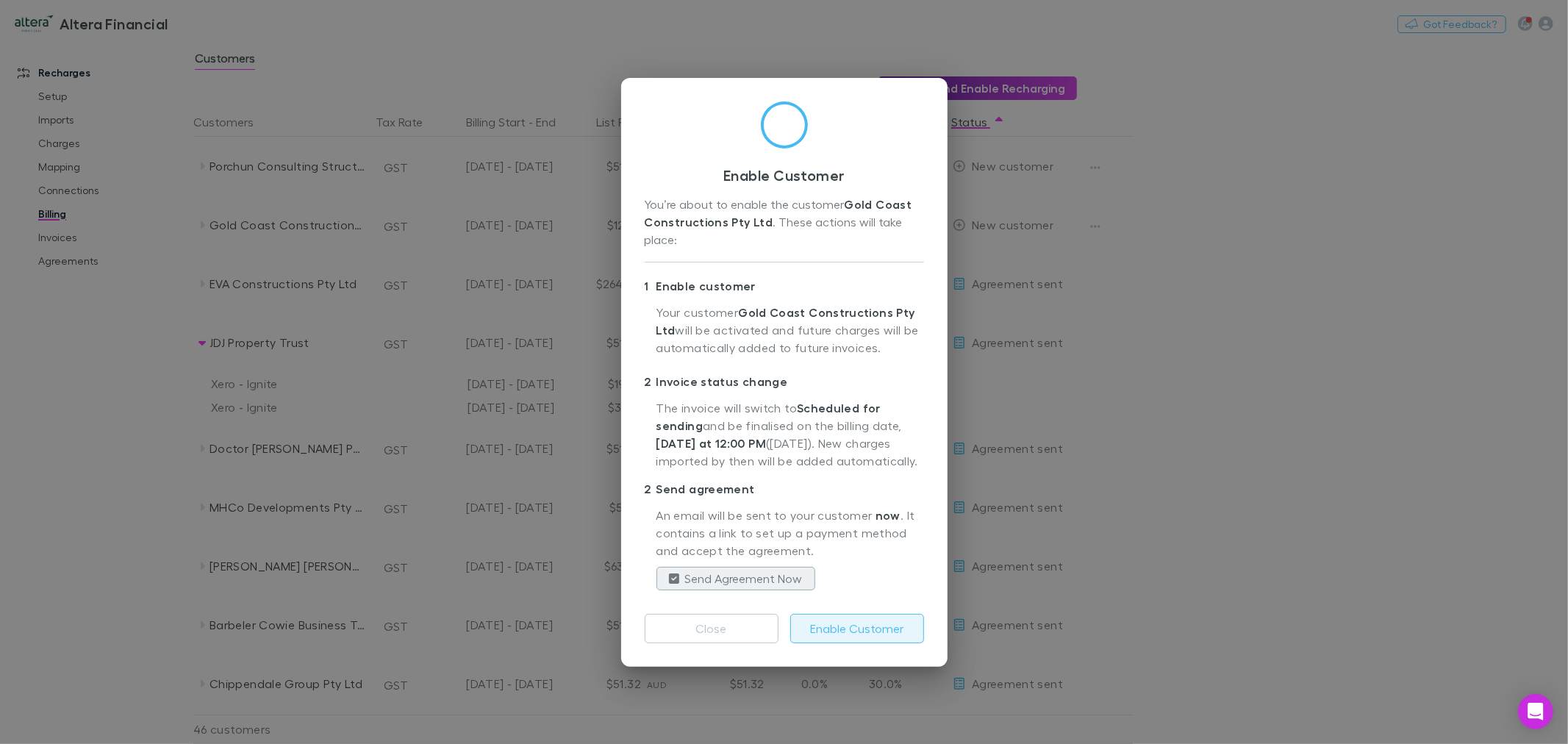
click at [846, 621] on button "Enable Customer" at bounding box center [857, 629] width 134 height 30
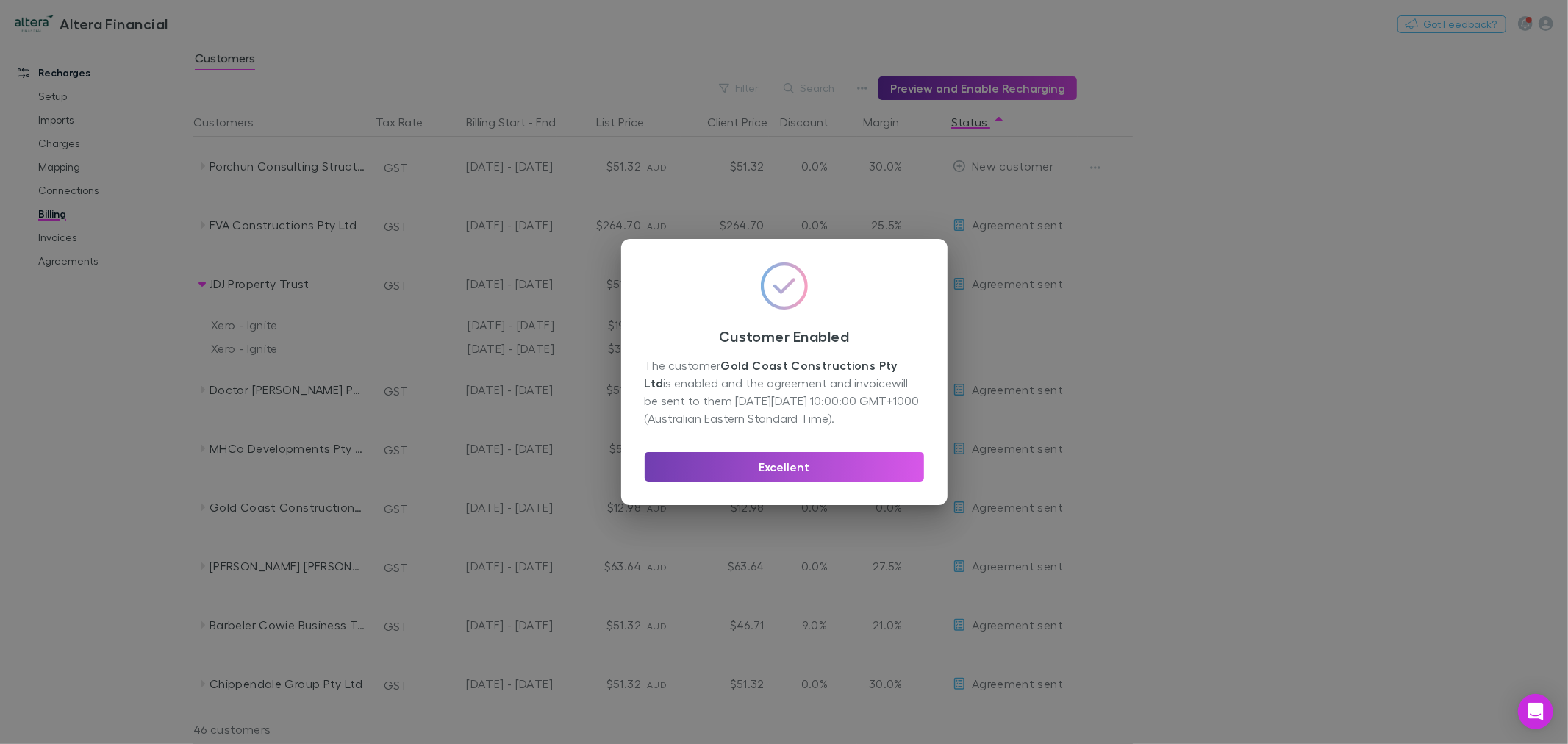
click at [746, 474] on button "Excellent" at bounding box center [784, 467] width 279 height 30
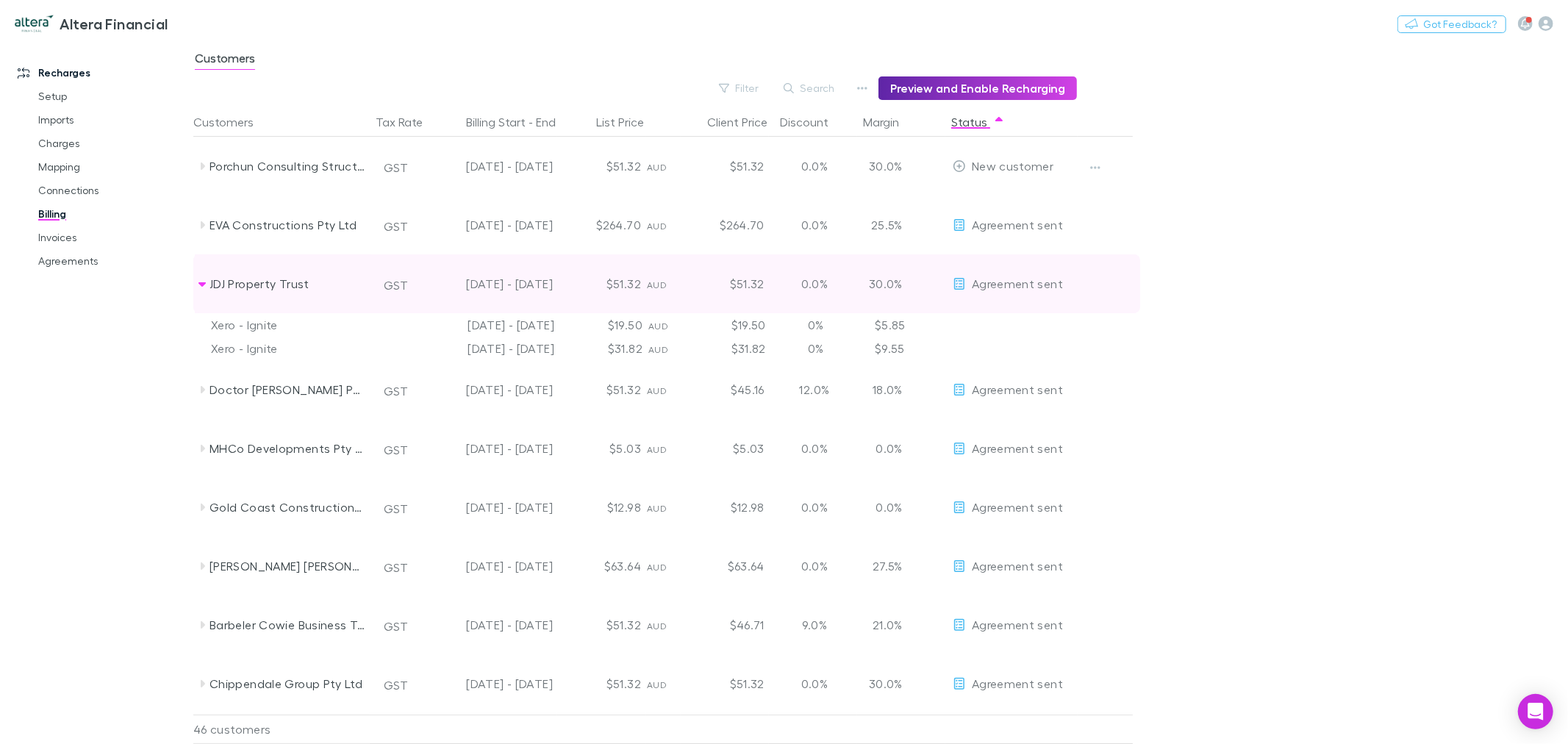
click at [202, 283] on icon at bounding box center [202, 285] width 7 height 5
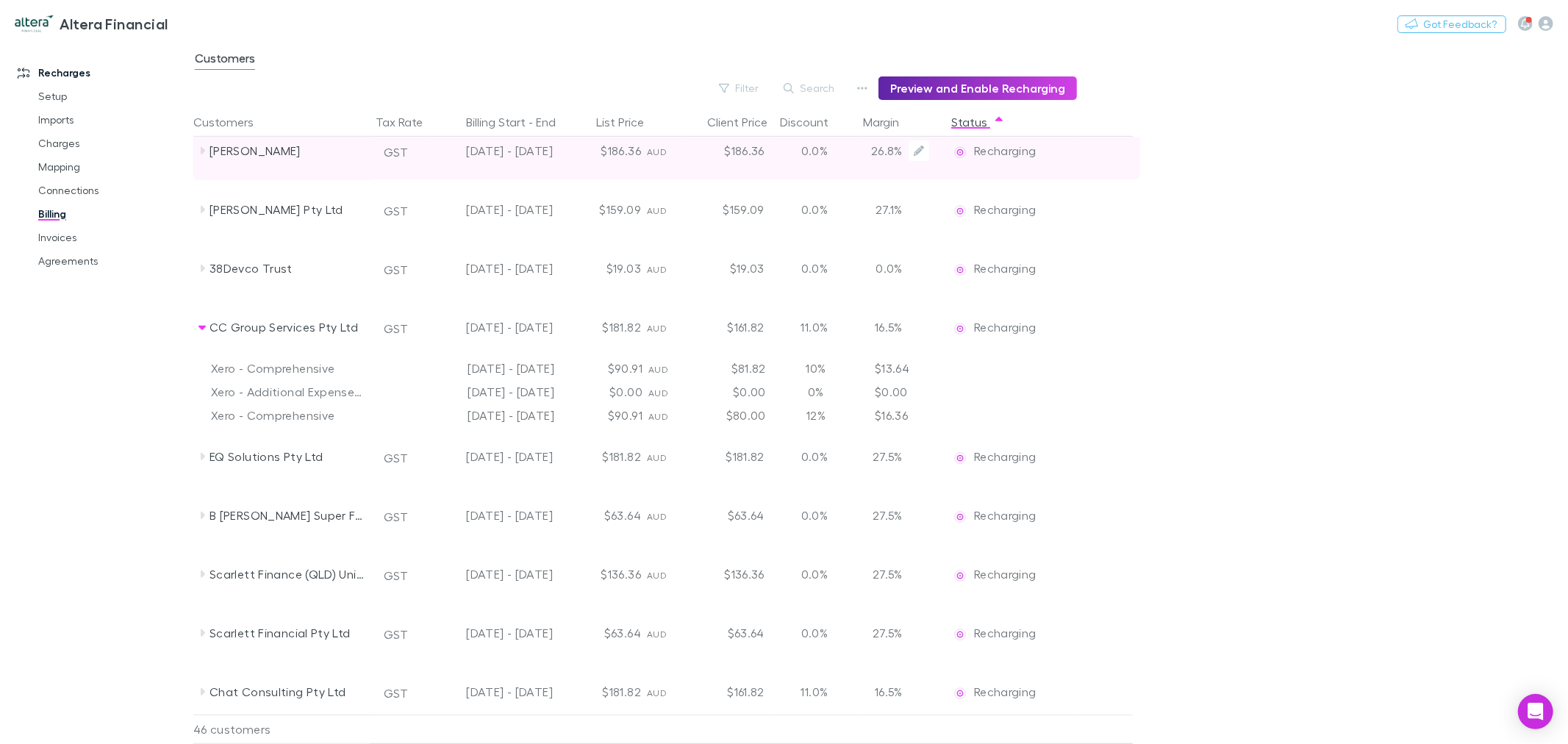
scroll to position [735, 0]
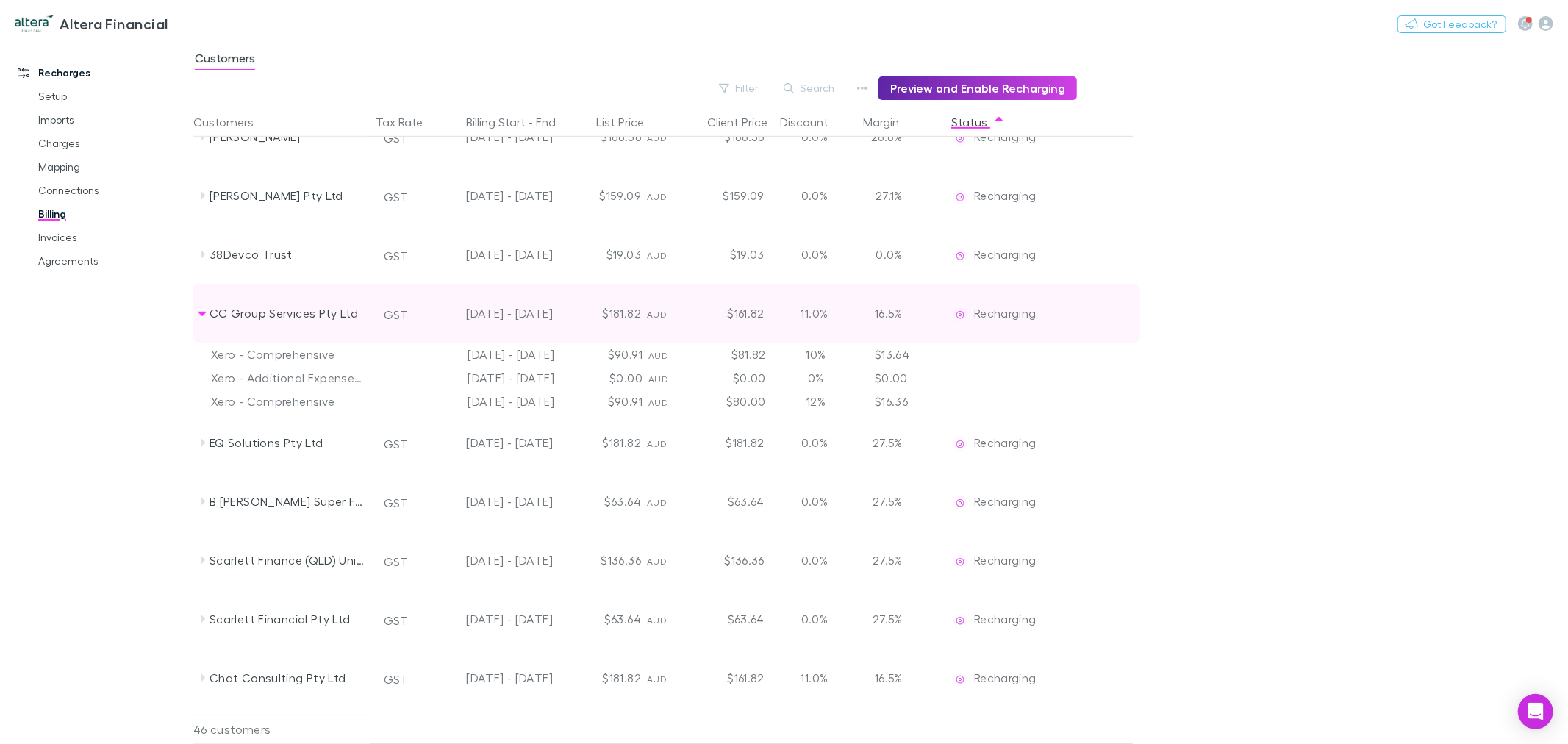
click at [202, 314] on icon at bounding box center [202, 314] width 7 height 5
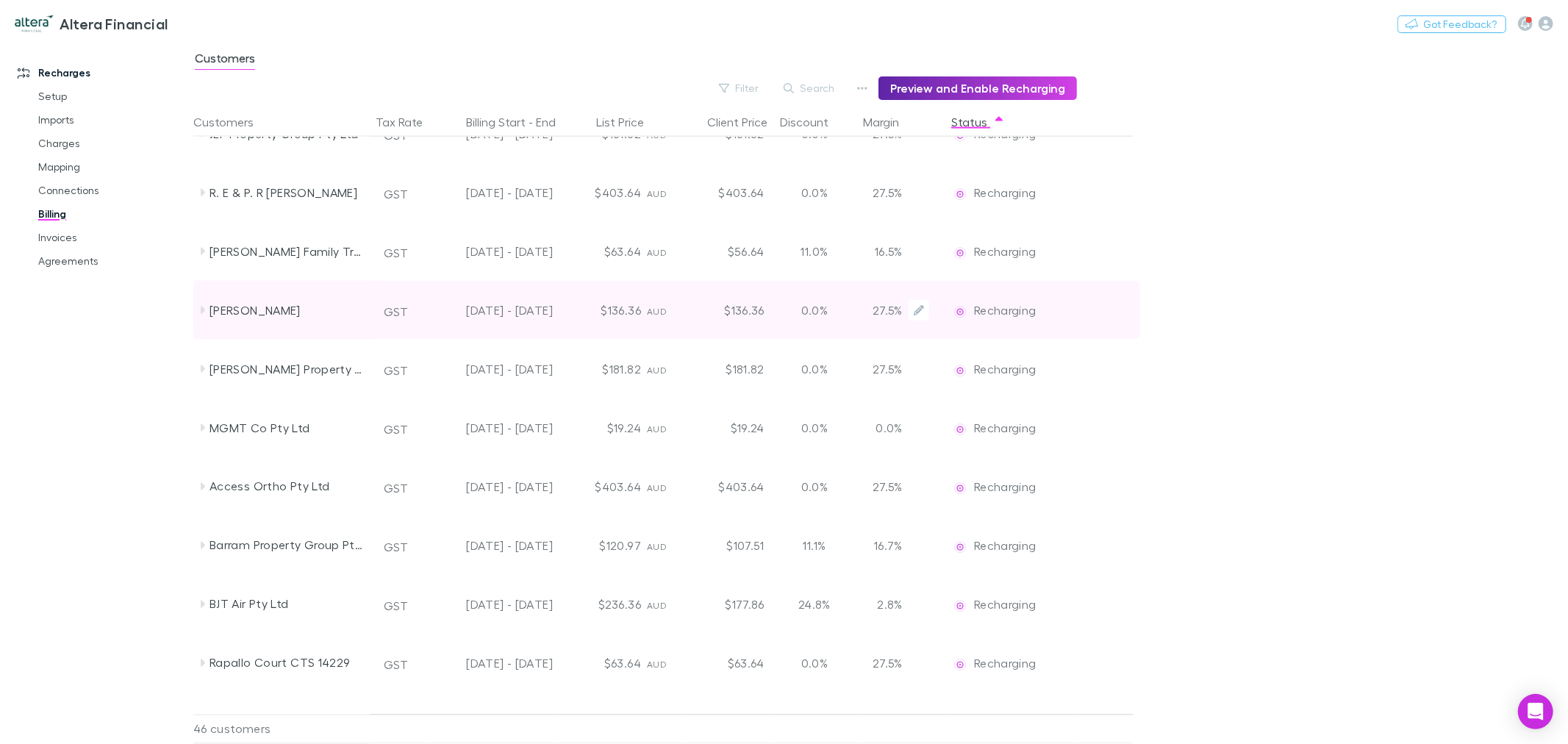
scroll to position [2128, 0]
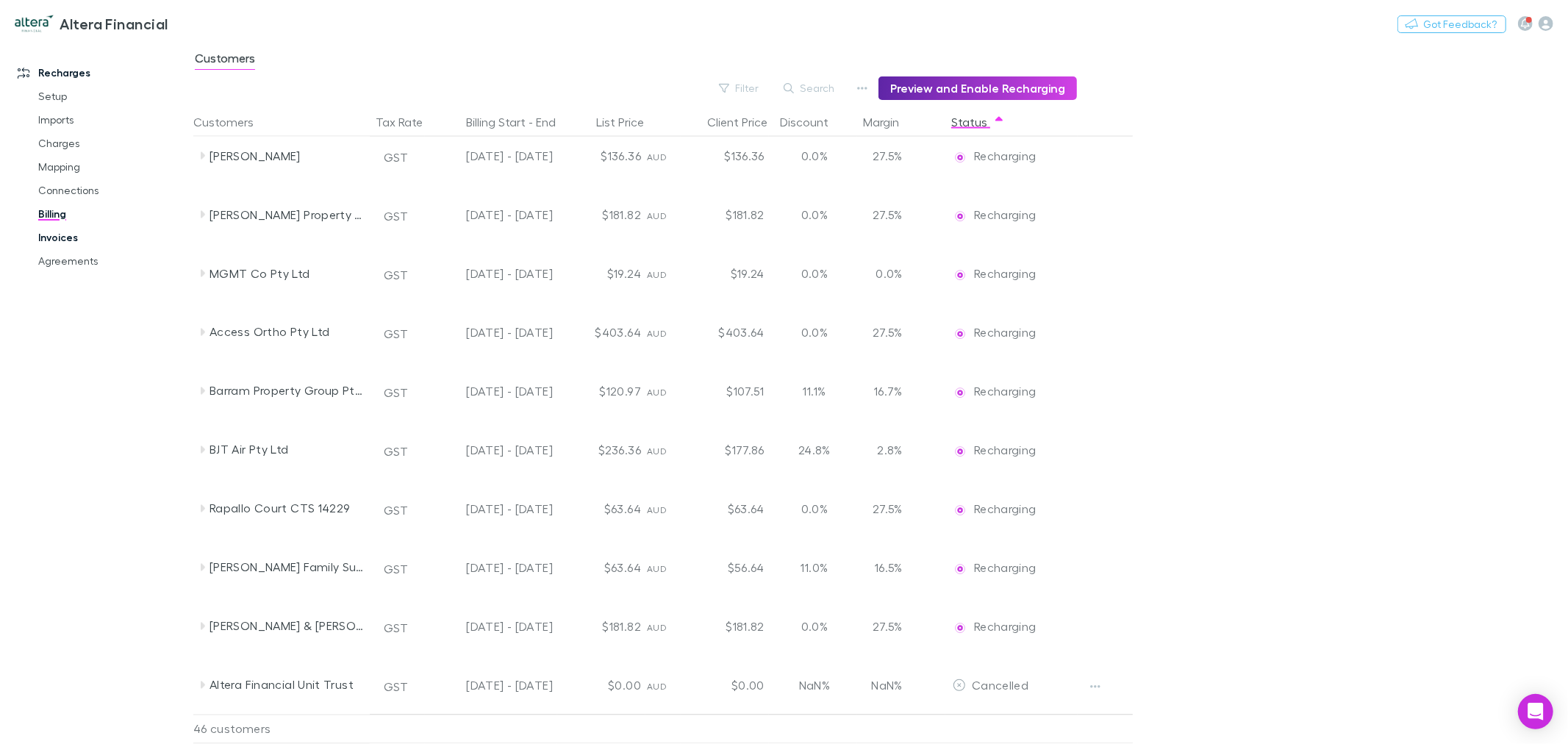
click at [75, 237] on link "Invoices" at bounding box center [113, 237] width 180 height 23
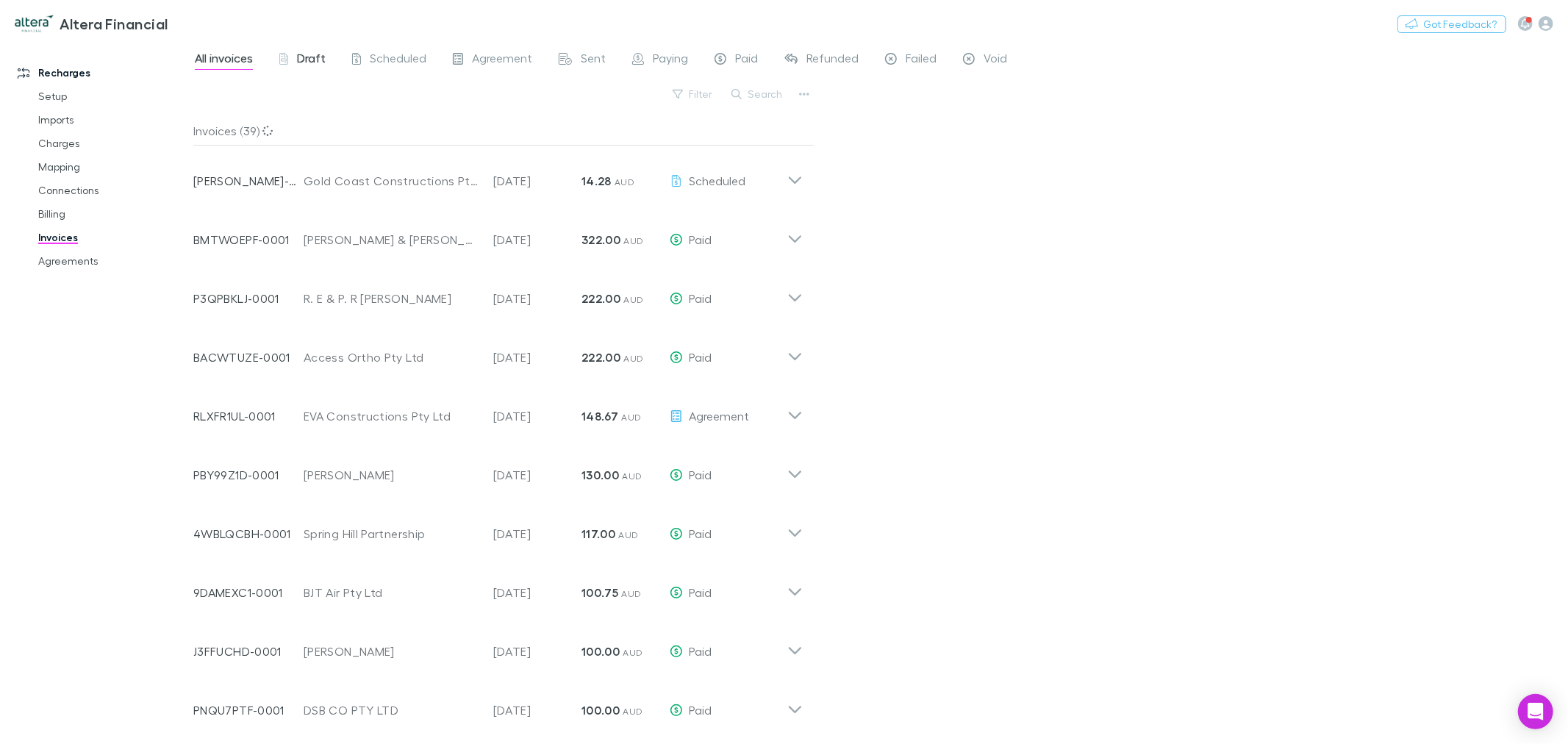
click at [309, 61] on span "Draft" at bounding box center [311, 60] width 29 height 19
